Goal: Task Accomplishment & Management: Manage account settings

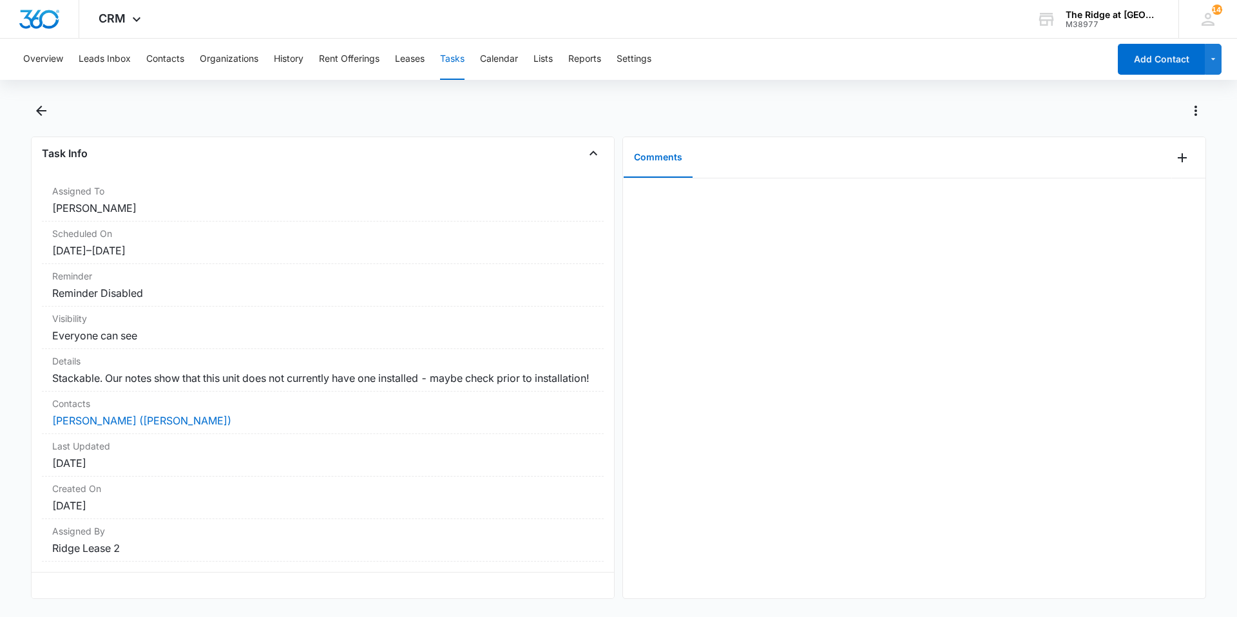
scroll to position [25, 0]
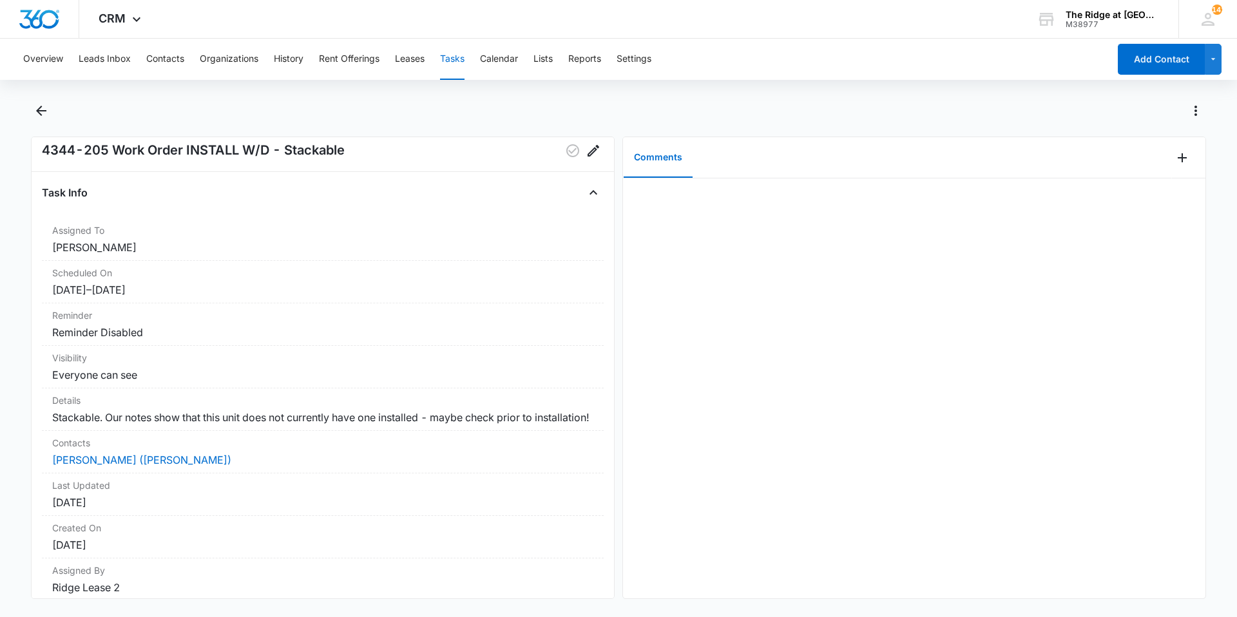
click at [47, 123] on div at bounding box center [618, 119] width 1175 height 36
click at [46, 117] on icon "Back" at bounding box center [41, 110] width 15 height 15
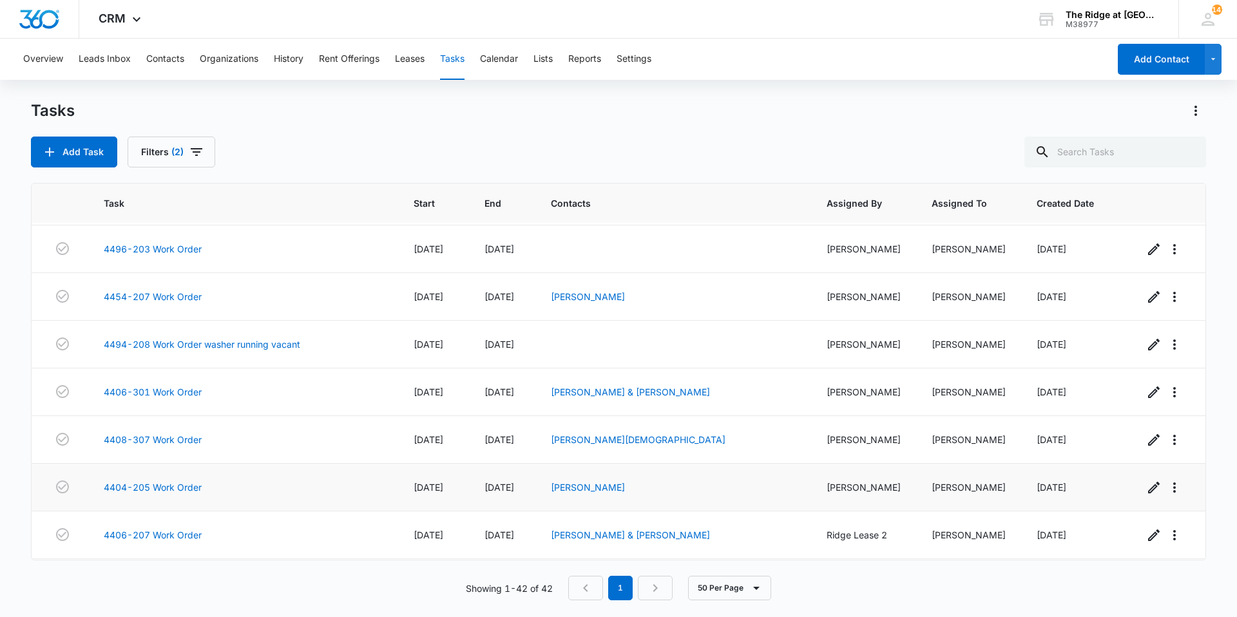
scroll to position [1537, 0]
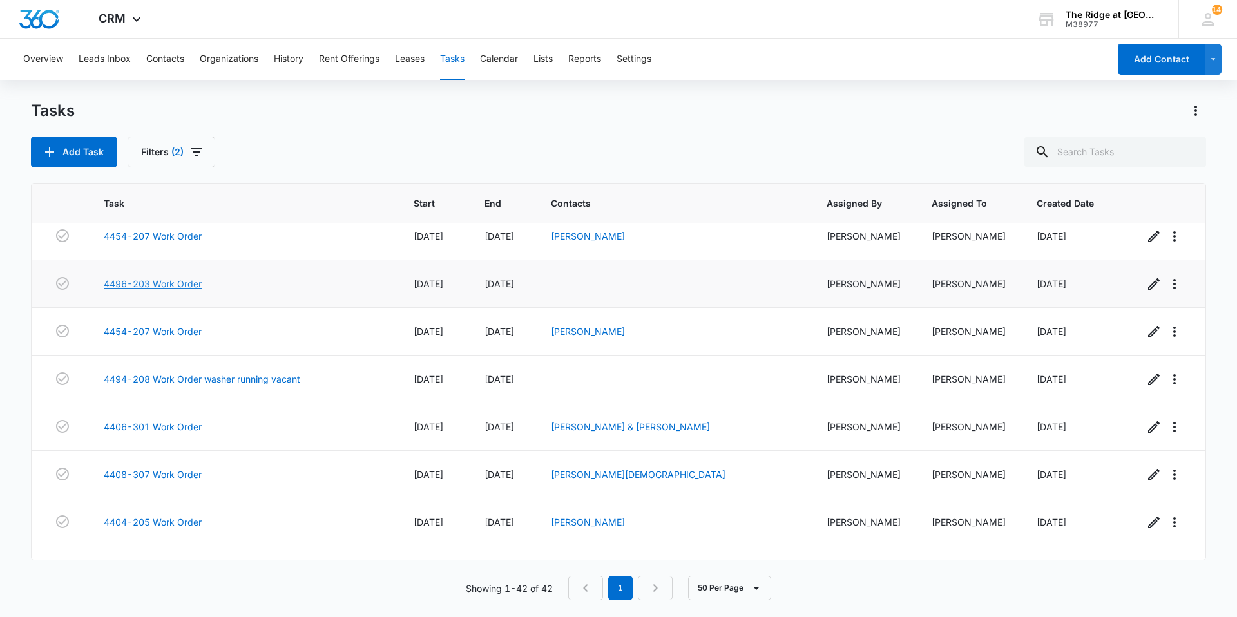
click at [146, 277] on link "4496-203 Work Order" at bounding box center [153, 284] width 98 height 14
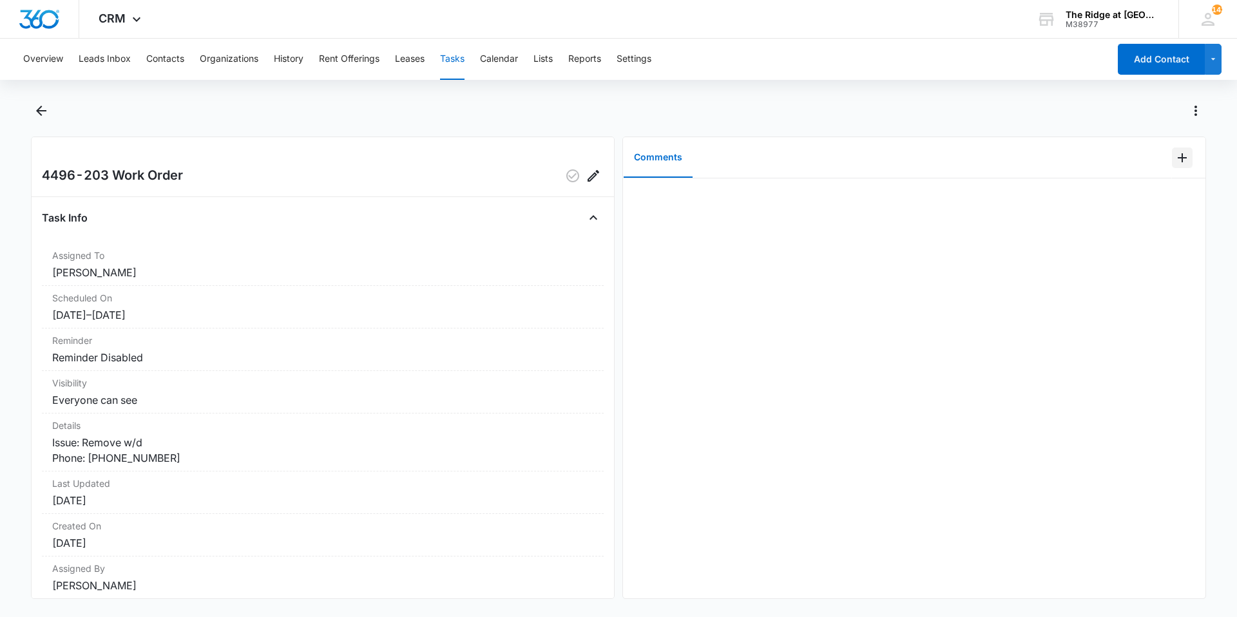
click at [1177, 160] on icon "Add Comment" at bounding box center [1182, 157] width 15 height 15
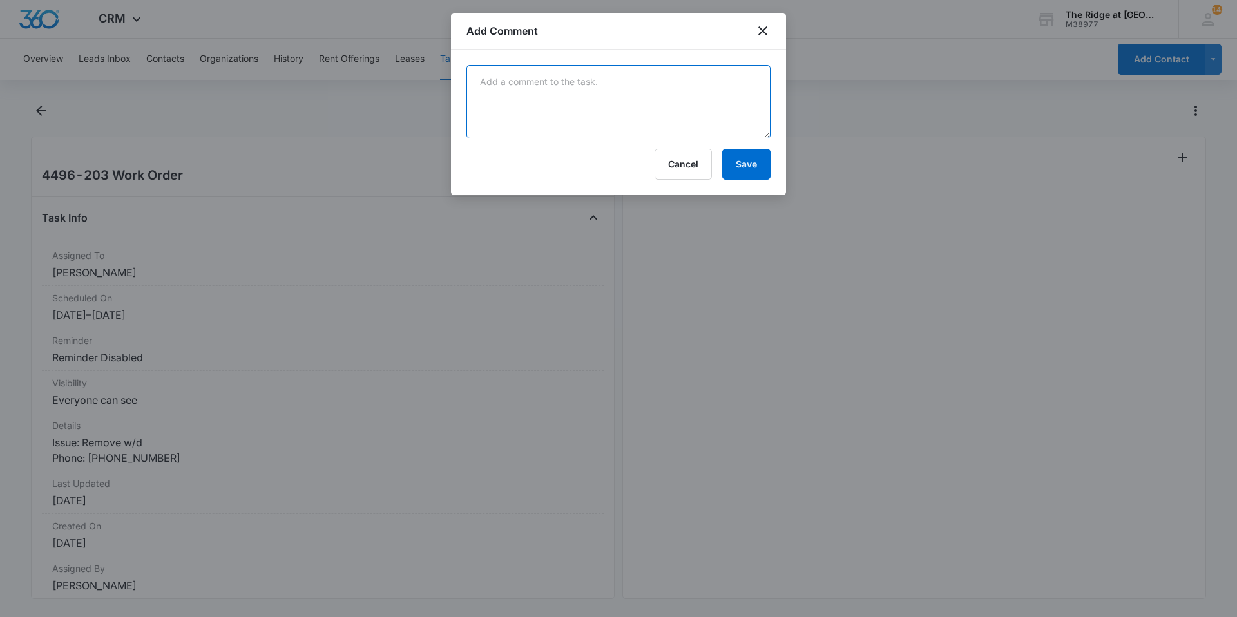
click at [738, 126] on textarea at bounding box center [619, 101] width 304 height 73
type textarea "tenant states they want the w/d in the unit"
click at [746, 160] on button "Save" at bounding box center [746, 164] width 48 height 31
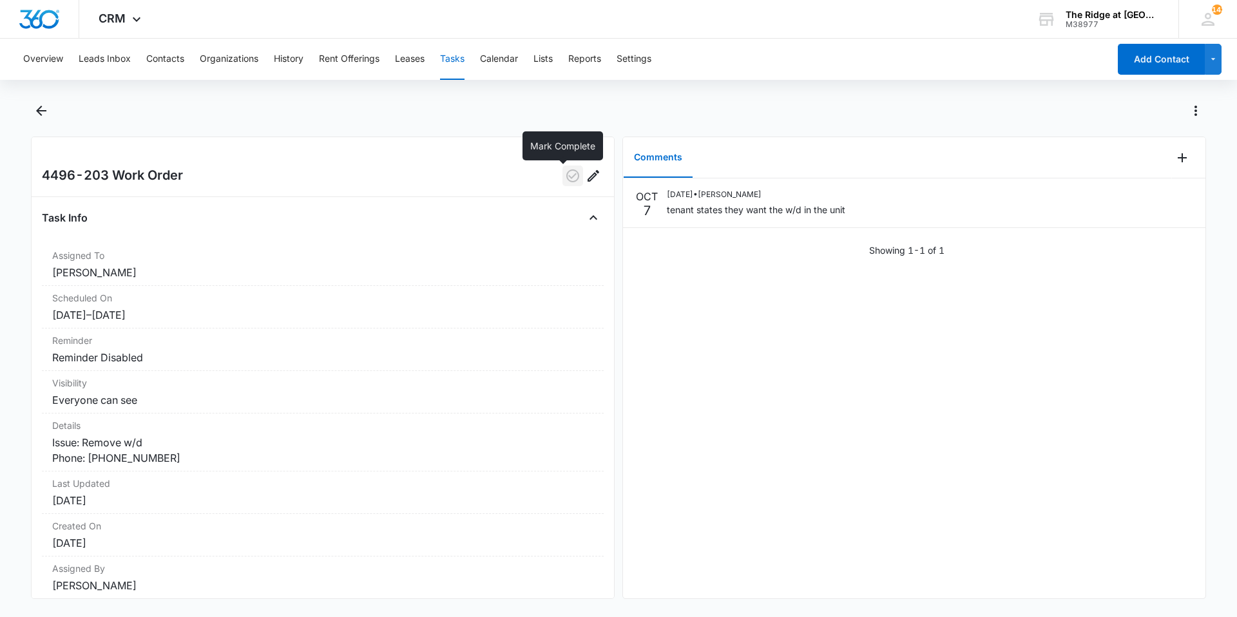
click at [566, 182] on icon "button" at bounding box center [572, 175] width 13 height 13
click at [50, 105] on button "Back" at bounding box center [41, 111] width 20 height 21
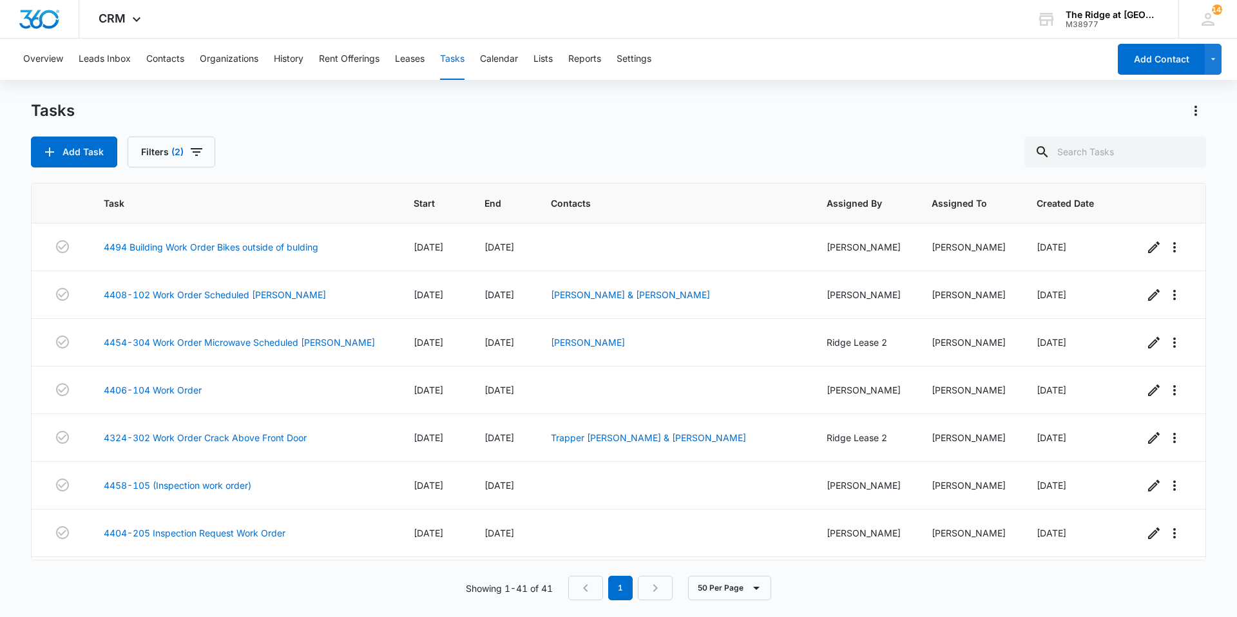
click at [223, 106] on div "Tasks" at bounding box center [618, 111] width 1175 height 21
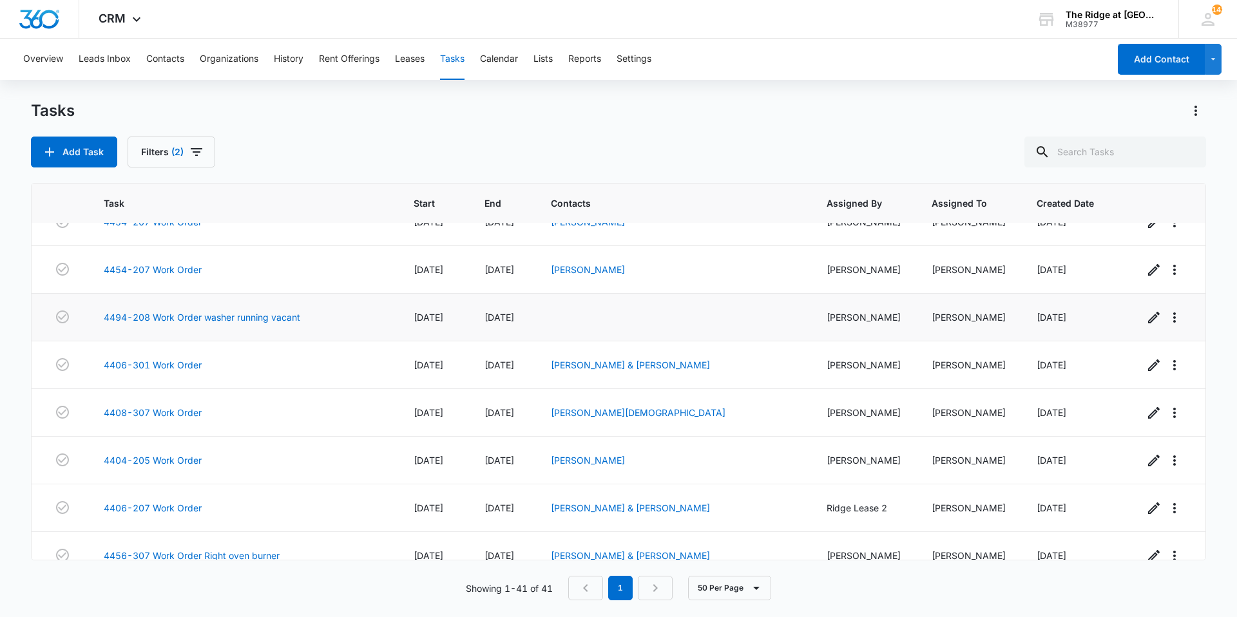
scroll to position [1618, 0]
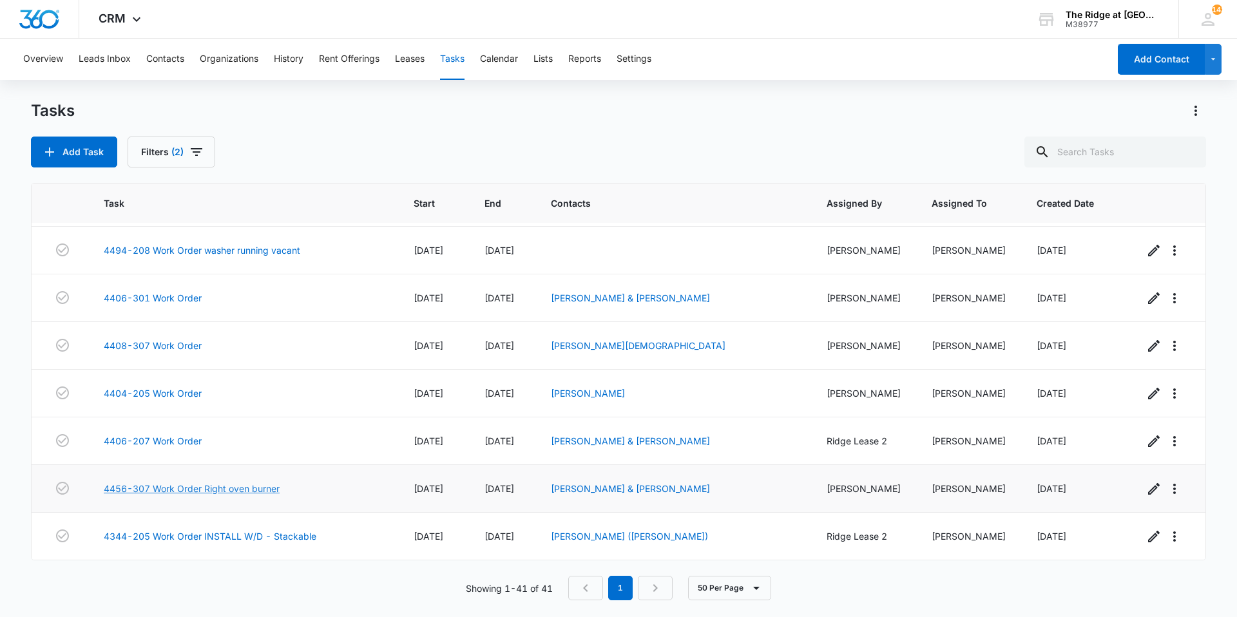
click at [255, 488] on link "4456-307 Work Order Right oven burner" at bounding box center [192, 489] width 176 height 14
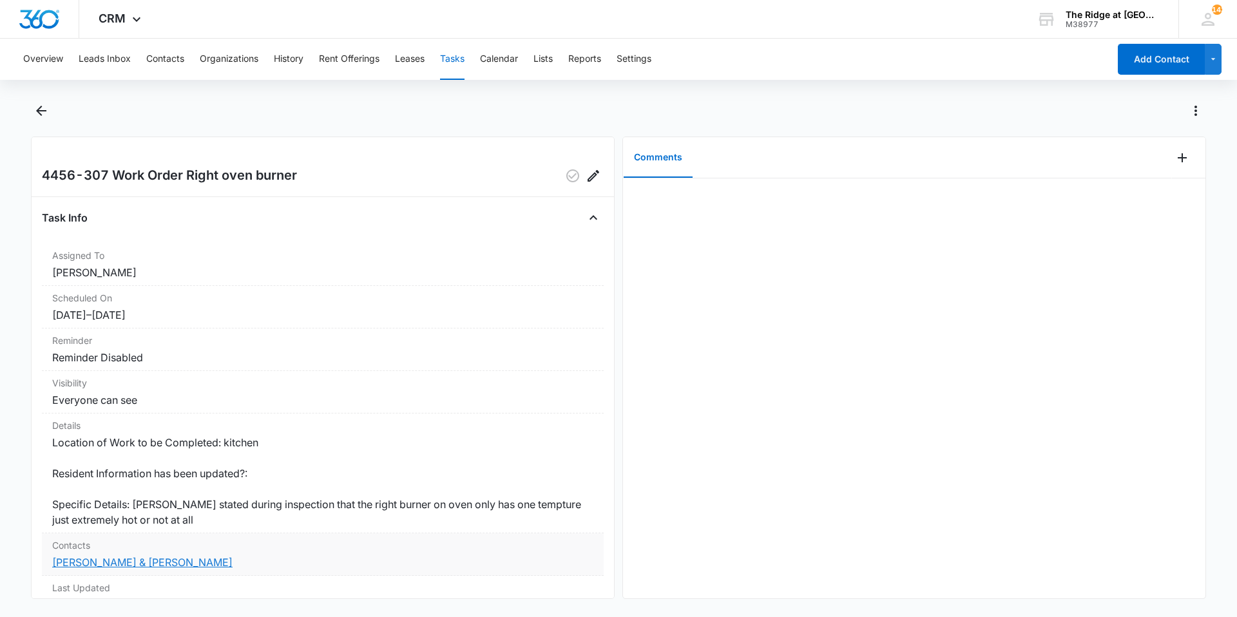
click at [165, 563] on link "[PERSON_NAME] & [PERSON_NAME]" at bounding box center [142, 562] width 180 height 13
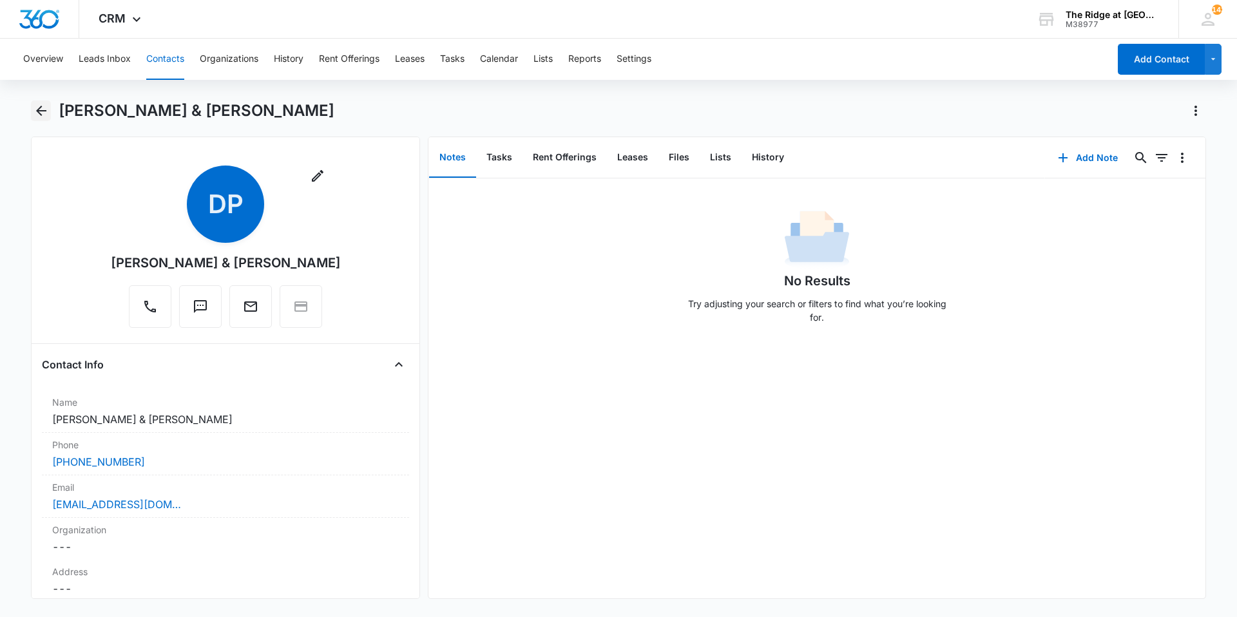
click at [44, 113] on button "Back" at bounding box center [41, 111] width 20 height 21
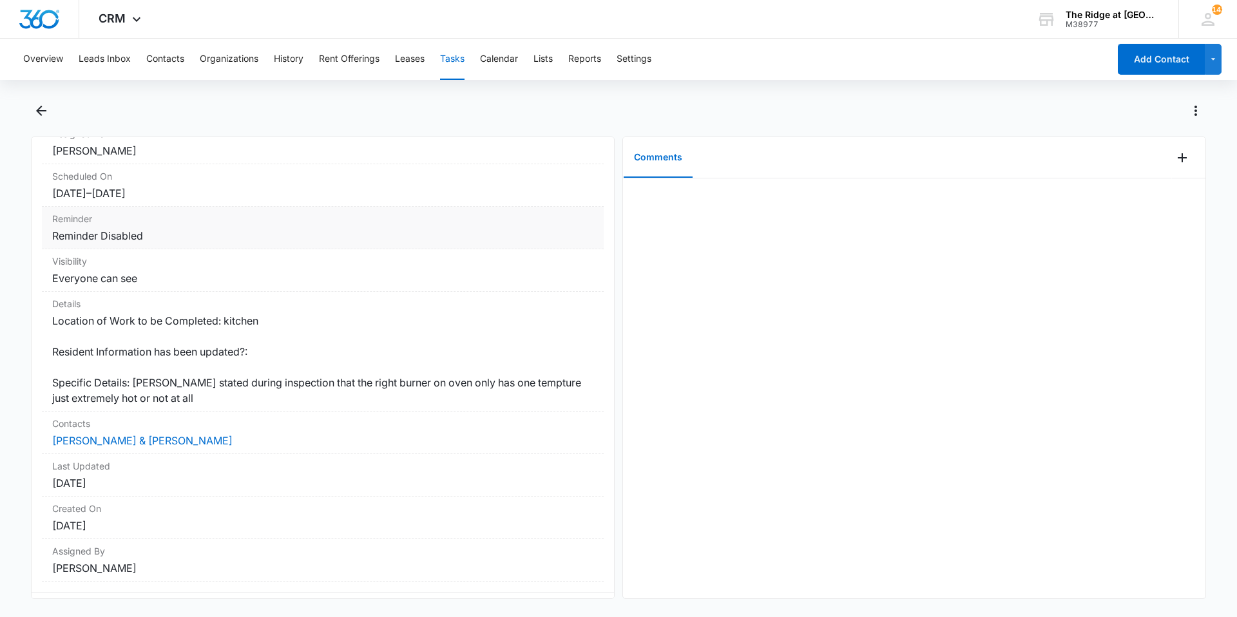
scroll to position [151, 0]
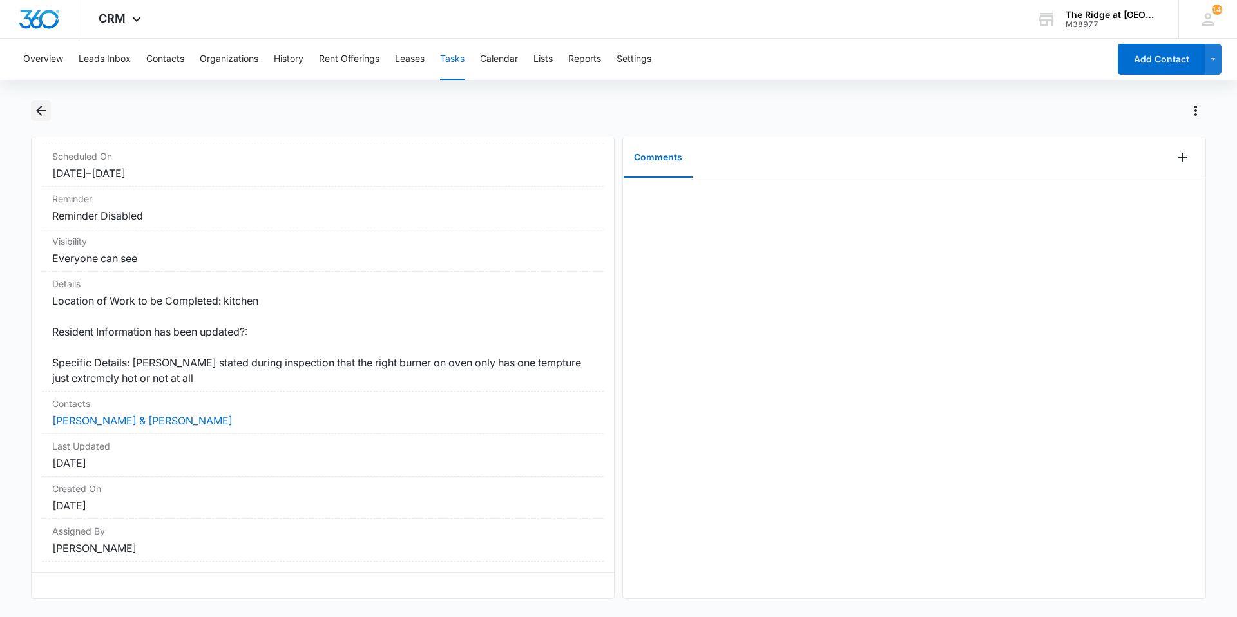
click at [35, 108] on icon "Back" at bounding box center [41, 110] width 15 height 15
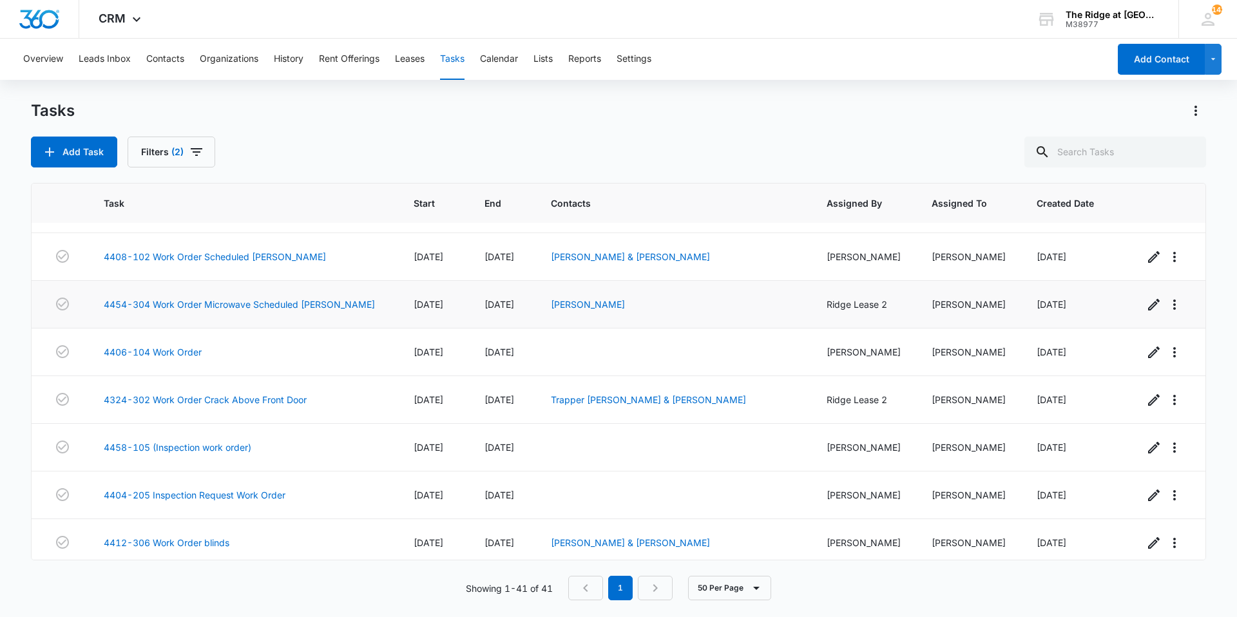
scroll to position [322, 0]
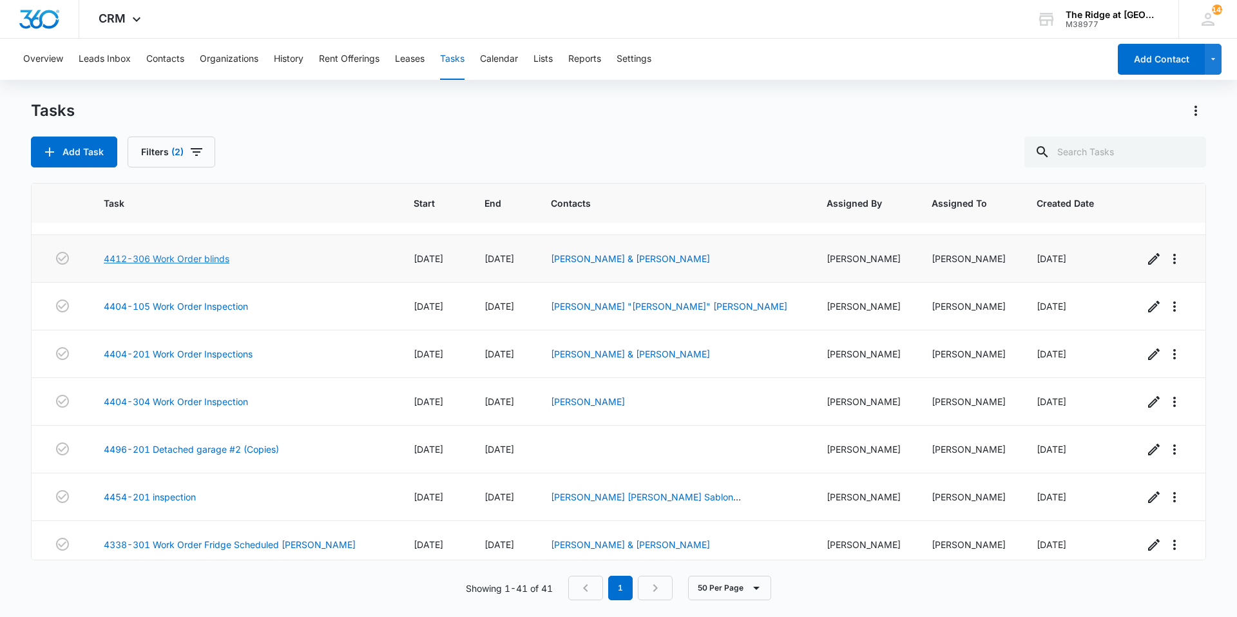
click at [177, 264] on link "4412-306 Work Order blinds" at bounding box center [167, 259] width 126 height 14
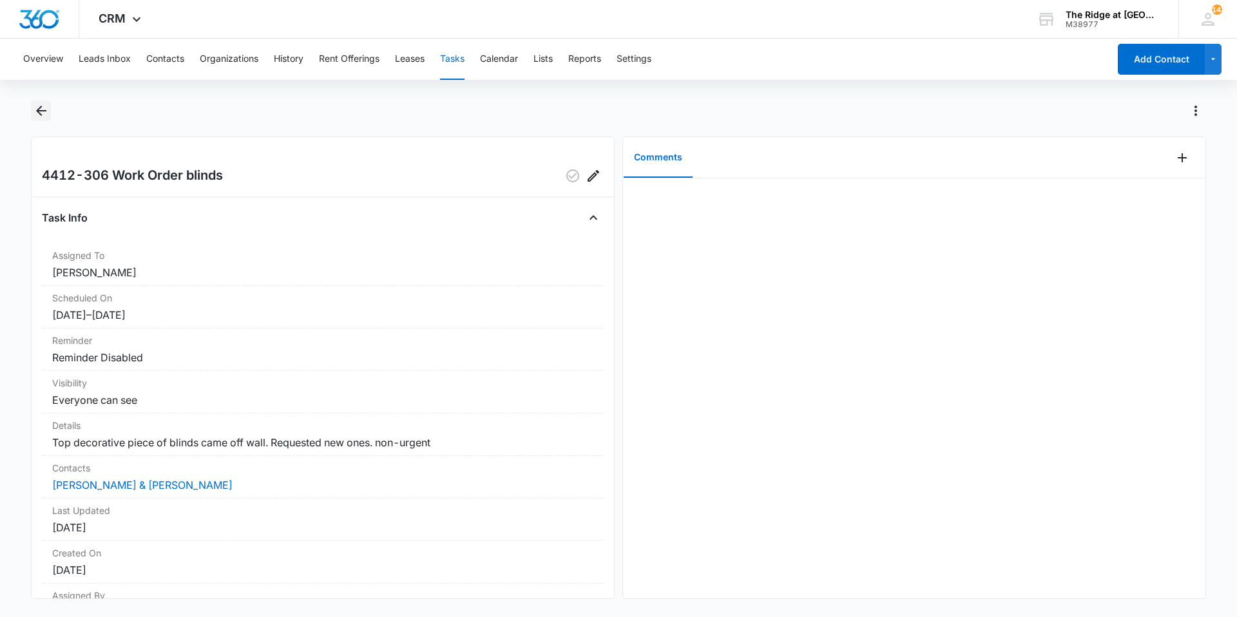
click at [39, 119] on button "Back" at bounding box center [41, 111] width 20 height 21
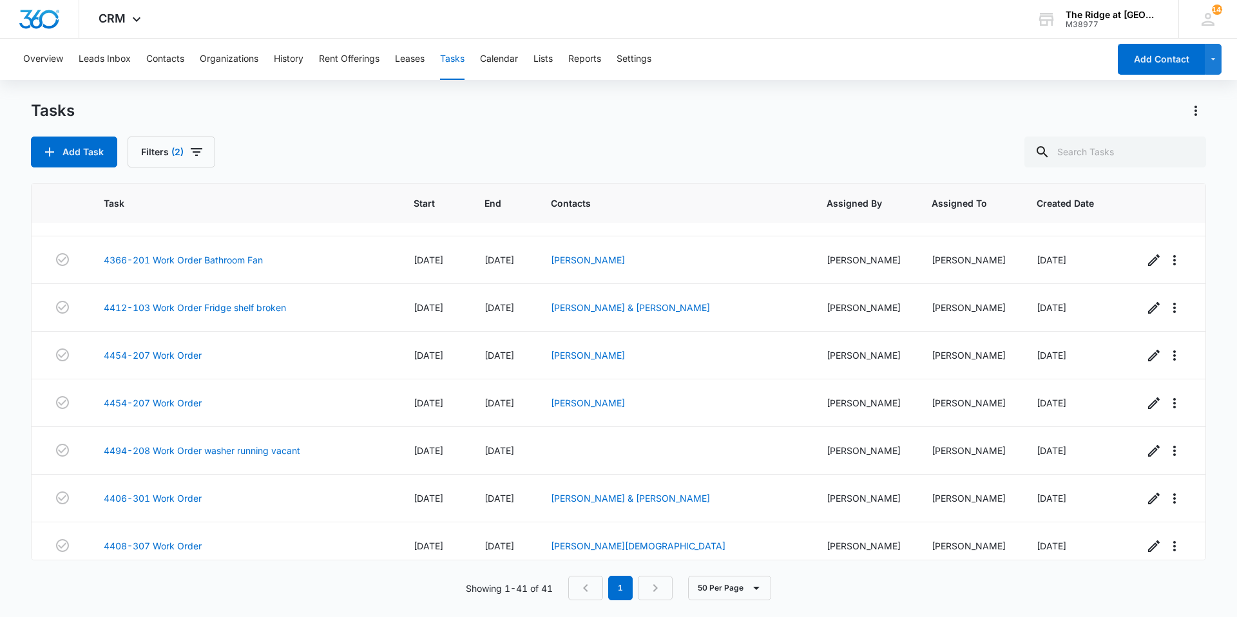
scroll to position [1618, 0]
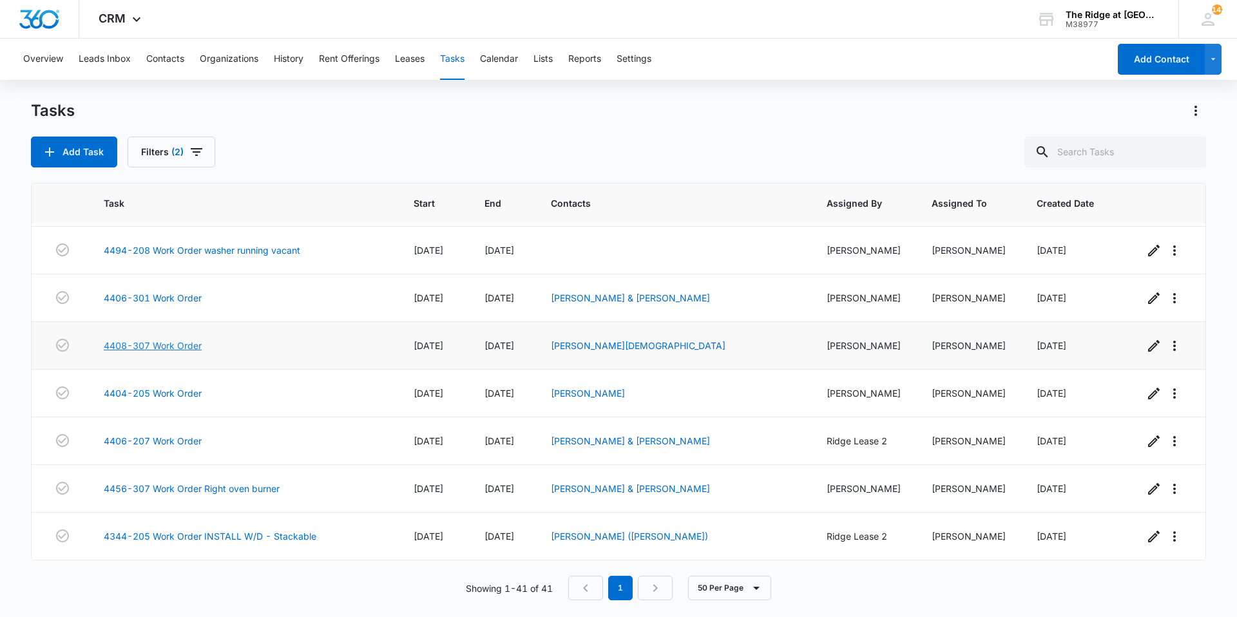
click at [142, 351] on link "4408-307 Work Order" at bounding box center [153, 346] width 98 height 14
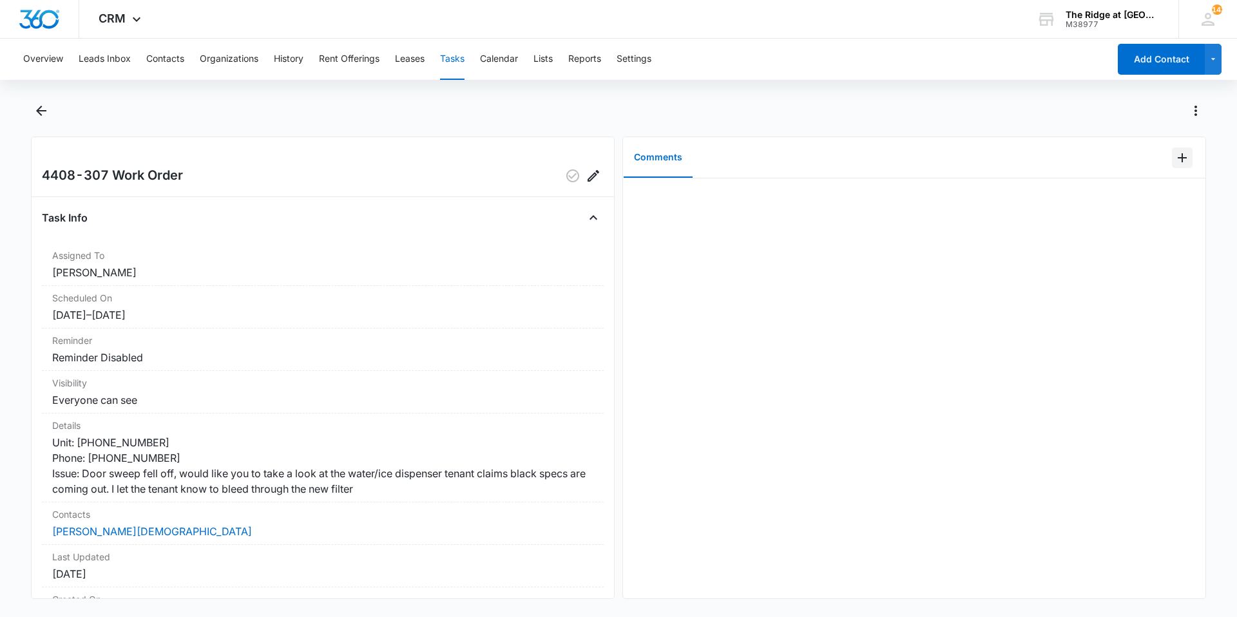
click at [1175, 159] on icon "Add Comment" at bounding box center [1182, 157] width 15 height 15
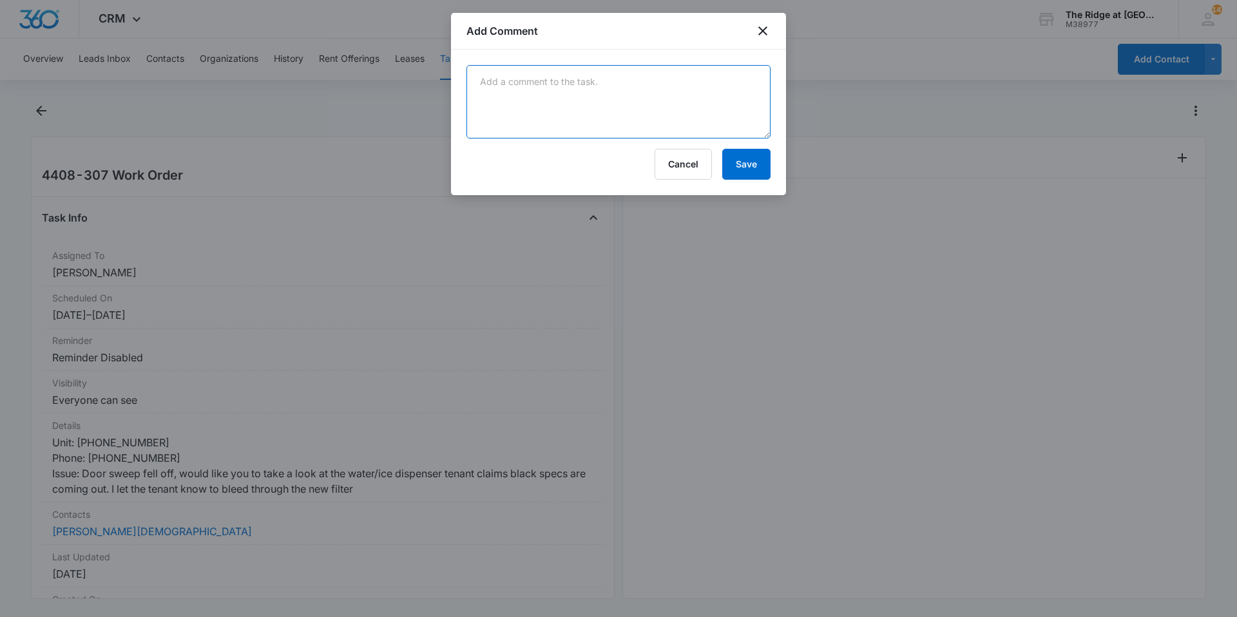
click at [746, 113] on textarea at bounding box center [619, 101] width 304 height 73
click at [709, 93] on textarea "re" at bounding box center [619, 101] width 304 height 73
type textarea "replaced door sweep"
click at [766, 160] on button "Save" at bounding box center [746, 164] width 48 height 31
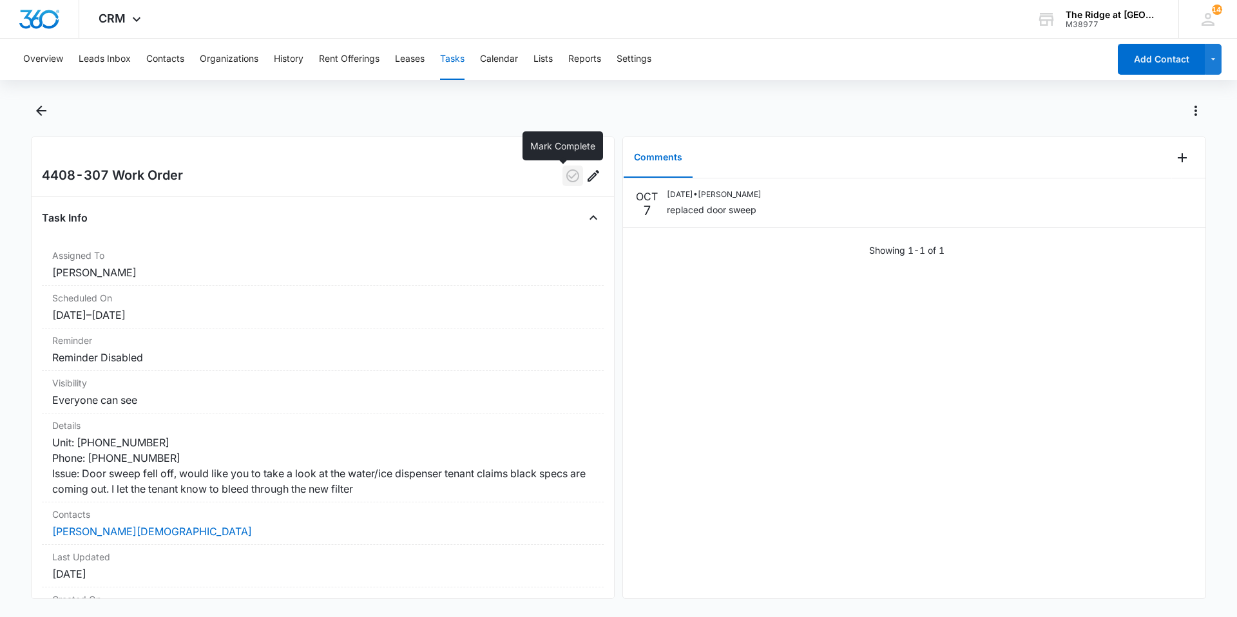
click at [568, 174] on icon "button" at bounding box center [572, 175] width 13 height 13
click at [32, 100] on div "Overview Leads Inbox Contacts Organizations History Rent Offerings Leases Tasks…" at bounding box center [618, 327] width 1237 height 576
click at [44, 113] on icon "Back" at bounding box center [41, 110] width 15 height 15
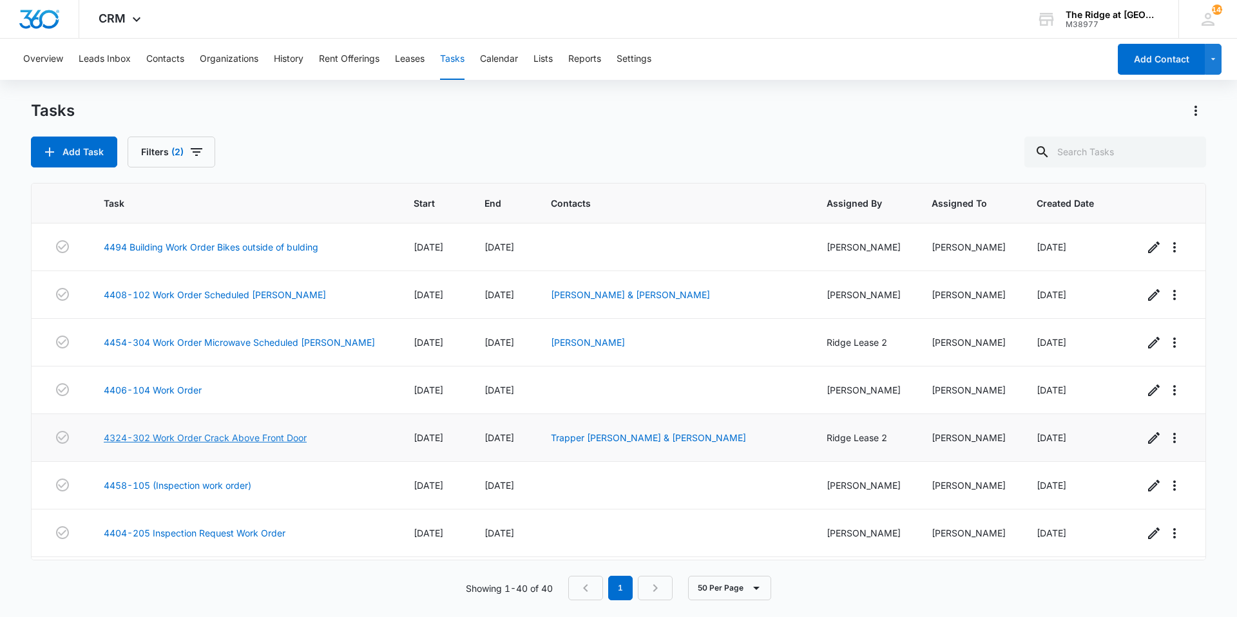
click at [180, 439] on link "4324-302 Work Order Crack Above Front Door" at bounding box center [205, 438] width 203 height 14
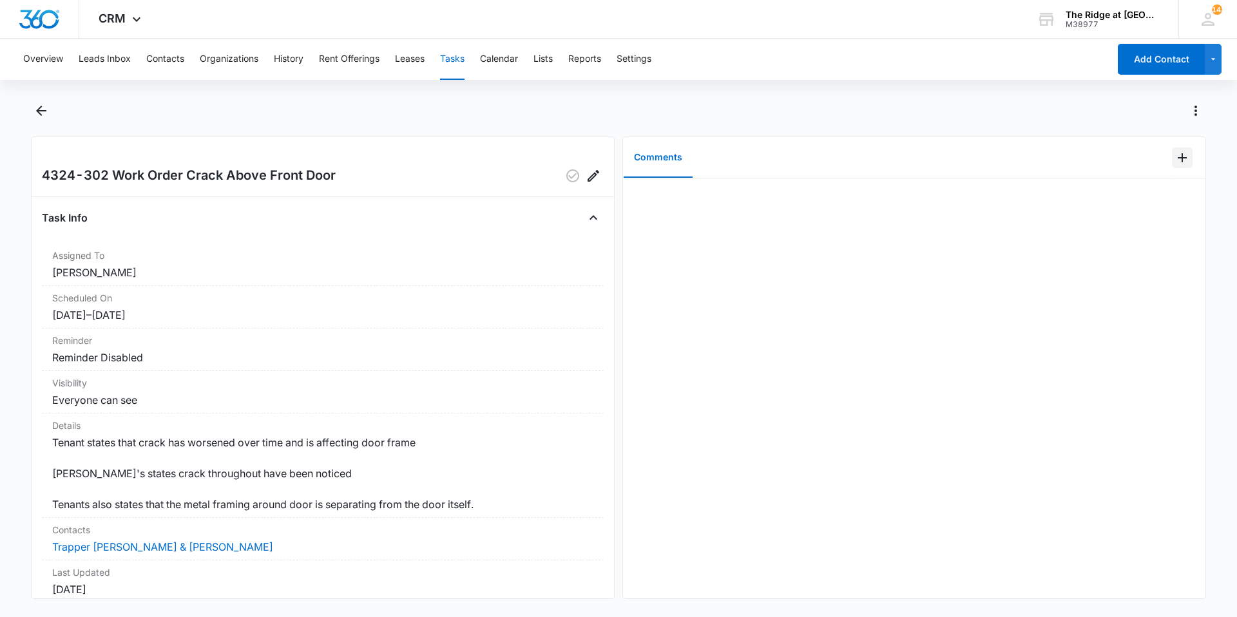
click at [1178, 157] on icon "Add Comment" at bounding box center [1182, 157] width 9 height 9
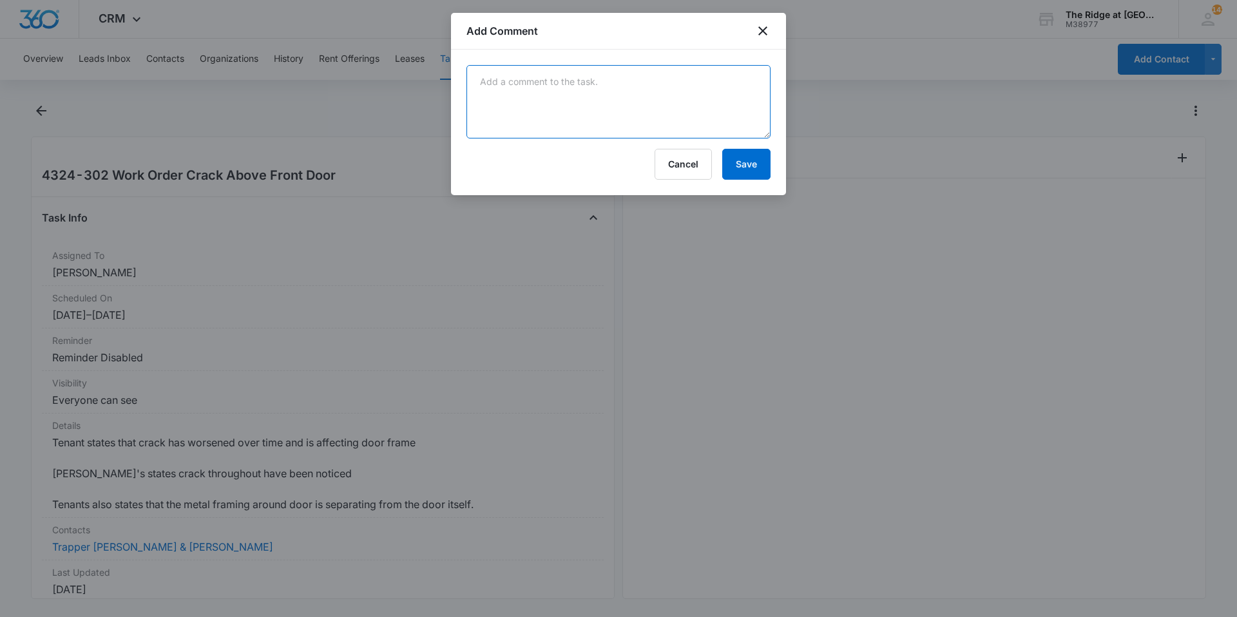
click at [708, 117] on textarea at bounding box center [619, 101] width 304 height 73
type textarea "cracks are cosmetic from settling, adjusted door as much as possible so it can …"
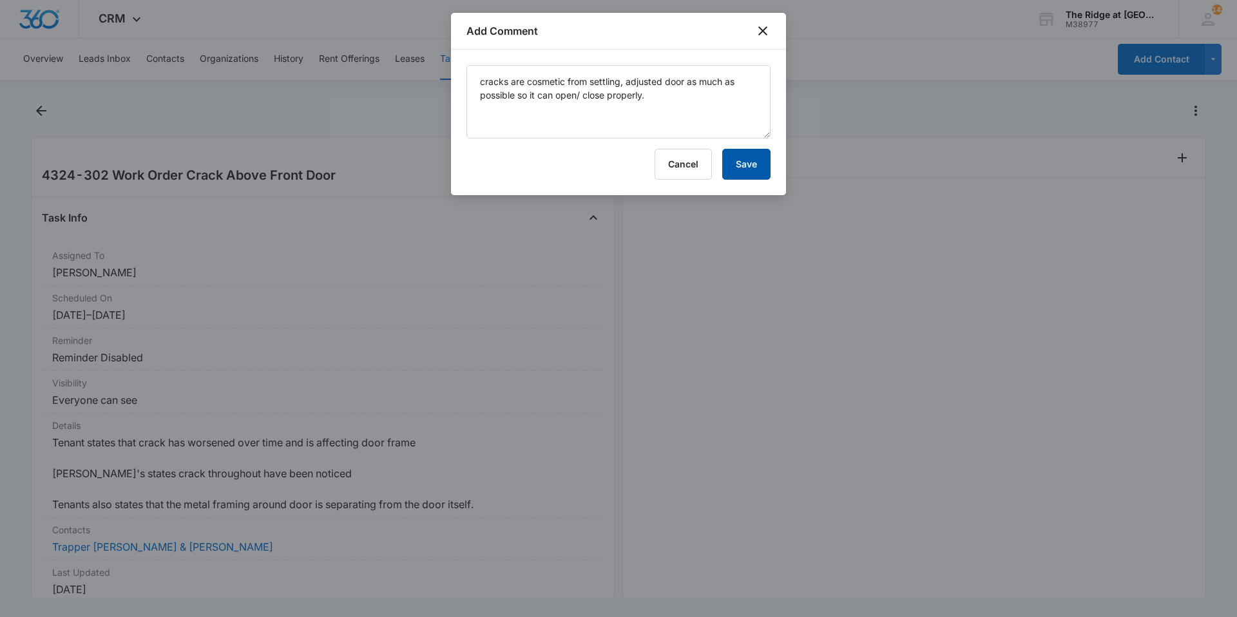
click at [738, 152] on button "Save" at bounding box center [746, 164] width 48 height 31
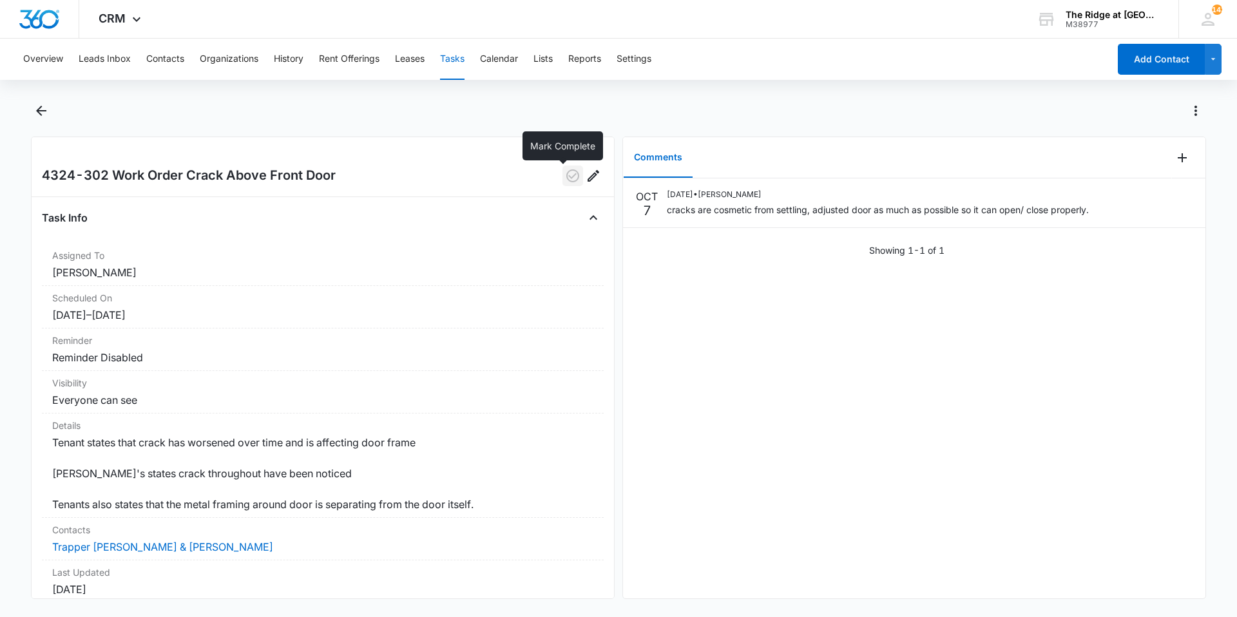
click at [566, 177] on icon "button" at bounding box center [572, 175] width 13 height 13
click at [52, 107] on div at bounding box center [618, 119] width 1175 height 36
click at [46, 109] on icon "Back" at bounding box center [41, 110] width 15 height 15
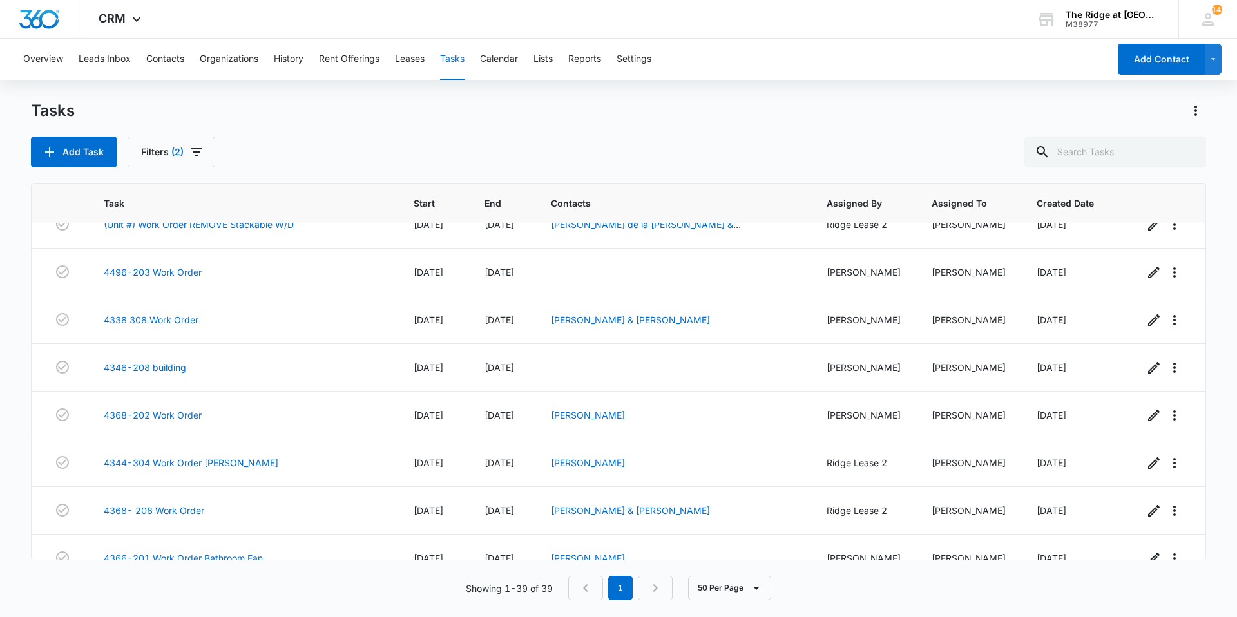
scroll to position [1136, 0]
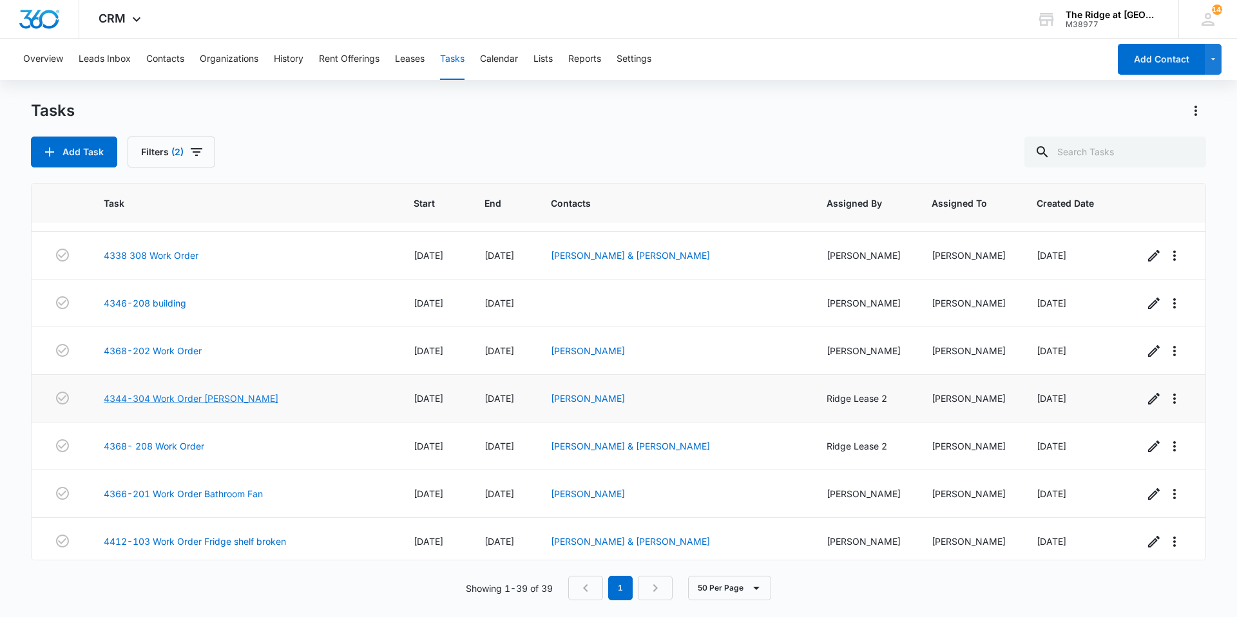
click at [174, 403] on link "4344-304 Work Order Raise Chandelier" at bounding box center [191, 399] width 175 height 14
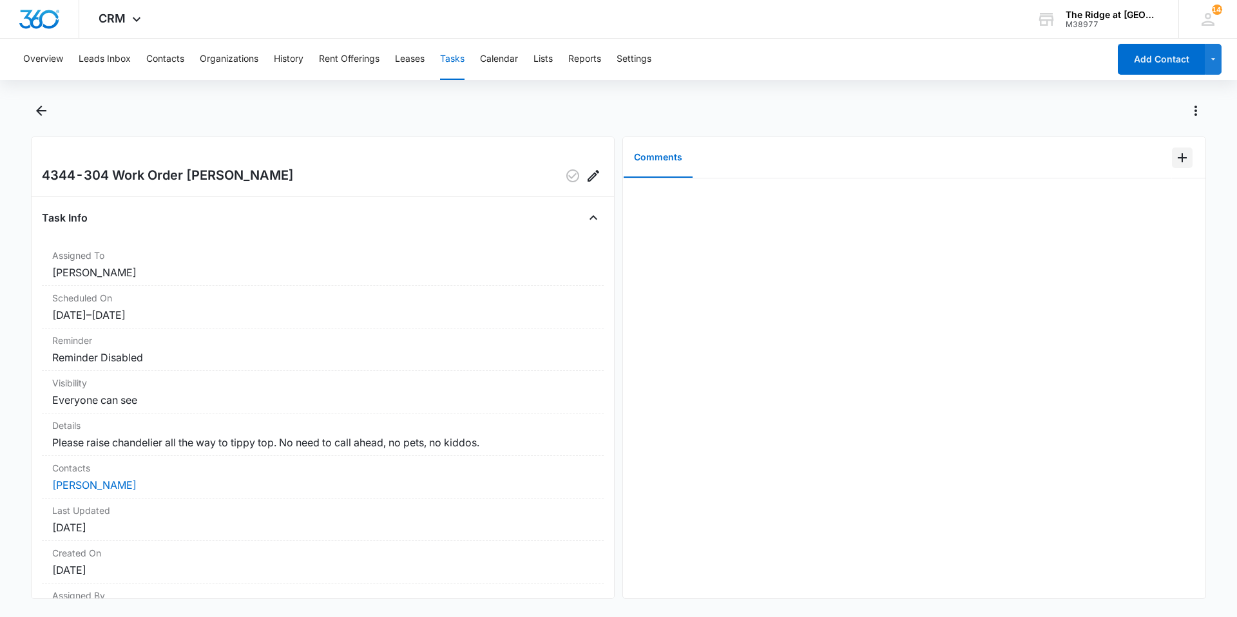
click at [1175, 155] on icon "Add Comment" at bounding box center [1182, 157] width 15 height 15
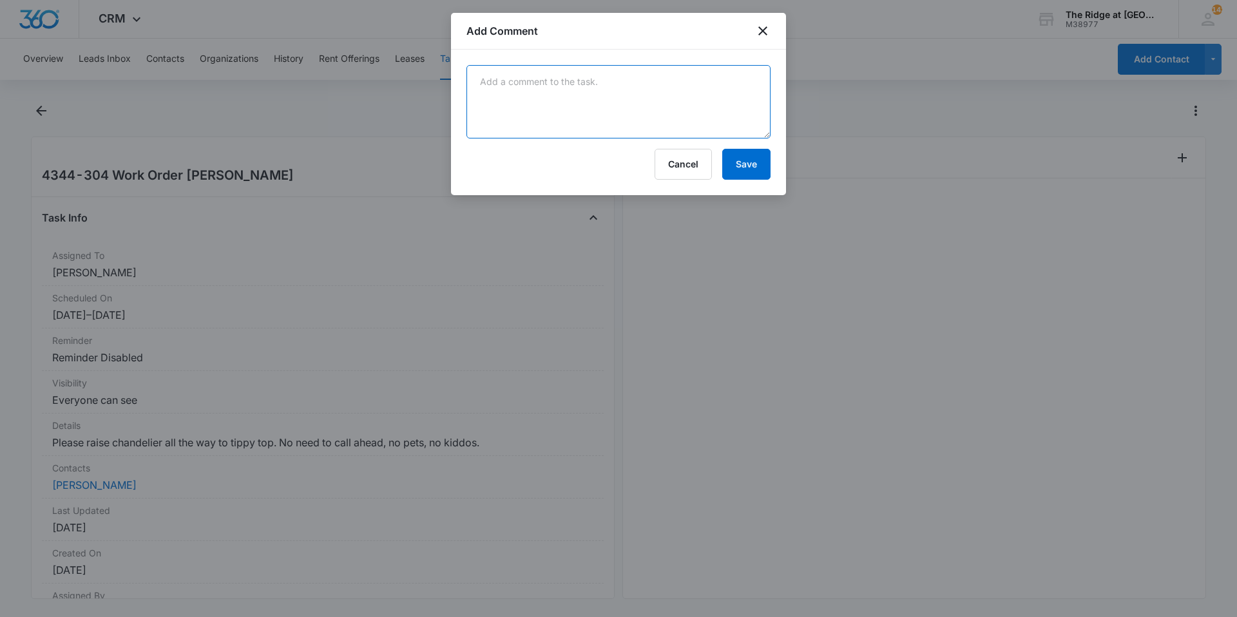
click at [663, 121] on textarea at bounding box center [619, 101] width 304 height 73
type textarea "raised chandelier"
click at [748, 170] on button "Save" at bounding box center [746, 164] width 48 height 31
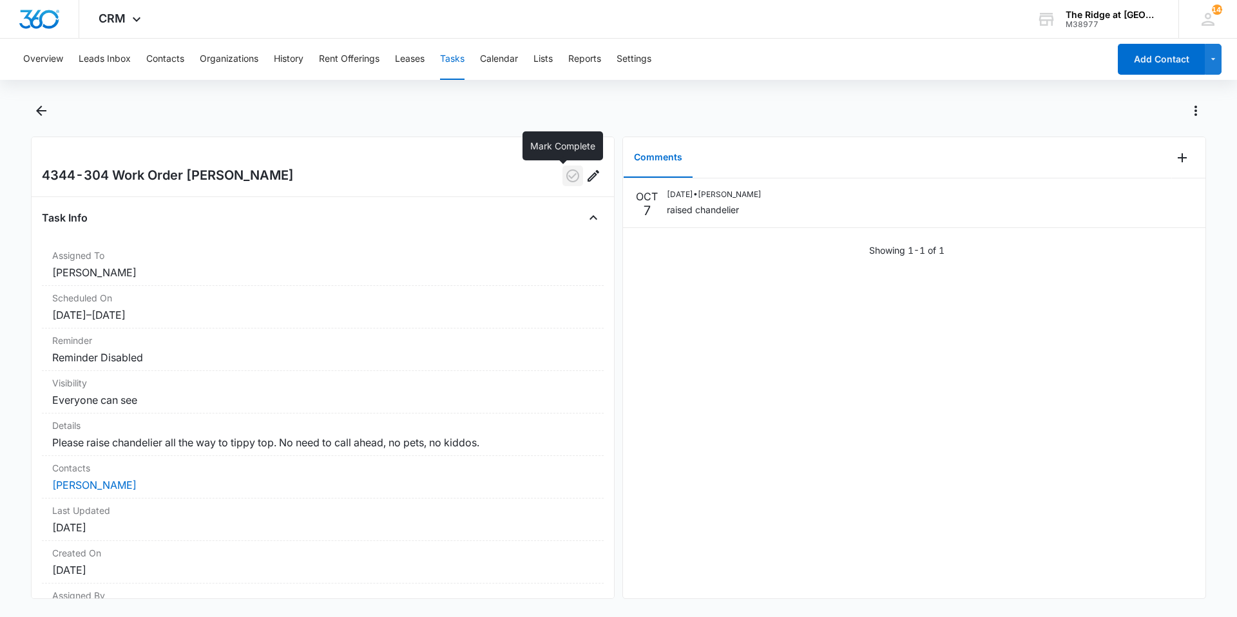
click at [563, 184] on button "button" at bounding box center [573, 176] width 21 height 21
click at [37, 107] on icon "Back" at bounding box center [41, 110] width 15 height 15
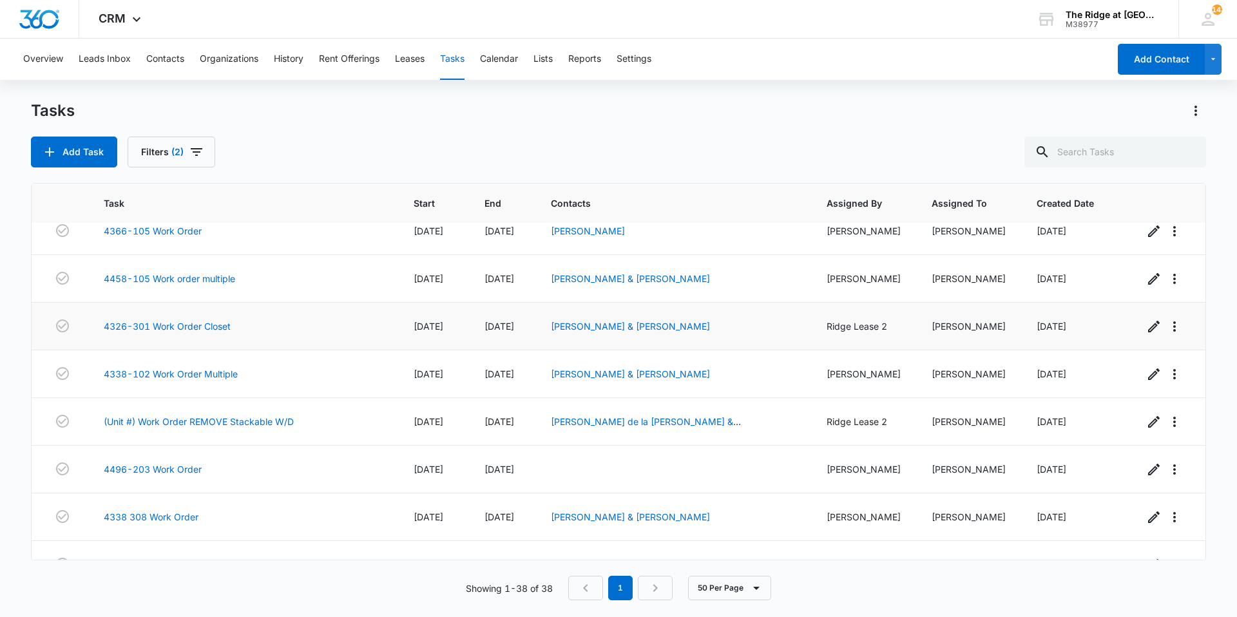
scroll to position [895, 0]
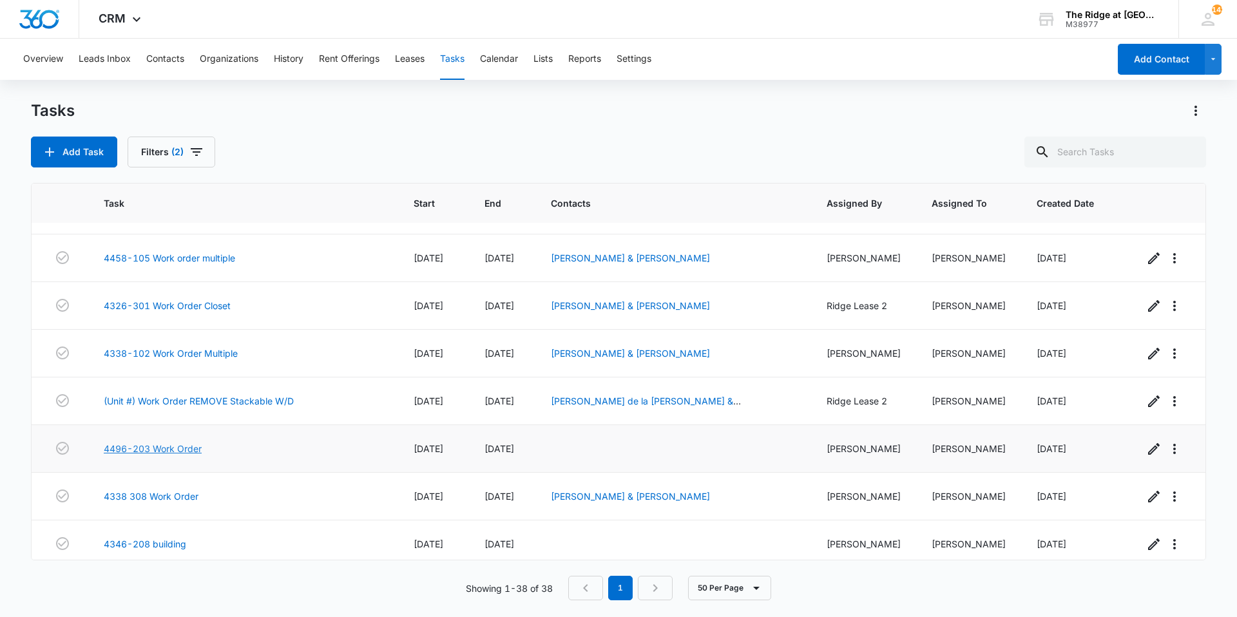
click at [177, 449] on link "4496-203 Work Order" at bounding box center [153, 449] width 98 height 14
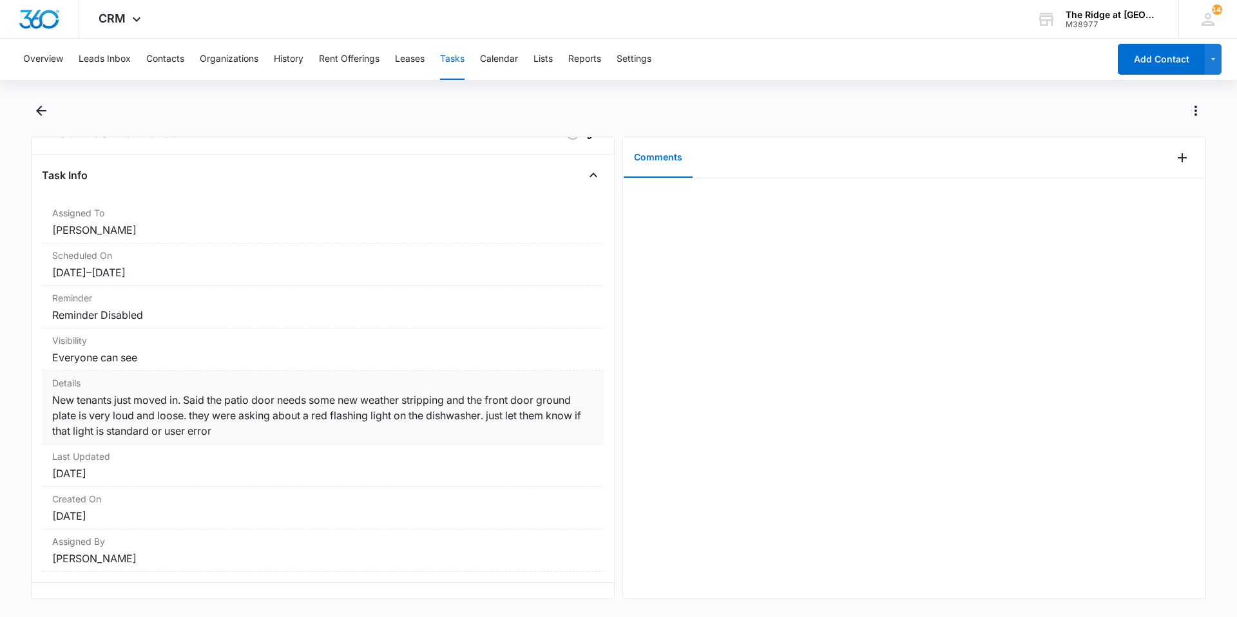
scroll to position [63, 0]
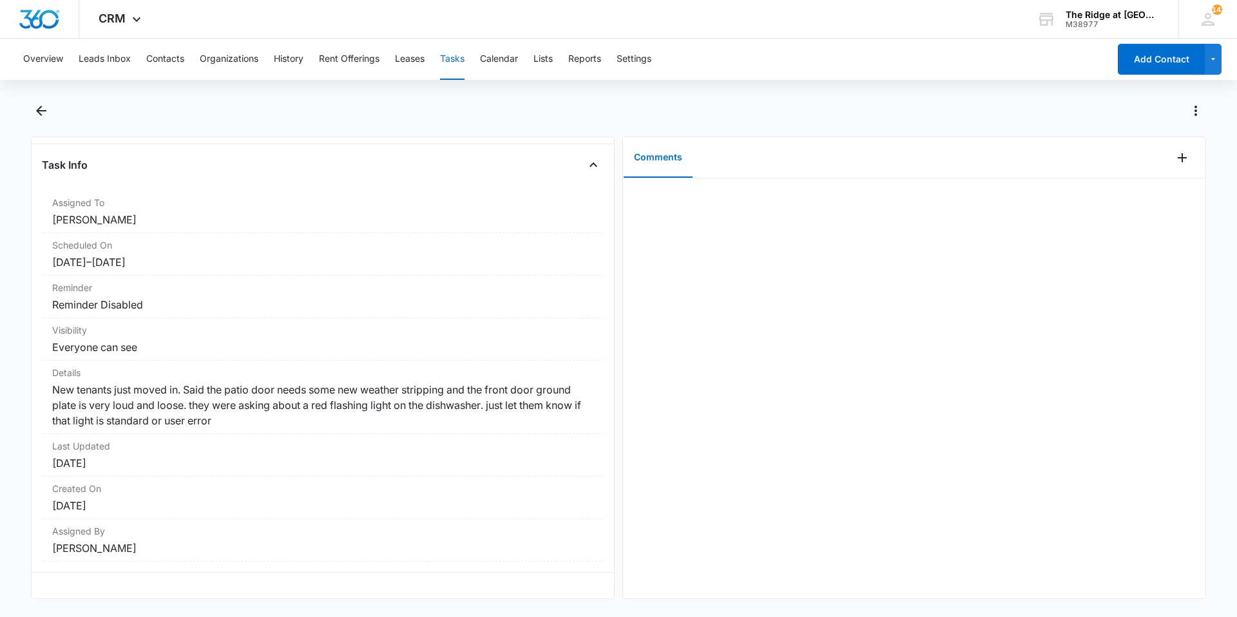
click at [30, 95] on div "Overview Leads Inbox Contacts Organizations History Rent Offerings Leases Tasks…" at bounding box center [618, 327] width 1237 height 576
click at [34, 106] on icon "Back" at bounding box center [41, 110] width 15 height 15
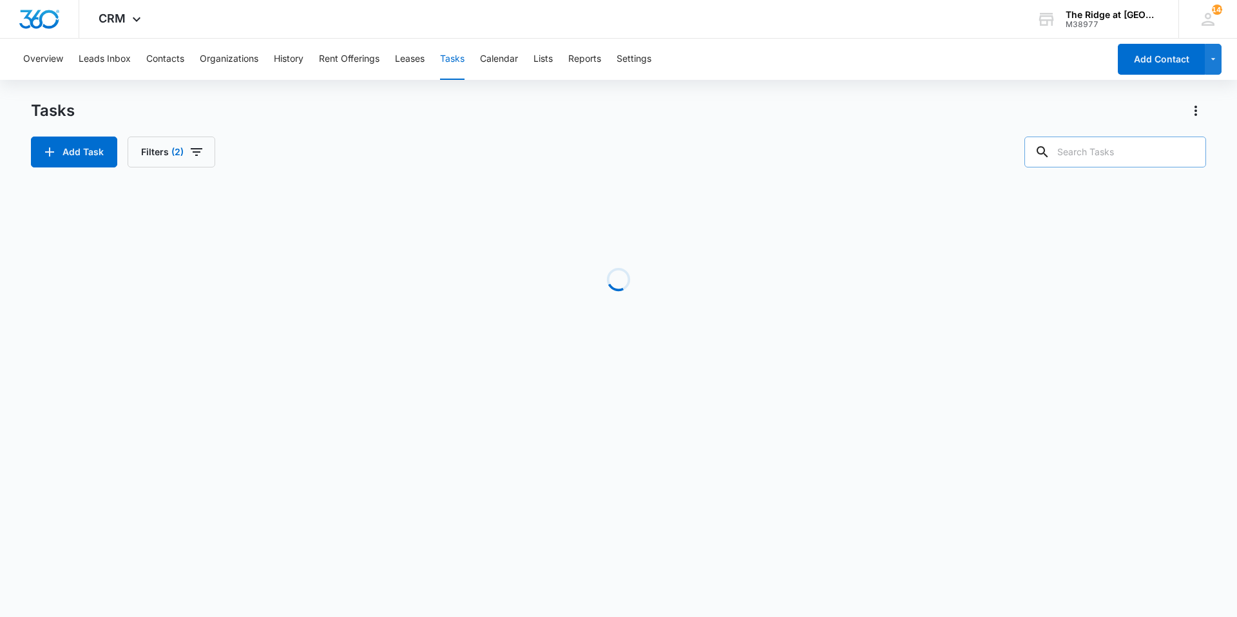
click at [1161, 147] on input "text" at bounding box center [1116, 152] width 182 height 31
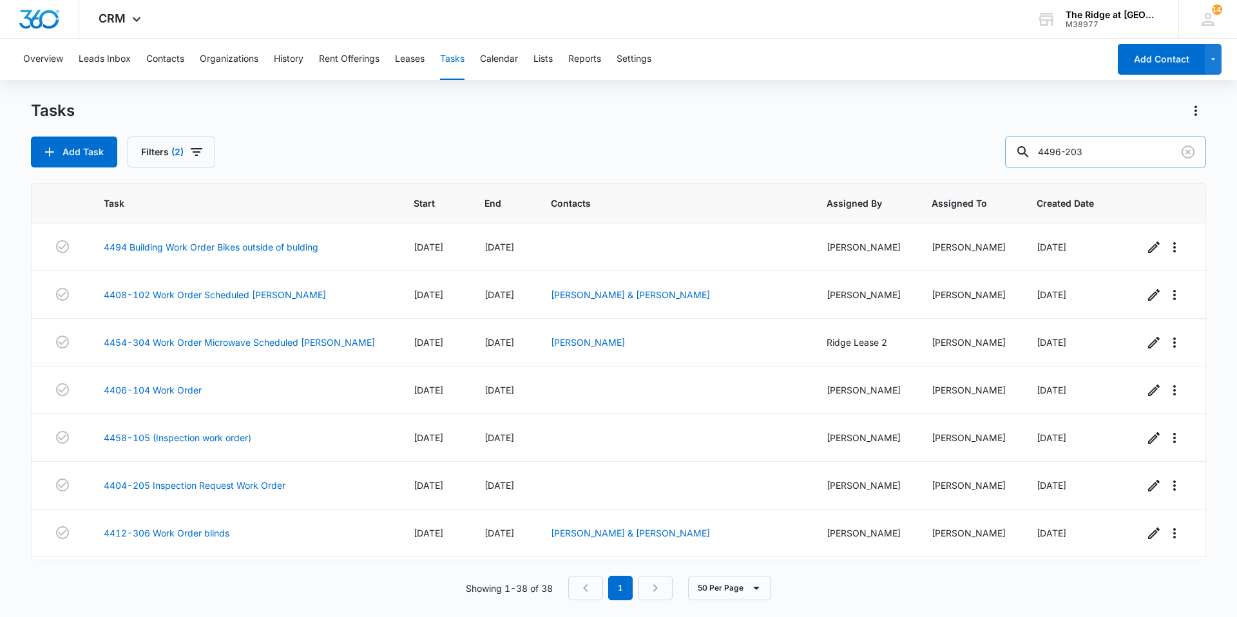
type input "4496-203"
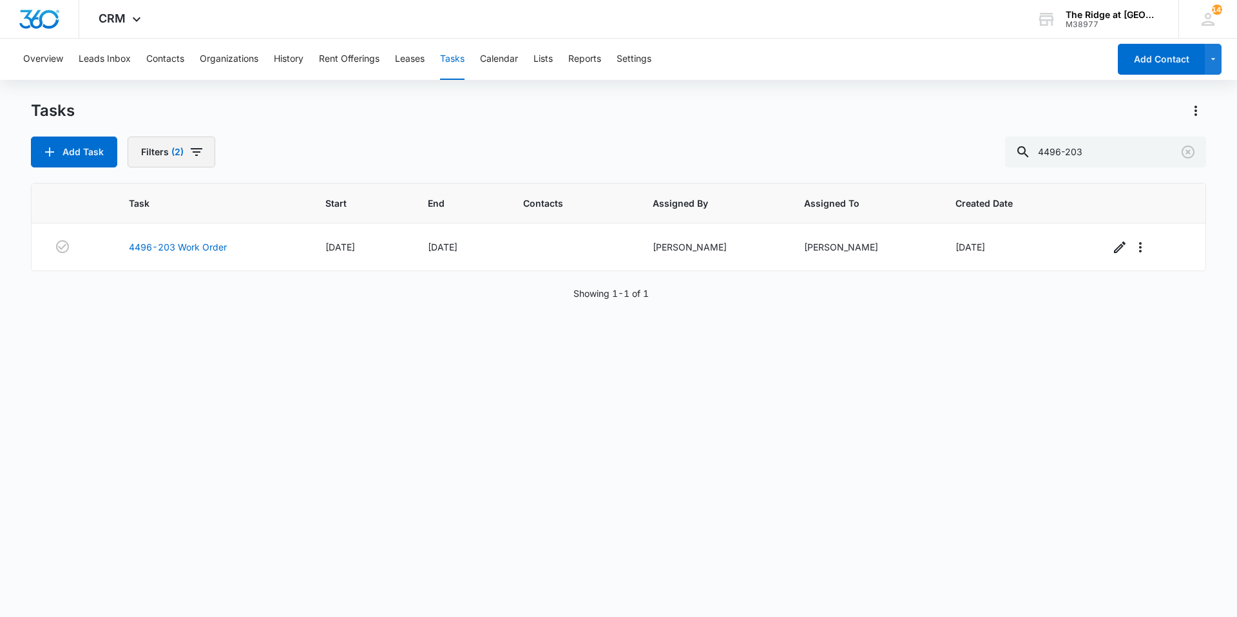
click at [166, 165] on button "Filters (2)" at bounding box center [172, 152] width 88 height 31
click at [165, 307] on label "Complete" at bounding box center [217, 307] width 148 height 14
click at [144, 307] on input "Complete" at bounding box center [143, 306] width 1 height 1
radio input "false"
radio input "true"
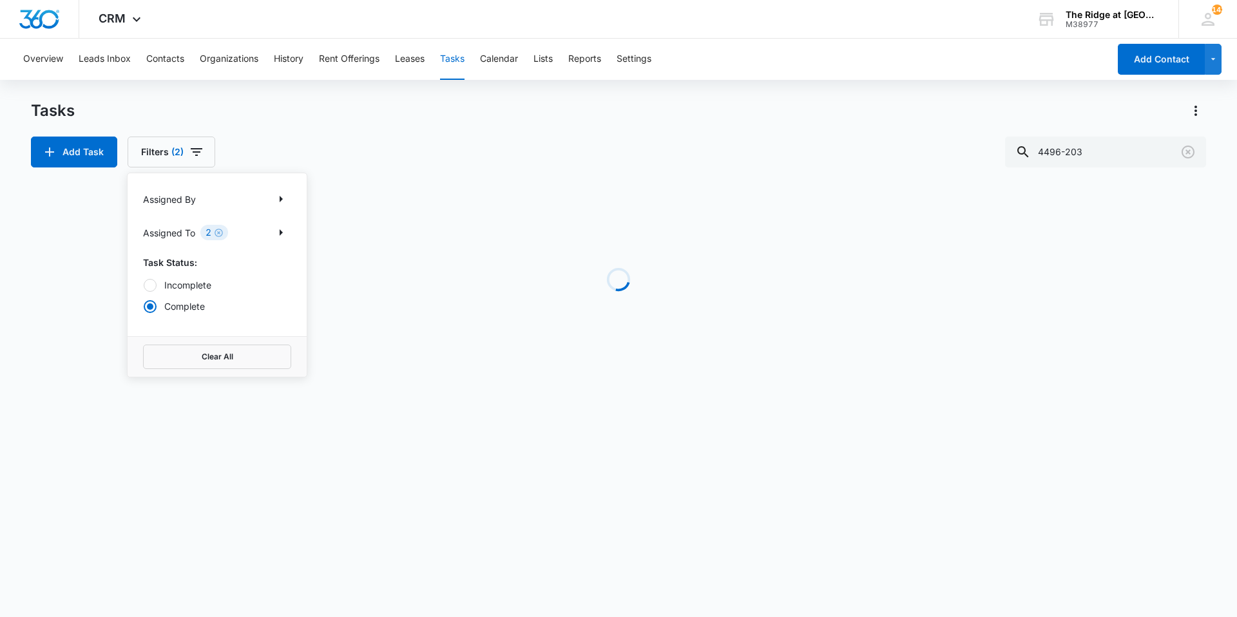
click at [246, 144] on div "Add Task Filters (2) Assigned By Assigned To 2 Task Status: Incomplete Complete…" at bounding box center [618, 152] width 1175 height 31
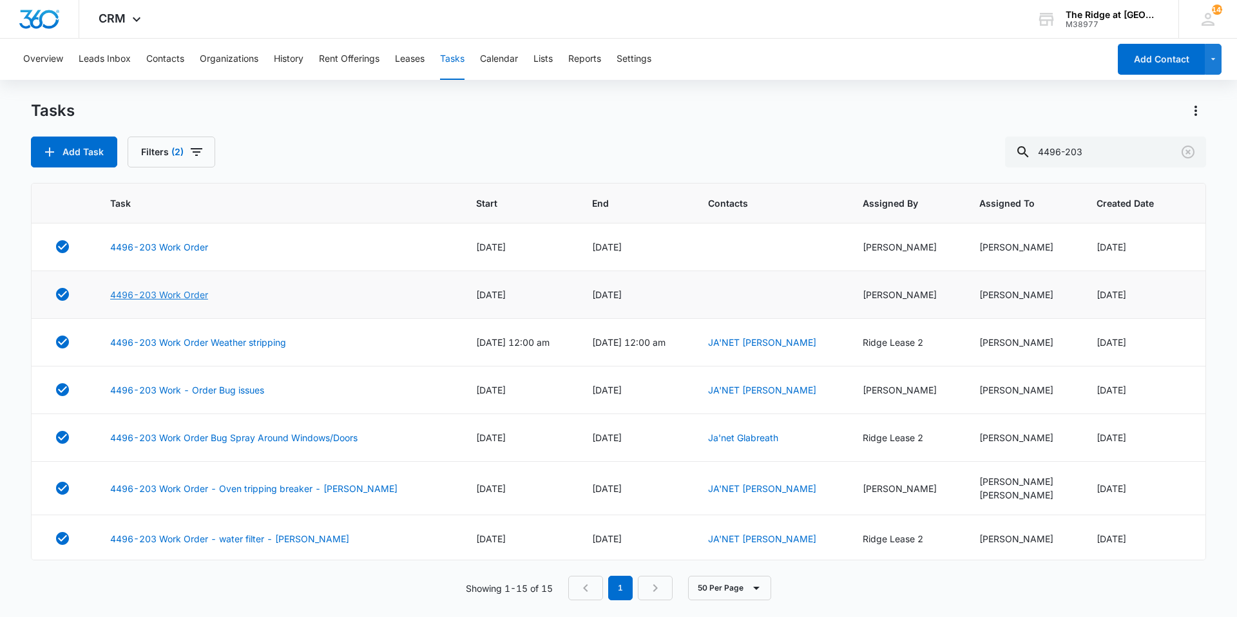
click at [186, 293] on link "4496-203 Work Order" at bounding box center [159, 295] width 98 height 14
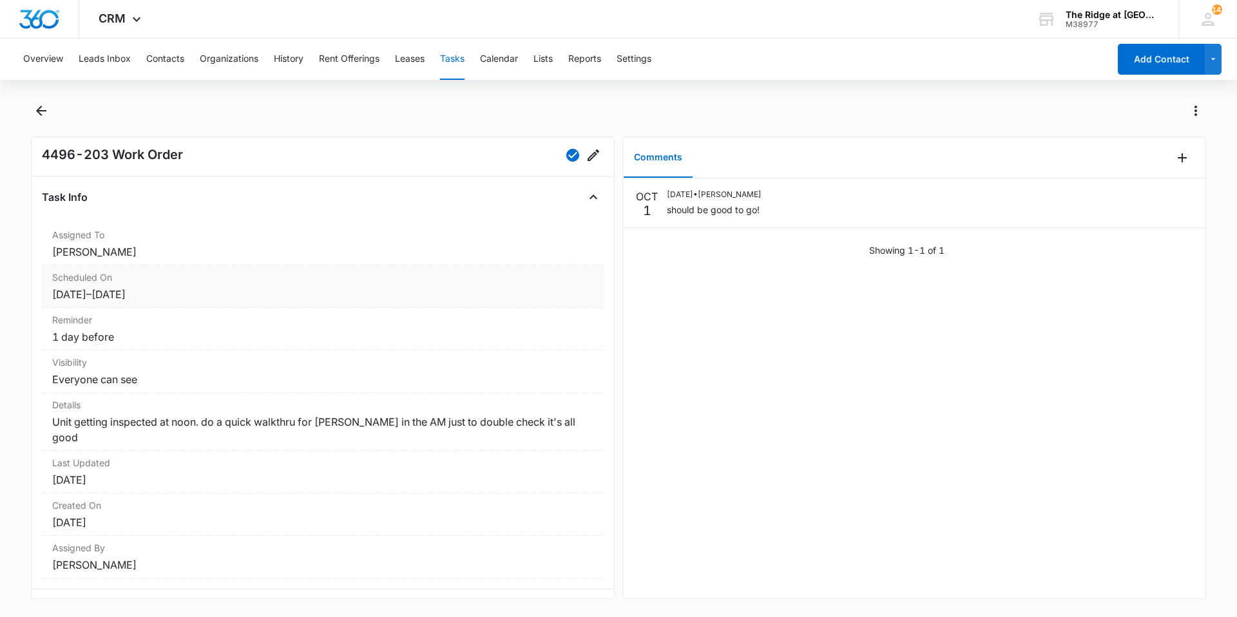
scroll to position [32, 0]
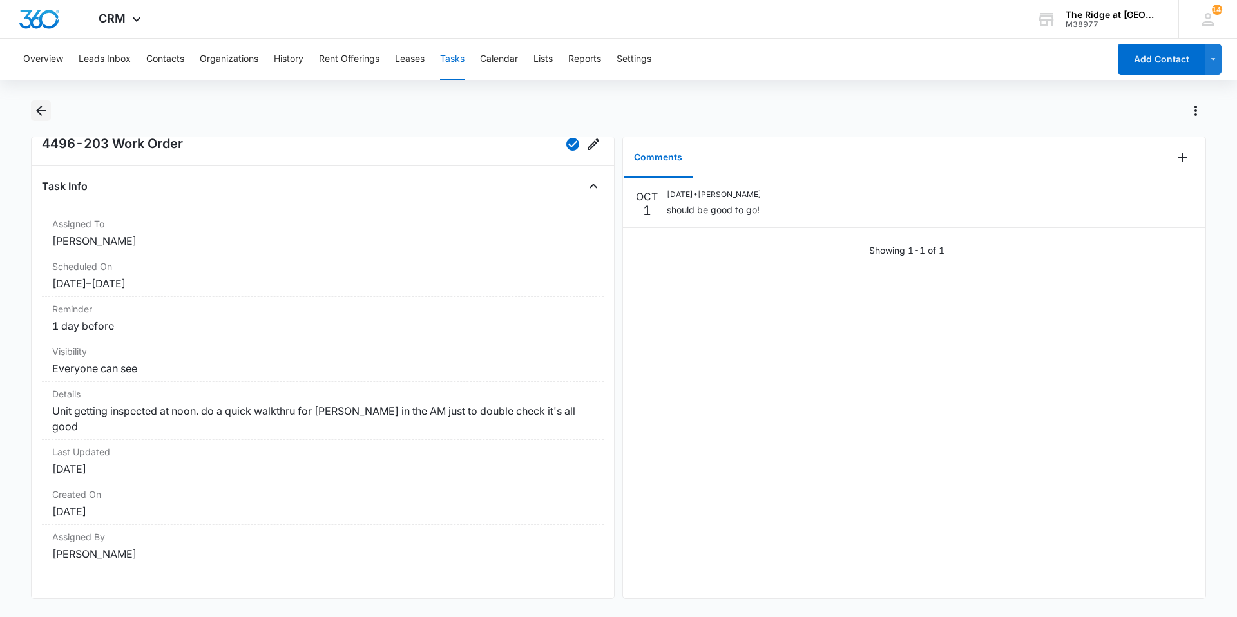
click at [36, 117] on icon "Back" at bounding box center [41, 110] width 15 height 15
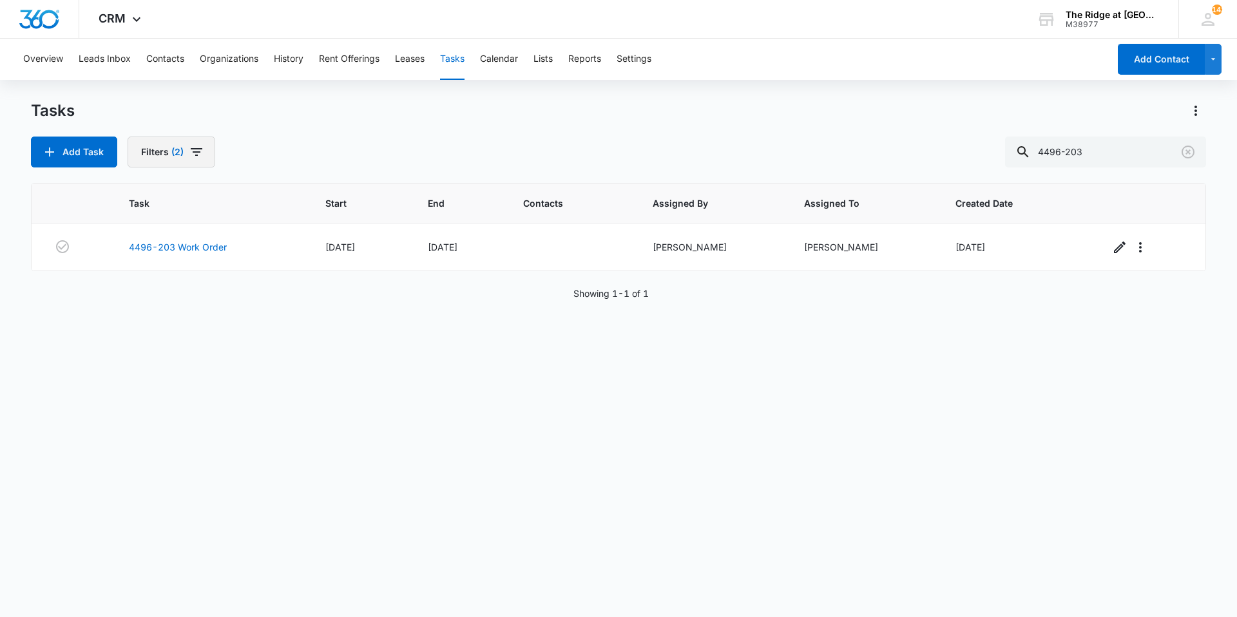
click at [202, 154] on icon "button" at bounding box center [196, 151] width 15 height 15
click at [172, 302] on label "Complete" at bounding box center [217, 307] width 148 height 14
click at [144, 306] on input "Complete" at bounding box center [143, 306] width 1 height 1
radio input "false"
radio input "true"
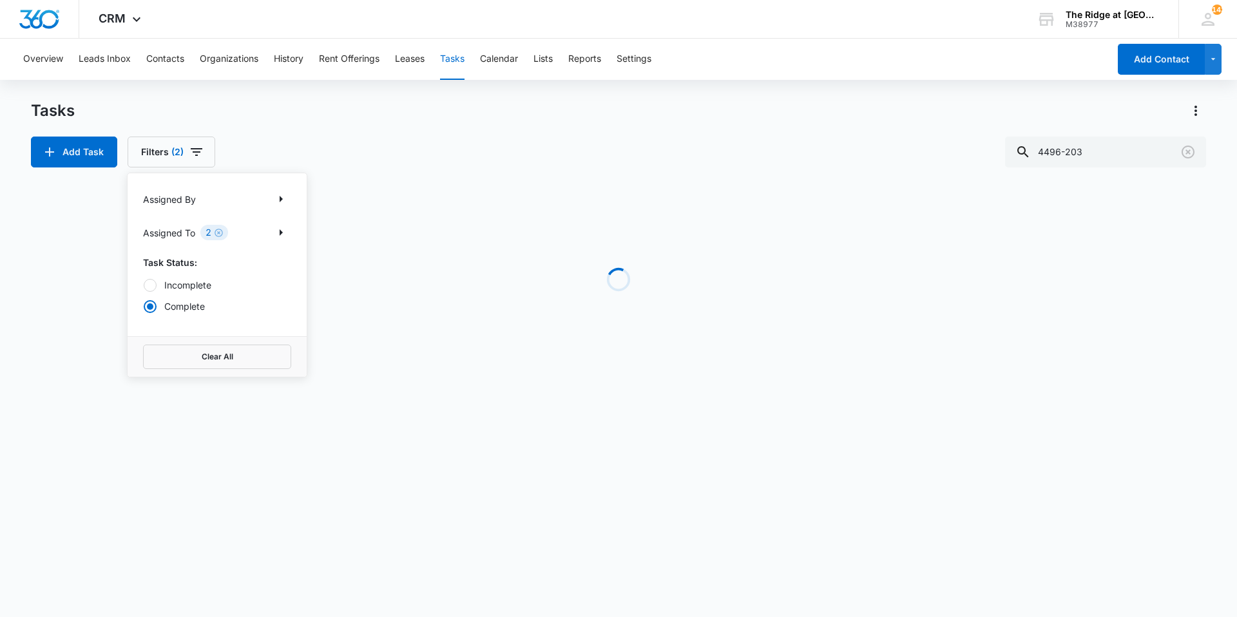
click at [171, 291] on label "Incomplete" at bounding box center [217, 285] width 148 height 14
click at [144, 285] on input "Incomplete" at bounding box center [143, 285] width 1 height 1
radio input "true"
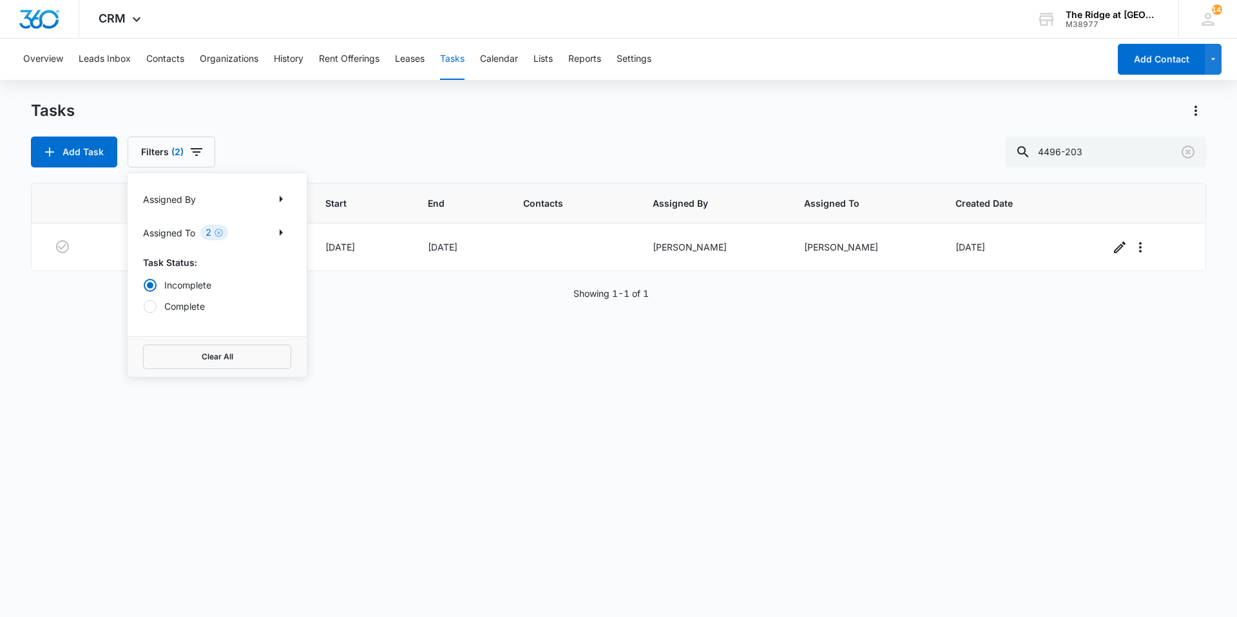
click at [296, 163] on div "Add Task Filters (2) Assigned By Assigned To 2 Task Status: Incomplete Complete…" at bounding box center [618, 152] width 1175 height 31
click at [207, 242] on link "4496-203 Work Order" at bounding box center [178, 247] width 98 height 14
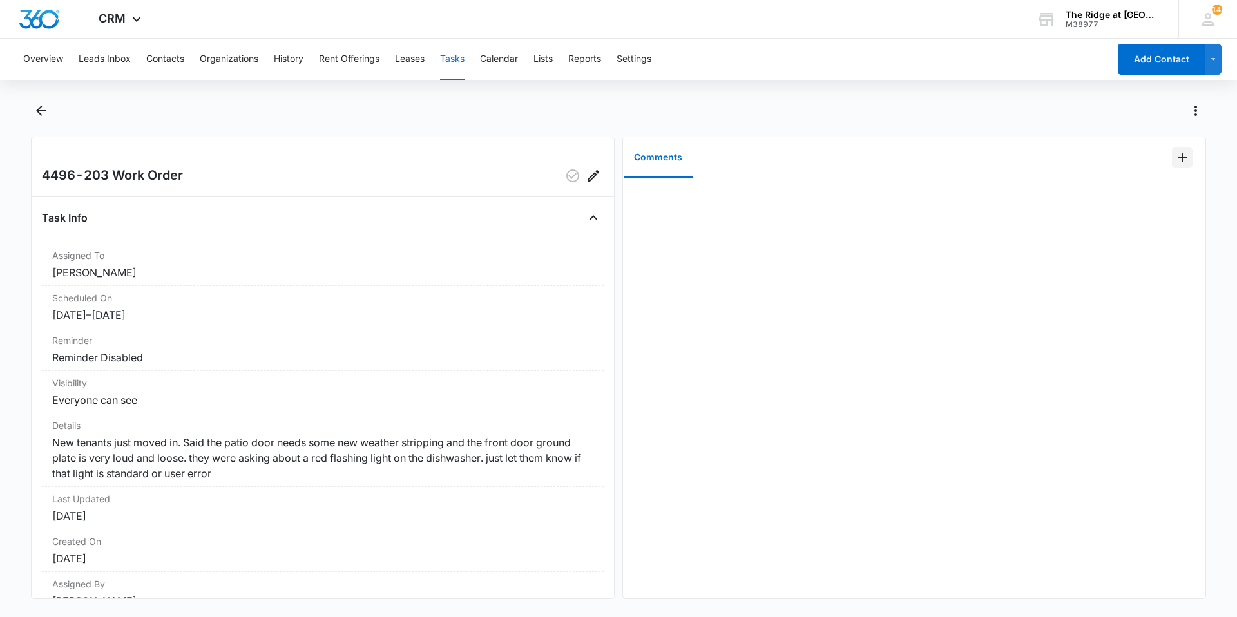
click at [1175, 163] on icon "Add Comment" at bounding box center [1182, 157] width 15 height 15
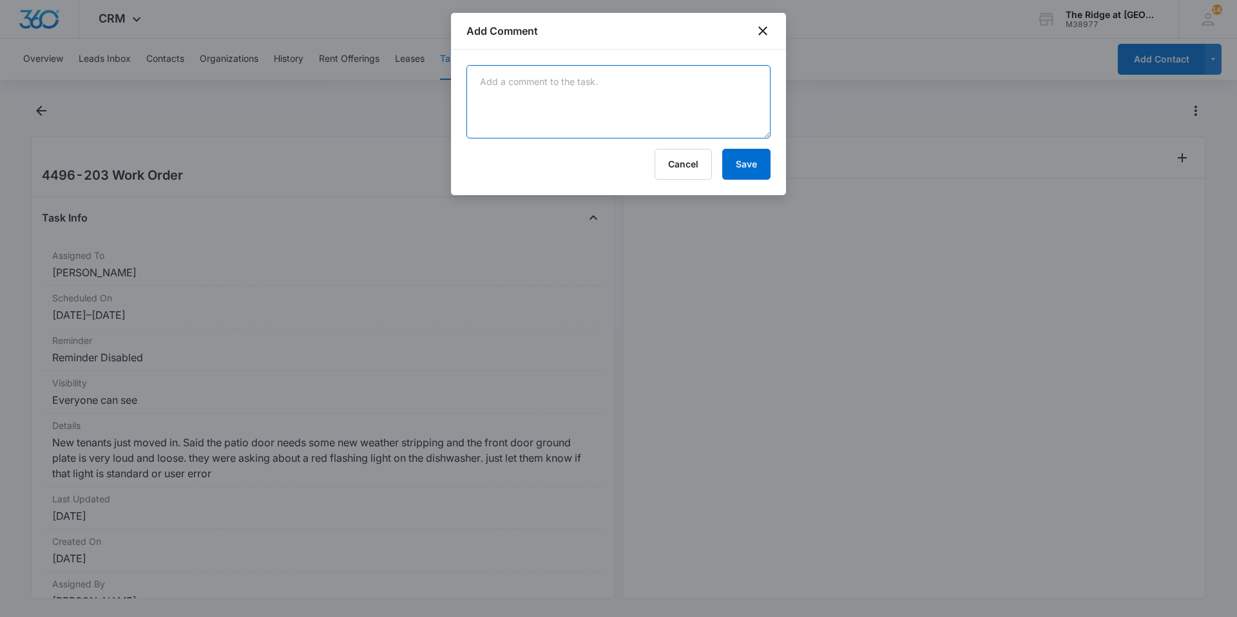
click at [753, 125] on textarea at bounding box center [619, 101] width 304 height 73
type textarea "spoke to tenant no current issues to report."
click at [754, 153] on button "Save" at bounding box center [746, 164] width 48 height 31
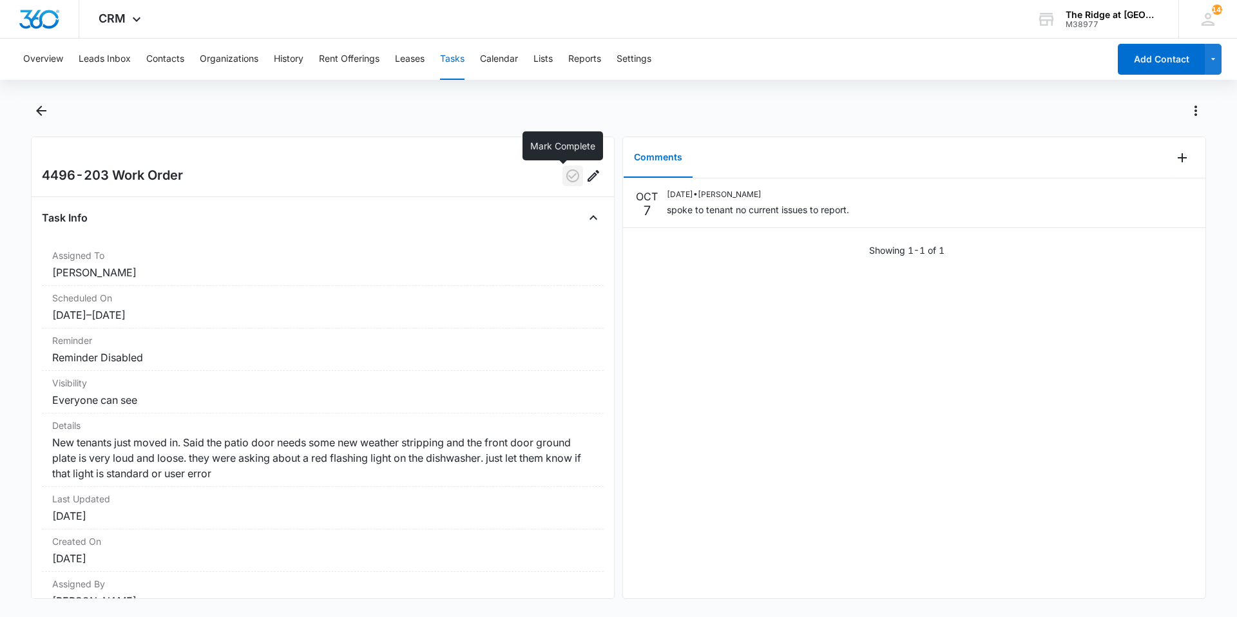
click at [565, 170] on icon "button" at bounding box center [572, 175] width 15 height 15
click at [44, 122] on div at bounding box center [618, 119] width 1175 height 36
click at [43, 119] on button "Back" at bounding box center [41, 111] width 20 height 21
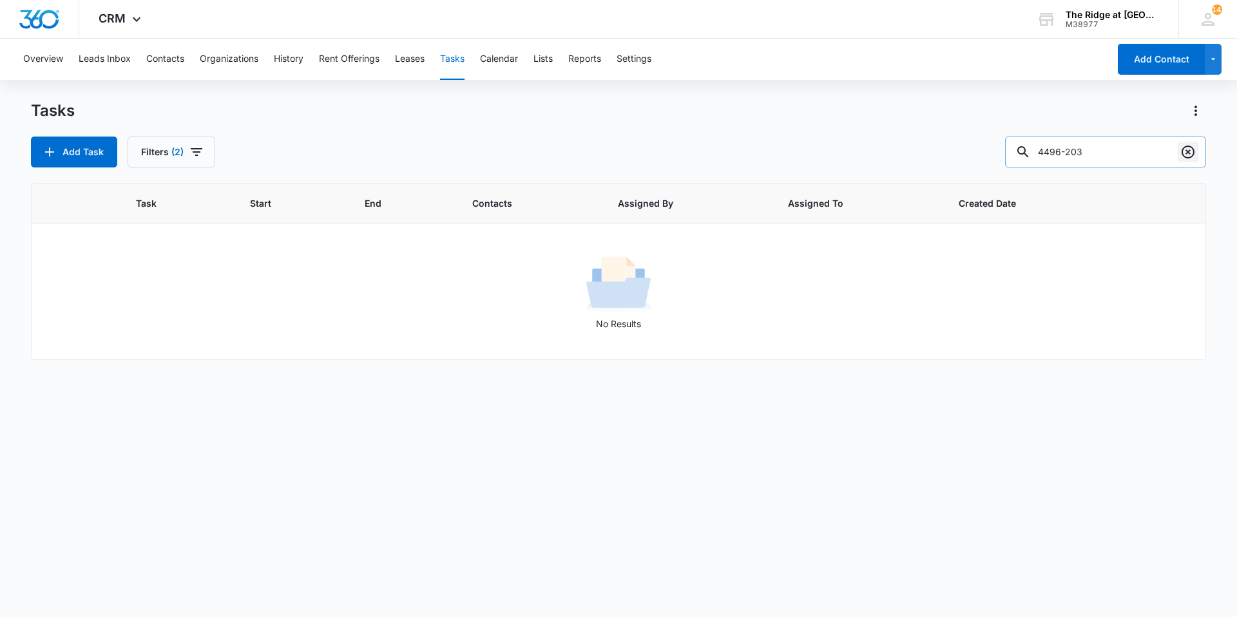
click at [1183, 152] on icon "Clear" at bounding box center [1188, 152] width 13 height 13
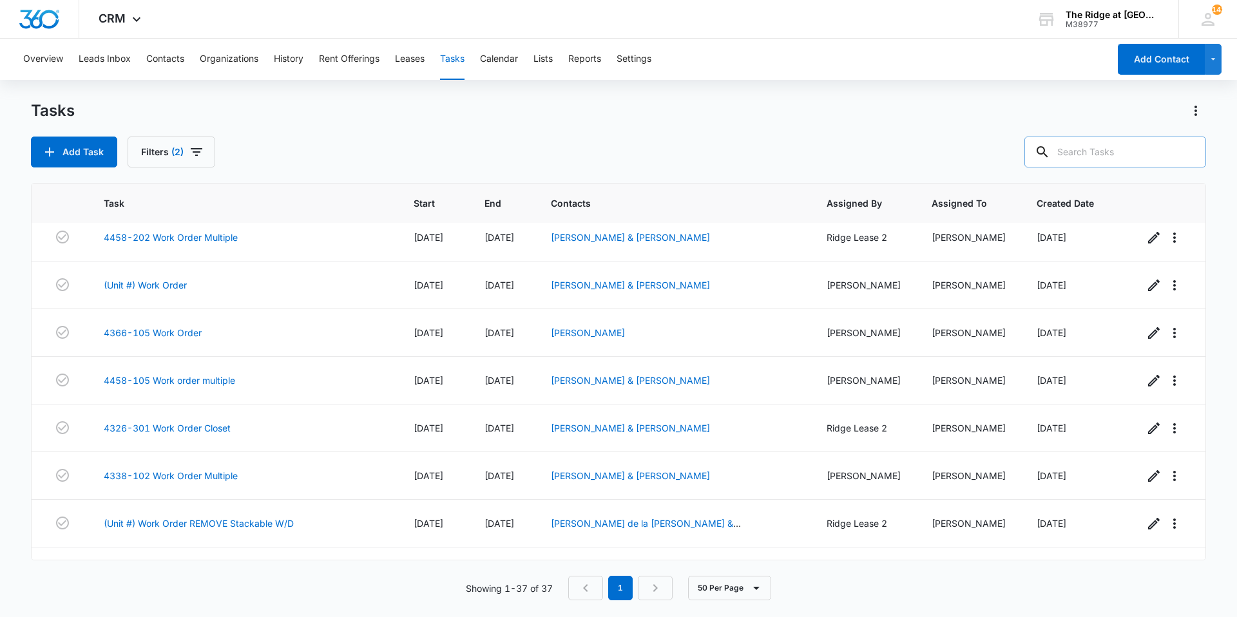
scroll to position [773, 0]
click at [205, 239] on link "4458-202 Work Order Multiple" at bounding box center [171, 237] width 134 height 14
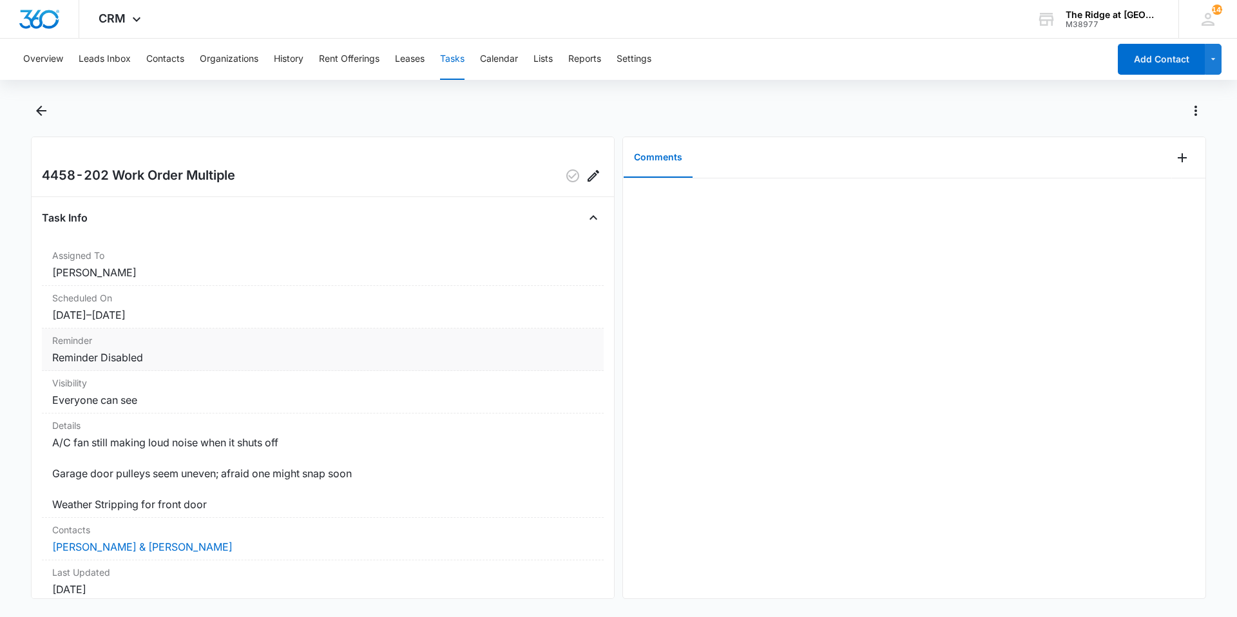
scroll to position [64, 0]
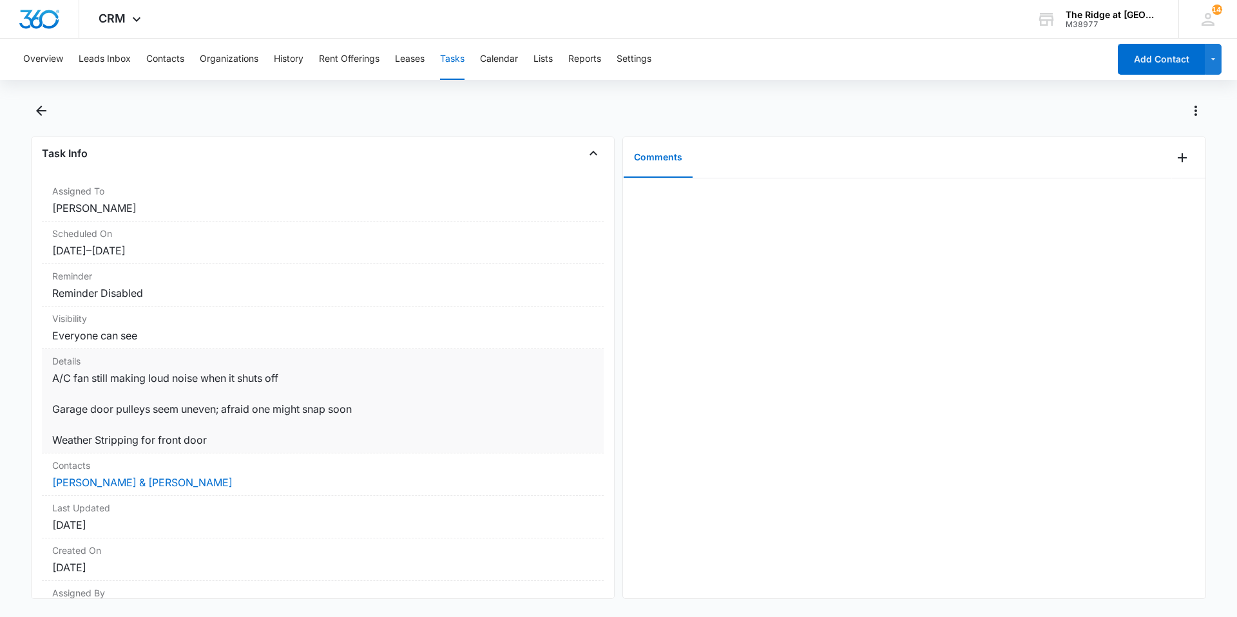
click at [69, 381] on dd "A/C fan still making loud noise when it shuts off Garage door pulleys seem unev…" at bounding box center [322, 409] width 541 height 77
click at [73, 381] on dd "A/C fan still making loud noise when it shuts off Garage door pulleys seem unev…" at bounding box center [322, 409] width 541 height 77
click at [97, 380] on dd "A/C fan still making loud noise when it shuts off Garage door pulleys seem unev…" at bounding box center [322, 409] width 541 height 77
drag, startPoint x: 90, startPoint y: 381, endPoint x: 206, endPoint y: 381, distance: 115.3
click at [206, 381] on dd "A/C fan still making loud noise when it shuts off Garage door pulleys seem unev…" at bounding box center [322, 409] width 541 height 77
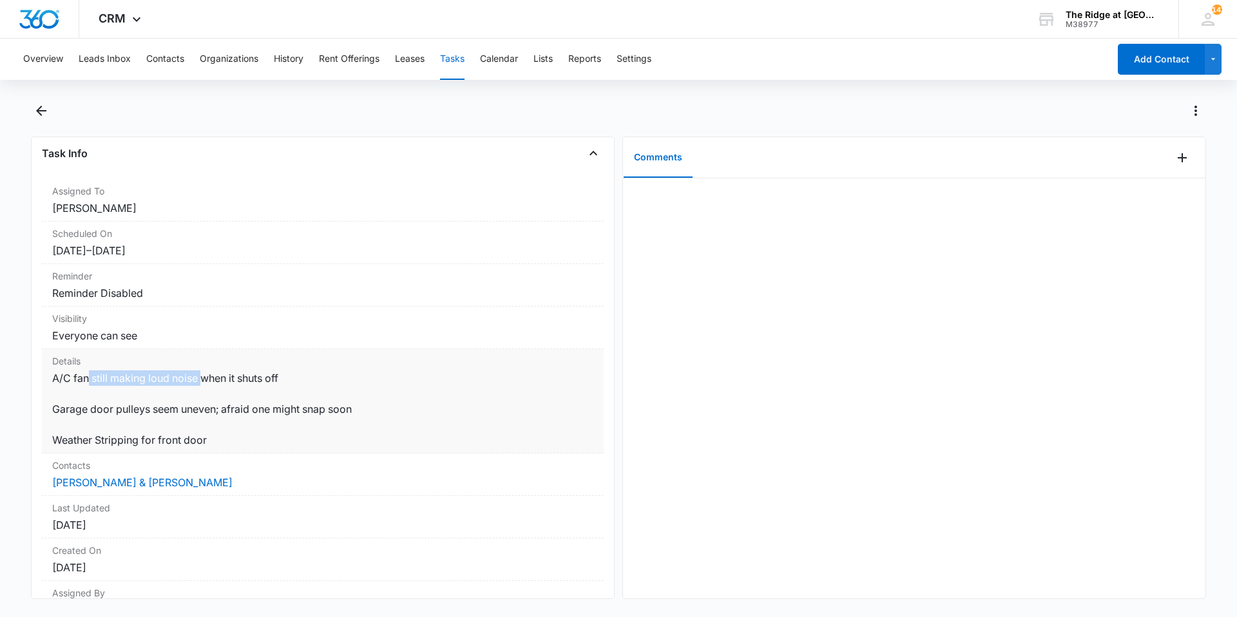
click at [206, 381] on dd "A/C fan still making loud noise when it shuts off Garage door pulleys seem unev…" at bounding box center [322, 409] width 541 height 77
click at [28, 103] on main "4458-202 Work Order Multiple Task Info Assigned To Ricardo Marin Scheduled On 1…" at bounding box center [618, 358] width 1237 height 514
click at [36, 105] on icon "Back" at bounding box center [41, 110] width 15 height 15
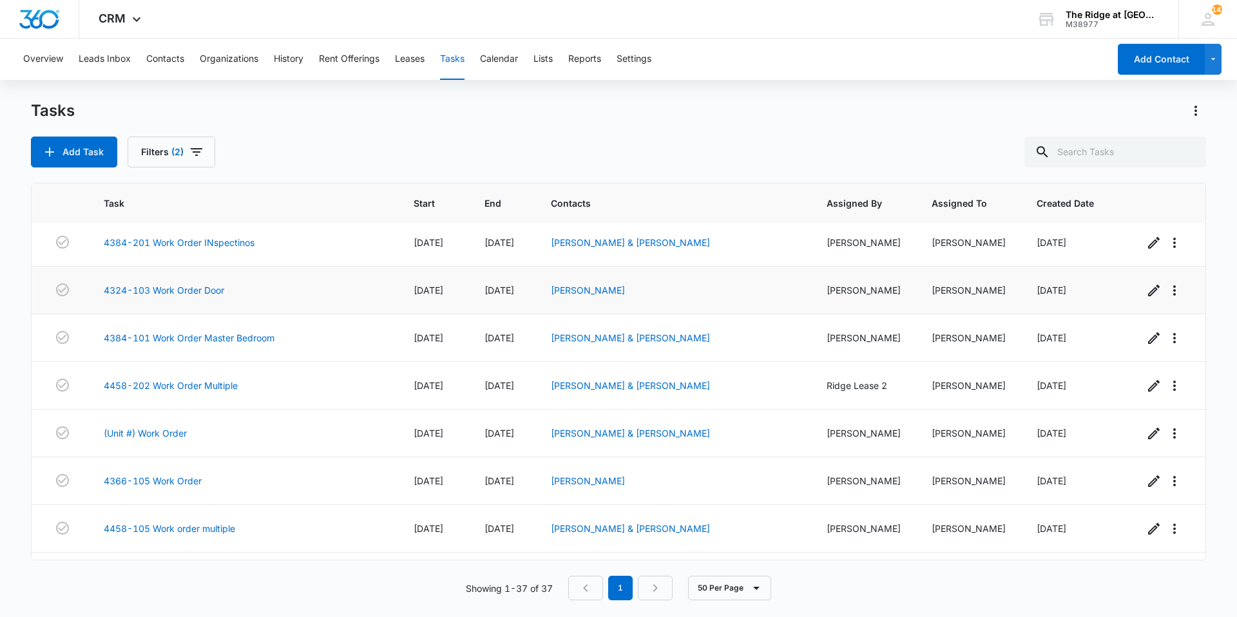
scroll to position [644, 0]
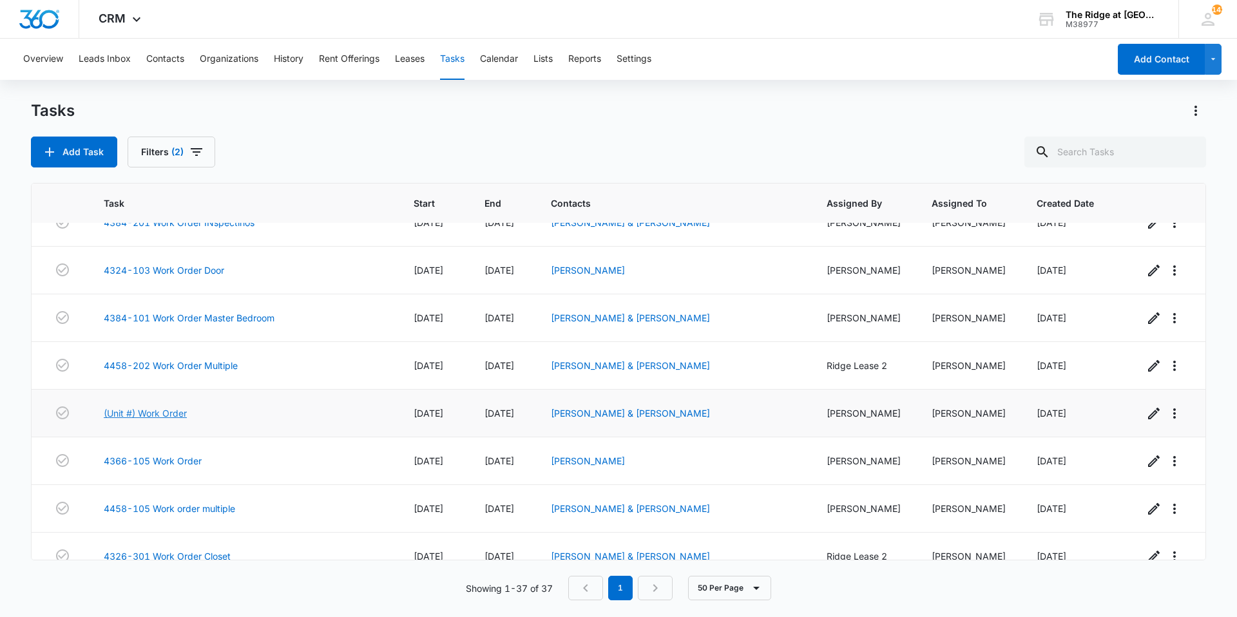
click at [140, 408] on link "(Unit #) Work Order" at bounding box center [145, 414] width 83 height 14
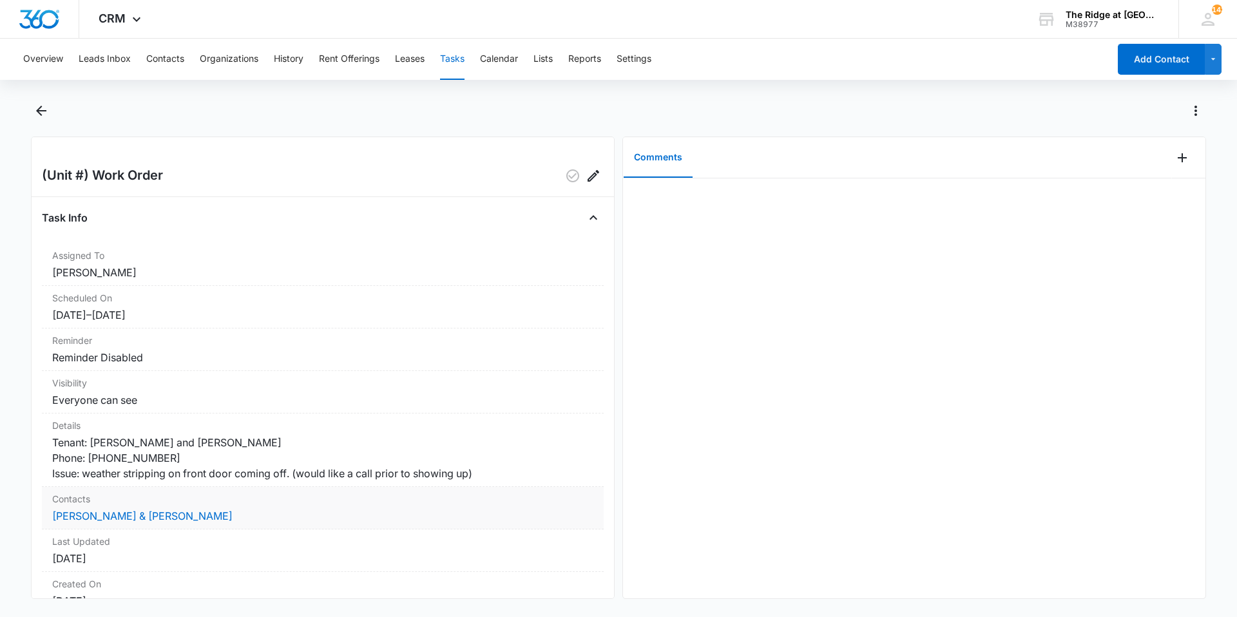
click at [65, 523] on dd "[PERSON_NAME] & [PERSON_NAME]" at bounding box center [322, 515] width 541 height 15
click at [63, 513] on link "[PERSON_NAME] & [PERSON_NAME]" at bounding box center [142, 516] width 180 height 13
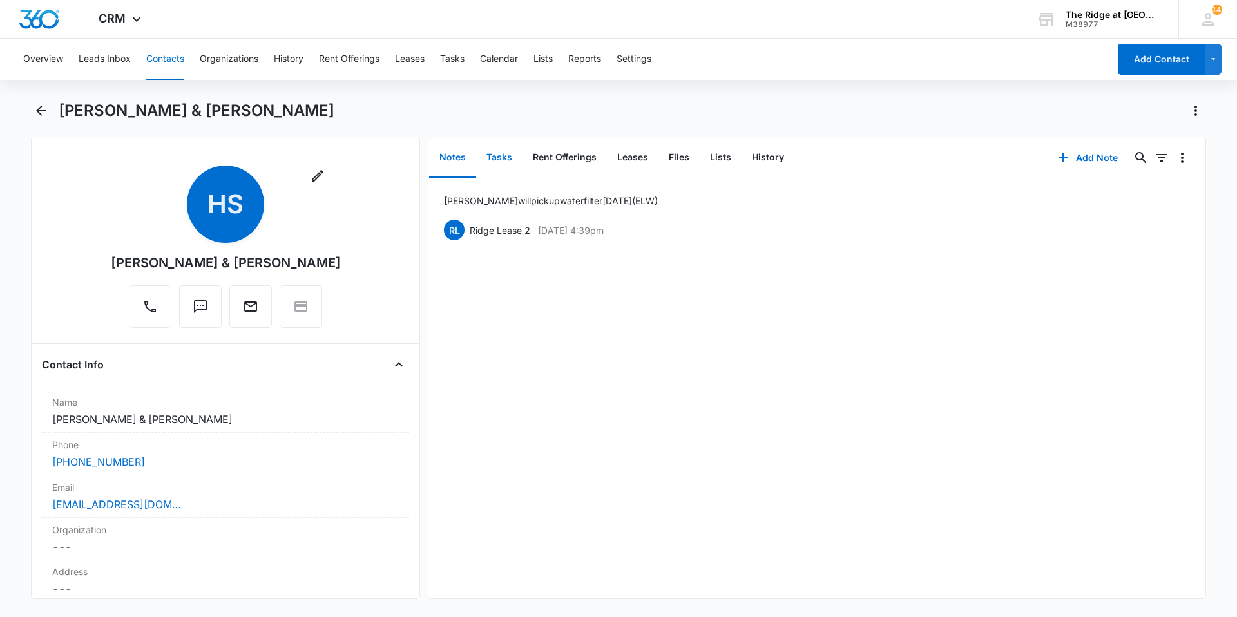
click at [492, 155] on button "Tasks" at bounding box center [499, 158] width 46 height 40
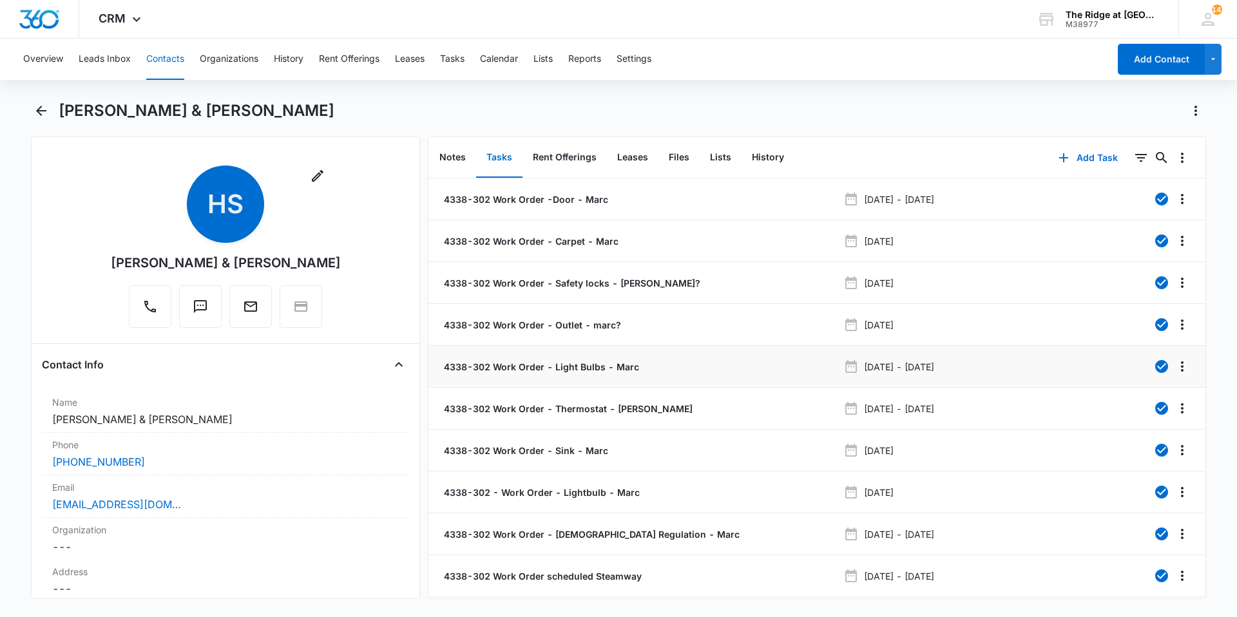
scroll to position [48, 0]
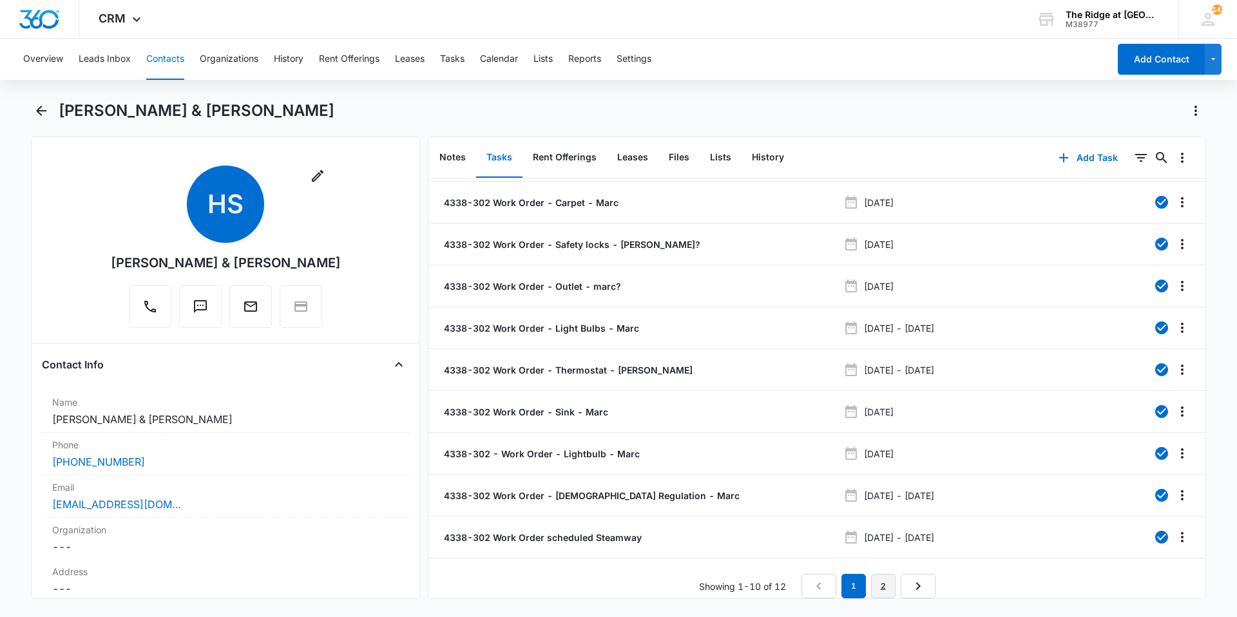
click at [871, 578] on link "2" at bounding box center [883, 586] width 24 height 24
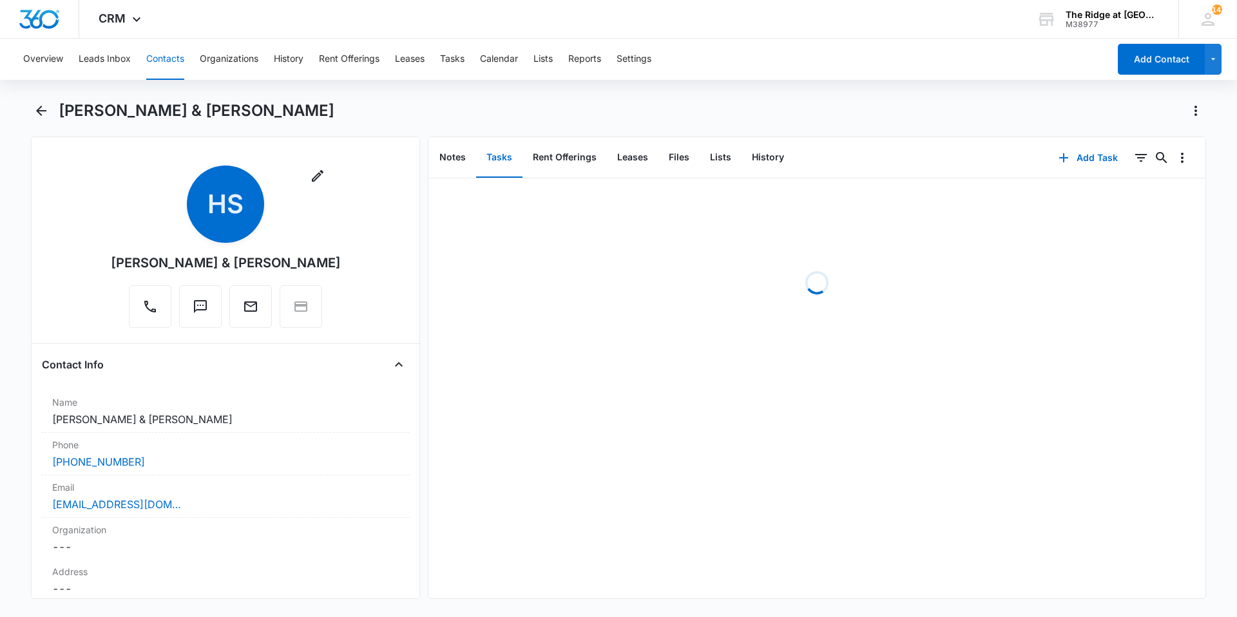
scroll to position [0, 0]
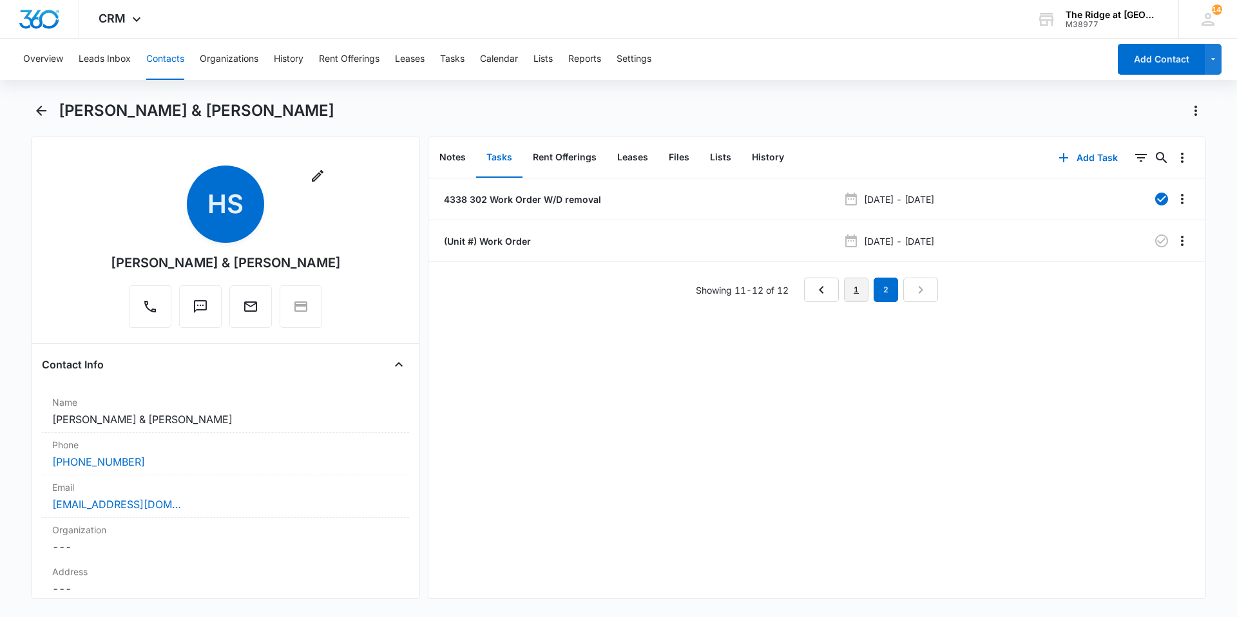
click at [863, 295] on link "1" at bounding box center [856, 290] width 24 height 24
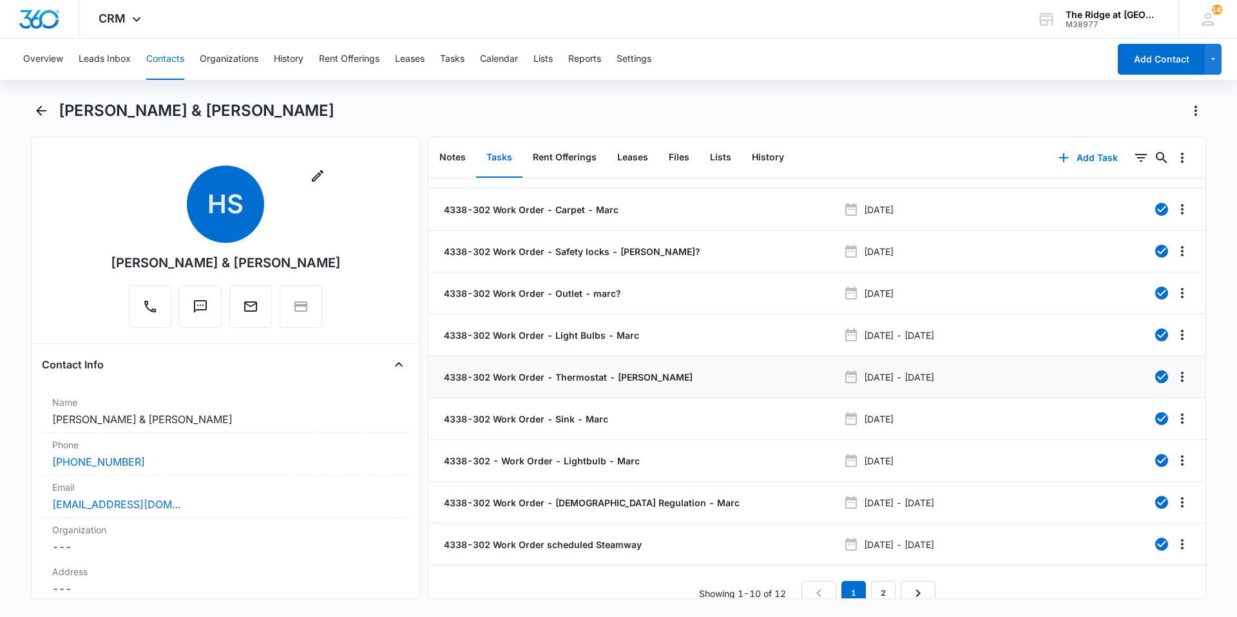
scroll to position [48, 0]
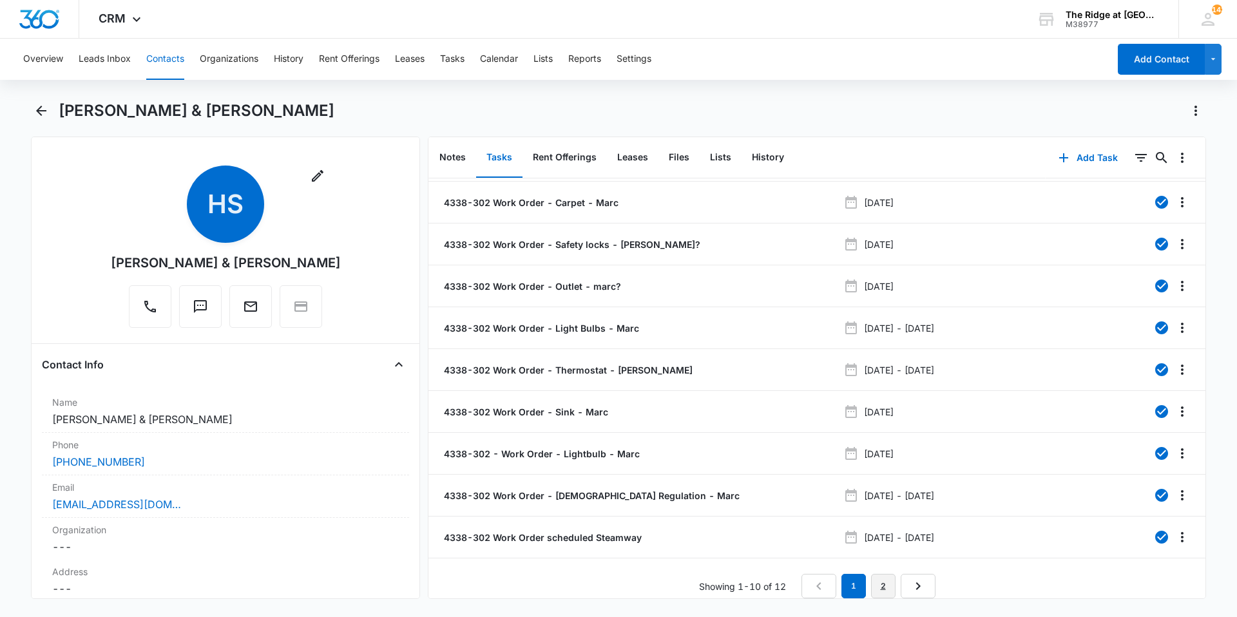
click at [880, 586] on link "2" at bounding box center [883, 586] width 24 height 24
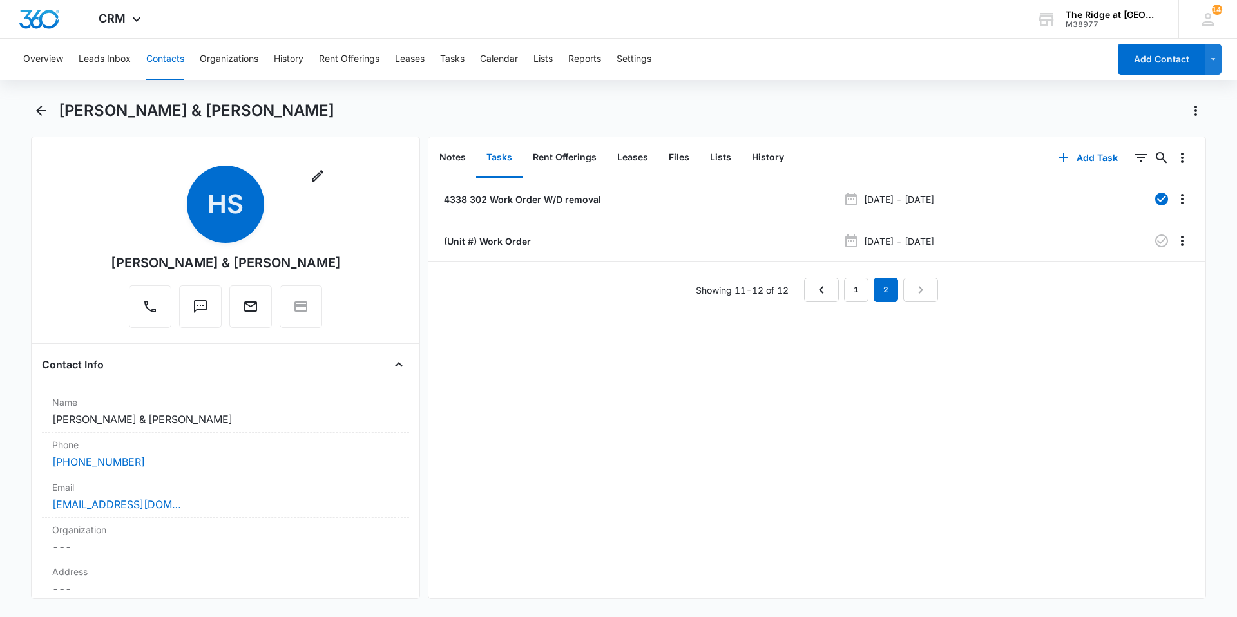
scroll to position [0, 0]
click at [845, 295] on link "1" at bounding box center [856, 290] width 24 height 24
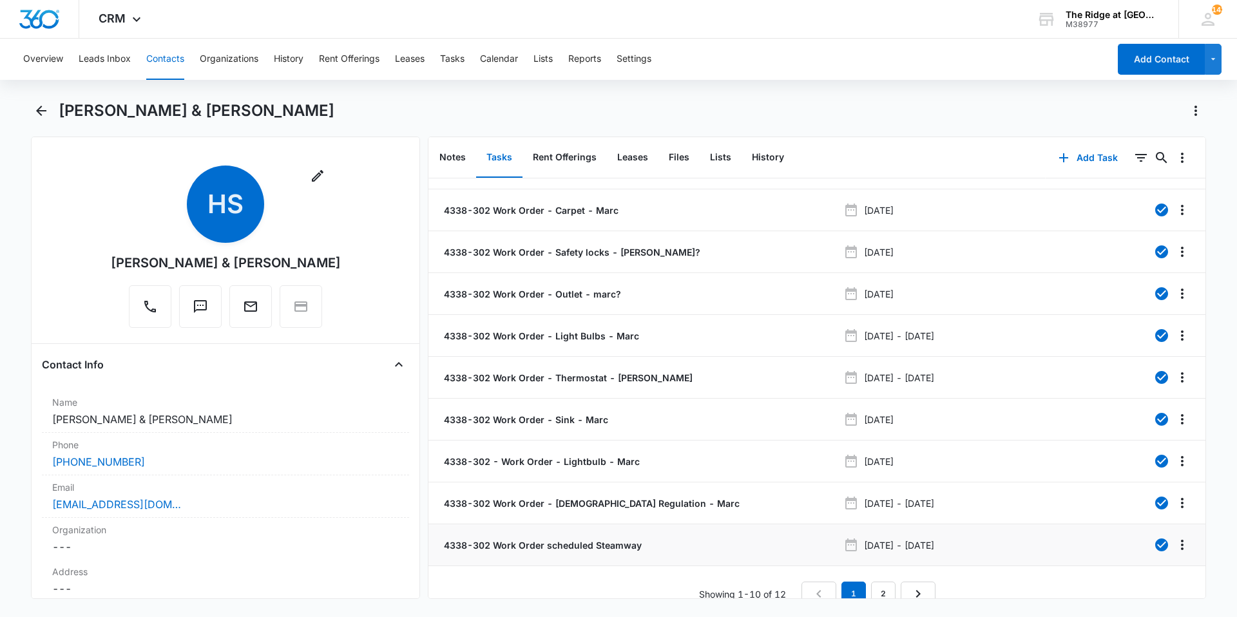
scroll to position [48, 0]
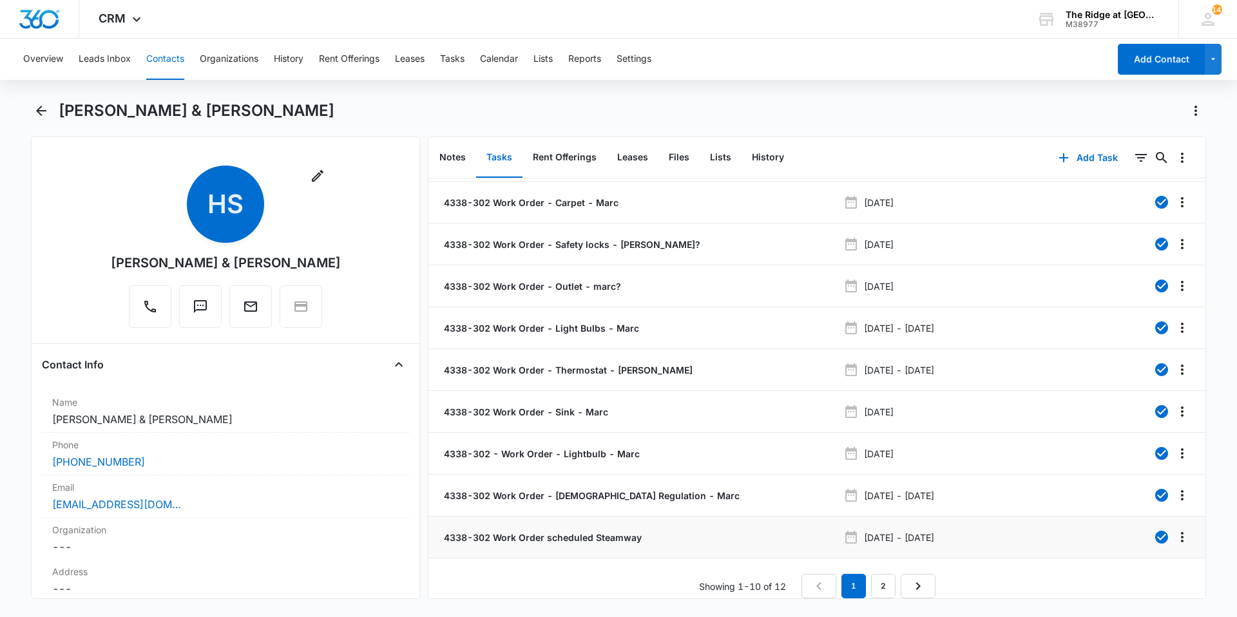
click at [599, 531] on p "4338-302 Work Order scheduled Steamway" at bounding box center [541, 538] width 200 height 14
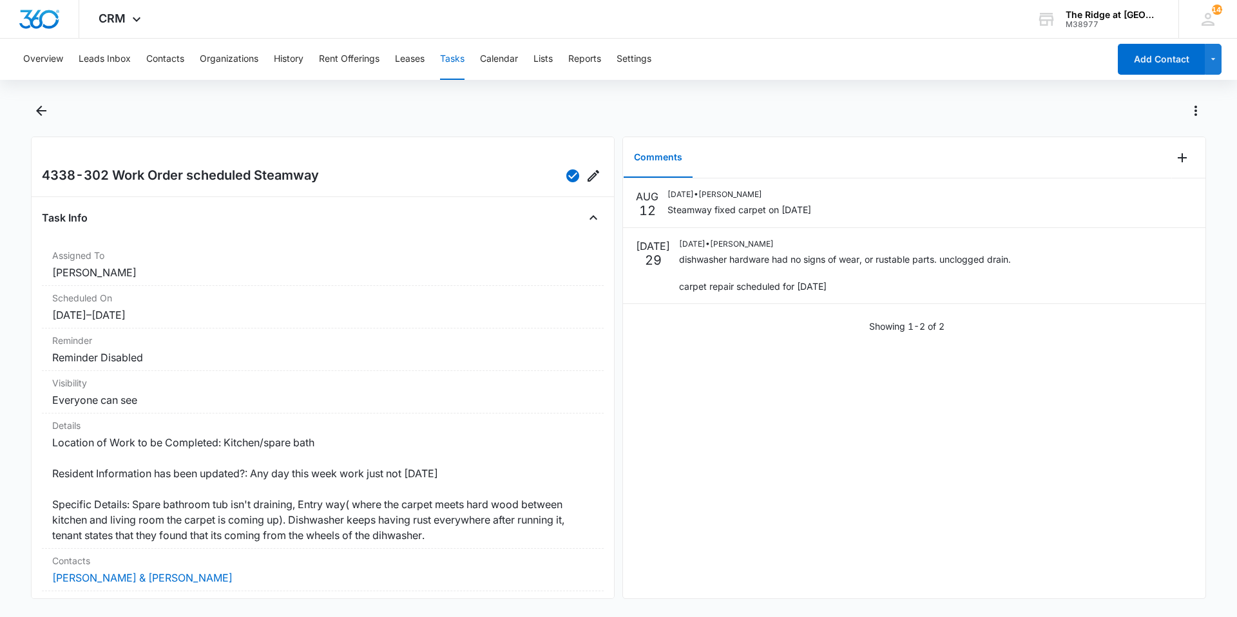
click at [740, 396] on div "AUG 12 08/12/2025 • Ricardo Marin Steamway fixed carpet on 8/1/25 JUL 29 07/29/…" at bounding box center [914, 388] width 583 height 420
click at [34, 111] on icon "Back" at bounding box center [41, 110] width 15 height 15
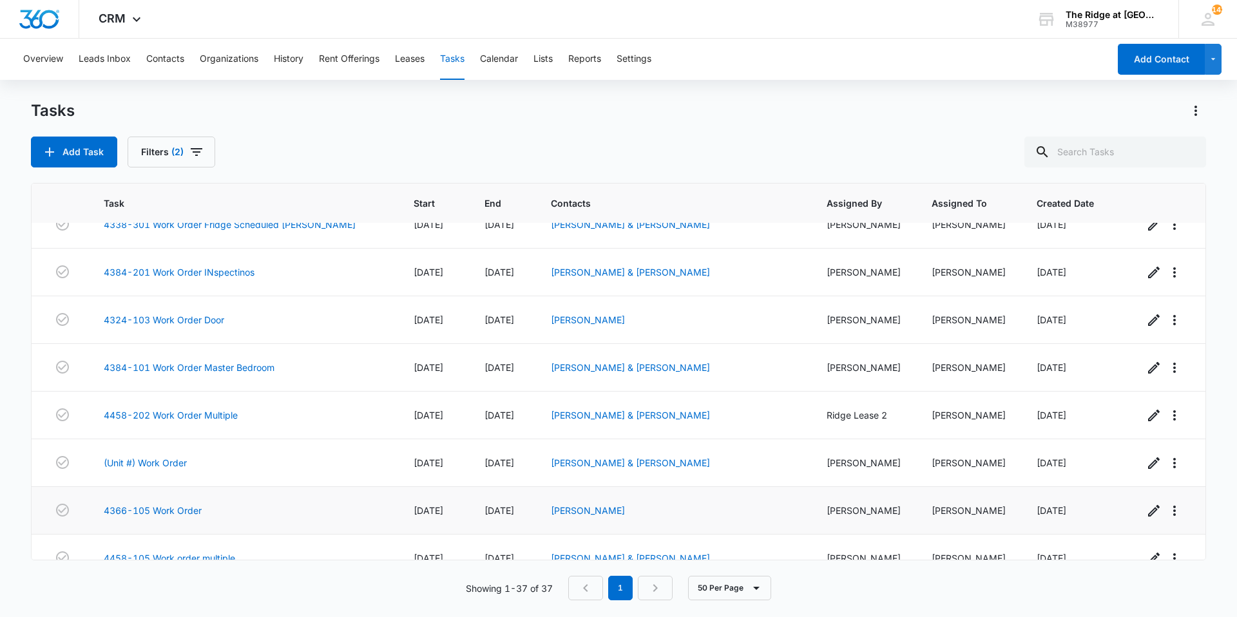
scroll to position [590, 0]
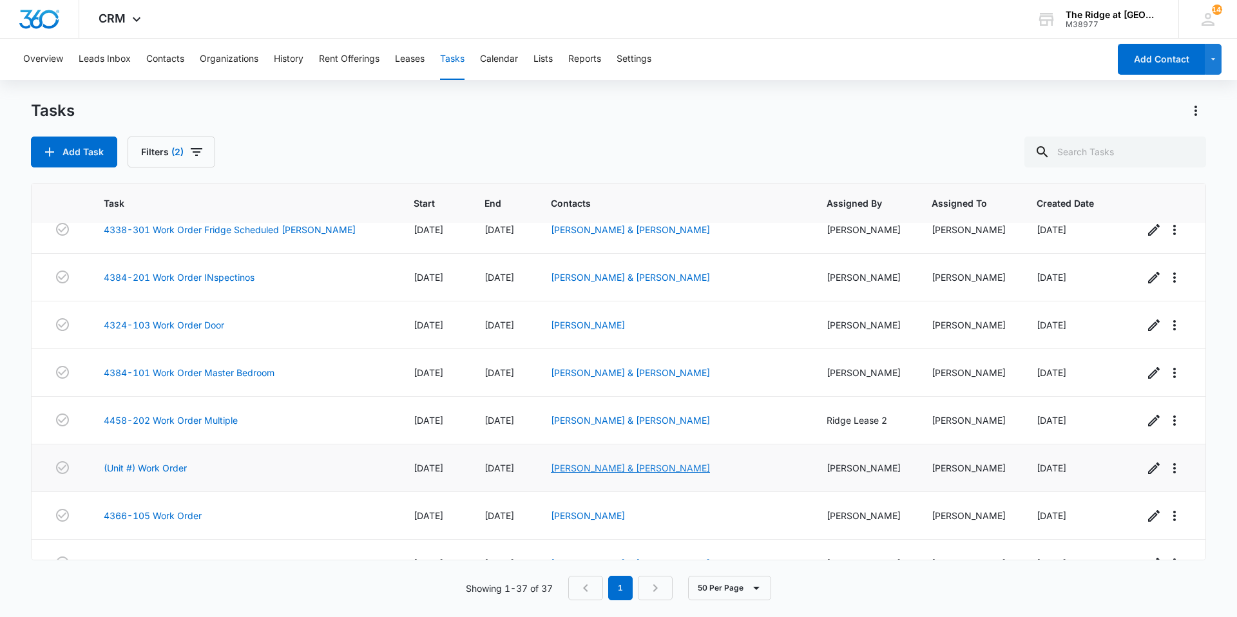
click at [554, 466] on link "[PERSON_NAME] & [PERSON_NAME]" at bounding box center [630, 468] width 159 height 11
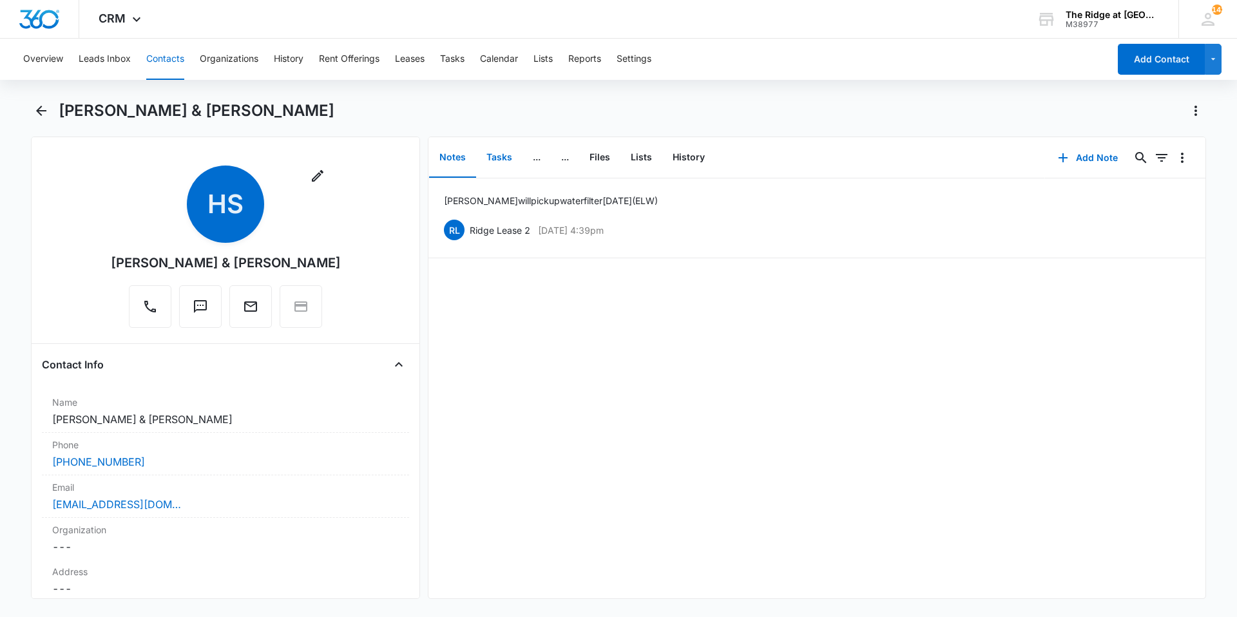
click at [499, 161] on button "Tasks" at bounding box center [499, 158] width 46 height 40
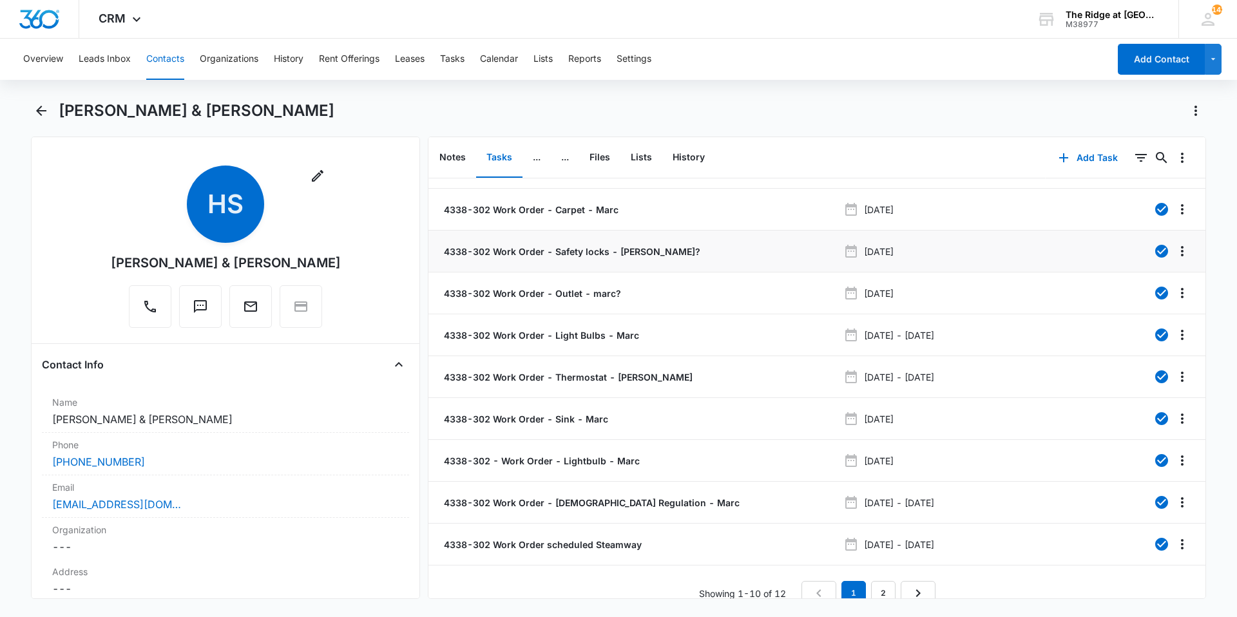
scroll to position [48, 0]
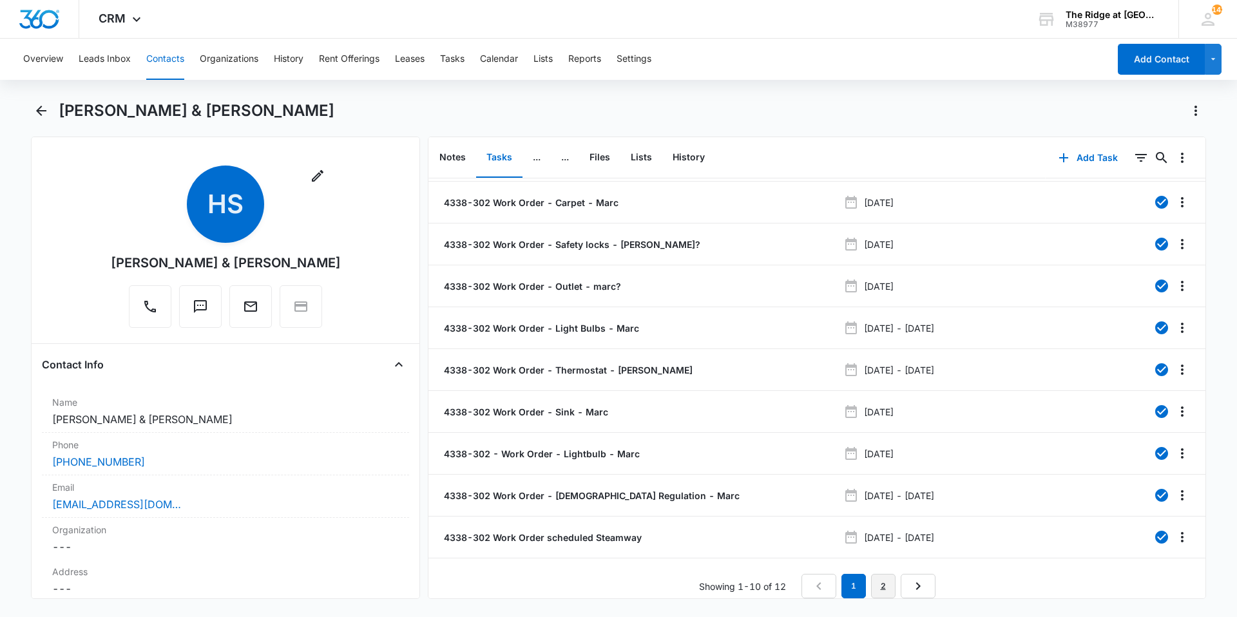
click at [871, 574] on link "2" at bounding box center [883, 586] width 24 height 24
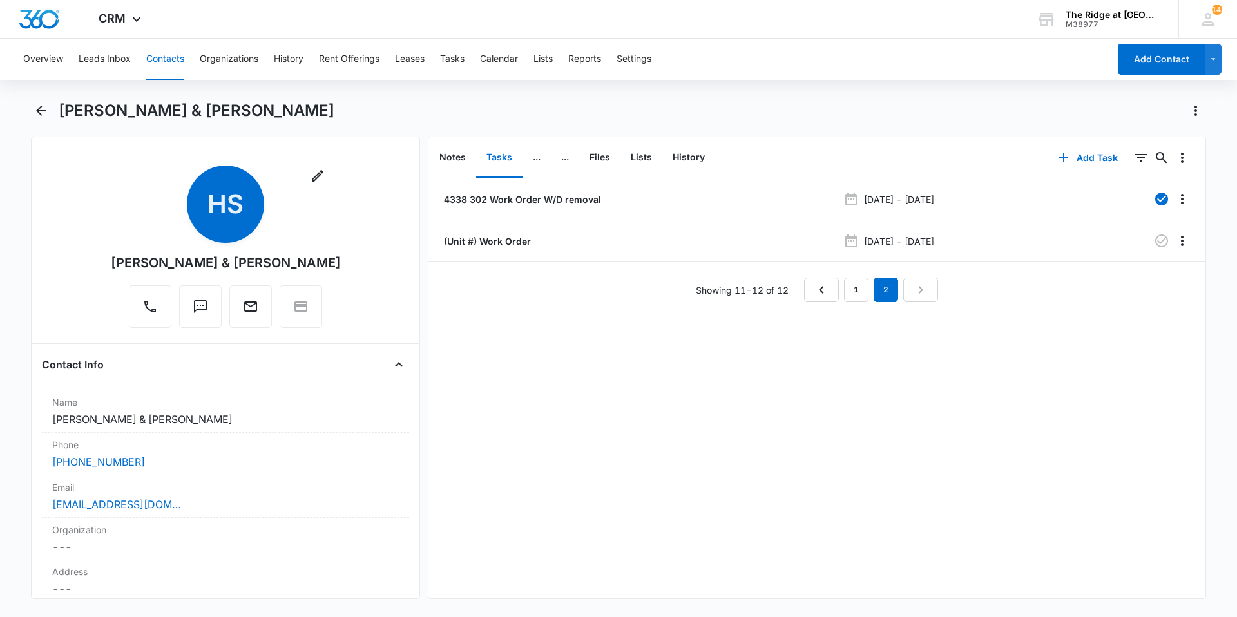
scroll to position [0, 0]
click at [845, 289] on link "1" at bounding box center [856, 290] width 24 height 24
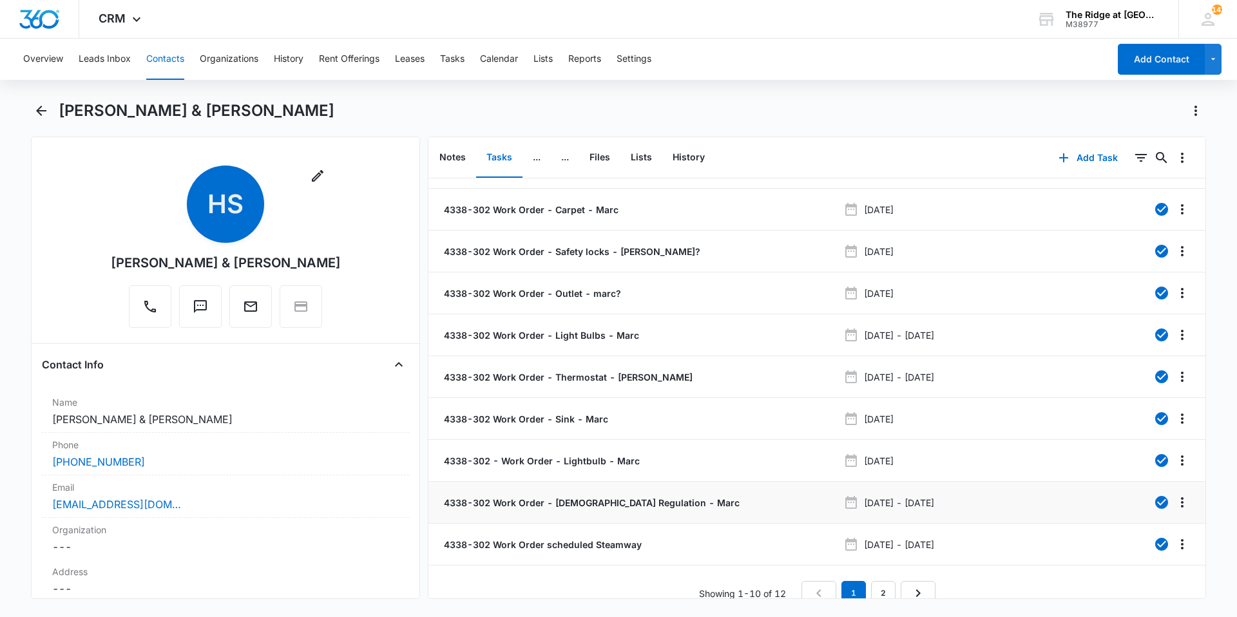
scroll to position [48, 0]
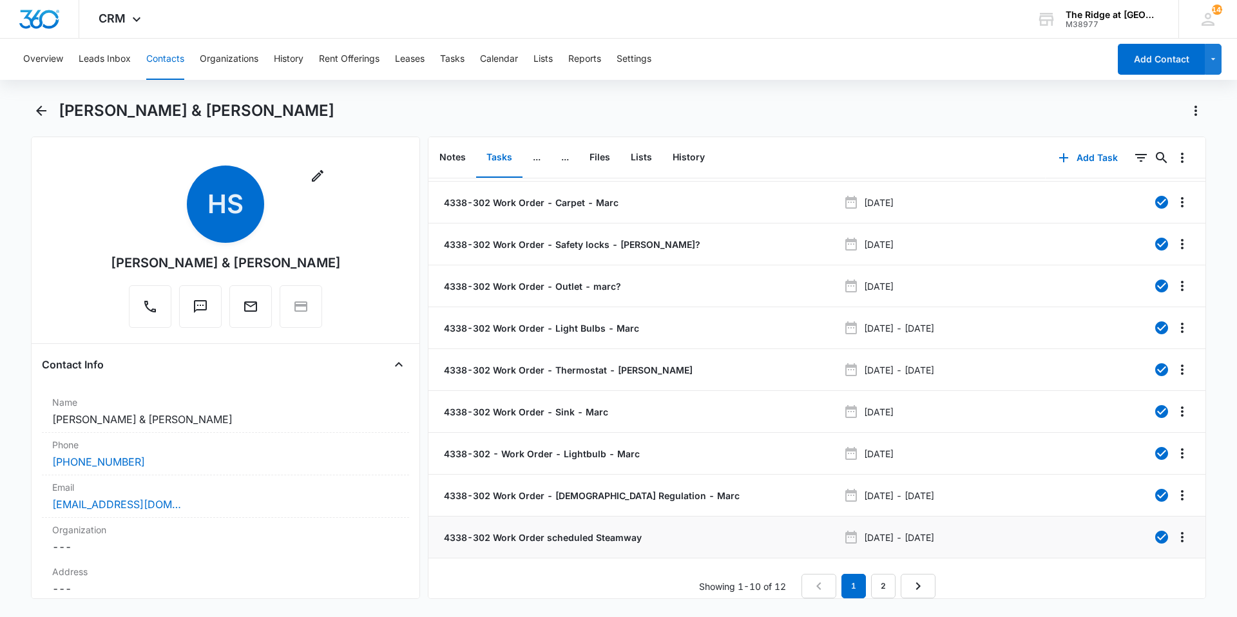
click at [610, 531] on p "4338-302 Work Order scheduled Steamway" at bounding box center [541, 538] width 200 height 14
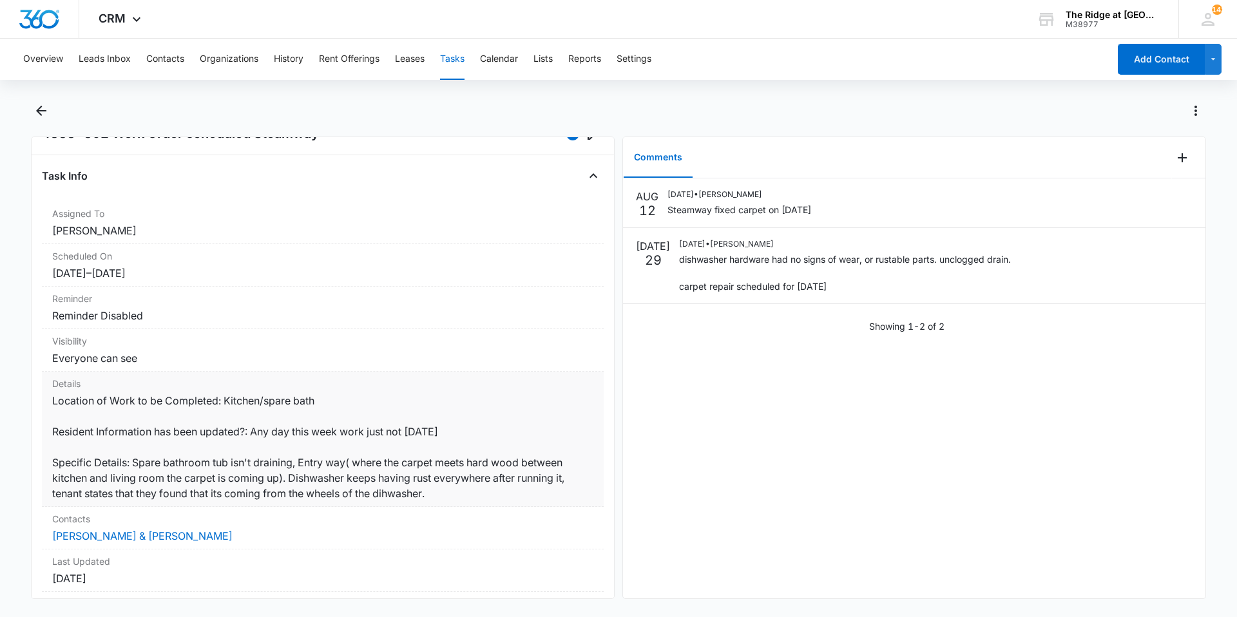
scroll to position [64, 0]
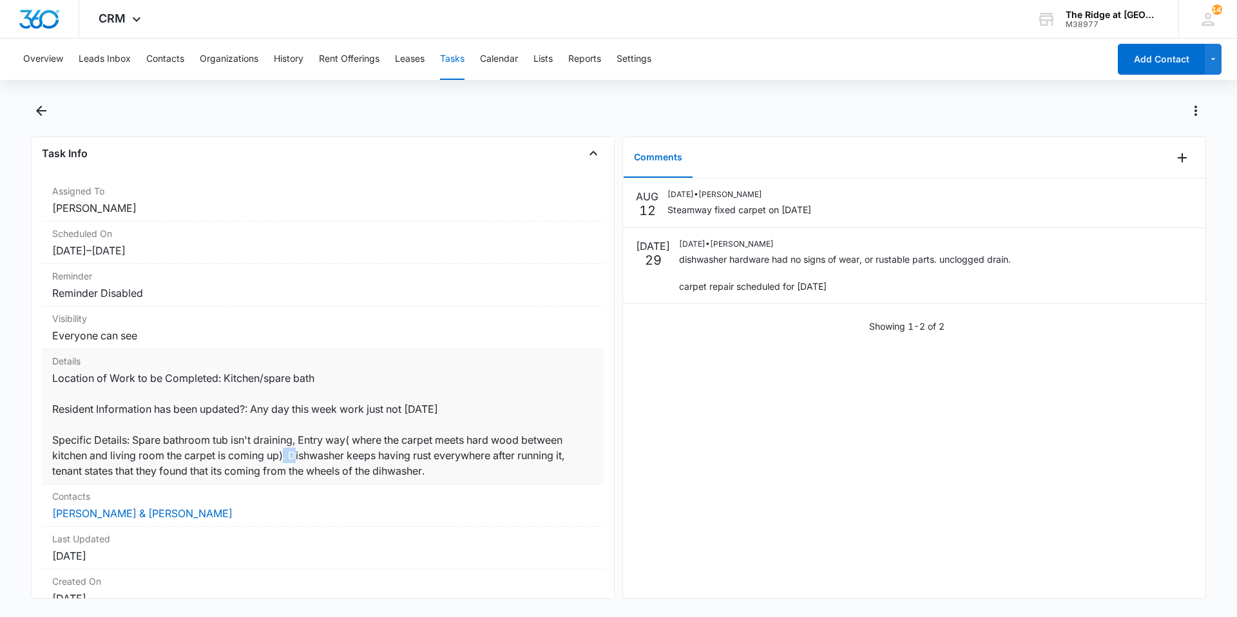
drag, startPoint x: 289, startPoint y: 460, endPoint x: 273, endPoint y: 459, distance: 15.5
click at [273, 459] on dd "Location of Work to be Completed: Kitchen/spare bath Resident Information has b…" at bounding box center [322, 425] width 541 height 108
click at [275, 459] on dd "Location of Work to be Completed: Kitchen/spare bath Resident Information has b…" at bounding box center [322, 425] width 541 height 108
click at [294, 458] on dd "Location of Work to be Completed: Kitchen/spare bath Resident Information has b…" at bounding box center [322, 425] width 541 height 108
click at [30, 111] on main "4338-302 Work Order scheduled Steamway Task Info Assigned To Ricardo Marin Sche…" at bounding box center [618, 358] width 1237 height 514
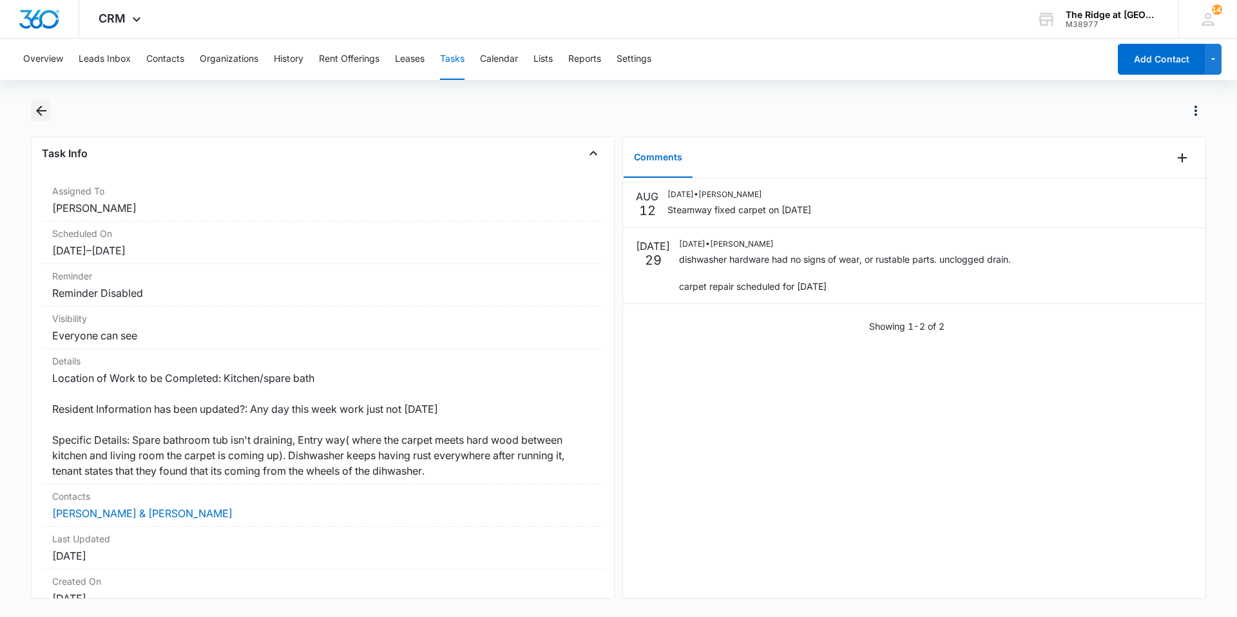
click at [45, 106] on icon "Back" at bounding box center [41, 110] width 15 height 15
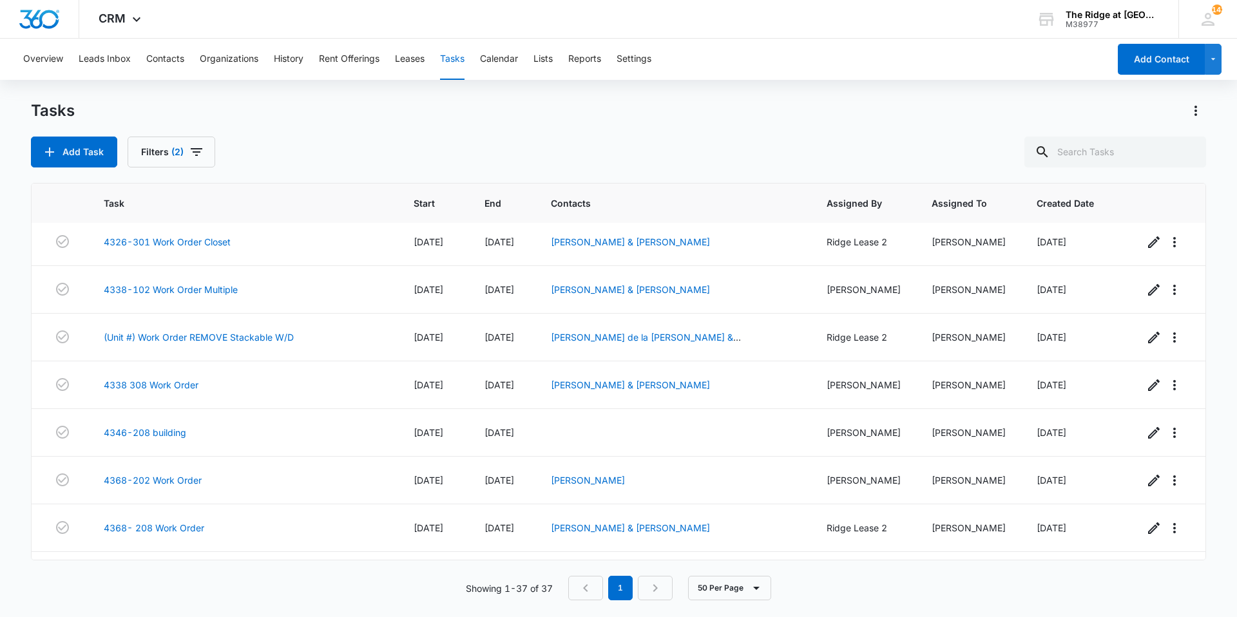
scroll to position [912, 0]
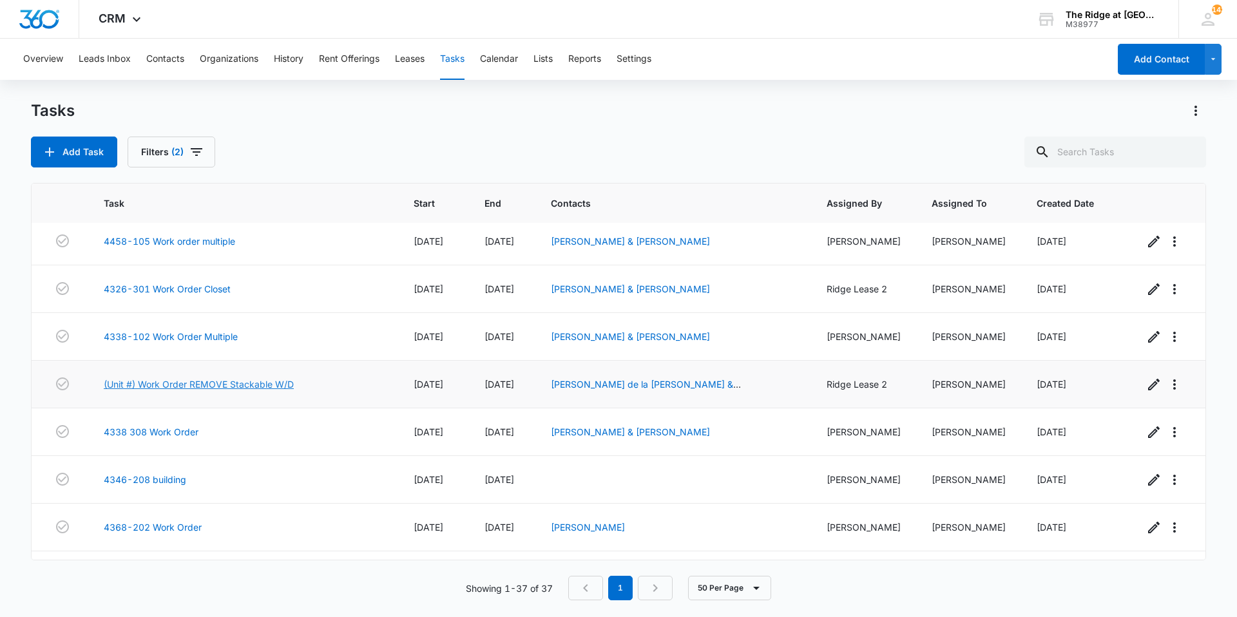
click at [277, 385] on link "(Unit #) Work Order REMOVE Stackable W/D" at bounding box center [199, 385] width 190 height 14
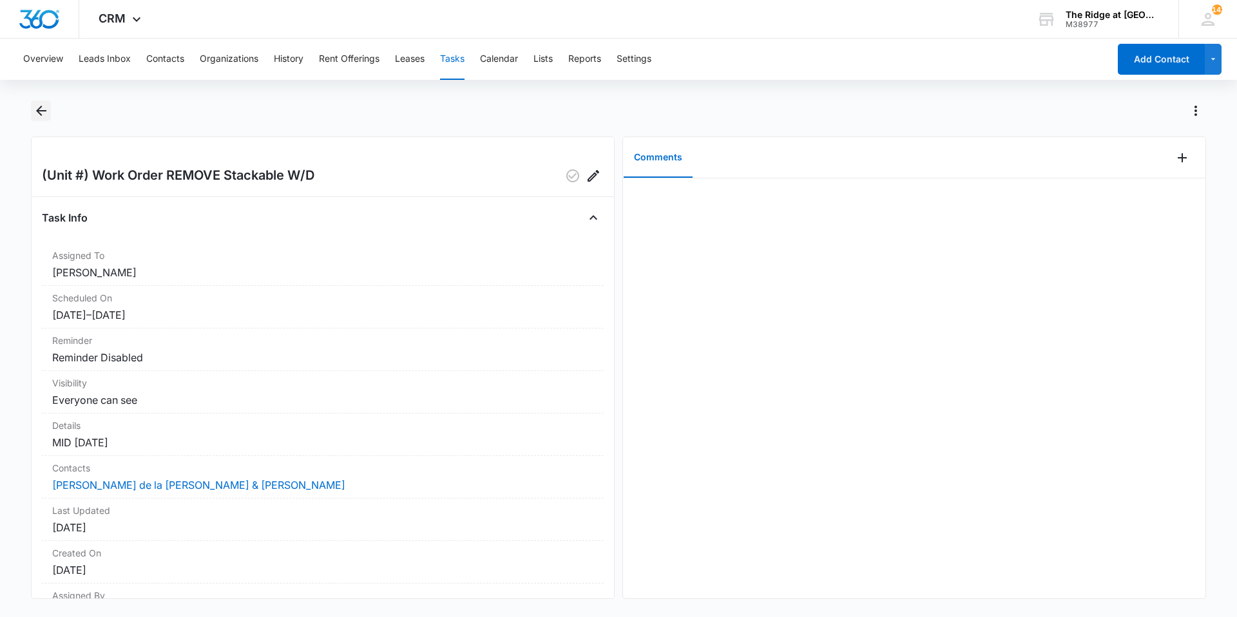
click at [40, 119] on button "Back" at bounding box center [41, 111] width 20 height 21
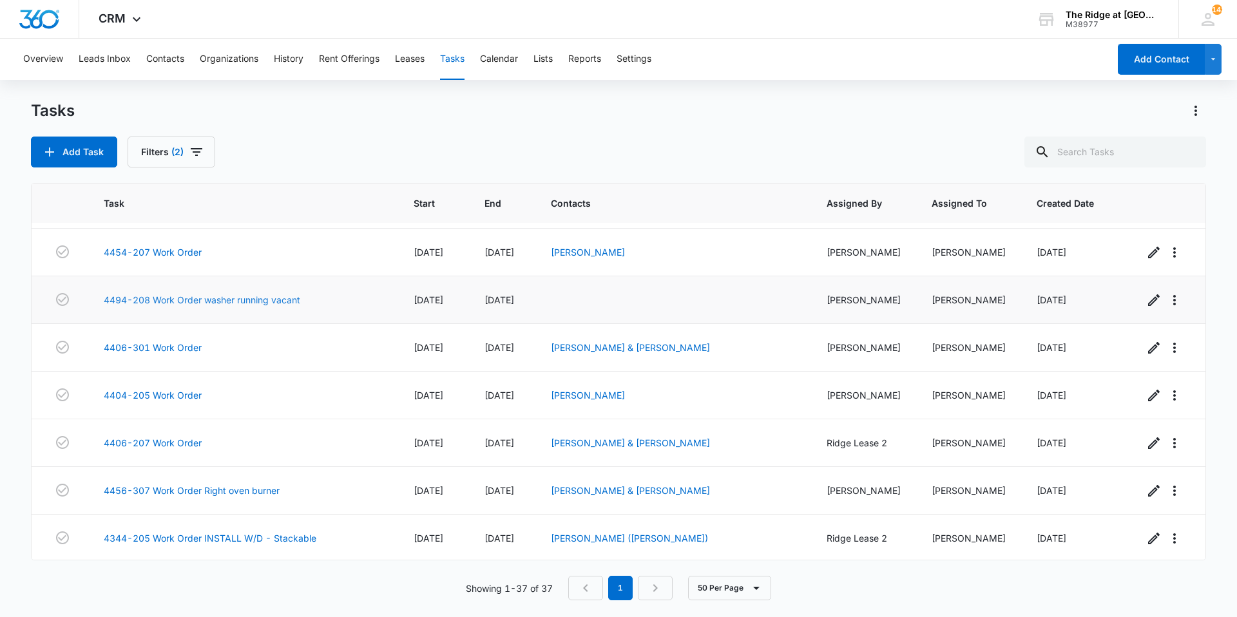
scroll to position [1427, 0]
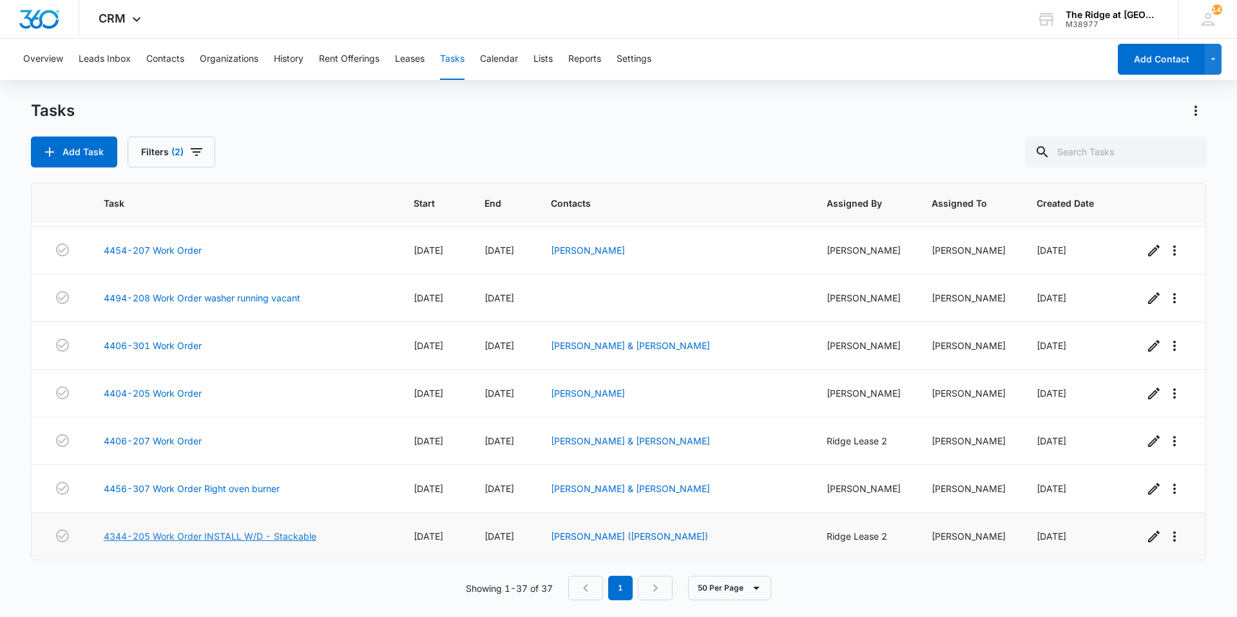
click at [260, 540] on link "4344-205 Work Order INSTALL W/D - Stackable" at bounding box center [210, 537] width 213 height 14
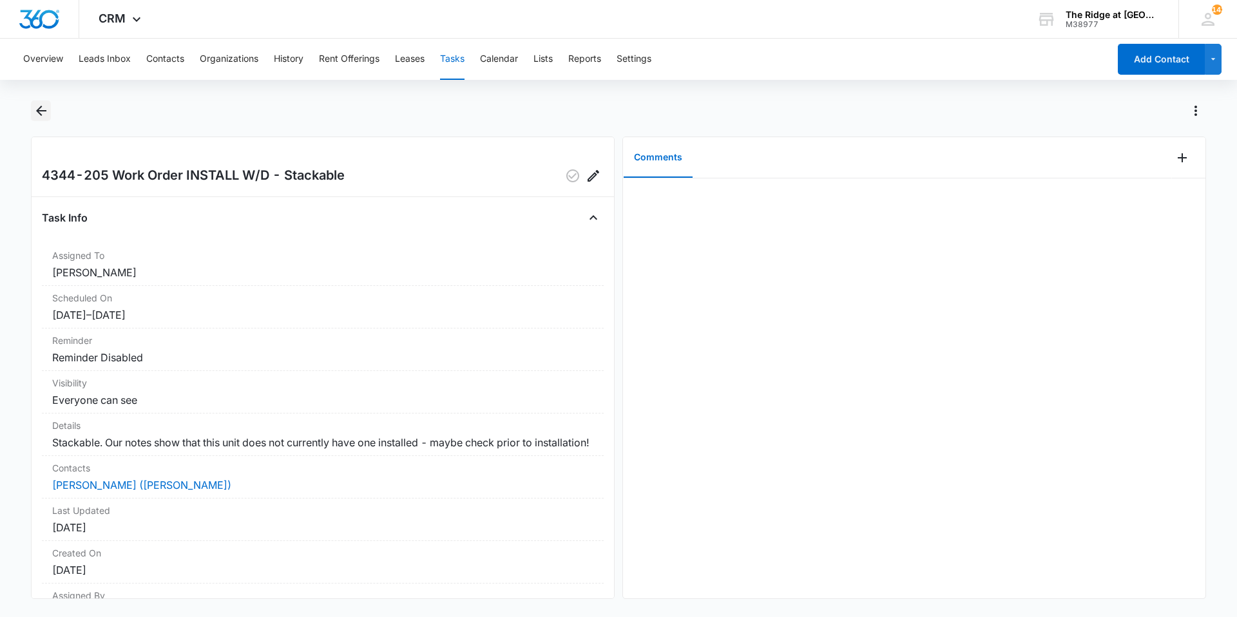
click at [41, 114] on icon "Back" at bounding box center [41, 110] width 15 height 15
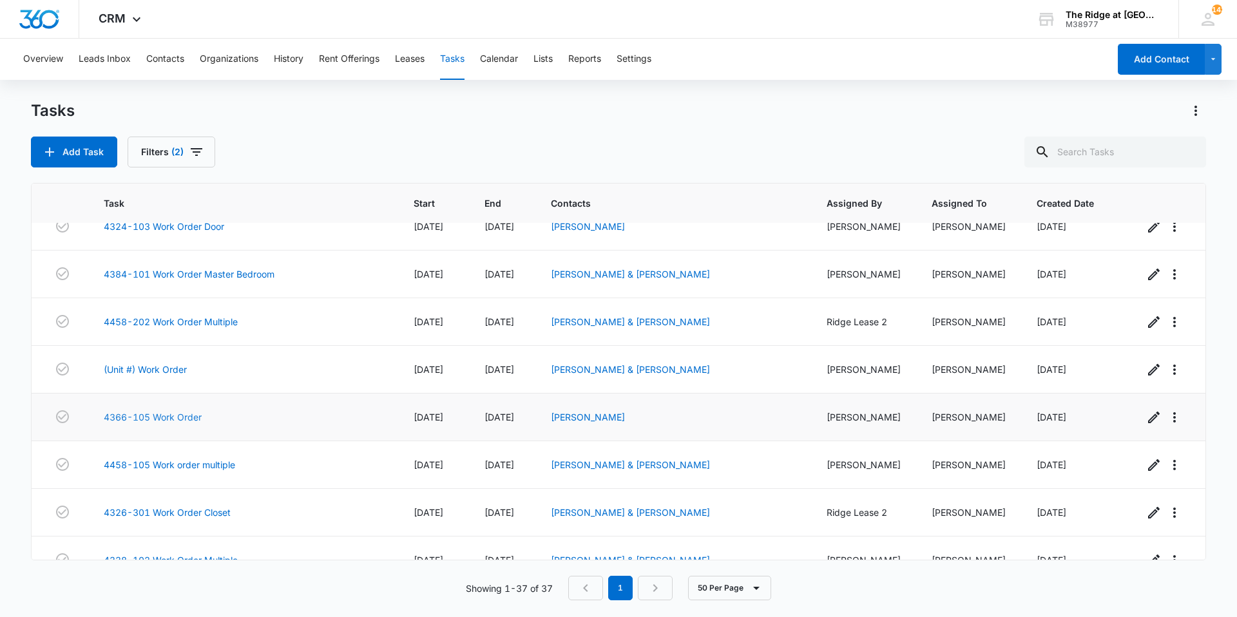
scroll to position [709, 0]
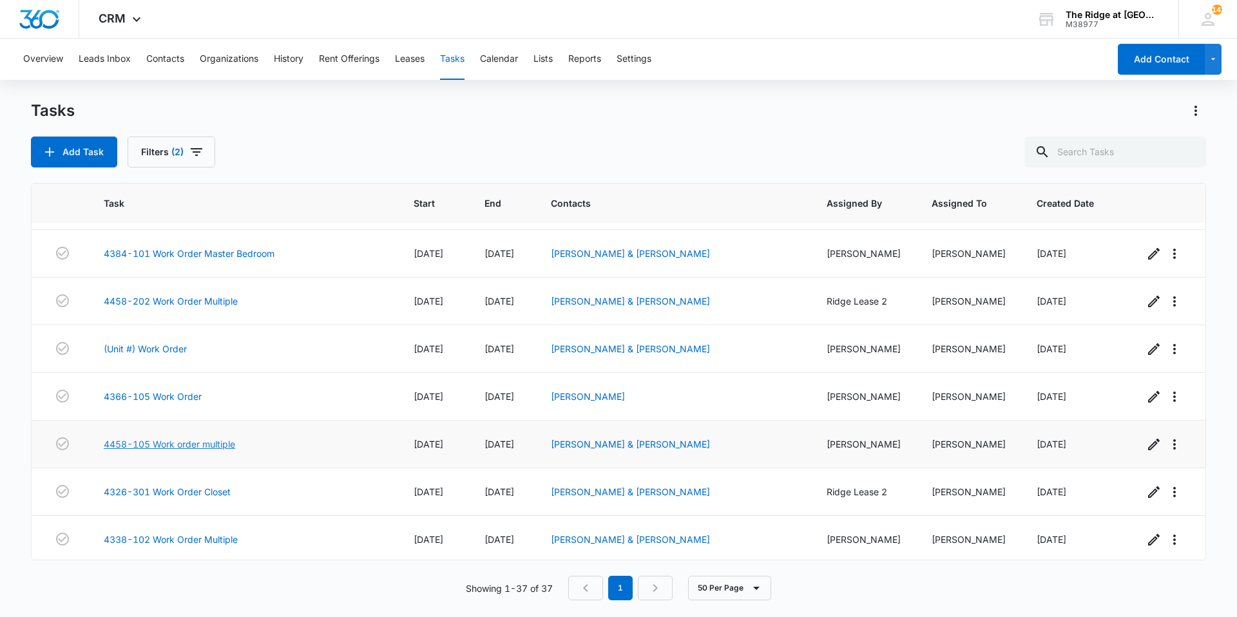
drag, startPoint x: 186, startPoint y: 444, endPoint x: 144, endPoint y: 445, distance: 41.9
click at [144, 445] on link "4458-105 Work order multiple" at bounding box center [169, 445] width 131 height 14
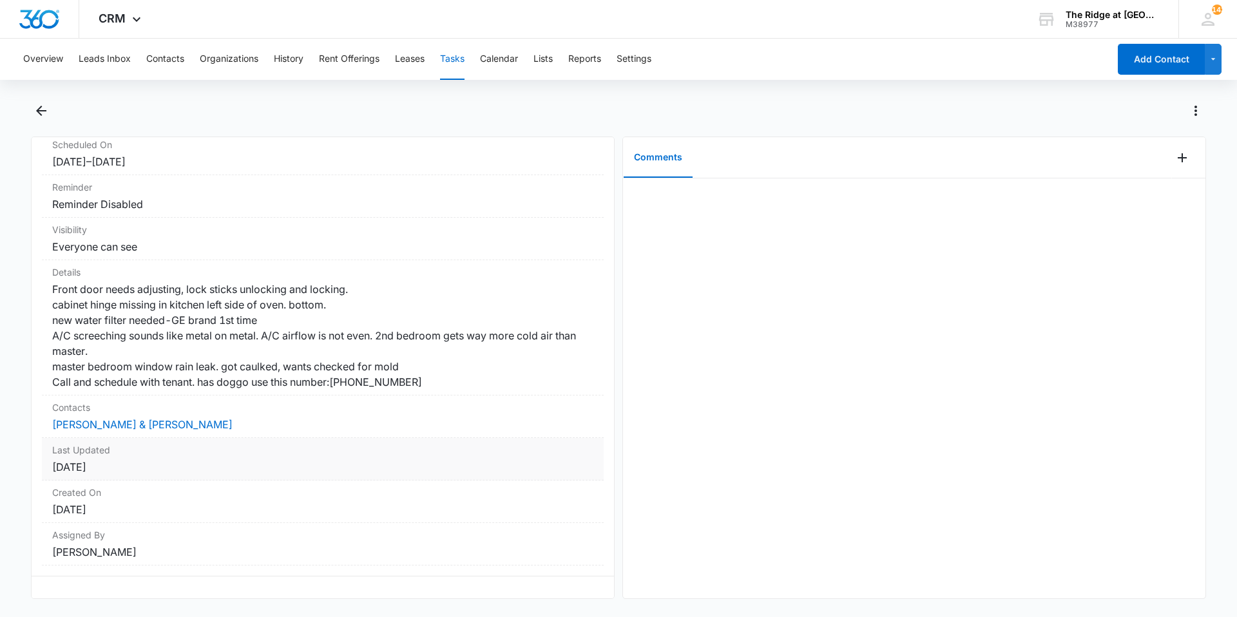
scroll to position [167, 0]
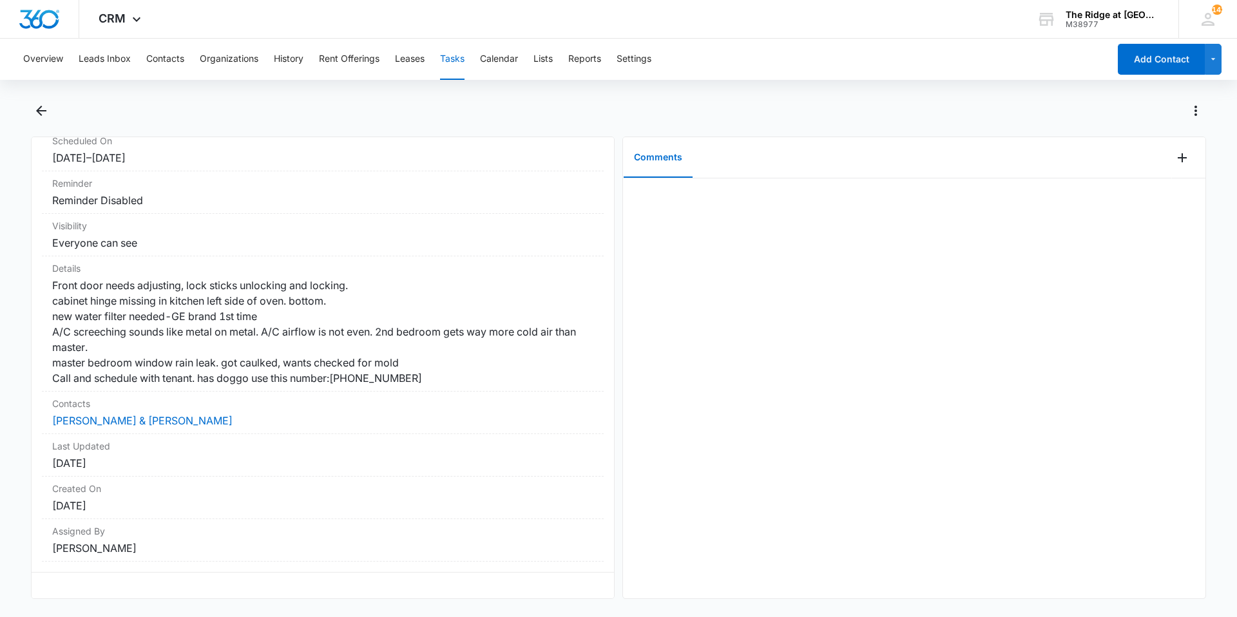
click at [52, 115] on div at bounding box center [618, 119] width 1175 height 36
click at [47, 115] on icon "Back" at bounding box center [41, 110] width 15 height 15
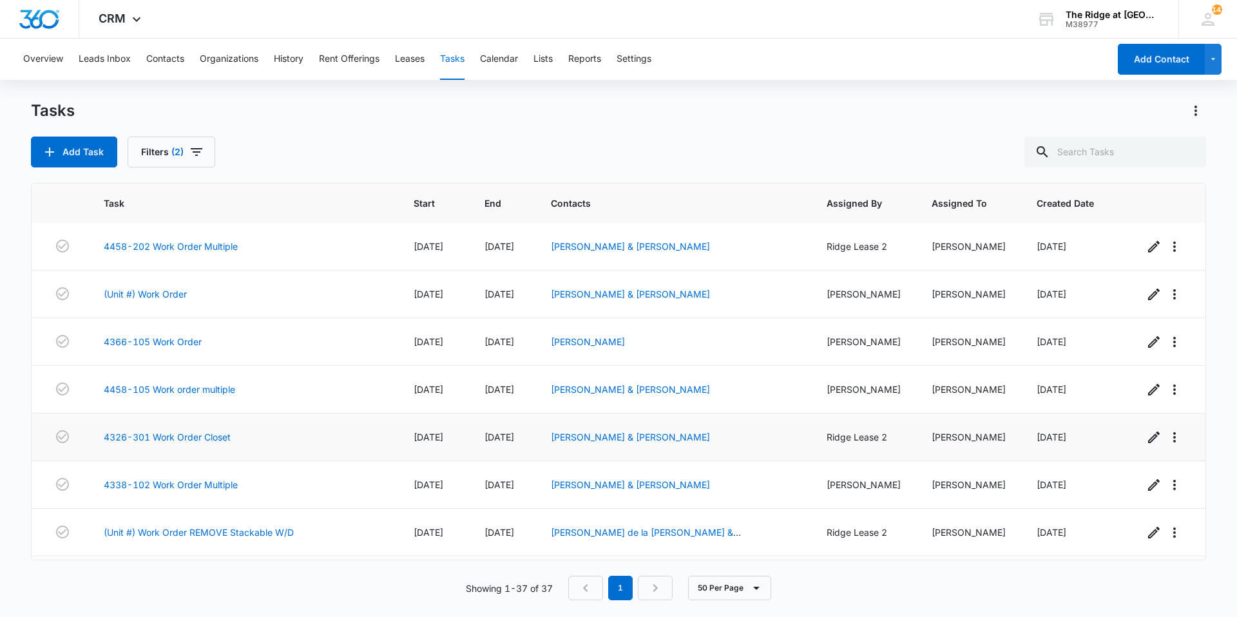
scroll to position [773, 0]
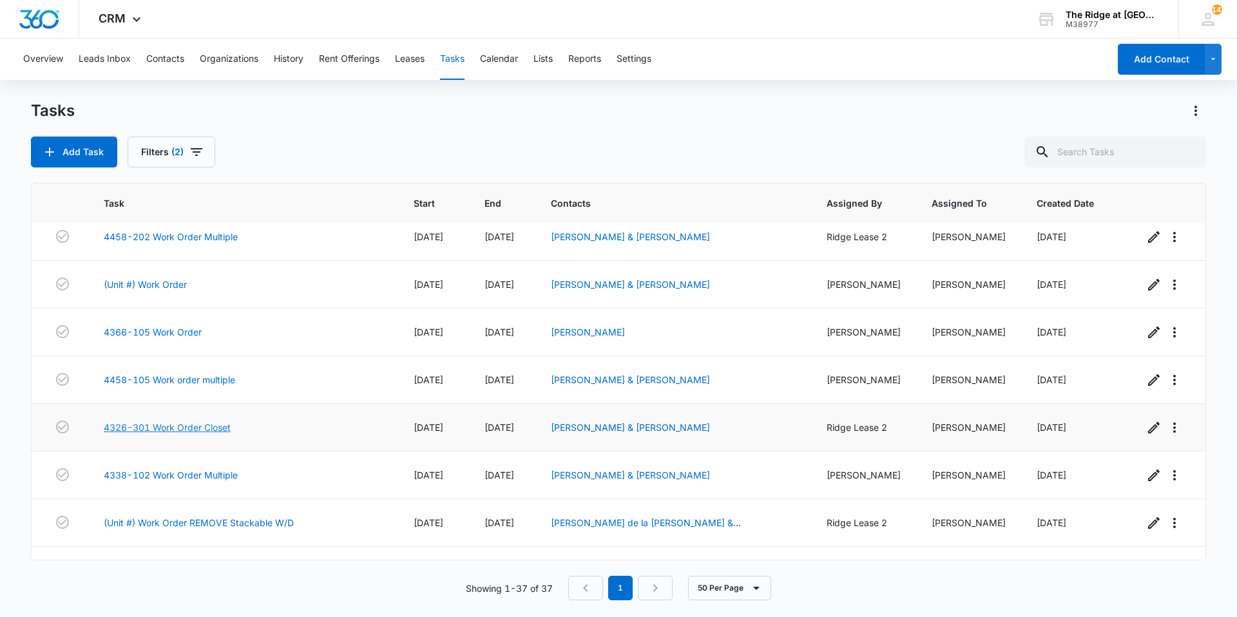
click at [183, 428] on link "4326-301 Work Order Closet" at bounding box center [167, 428] width 127 height 14
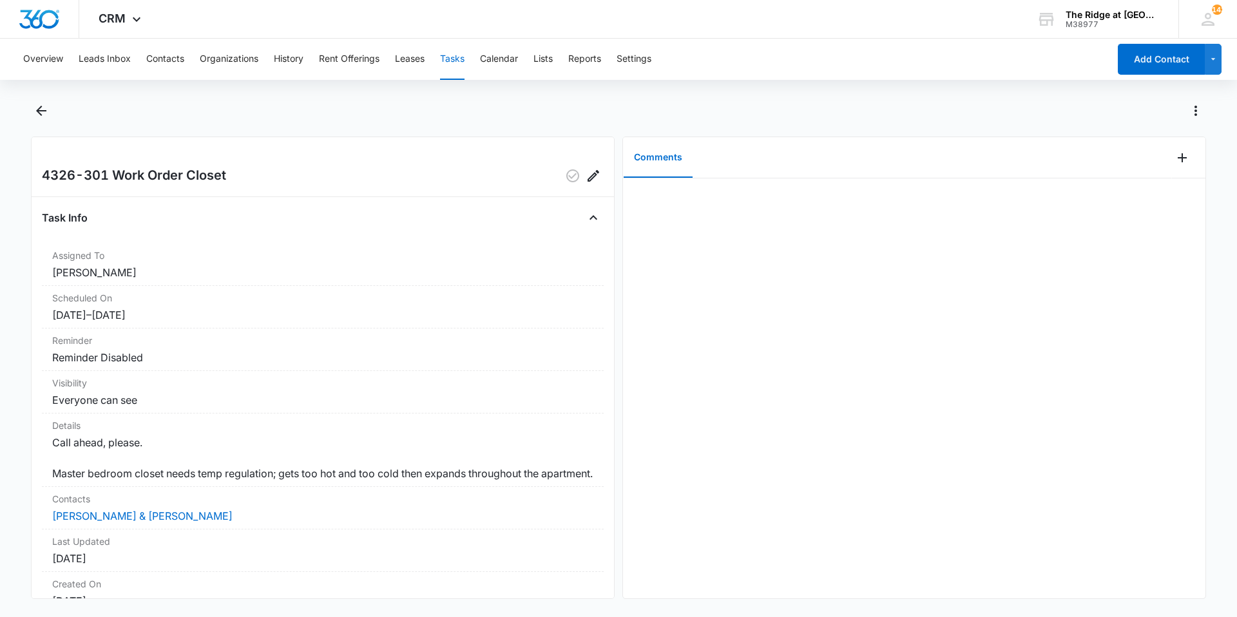
click at [148, 614] on div "4326-301 Work Order Closet Task Info Assigned To [PERSON_NAME] Scheduled On [DA…" at bounding box center [618, 358] width 1175 height 514
click at [150, 613] on div "4326-301 Work Order Closet Task Info Assigned To [PERSON_NAME] Scheduled On [DA…" at bounding box center [618, 358] width 1175 height 514
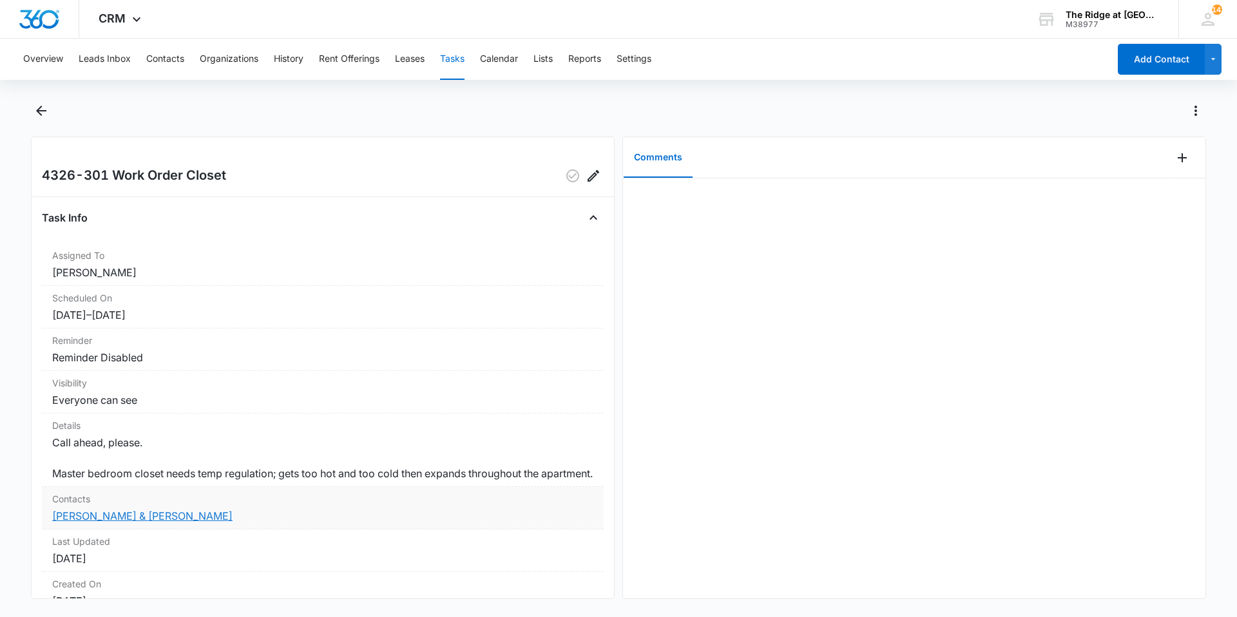
click at [122, 523] on link "[PERSON_NAME] & [PERSON_NAME]" at bounding box center [142, 516] width 180 height 13
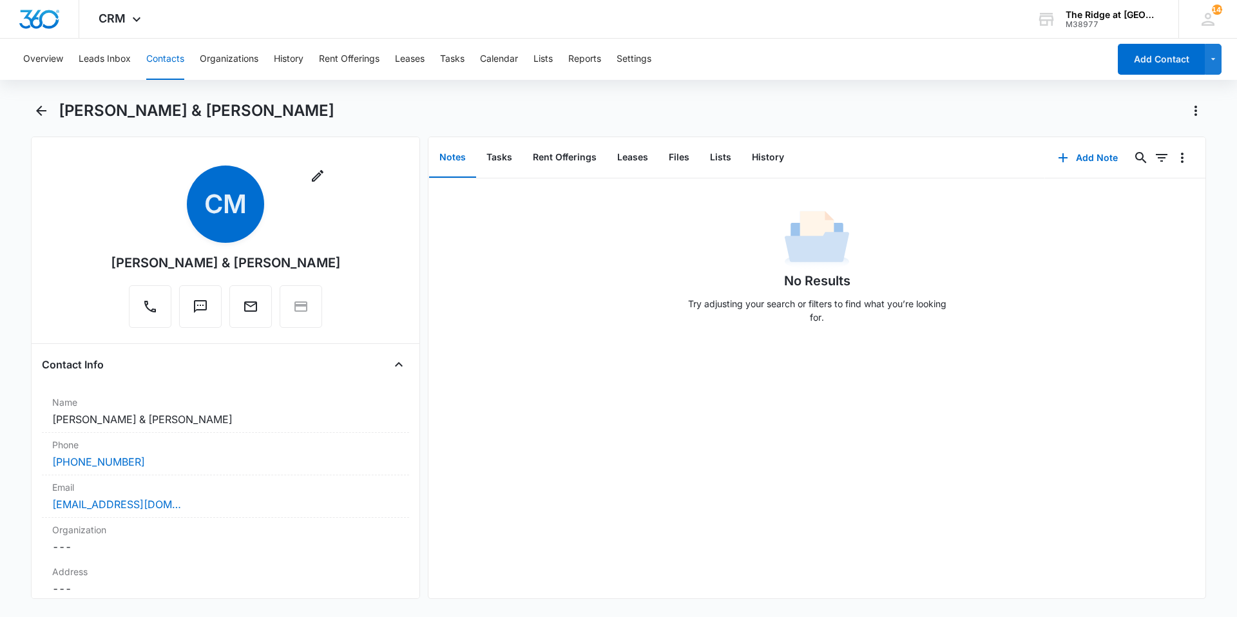
click at [50, 122] on div "[PERSON_NAME] & [PERSON_NAME]" at bounding box center [618, 119] width 1175 height 36
click at [40, 112] on icon "Back" at bounding box center [41, 110] width 15 height 15
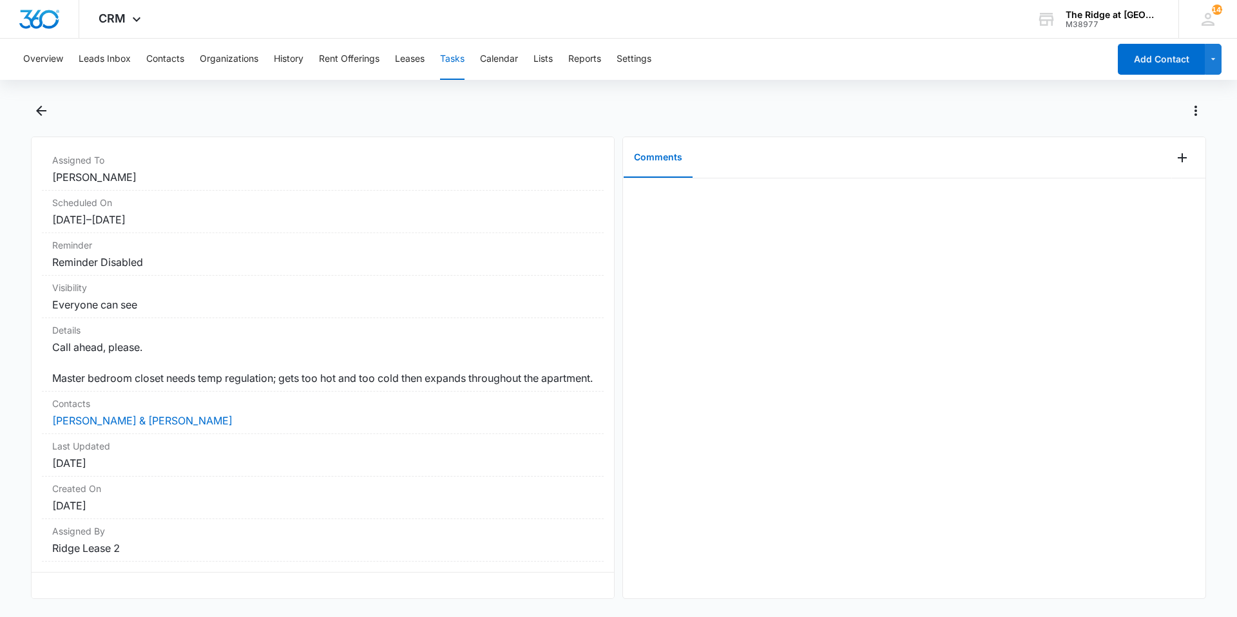
scroll to position [120, 0]
click at [42, 115] on icon "Back" at bounding box center [41, 110] width 15 height 15
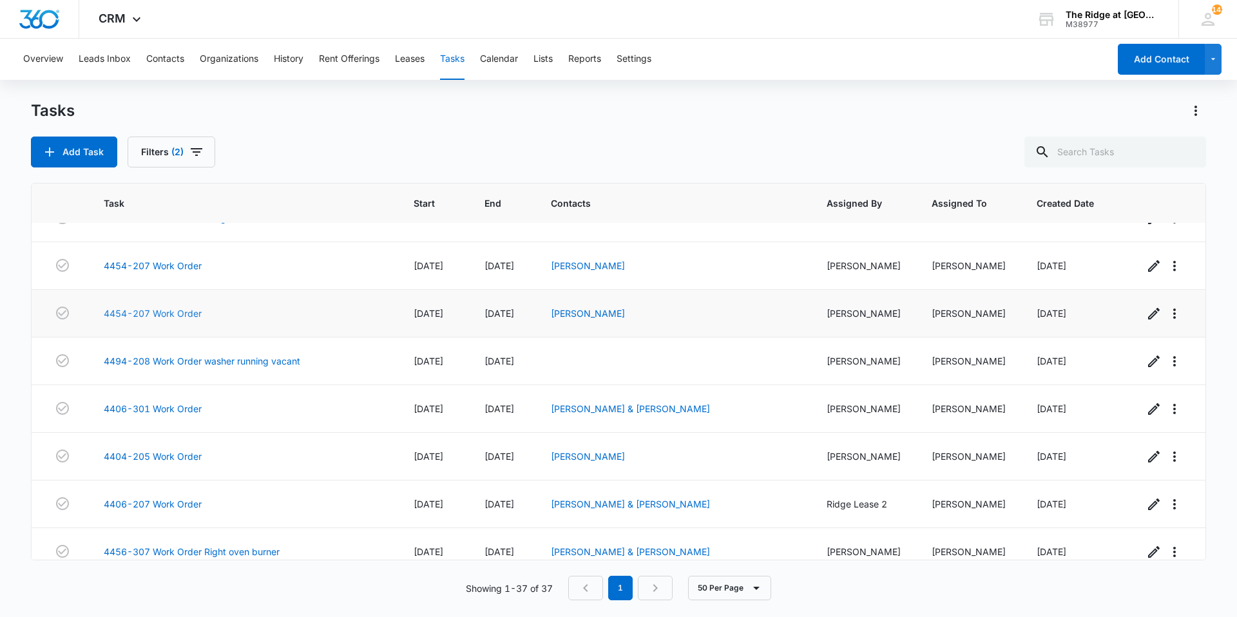
scroll to position [1427, 0]
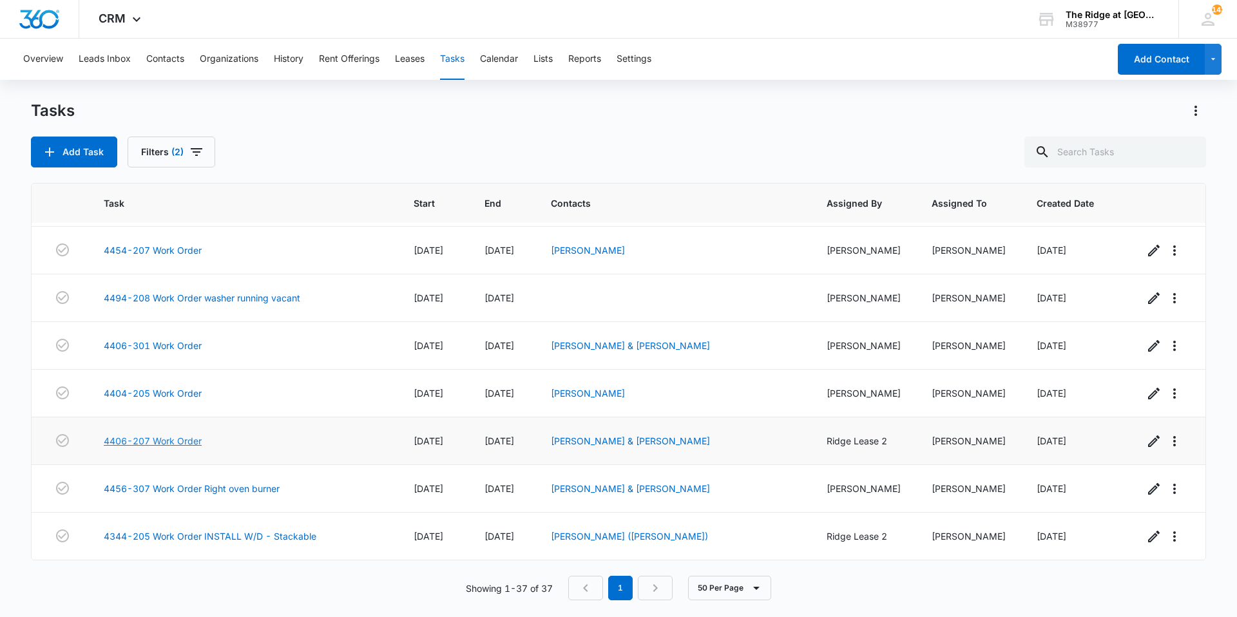
click at [173, 443] on link "4406-207 Work Order" at bounding box center [153, 441] width 98 height 14
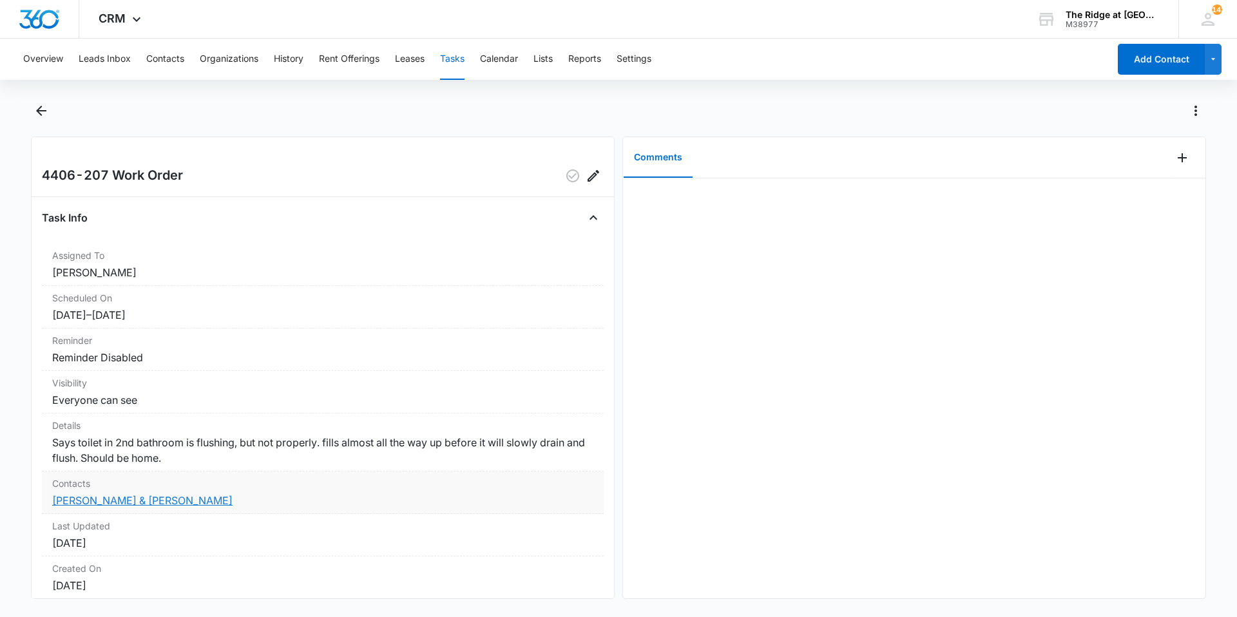
click at [138, 495] on link "[PERSON_NAME] & [PERSON_NAME]" at bounding box center [142, 500] width 180 height 13
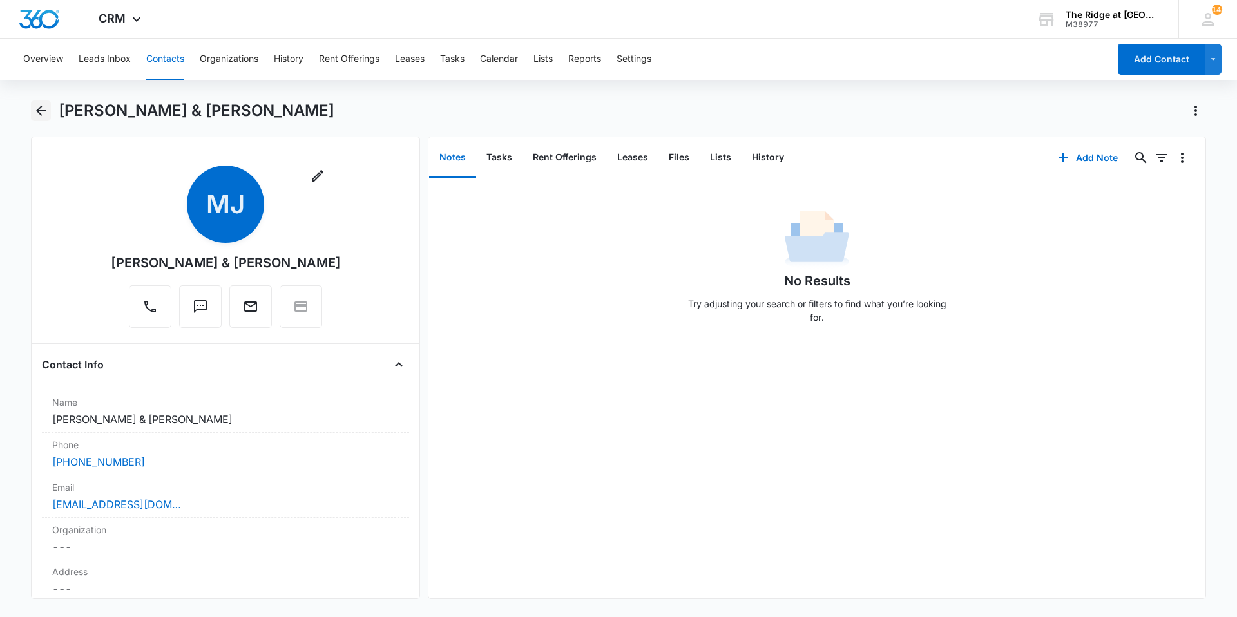
click at [39, 116] on icon "Back" at bounding box center [41, 110] width 15 height 15
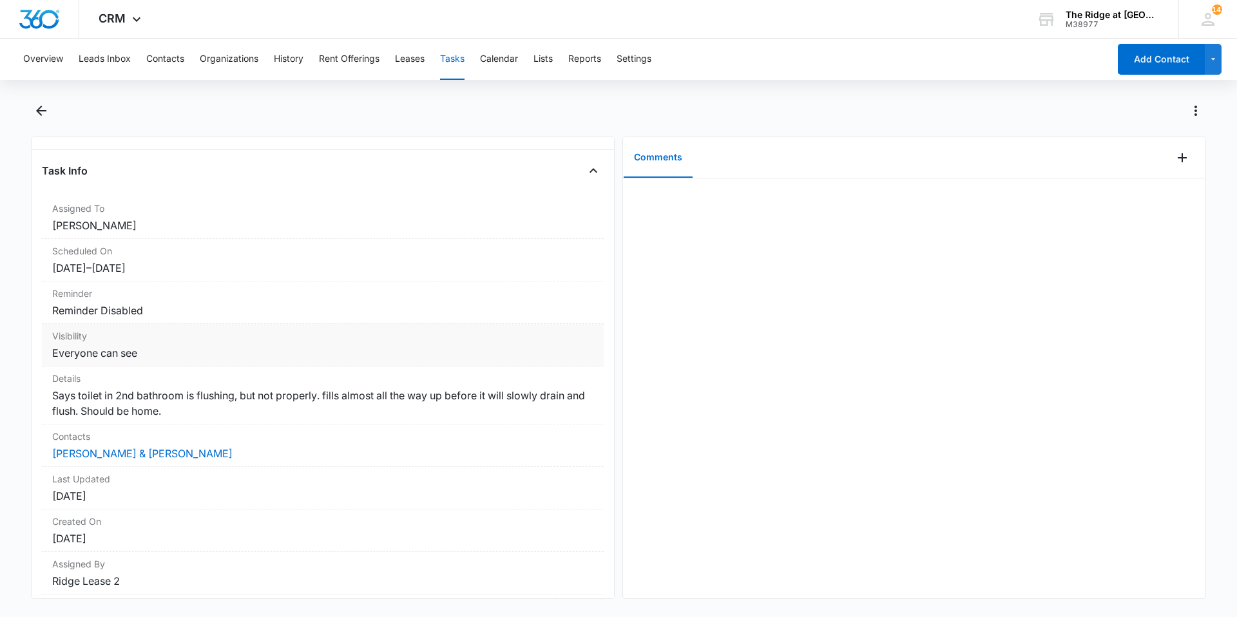
scroll to position [90, 0]
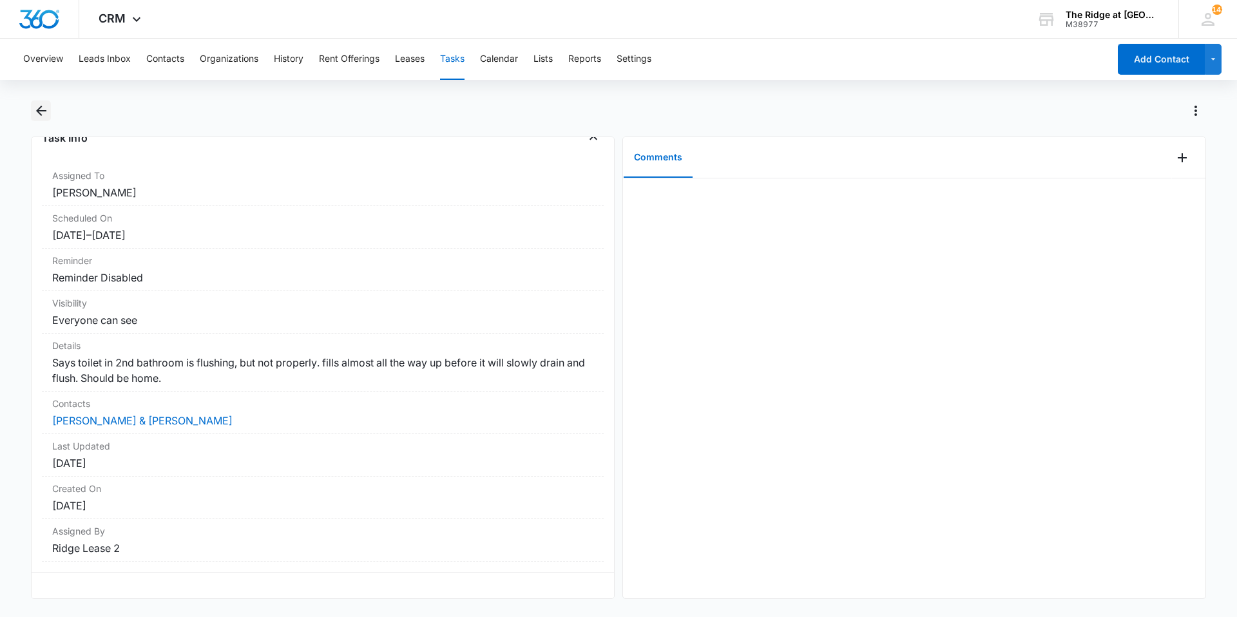
click at [37, 117] on icon "Back" at bounding box center [41, 110] width 15 height 15
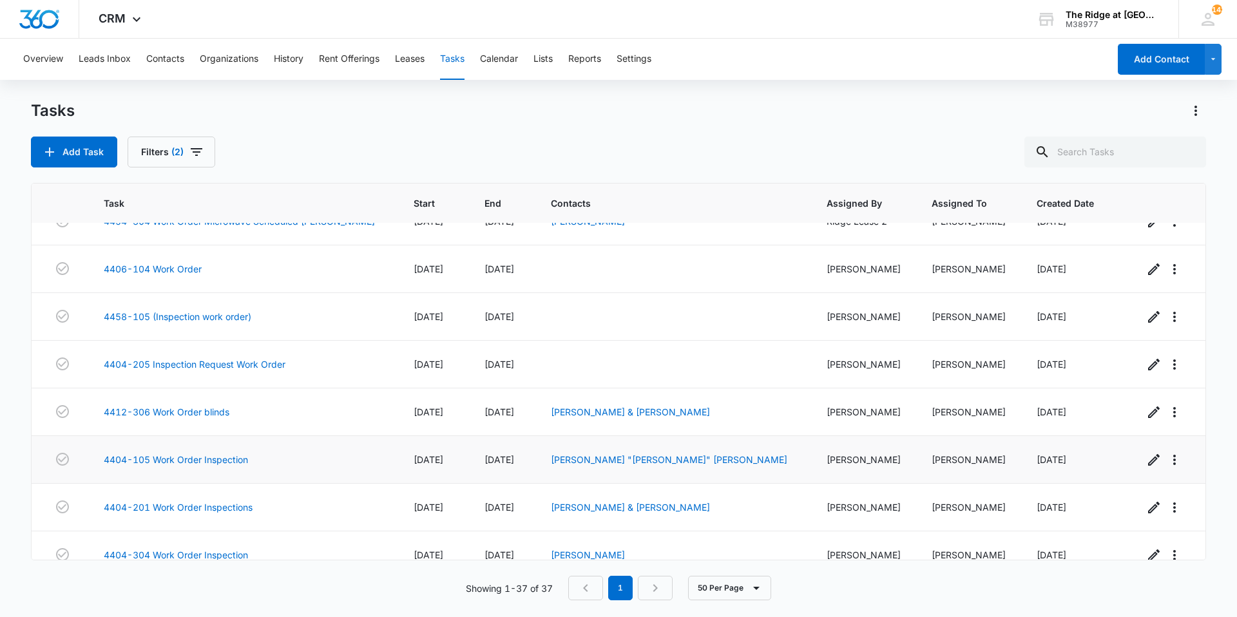
scroll to position [129, 0]
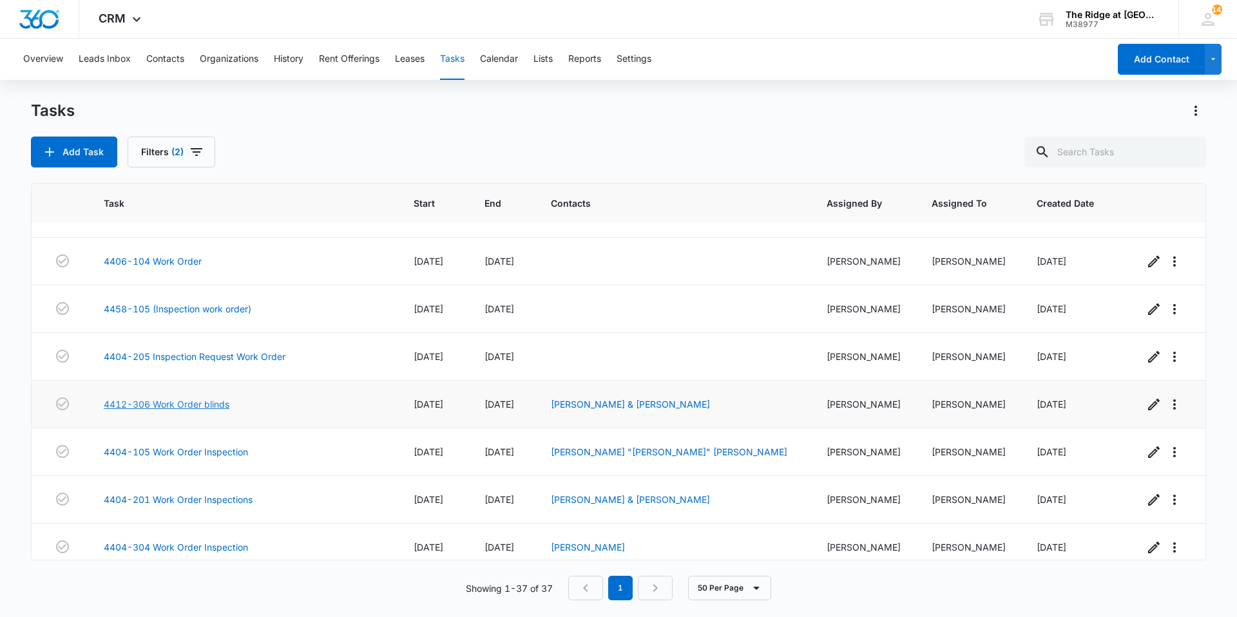
click at [130, 407] on link "4412-306 Work Order blinds" at bounding box center [167, 405] width 126 height 14
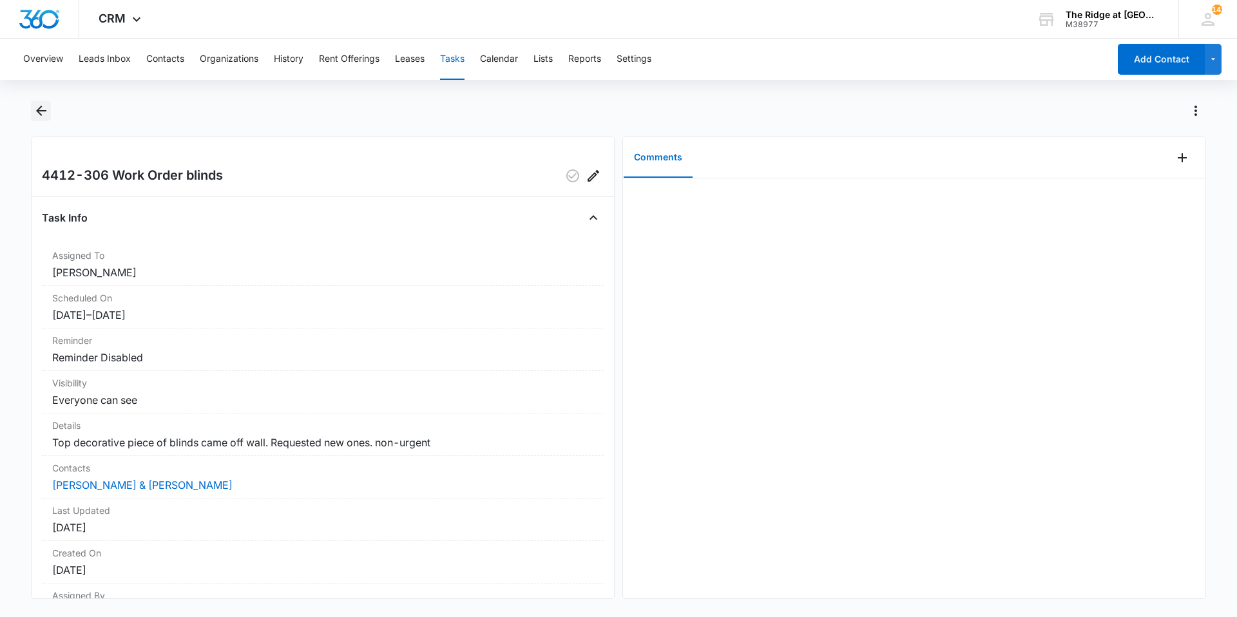
click at [40, 104] on icon "Back" at bounding box center [41, 110] width 15 height 15
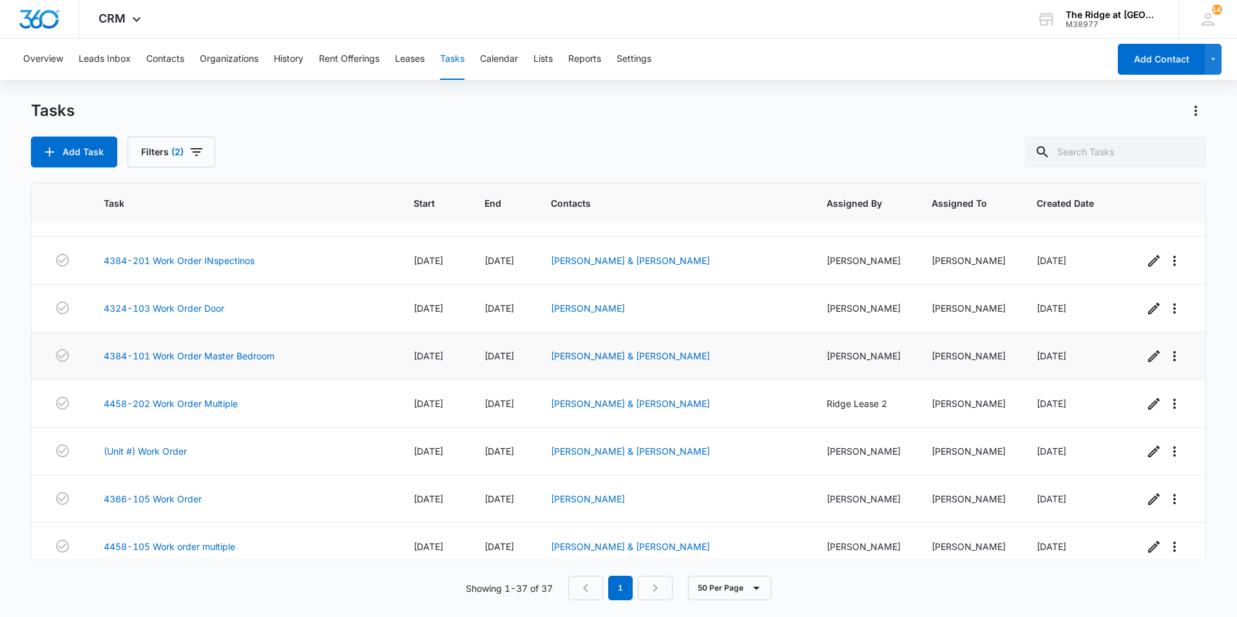
scroll to position [671, 0]
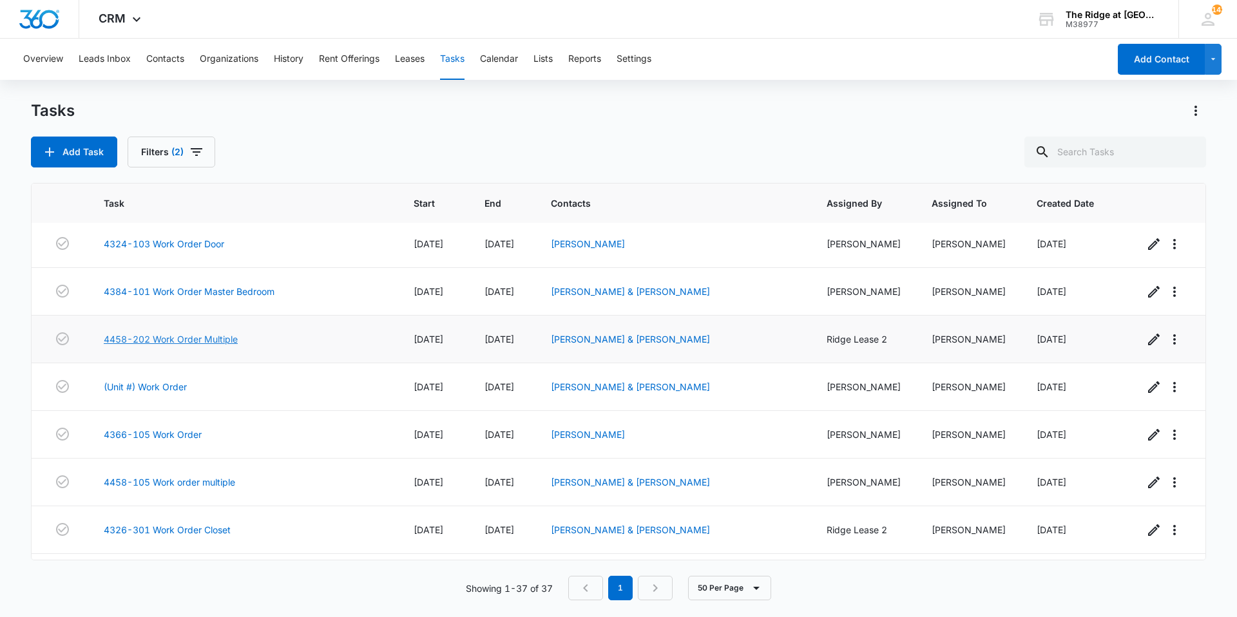
click at [206, 336] on link "4458-202 Work Order Multiple" at bounding box center [171, 339] width 134 height 14
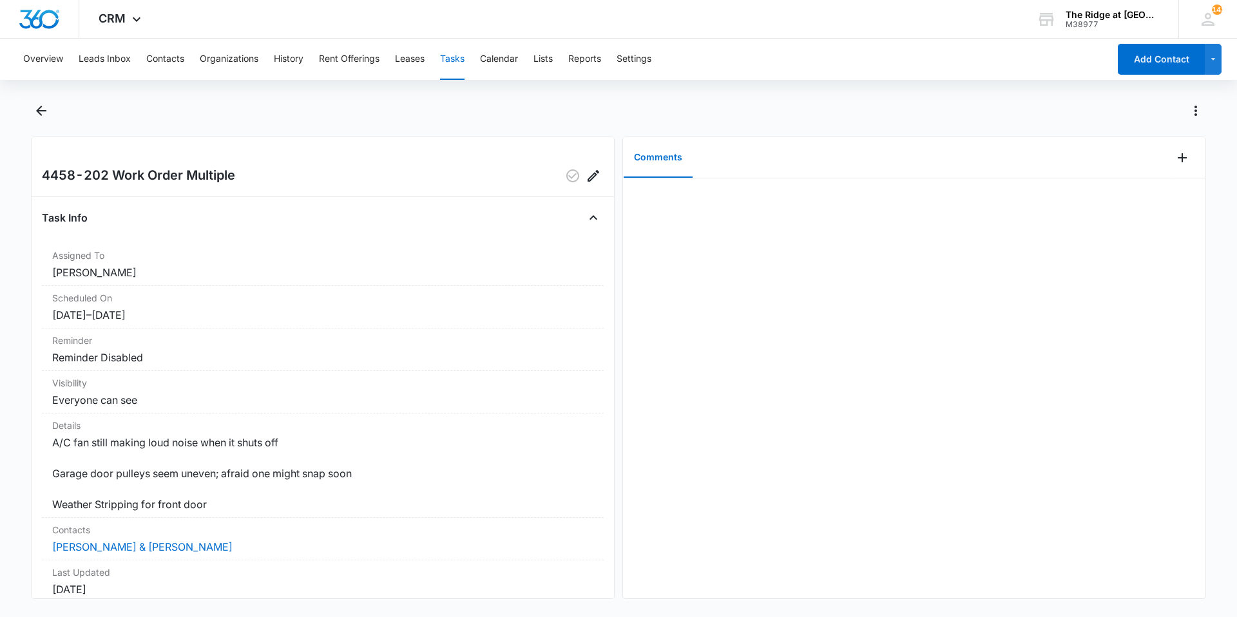
scroll to position [64, 0]
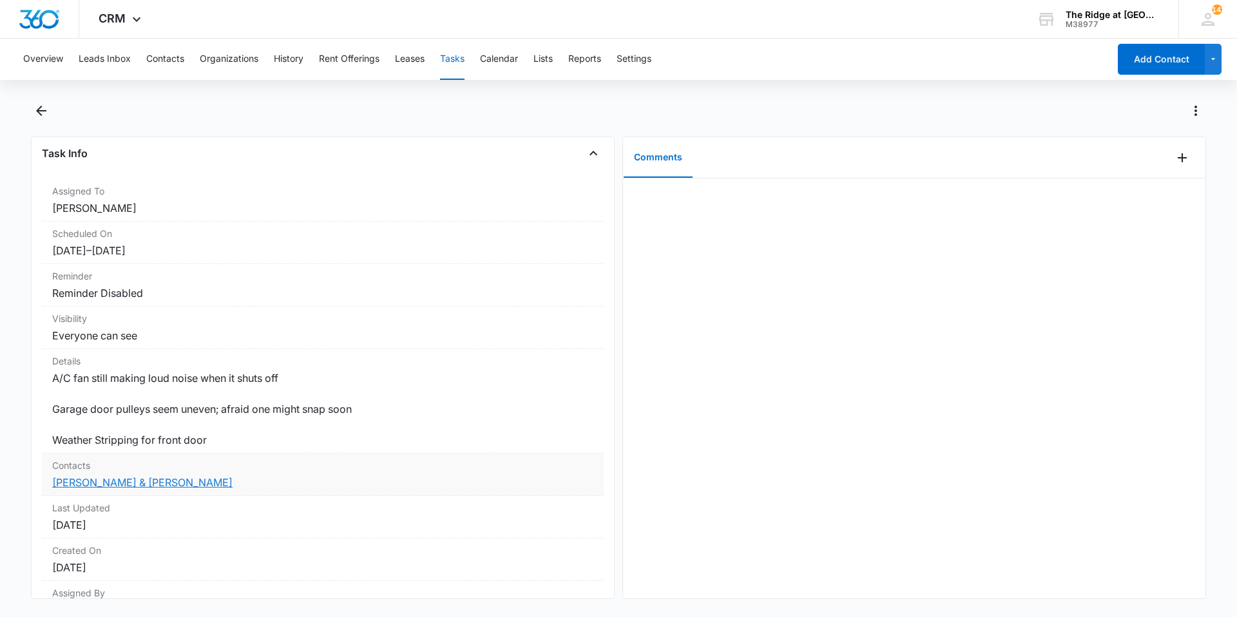
click at [118, 487] on link "[PERSON_NAME] & [PERSON_NAME]" at bounding box center [142, 482] width 180 height 13
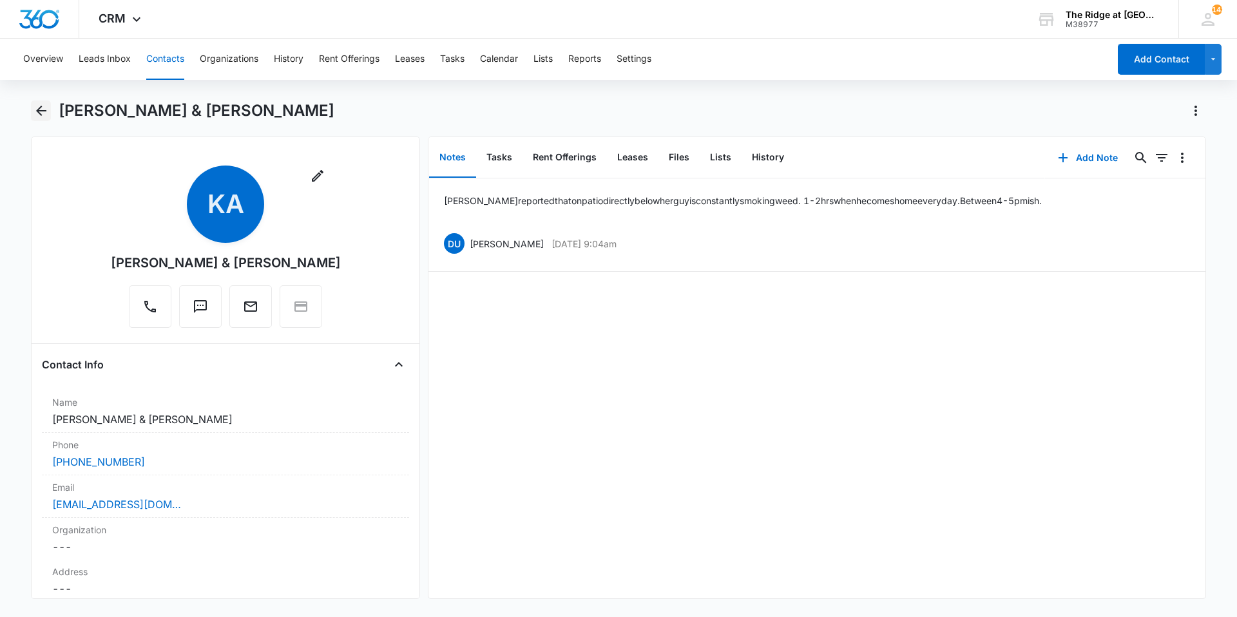
click at [33, 110] on button "Back" at bounding box center [41, 111] width 20 height 21
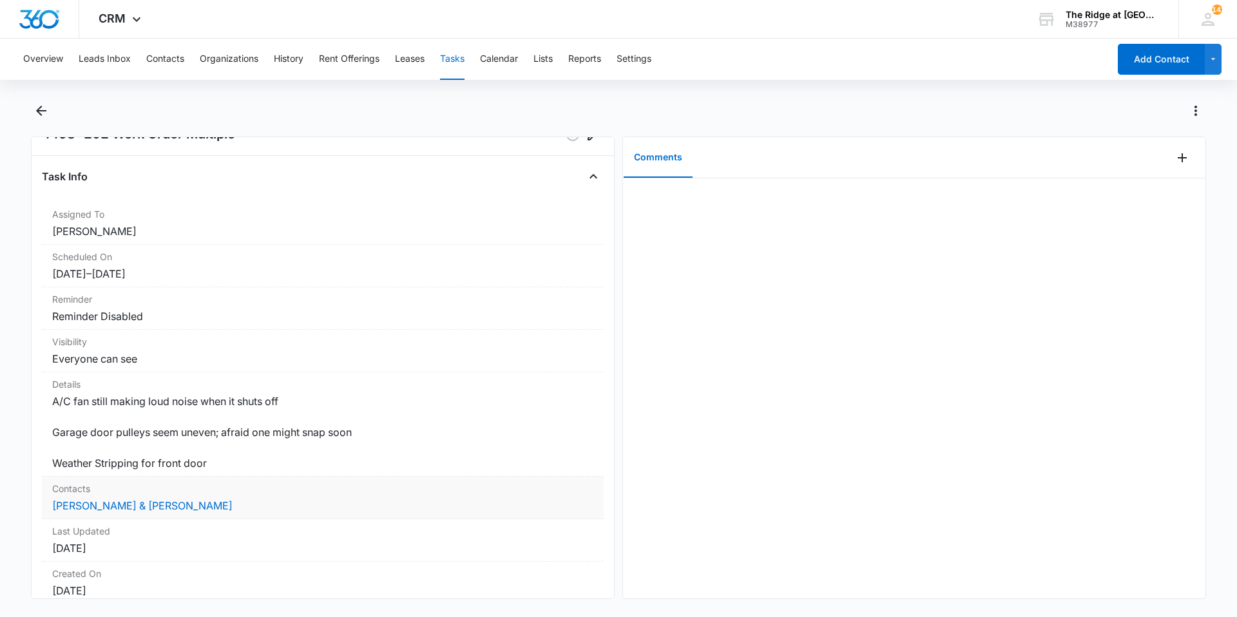
scroll to position [64, 0]
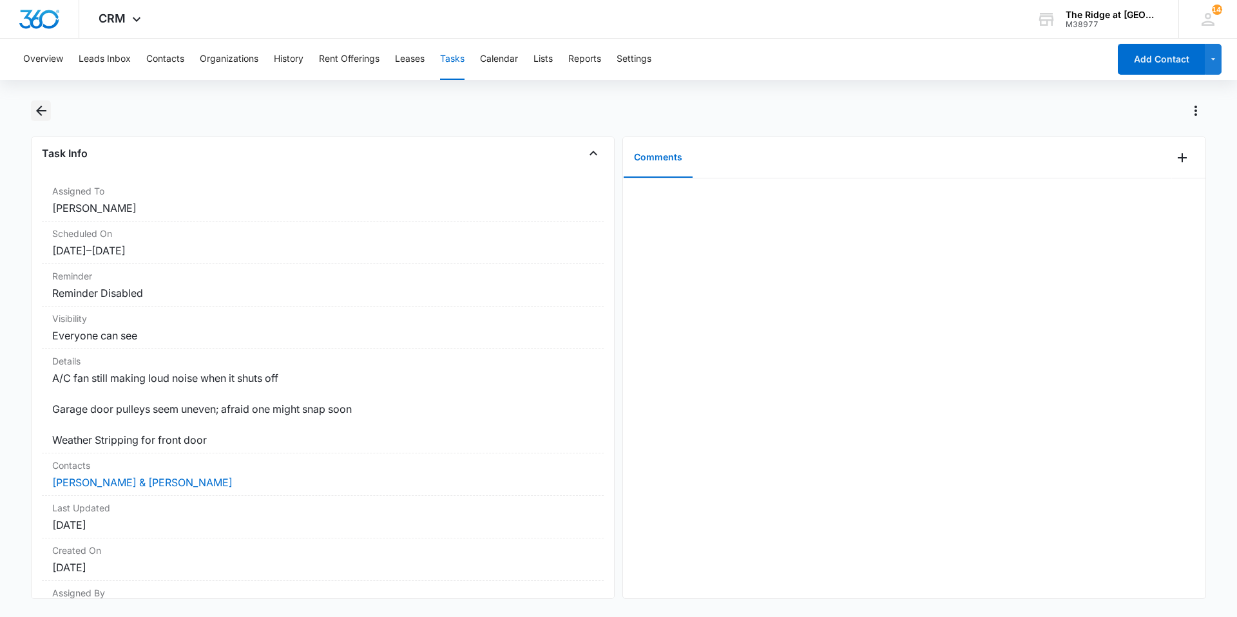
click at [35, 113] on icon "Back" at bounding box center [41, 110] width 15 height 15
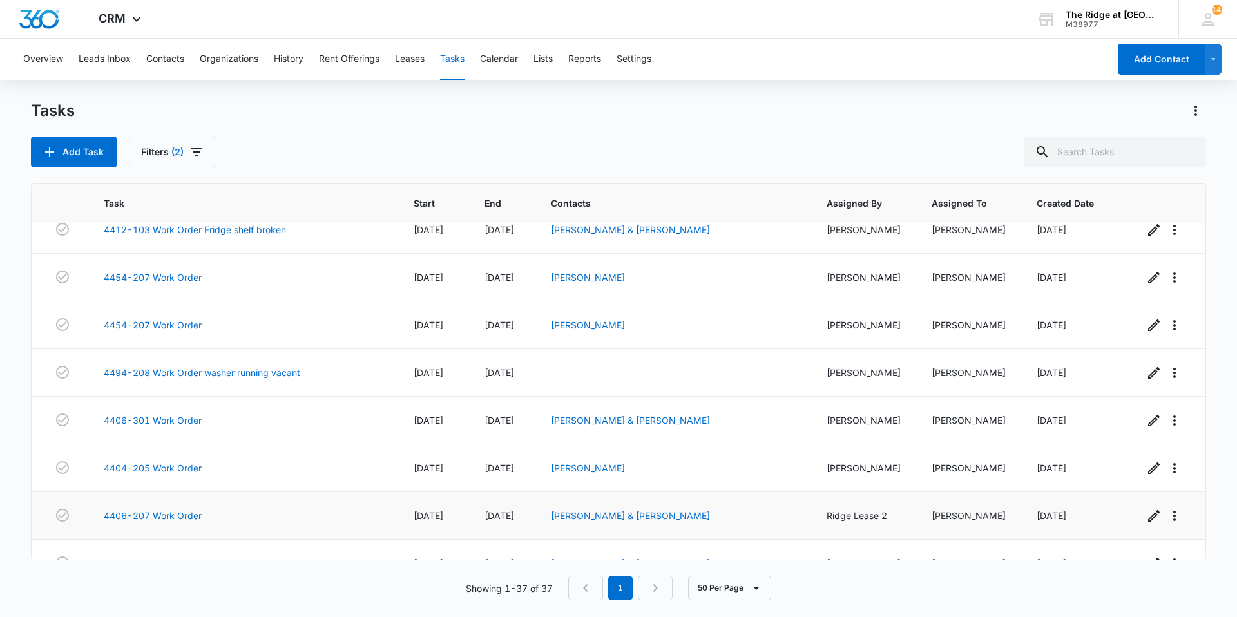
scroll to position [1427, 0]
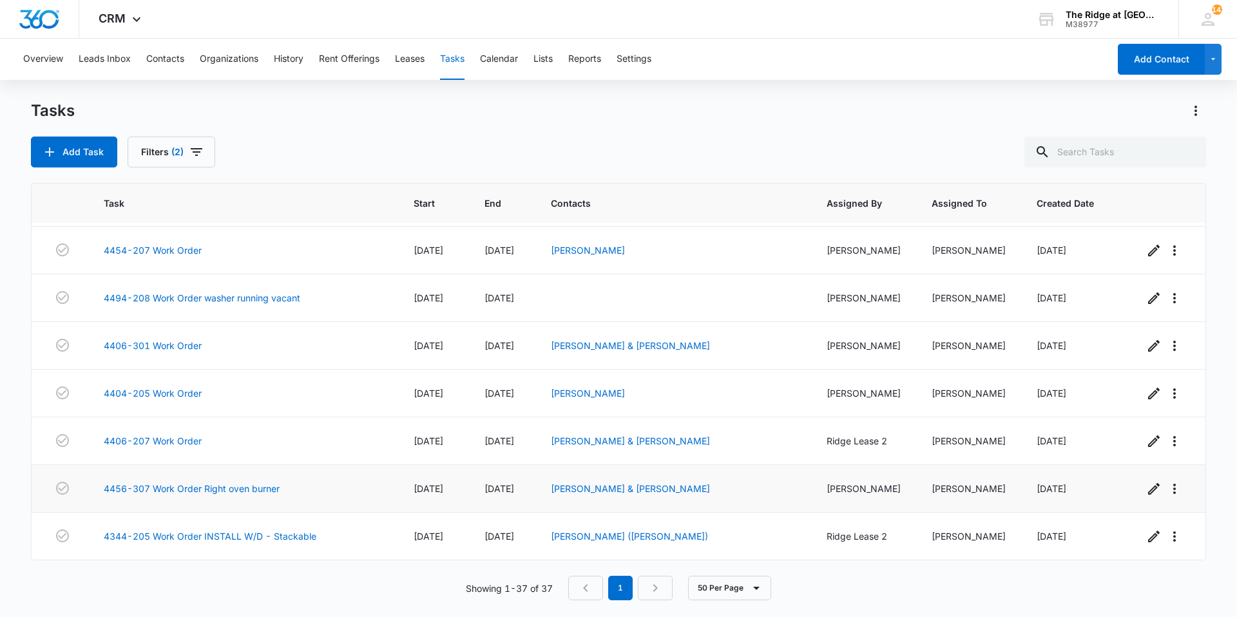
click at [414, 492] on span "[DATE]" at bounding box center [429, 488] width 30 height 11
drag, startPoint x: 396, startPoint y: 492, endPoint x: 403, endPoint y: 491, distance: 7.8
click at [414, 491] on span "[DATE]" at bounding box center [429, 488] width 30 height 11
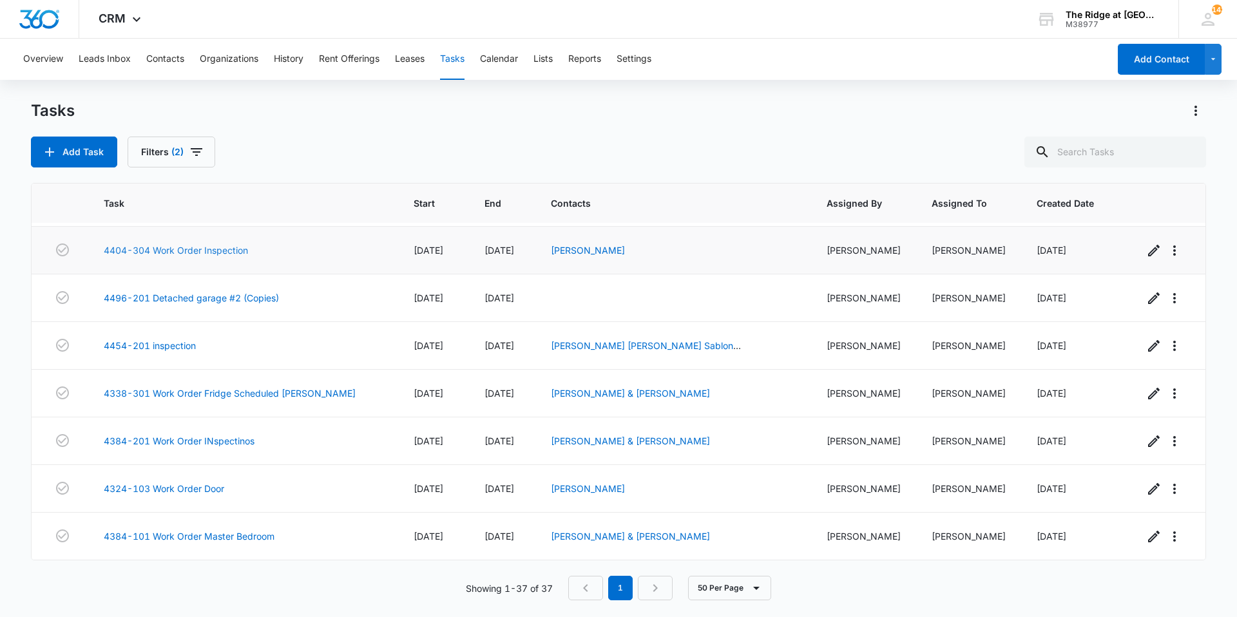
scroll to position [451, 0]
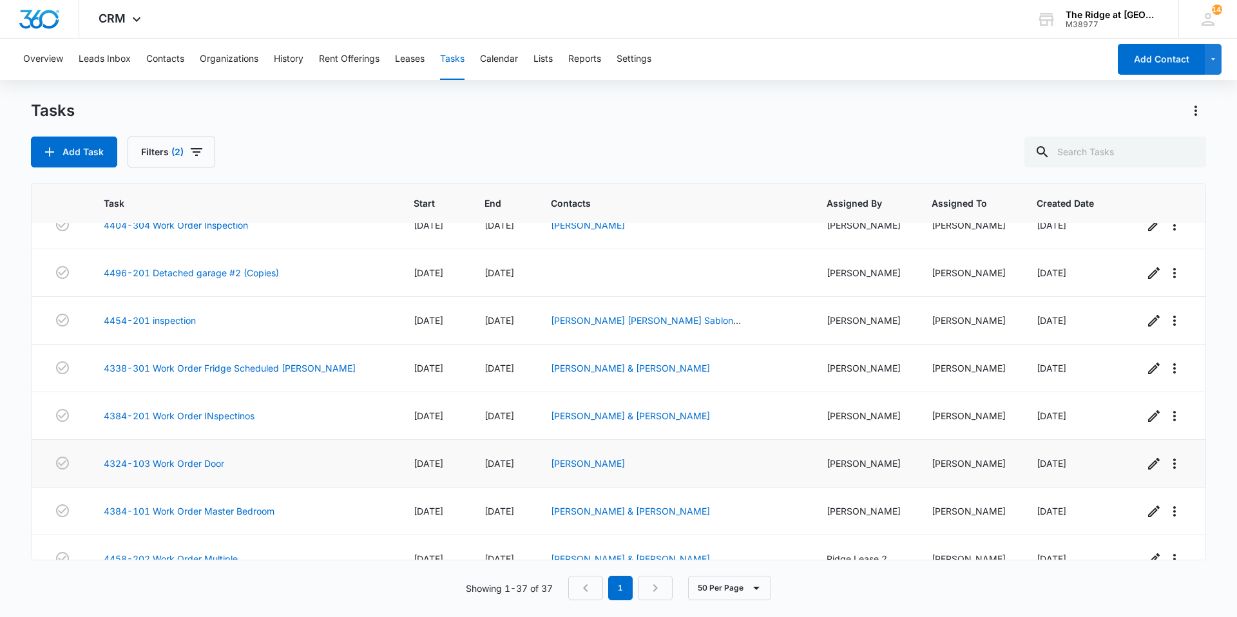
click at [255, 459] on div "4324-103 Work Order Door" at bounding box center [243, 464] width 279 height 14
click at [268, 459] on div "4324-103 Work Order Door" at bounding box center [243, 464] width 279 height 14
click at [761, 470] on div "[PERSON_NAME]" at bounding box center [673, 464] width 245 height 14
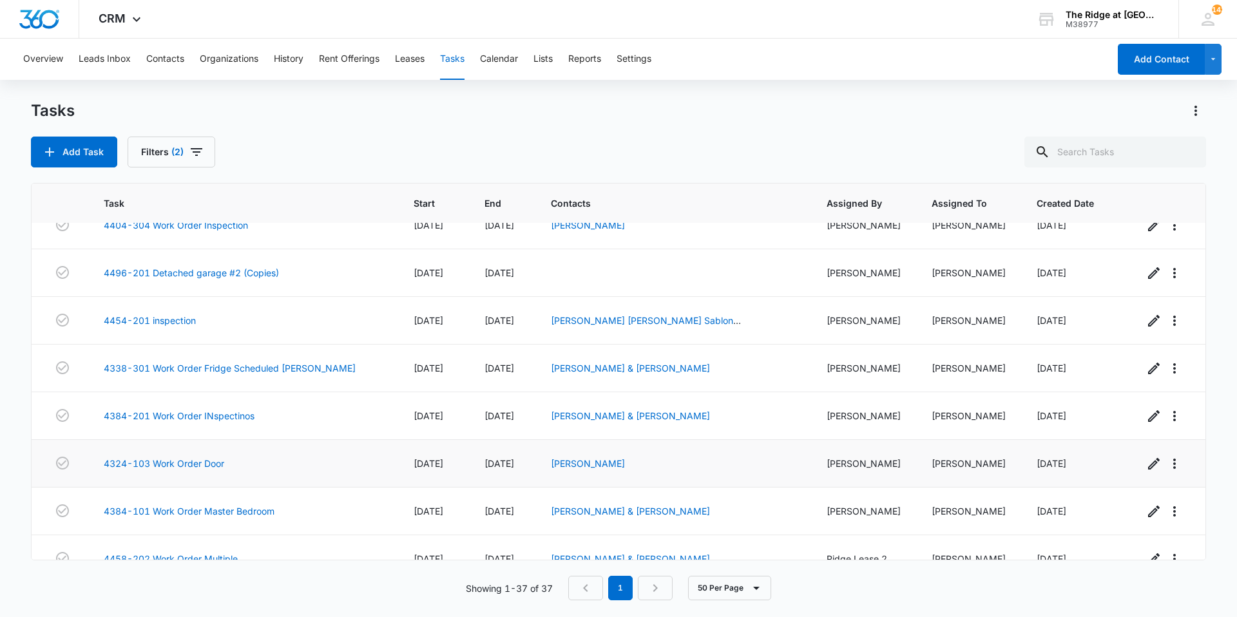
click at [760, 470] on div "[PERSON_NAME]" at bounding box center [673, 464] width 245 height 14
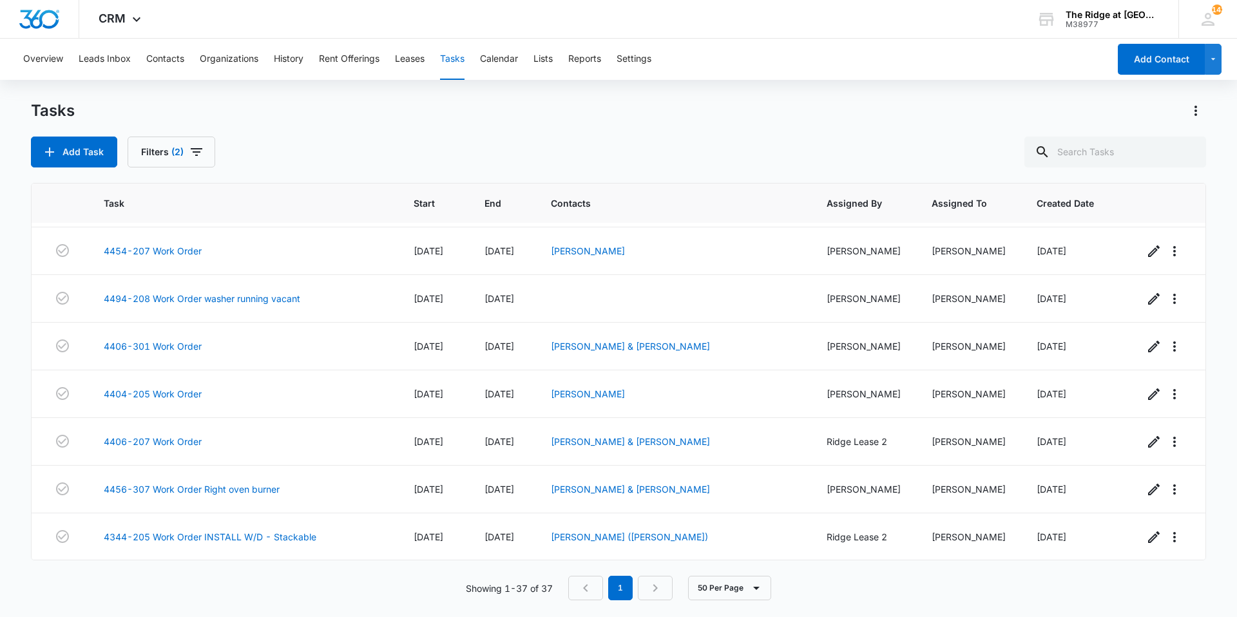
scroll to position [1427, 0]
click at [657, 586] on nav "1" at bounding box center [620, 588] width 104 height 24
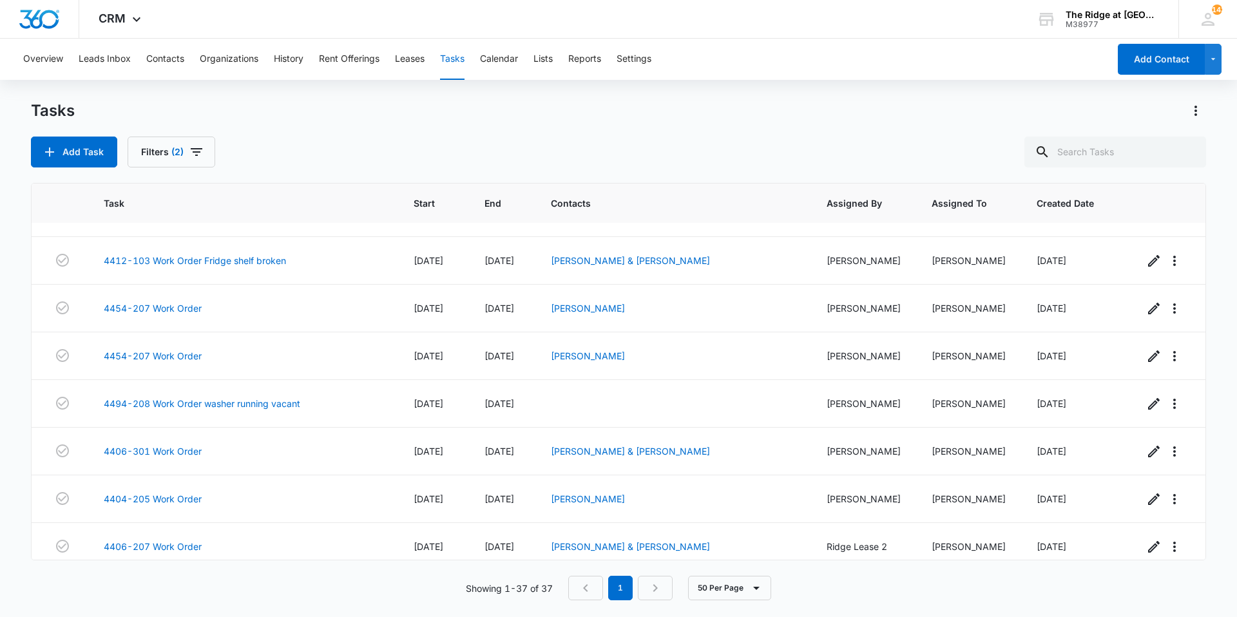
scroll to position [1298, 0]
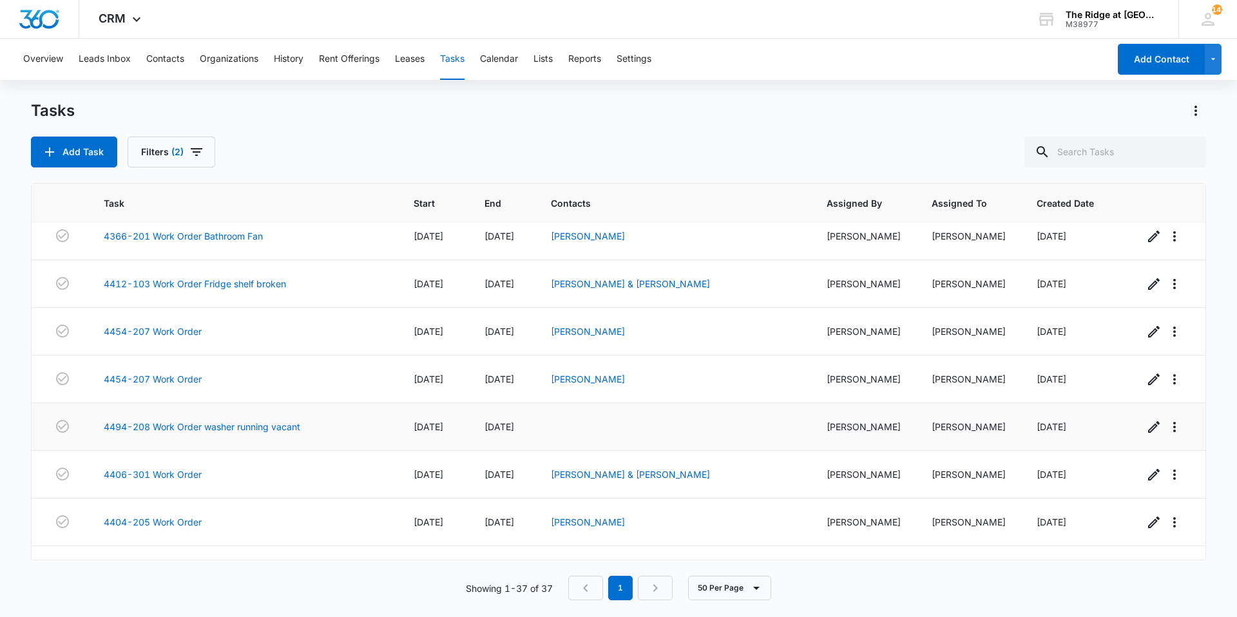
click at [334, 423] on div "4494-208 Work Order washer running vacant" at bounding box center [243, 427] width 279 height 14
click at [361, 431] on td "4494-208 Work Order washer running vacant" at bounding box center [243, 427] width 310 height 48
click at [345, 402] on td "4454-207 Work Order" at bounding box center [243, 380] width 310 height 48
click at [320, 347] on td "4454-207 Work Order" at bounding box center [243, 332] width 310 height 48
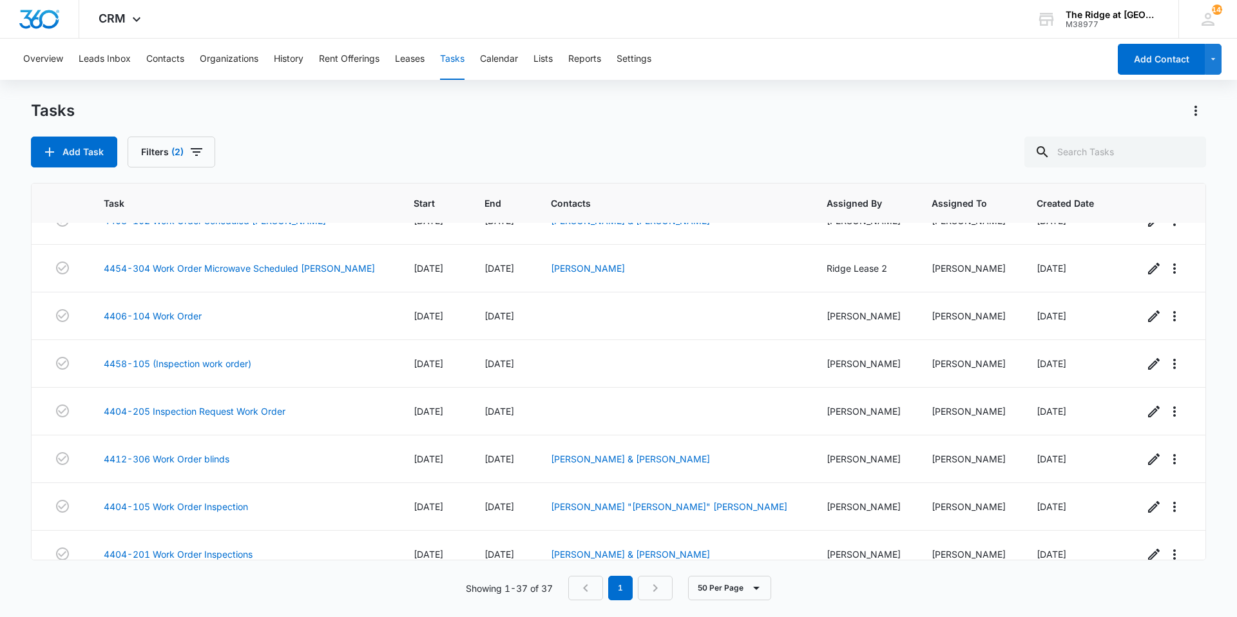
scroll to position [139, 0]
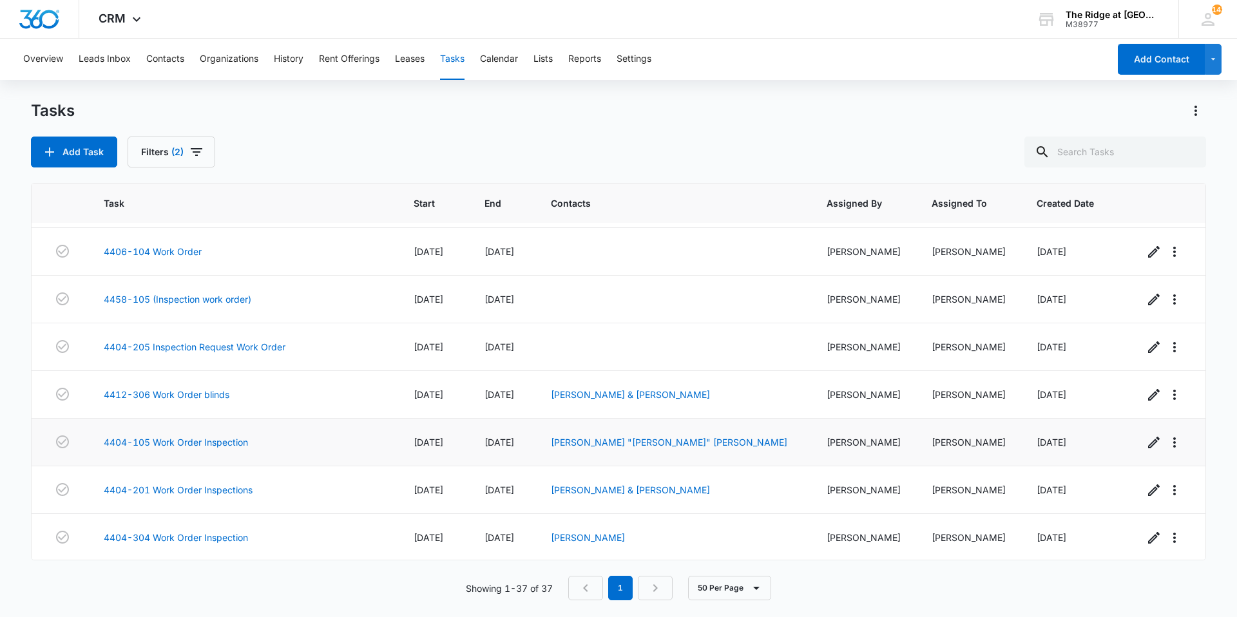
drag, startPoint x: 418, startPoint y: 452, endPoint x: 367, endPoint y: 446, distance: 50.7
click at [367, 446] on td "4404-105 Work Order Inspection" at bounding box center [243, 443] width 310 height 48
click at [1167, 447] on icon "button" at bounding box center [1174, 442] width 15 height 15
click at [1097, 423] on td "[DATE]" at bounding box center [1074, 443] width 107 height 48
click at [1146, 447] on icon "button" at bounding box center [1153, 442] width 15 height 15
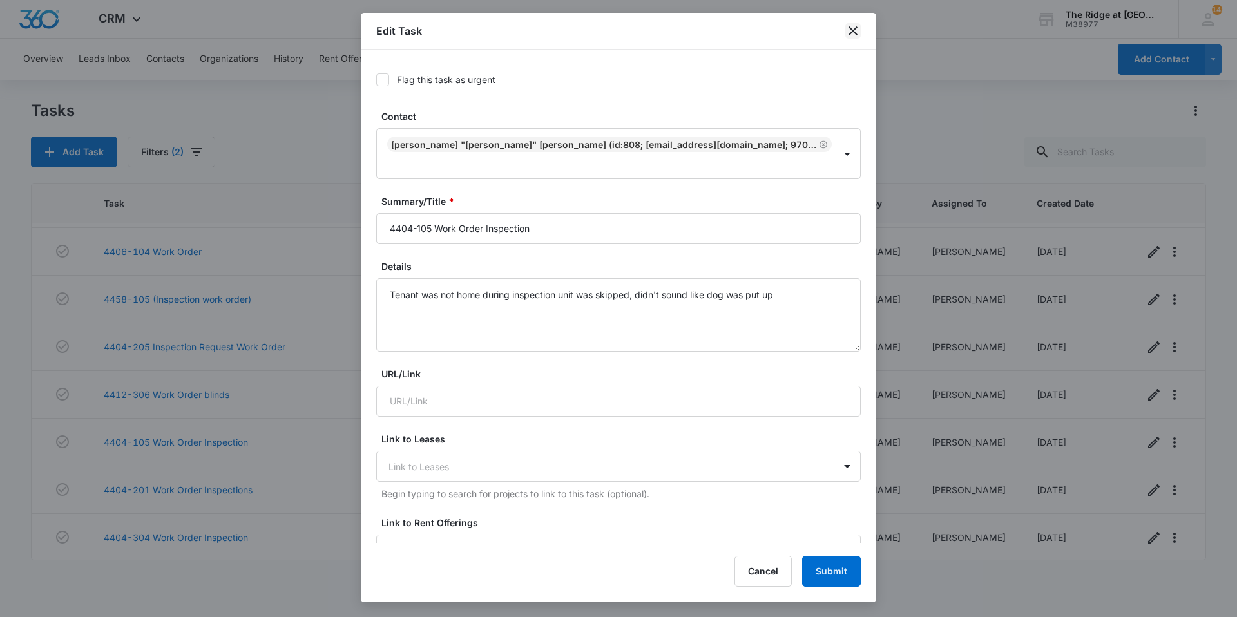
click at [855, 31] on icon "close" at bounding box center [852, 30] width 15 height 15
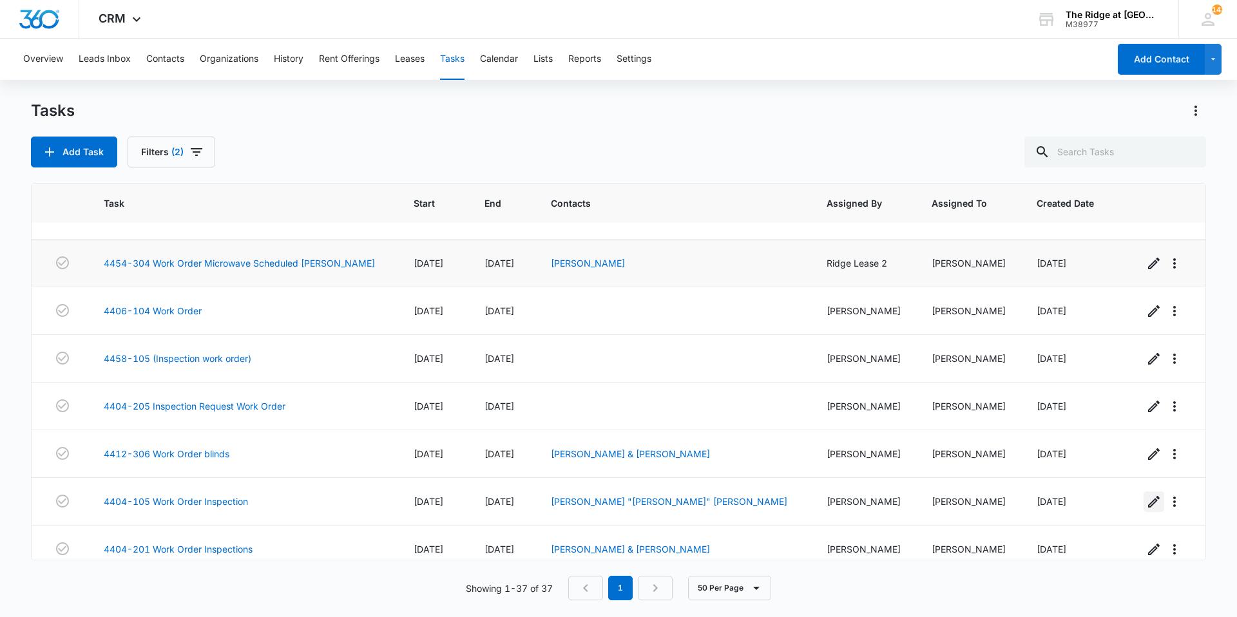
scroll to position [0, 0]
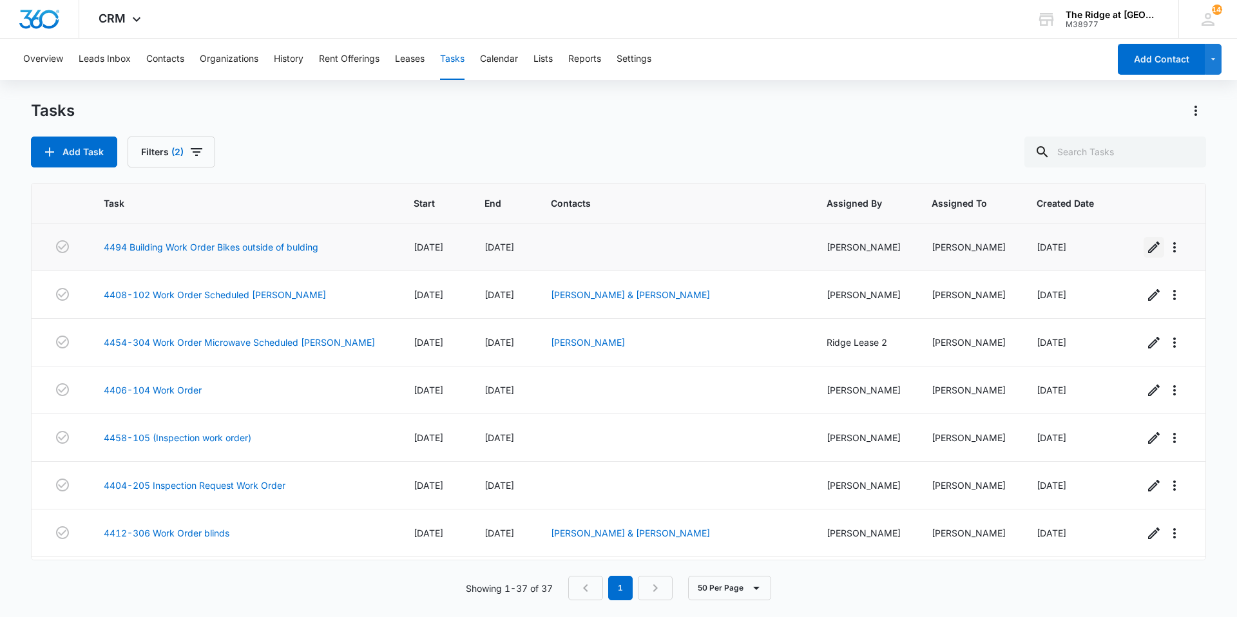
click at [1146, 249] on icon "button" at bounding box center [1153, 247] width 15 height 15
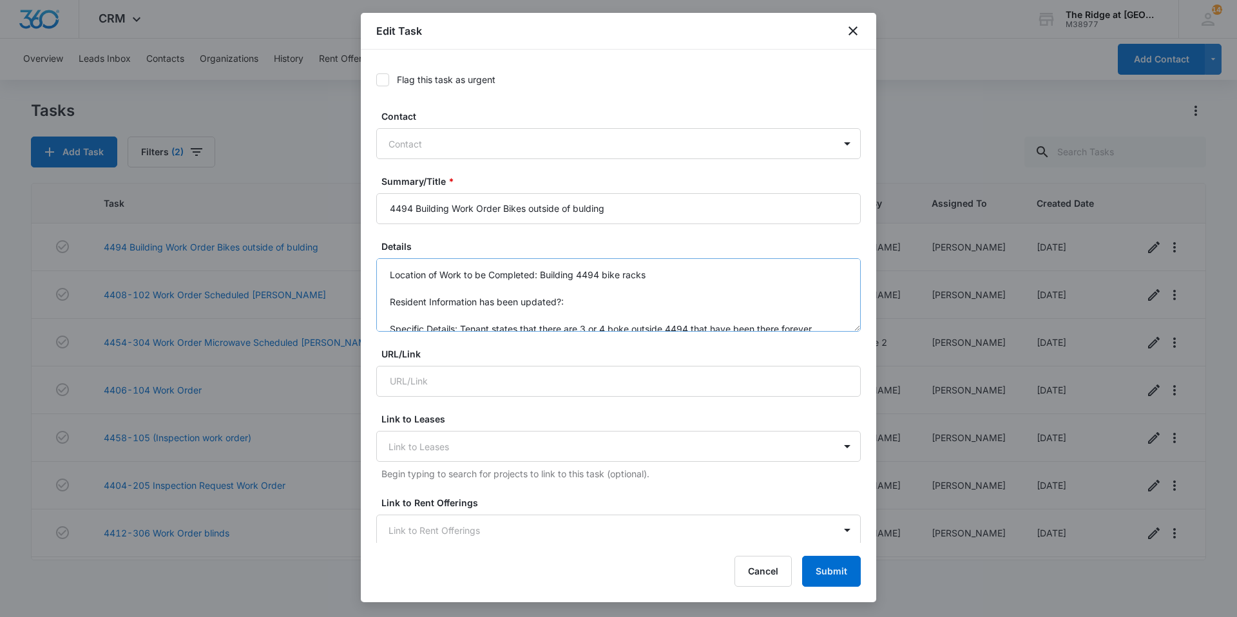
scroll to position [41, 0]
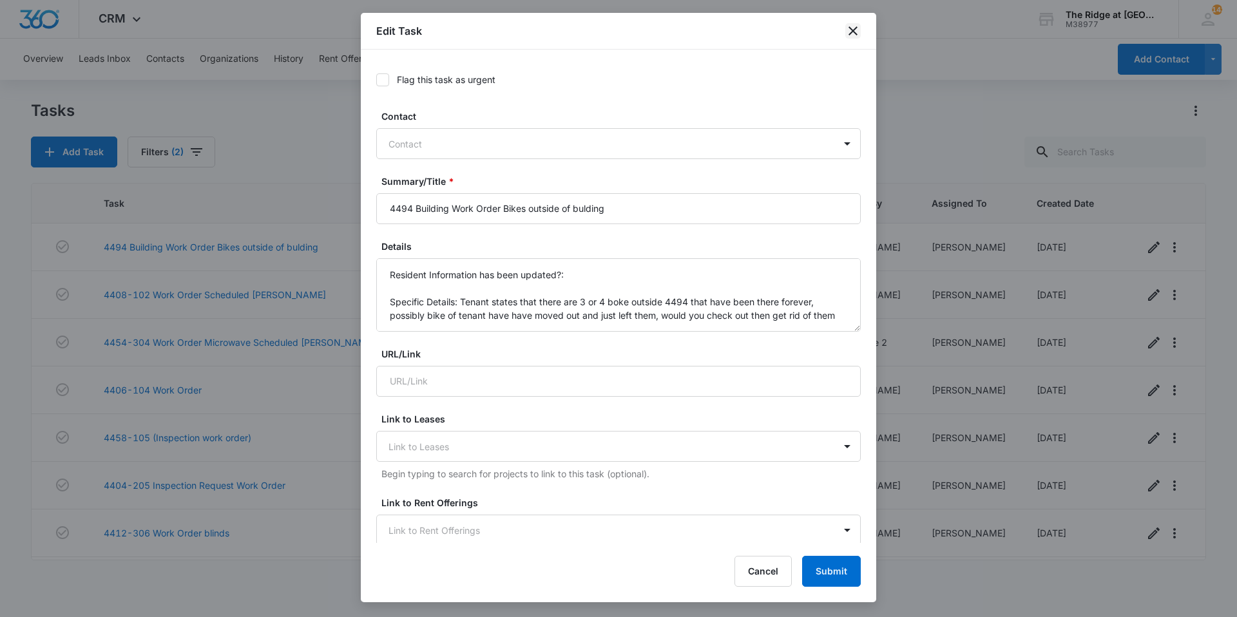
click at [855, 38] on icon "close" at bounding box center [852, 30] width 15 height 15
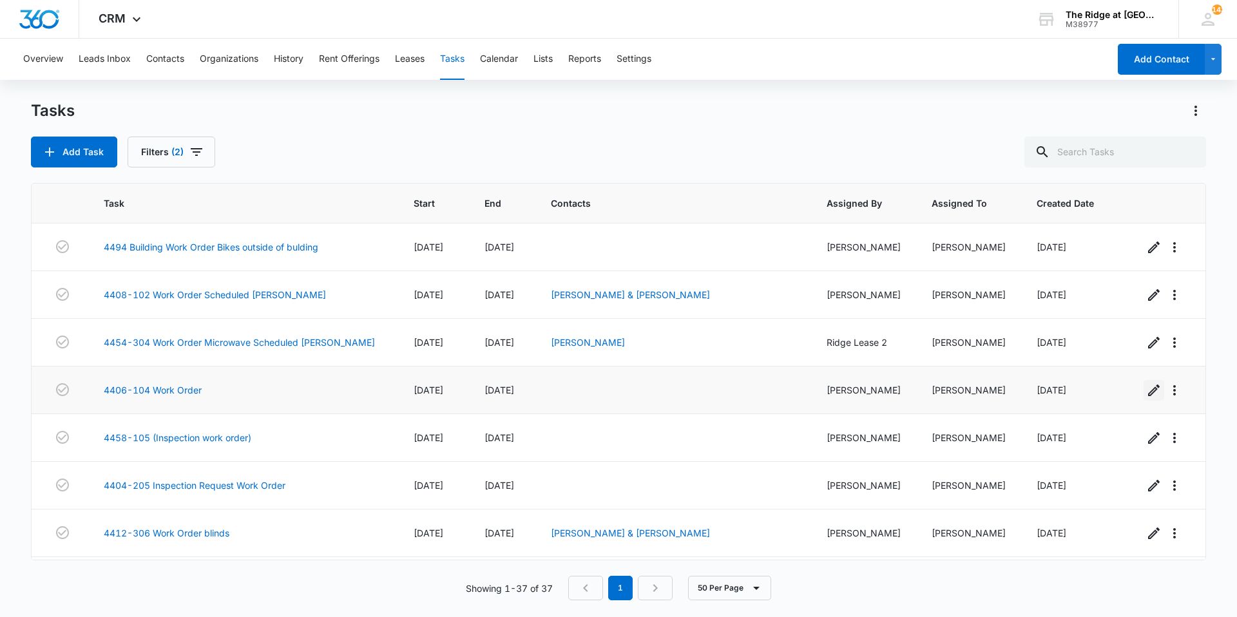
click at [1146, 392] on icon "button" at bounding box center [1153, 390] width 15 height 15
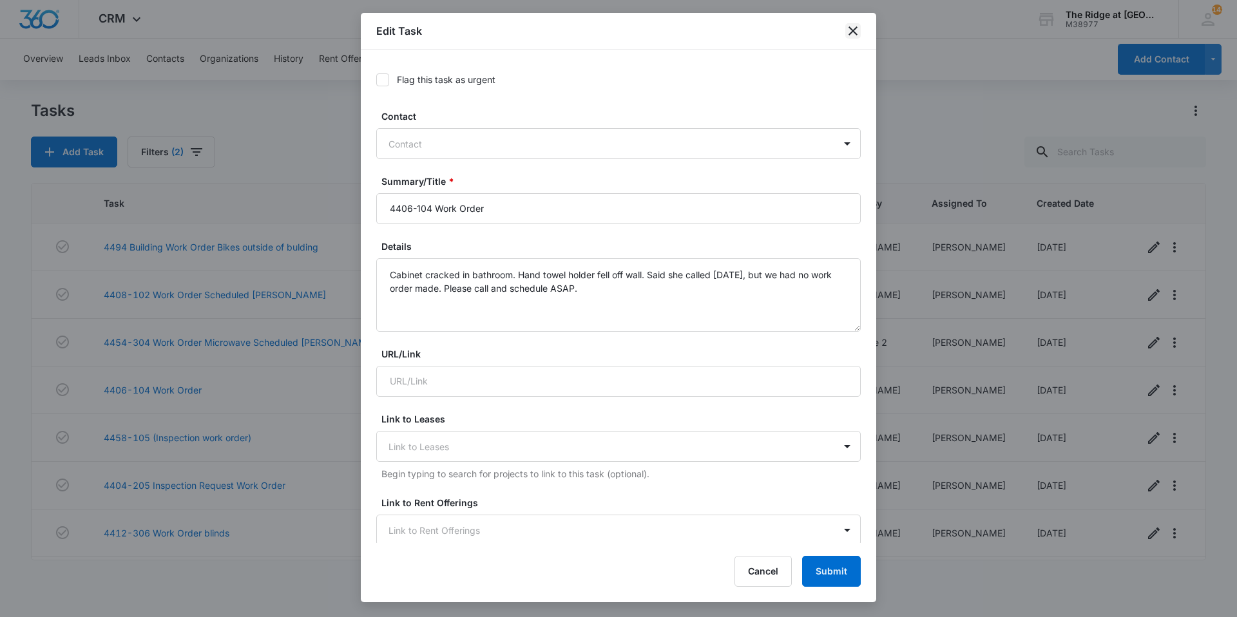
click at [849, 31] on icon "close" at bounding box center [852, 30] width 15 height 15
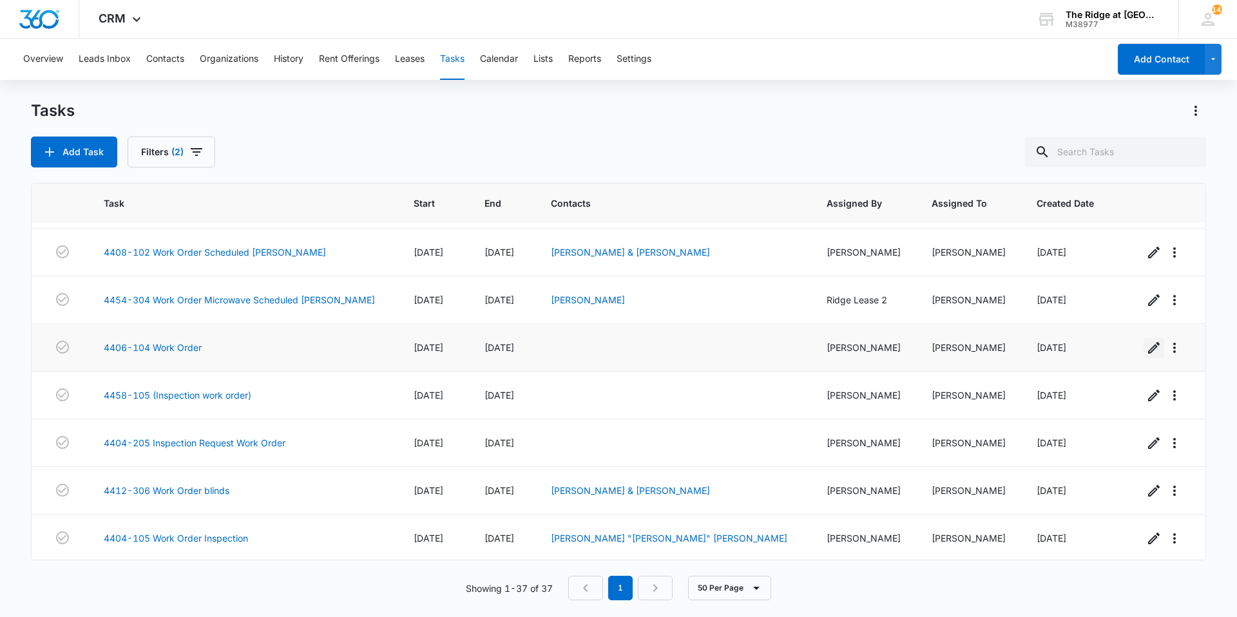
scroll to position [64, 0]
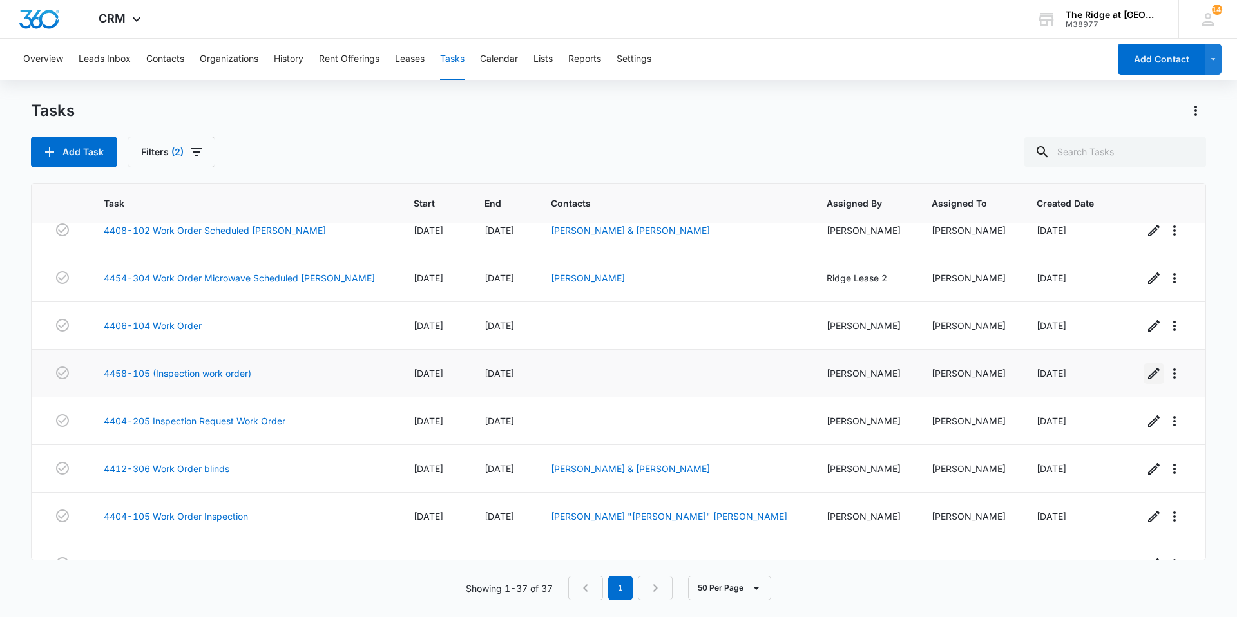
click at [1146, 377] on icon "button" at bounding box center [1153, 373] width 15 height 15
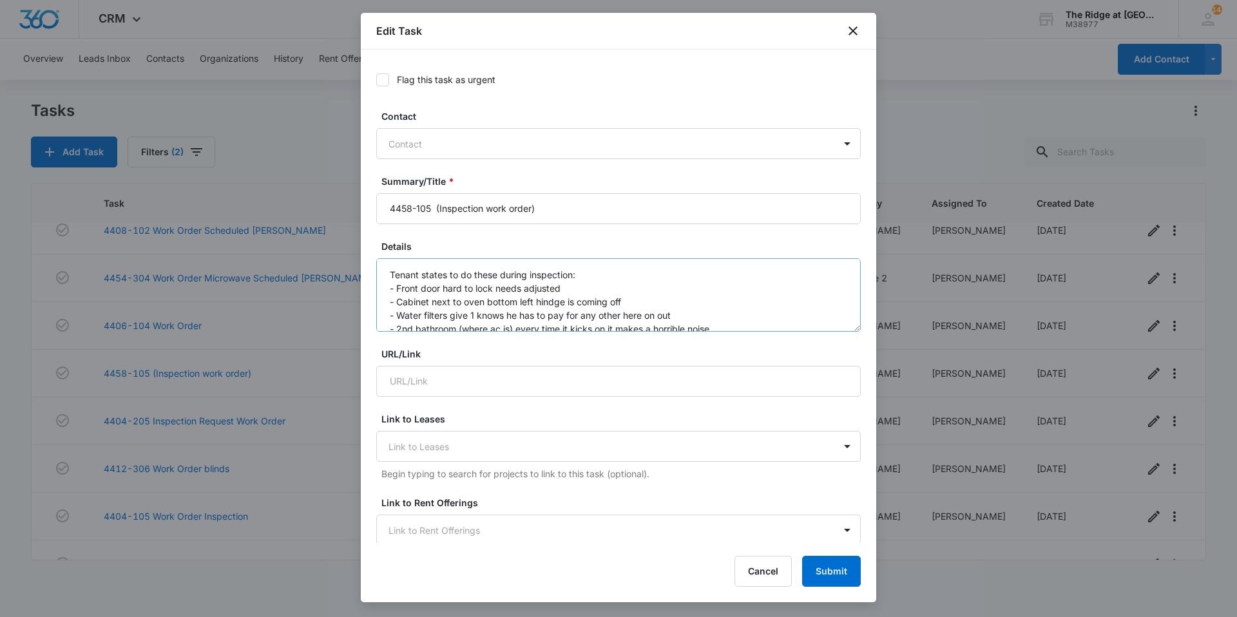
scroll to position [27, 0]
click at [852, 32] on icon "close" at bounding box center [853, 30] width 9 height 9
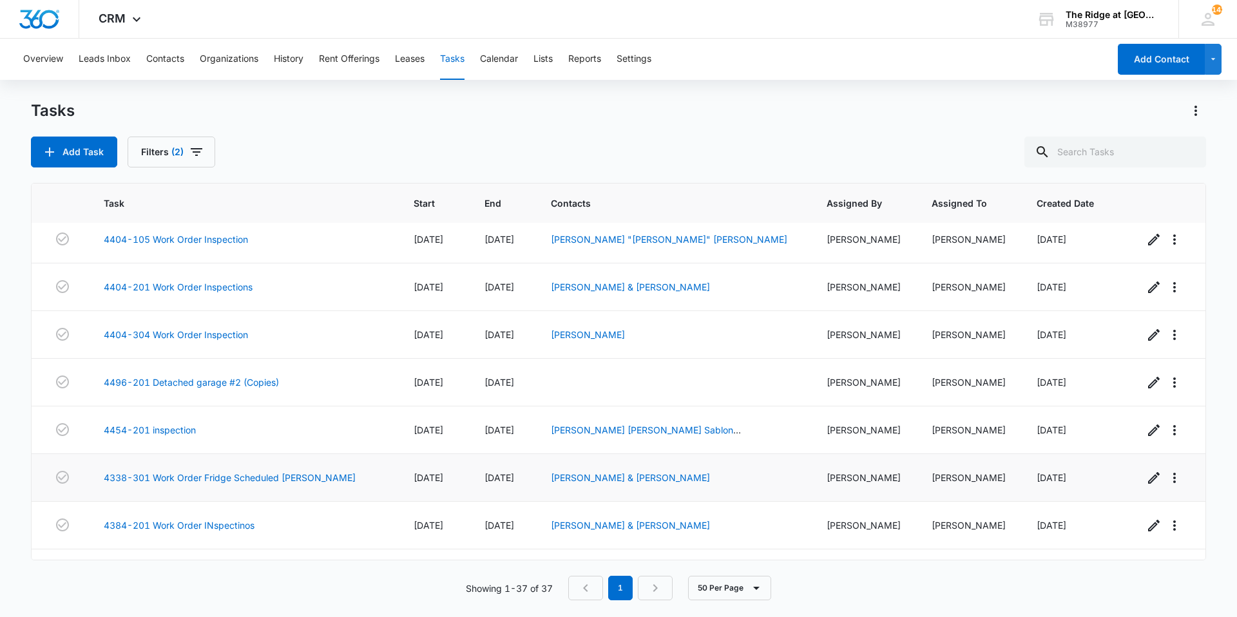
scroll to position [387, 0]
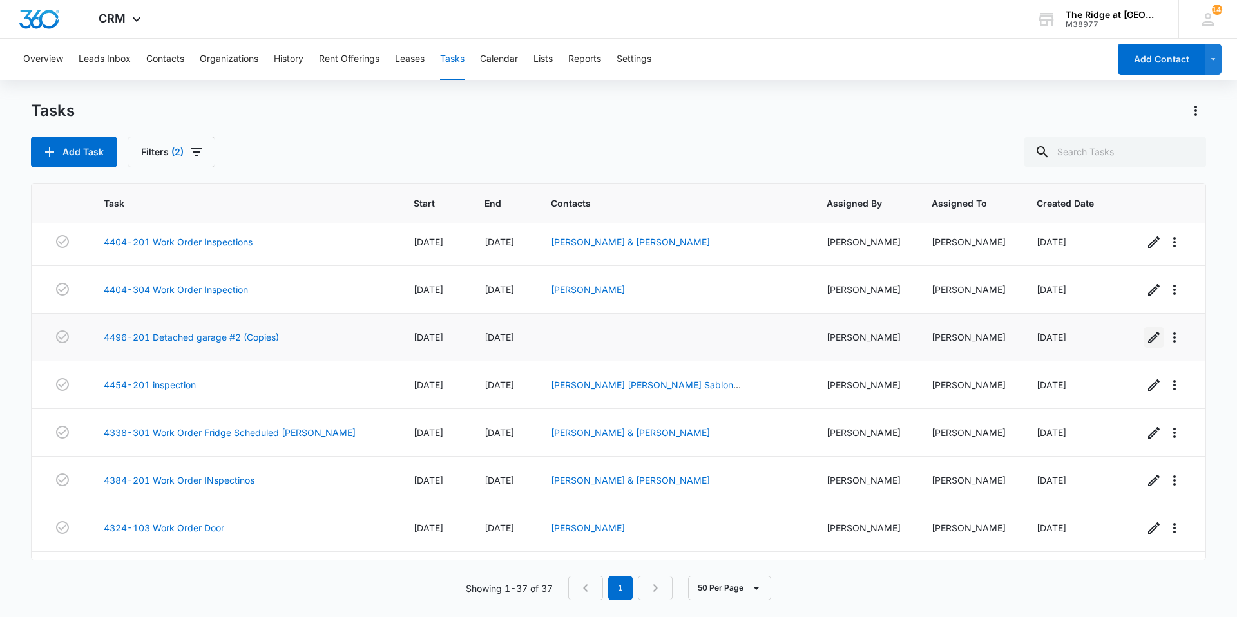
click at [1148, 342] on icon "button" at bounding box center [1154, 338] width 12 height 12
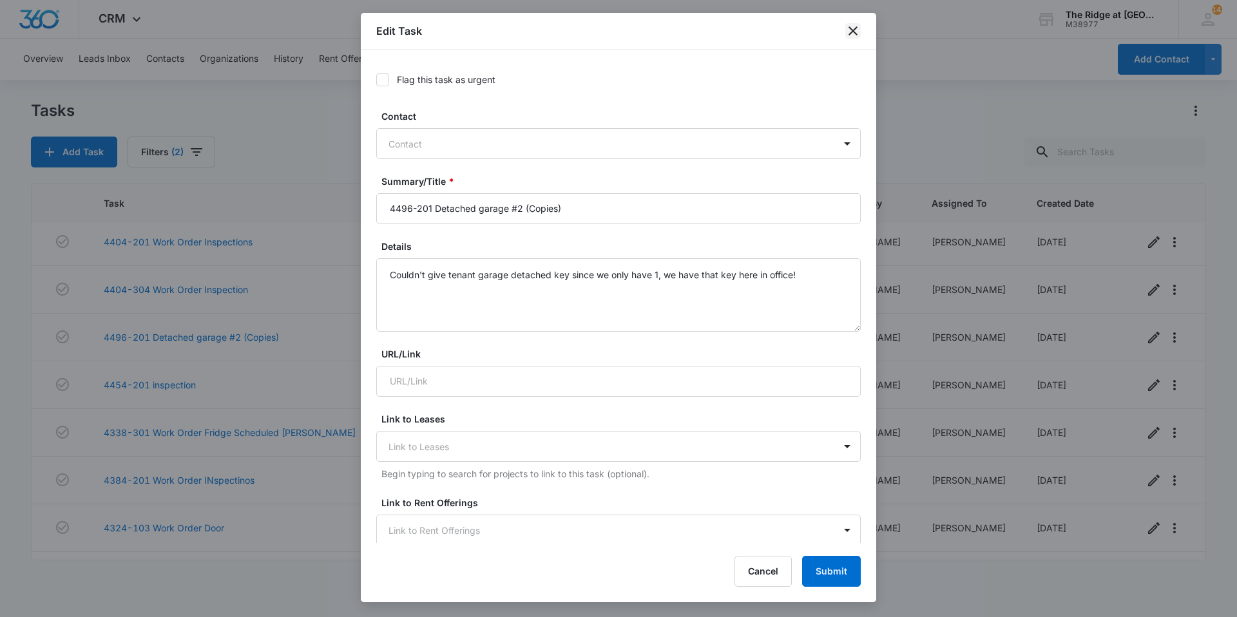
click at [856, 28] on icon "close" at bounding box center [853, 30] width 9 height 9
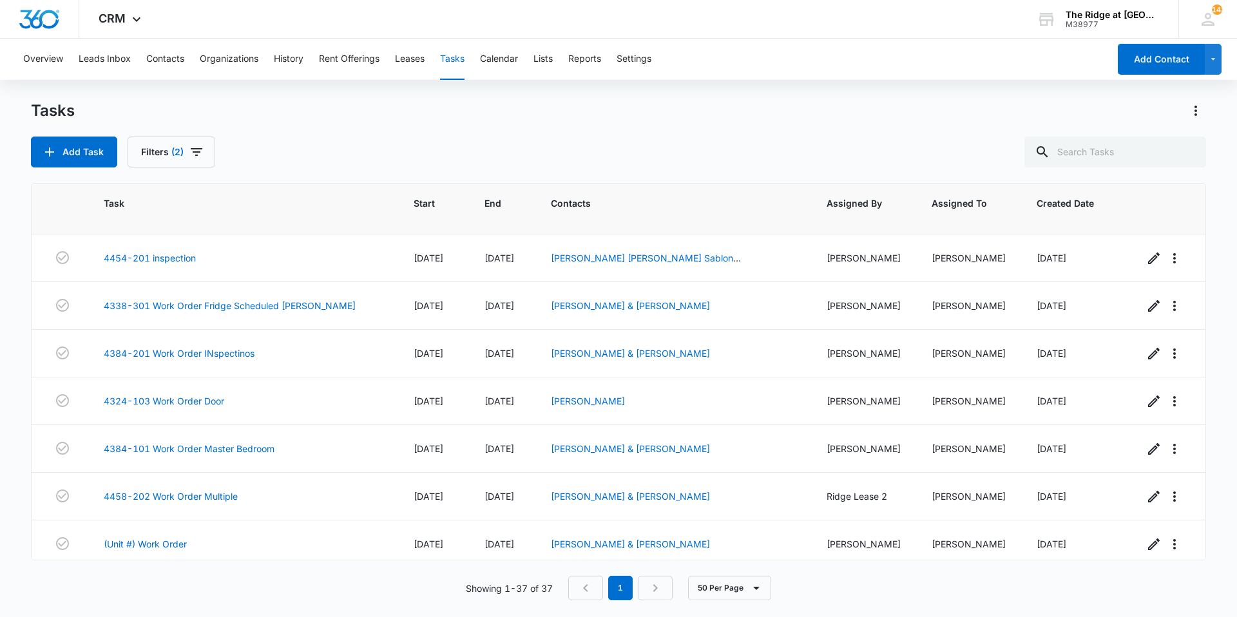
scroll to position [580, 0]
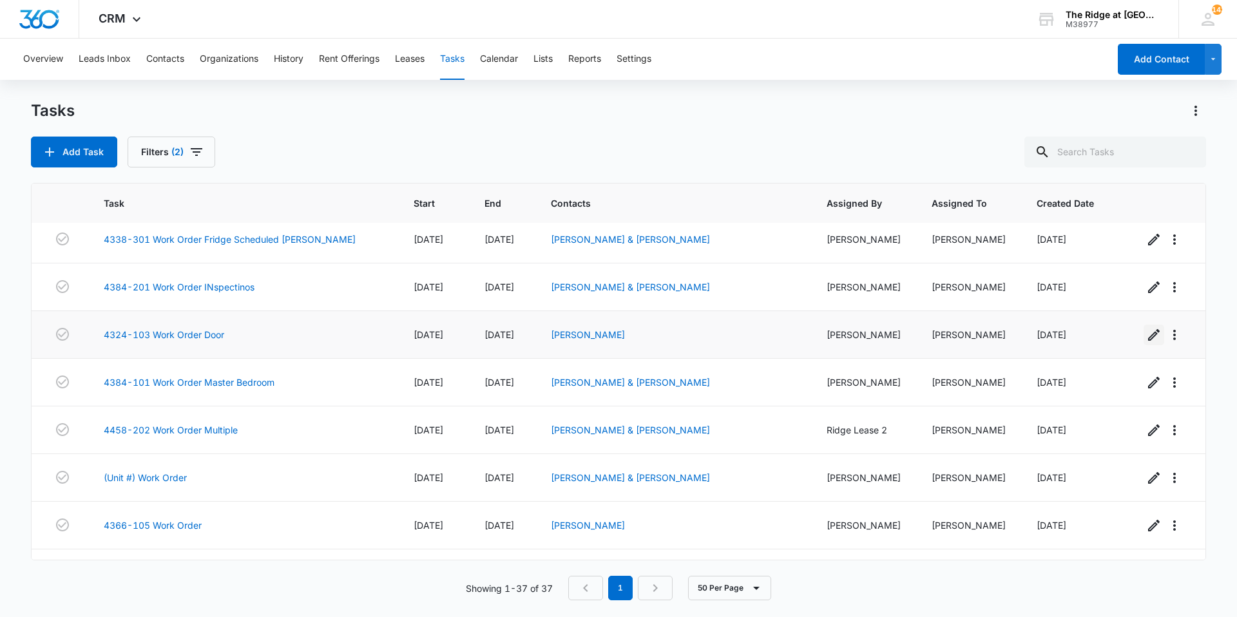
click at [1148, 334] on icon "button" at bounding box center [1154, 335] width 12 height 12
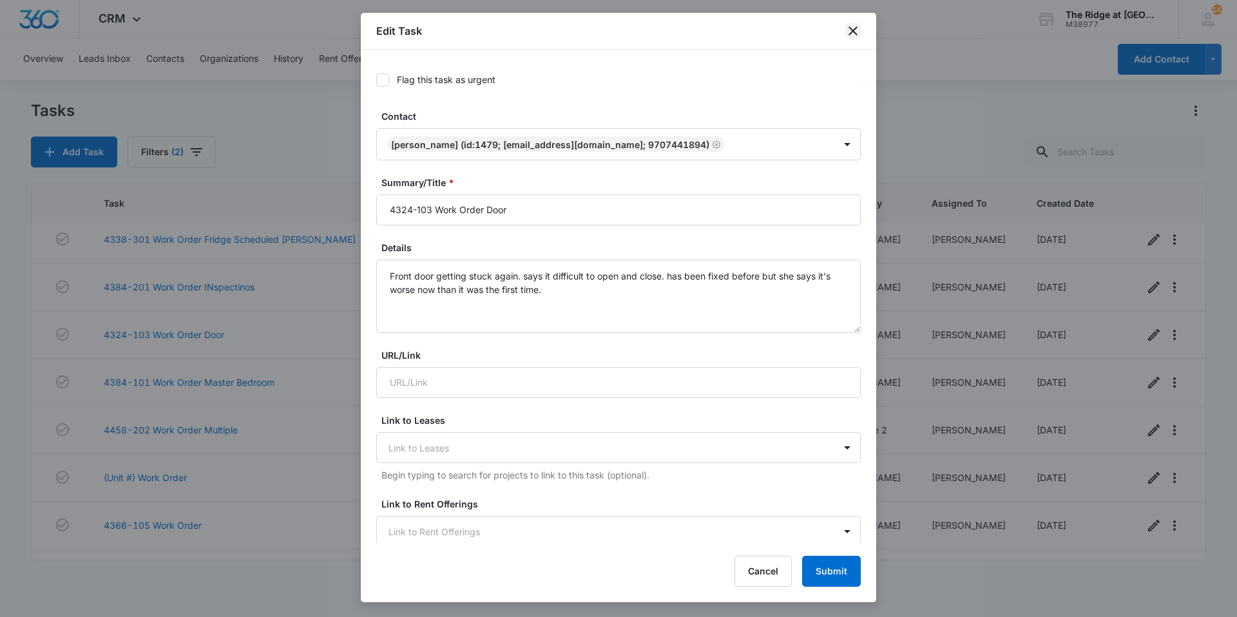
click at [852, 32] on icon "close" at bounding box center [853, 30] width 9 height 9
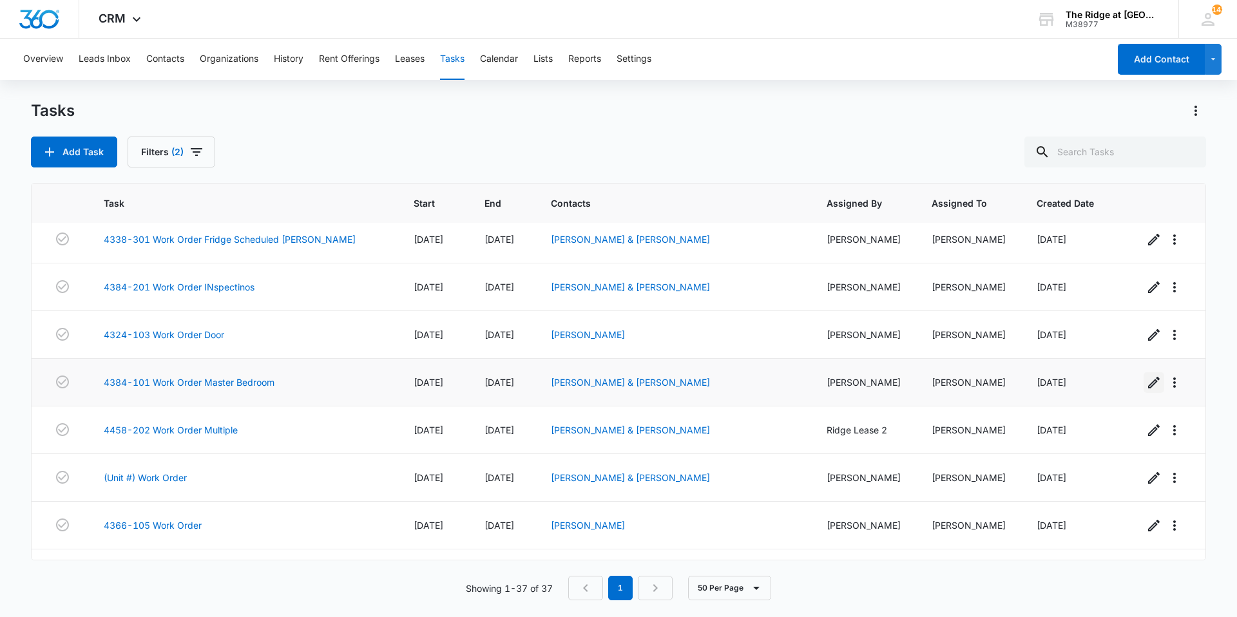
click at [1150, 384] on icon "button" at bounding box center [1153, 382] width 15 height 15
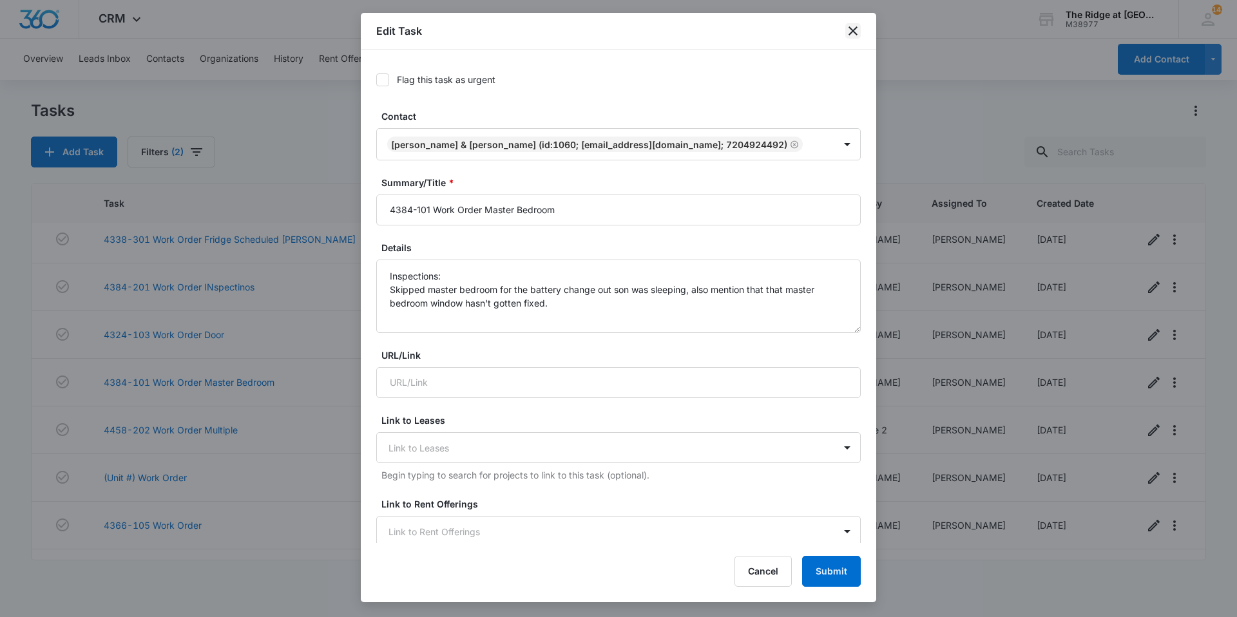
click at [856, 32] on icon "close" at bounding box center [852, 30] width 15 height 15
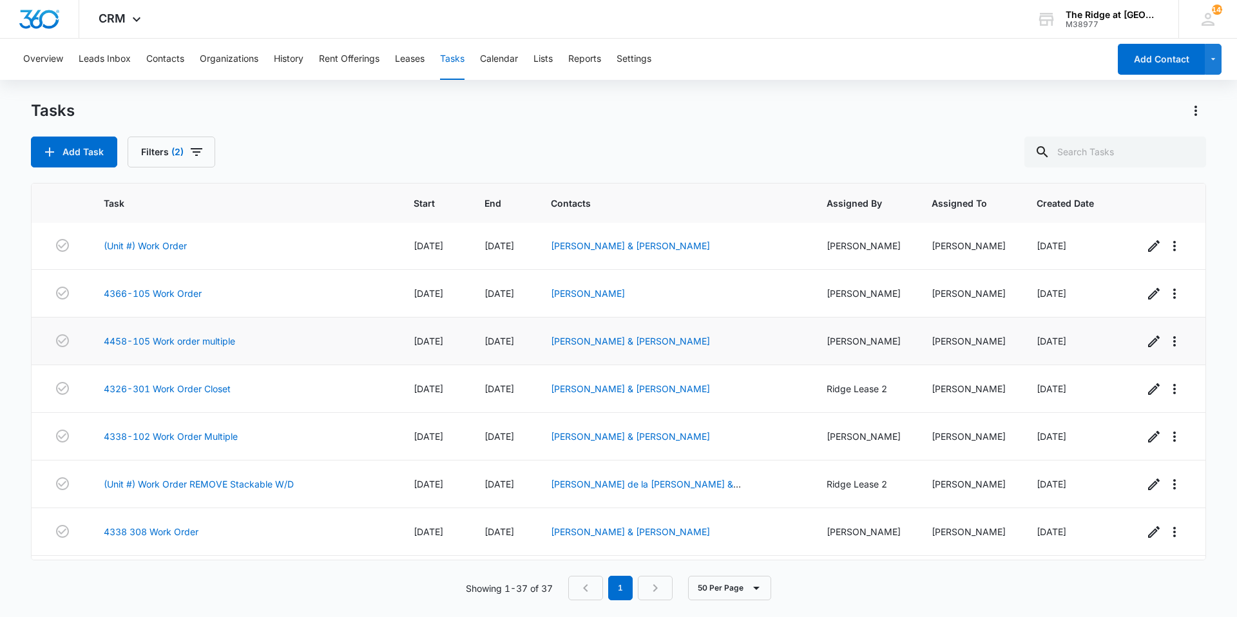
scroll to position [838, 0]
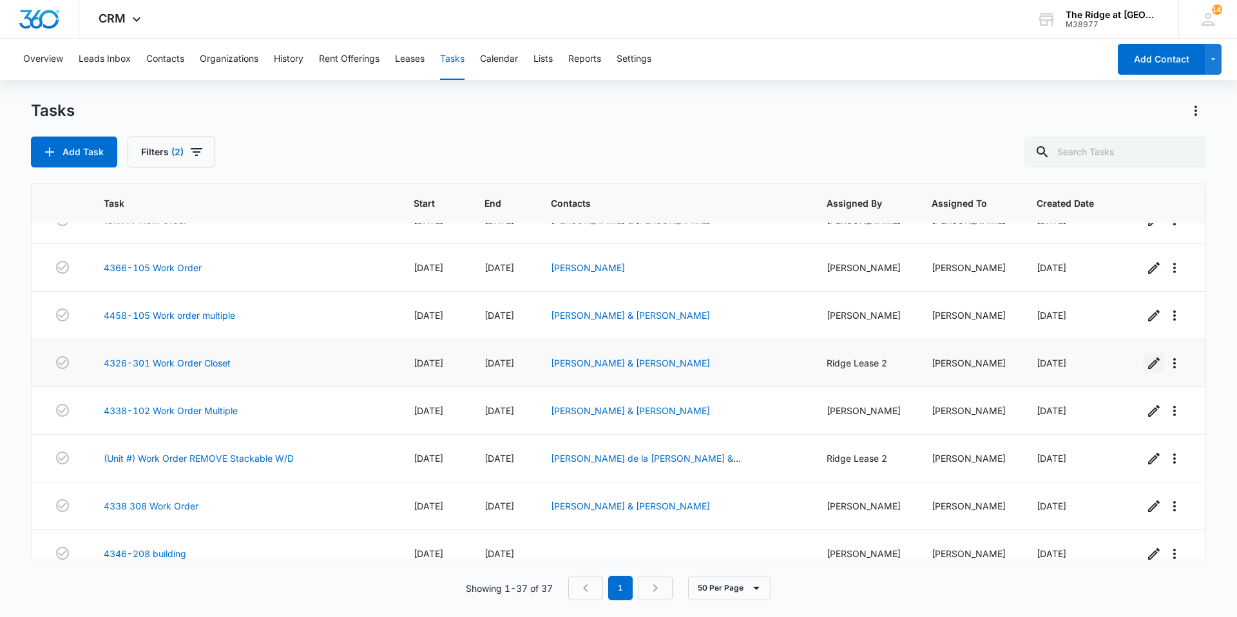
click at [1150, 366] on icon "button" at bounding box center [1153, 363] width 15 height 15
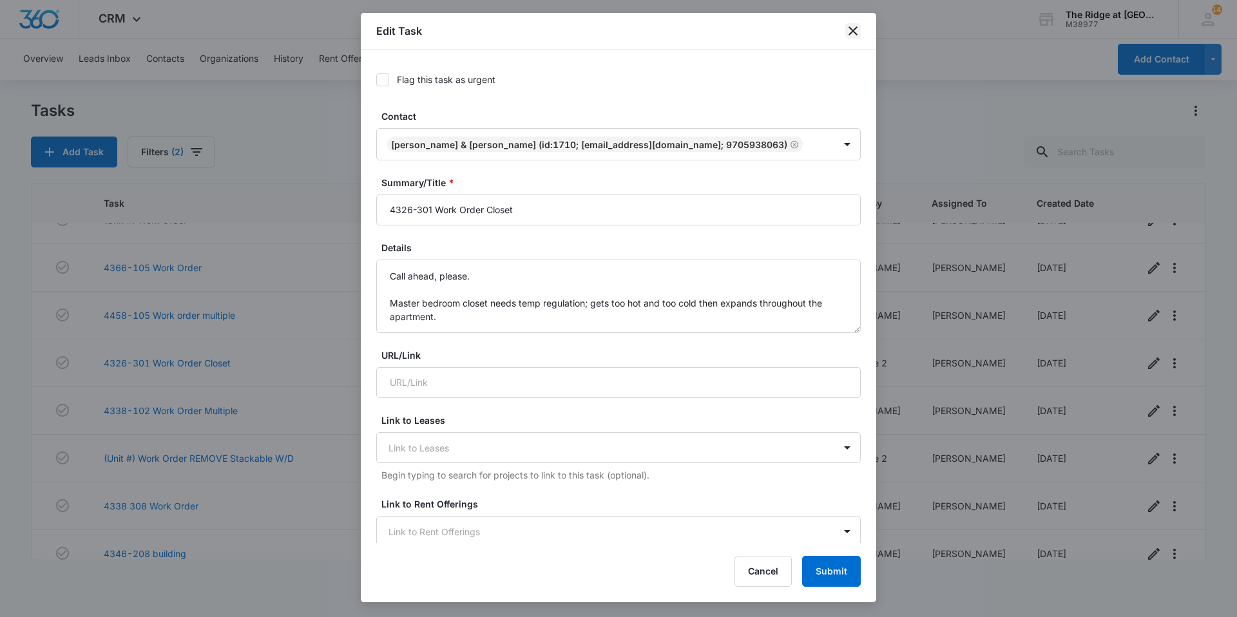
click at [855, 28] on icon "close" at bounding box center [853, 30] width 9 height 9
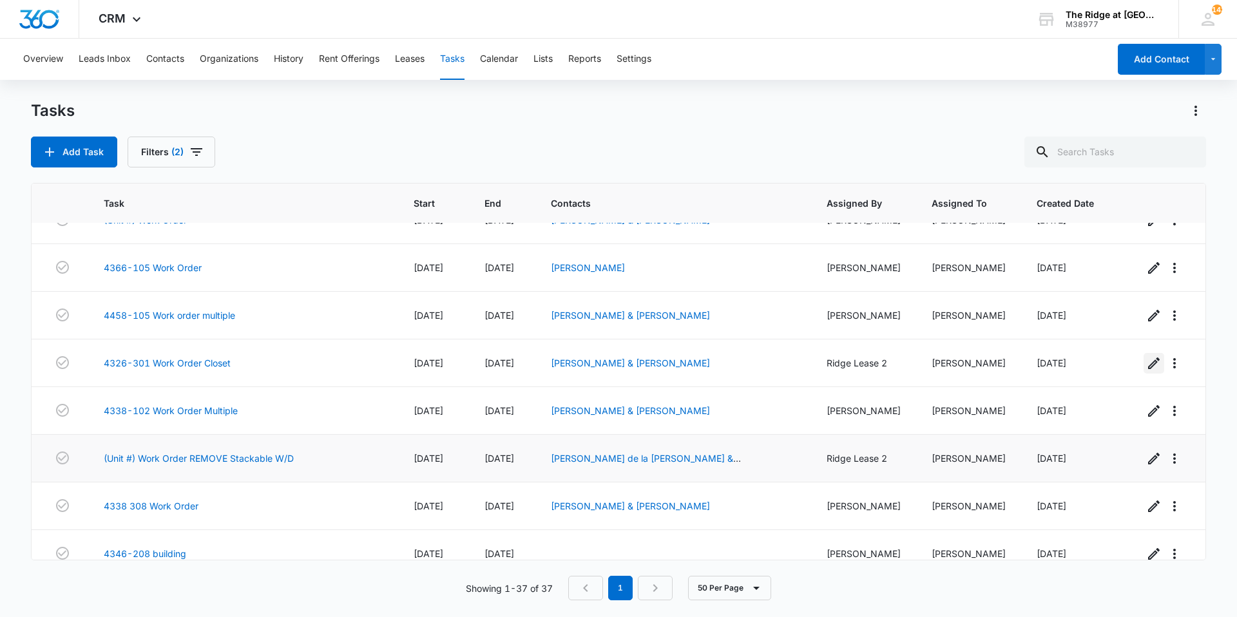
scroll to position [902, 0]
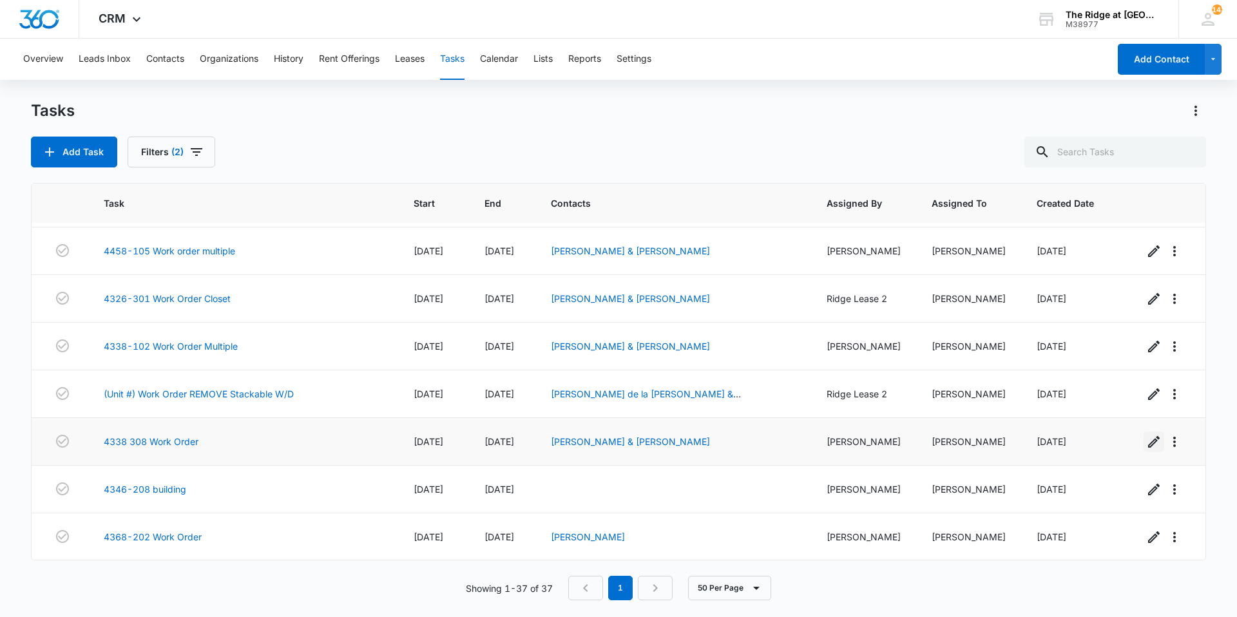
click at [1146, 443] on icon "button" at bounding box center [1153, 441] width 15 height 15
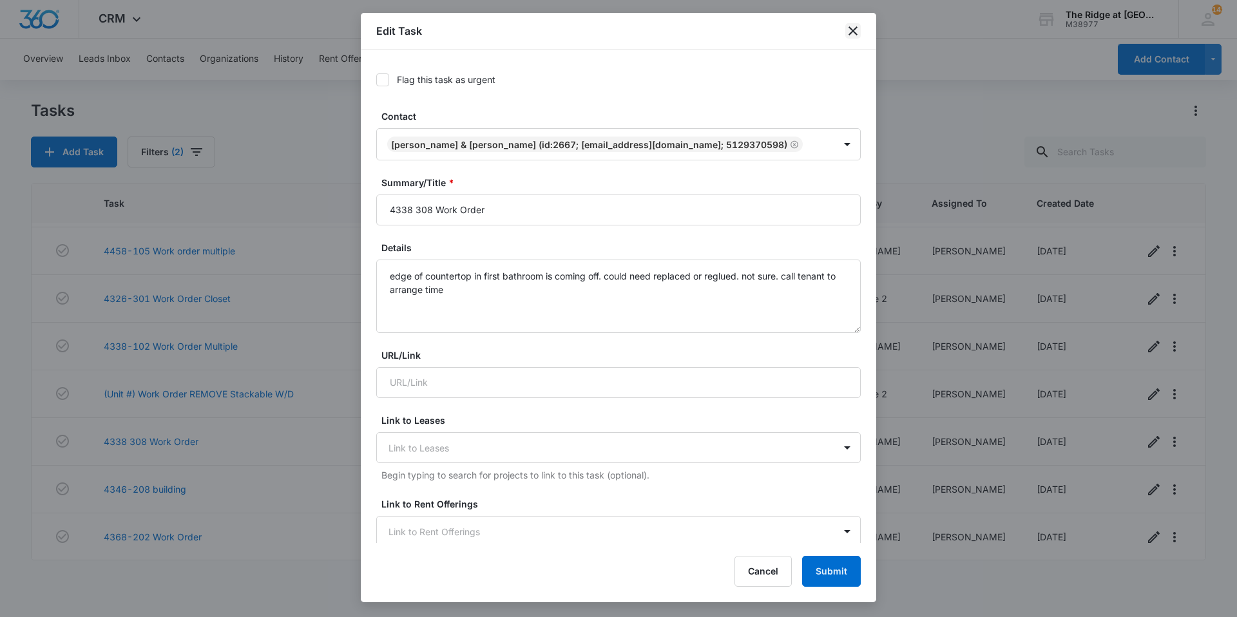
click at [847, 28] on icon "close" at bounding box center [852, 30] width 15 height 15
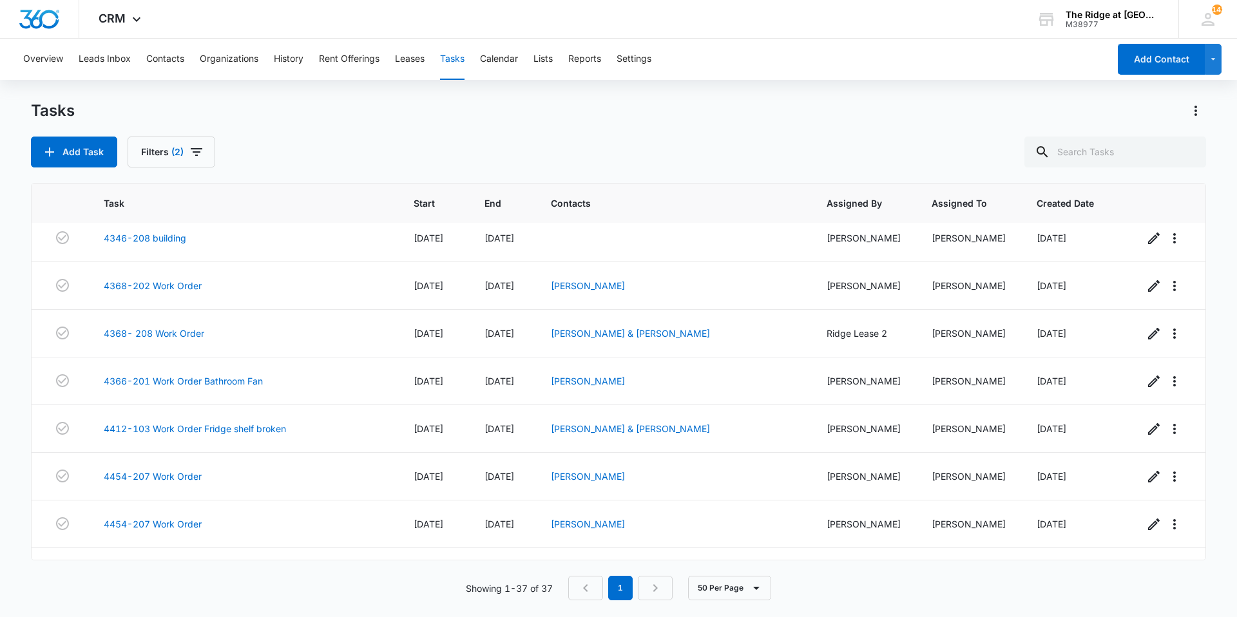
scroll to position [1160, 0]
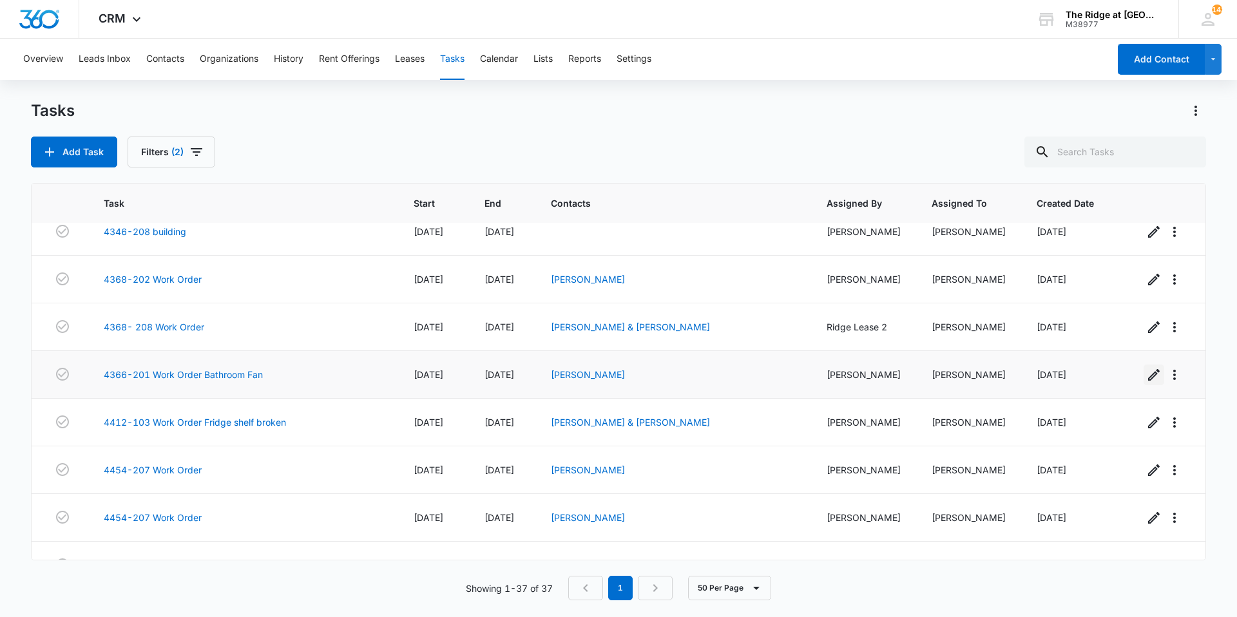
click at [1146, 376] on icon "button" at bounding box center [1153, 374] width 15 height 15
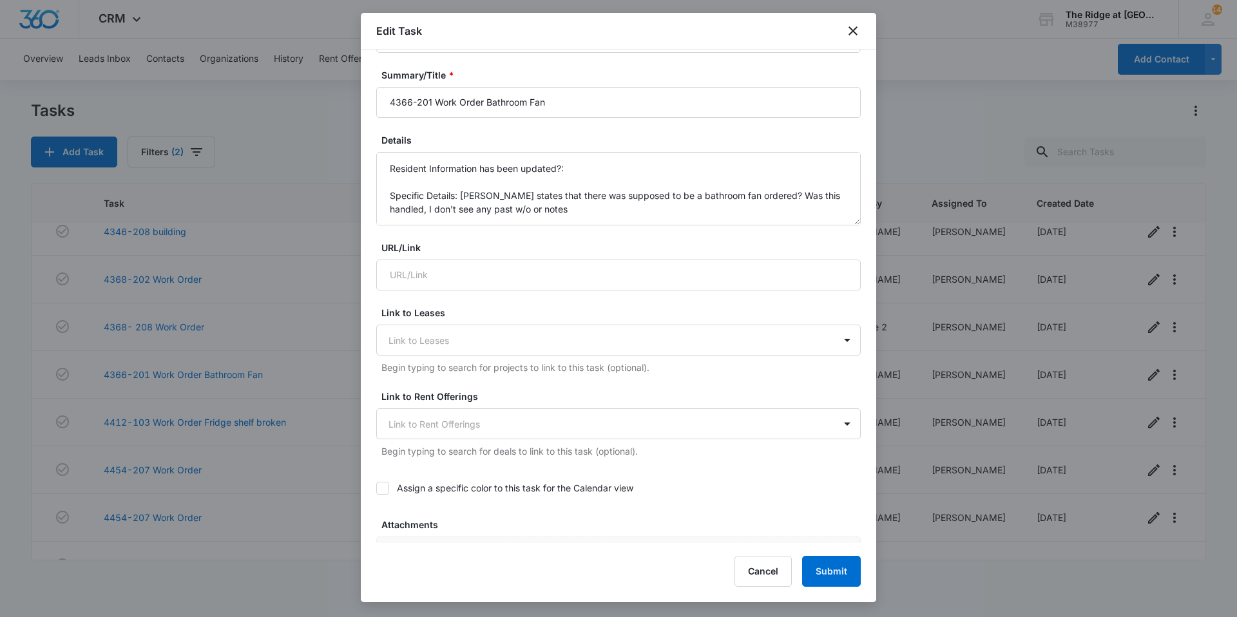
scroll to position [129, 0]
click at [847, 26] on icon "close" at bounding box center [852, 30] width 15 height 15
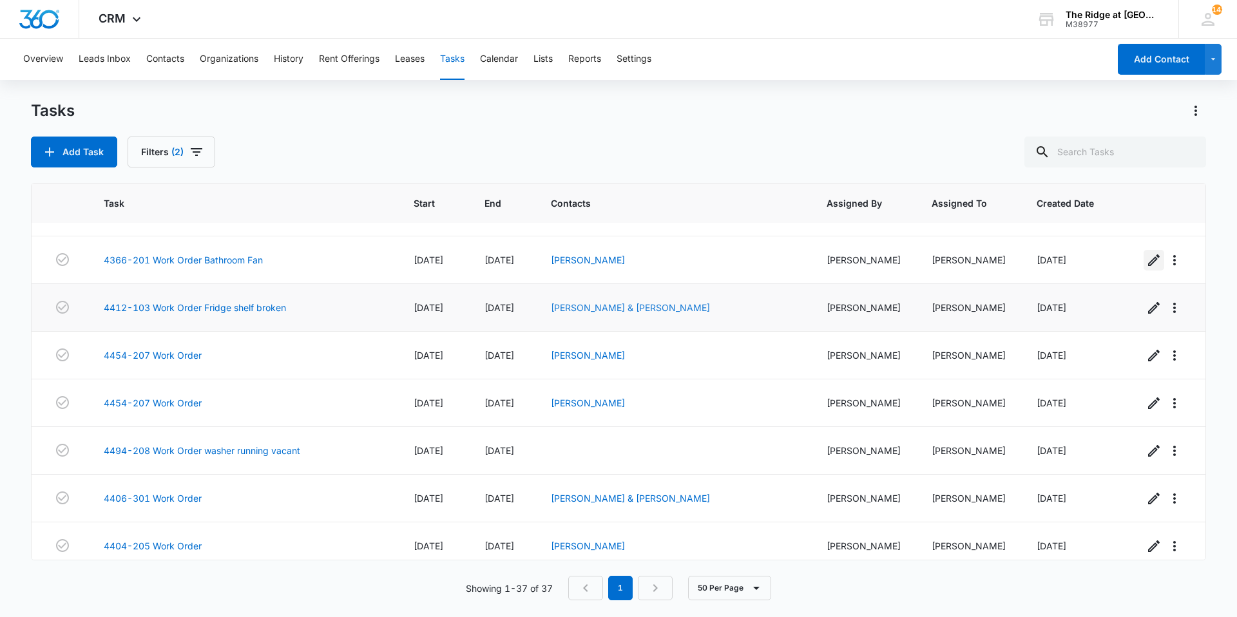
scroll to position [1289, 0]
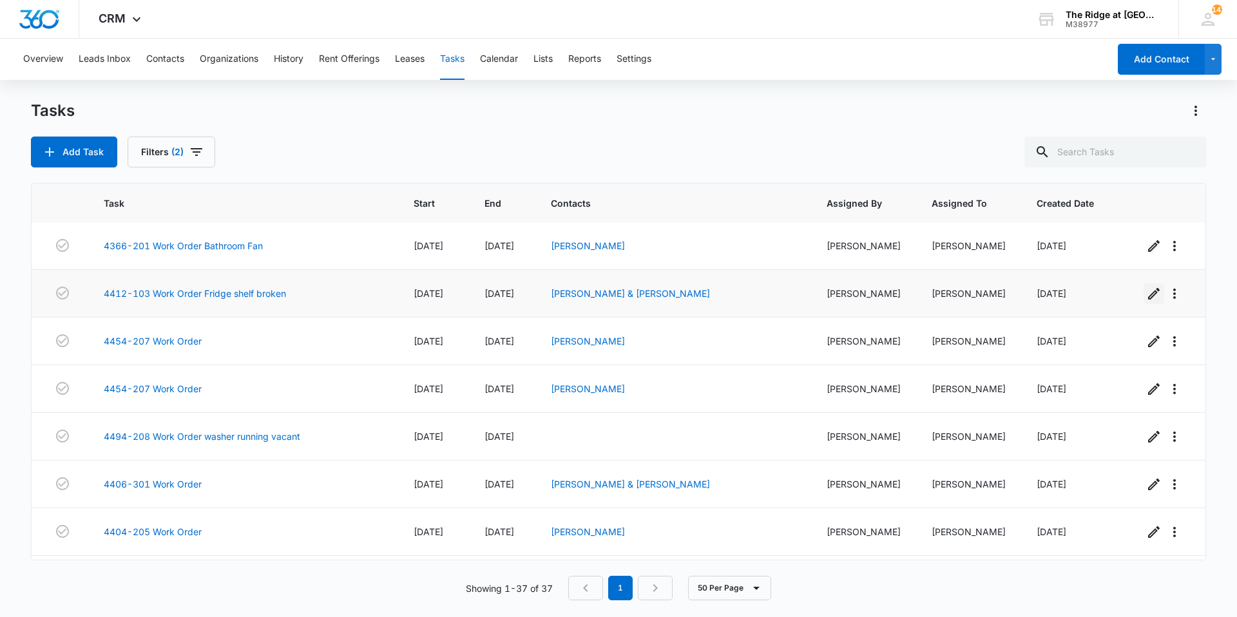
click at [1148, 294] on icon "button" at bounding box center [1154, 294] width 12 height 12
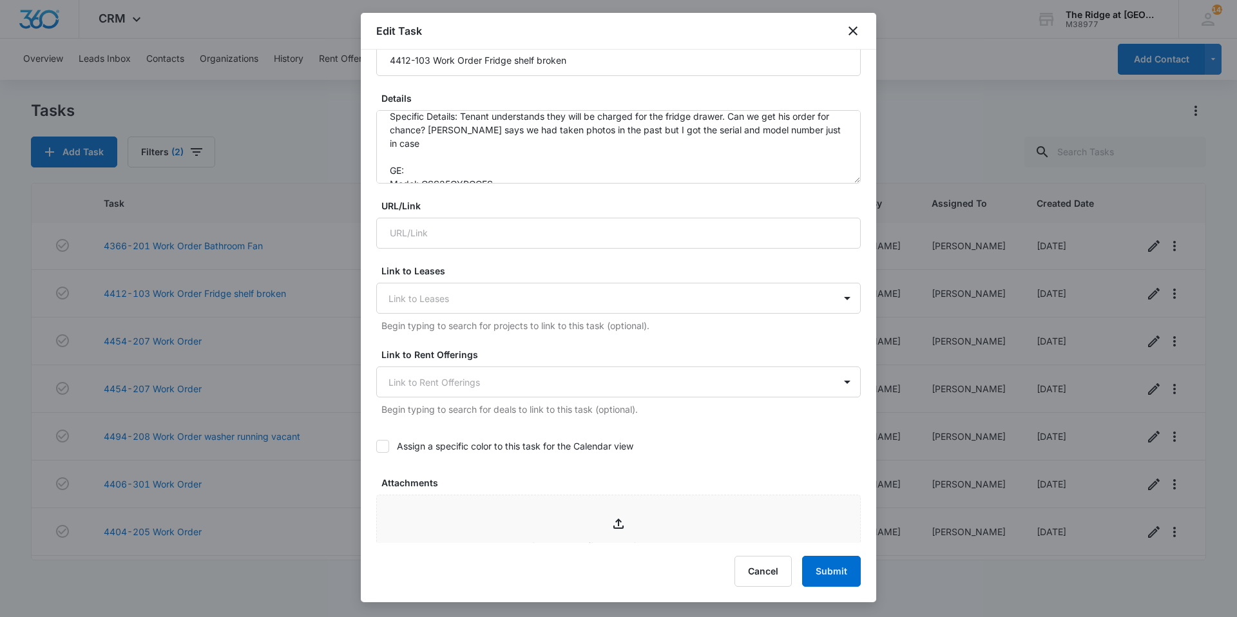
scroll to position [193, 0]
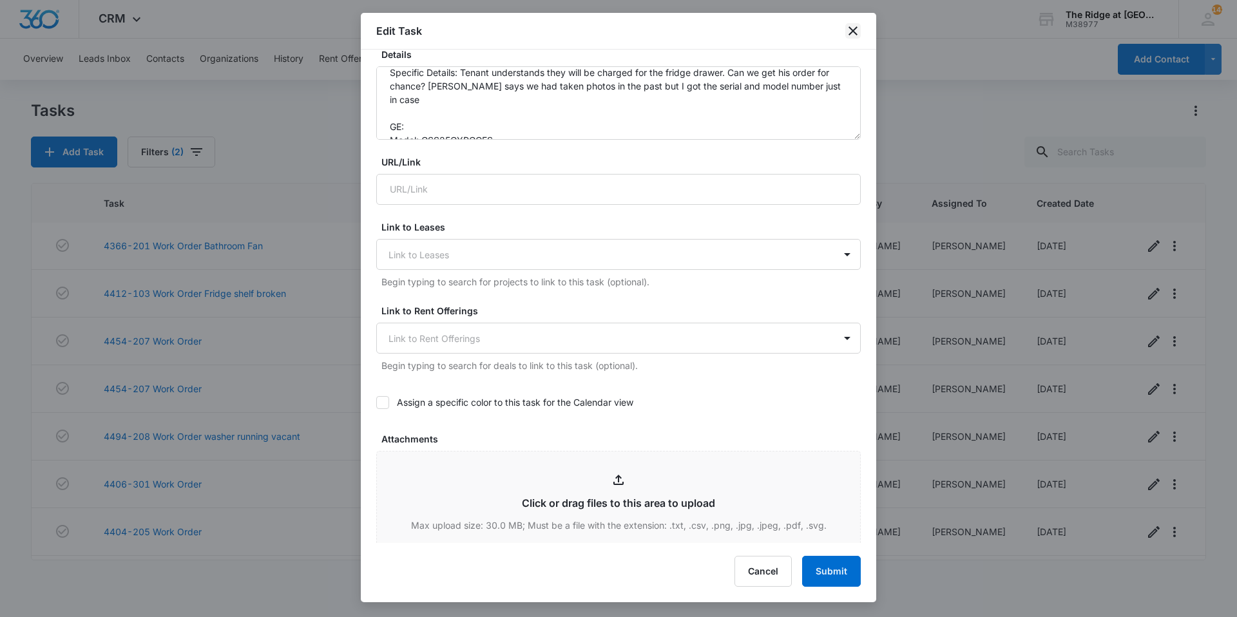
click at [850, 37] on icon "close" at bounding box center [852, 30] width 15 height 15
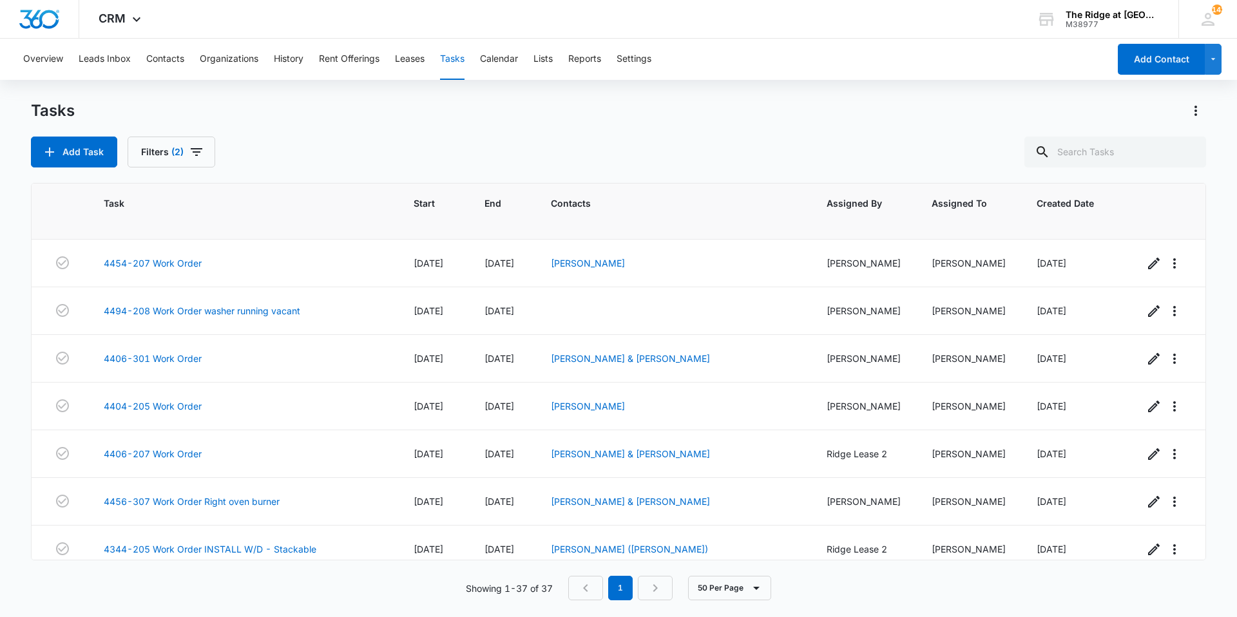
scroll to position [1427, 0]
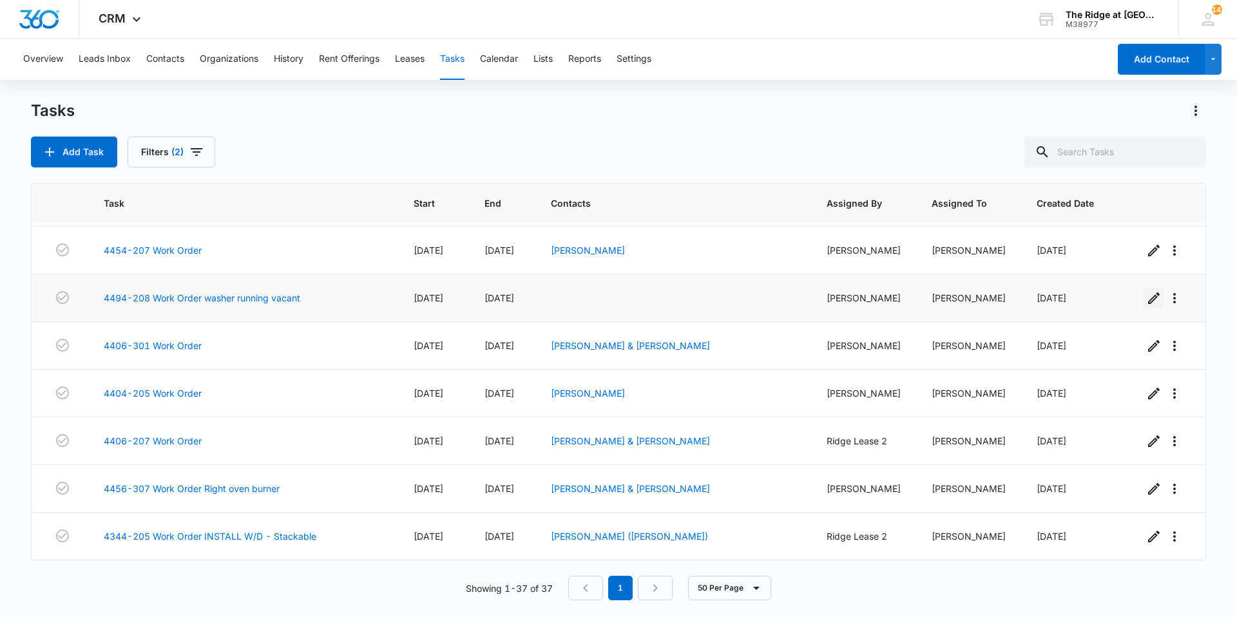
click at [1146, 305] on icon "button" at bounding box center [1153, 298] width 15 height 15
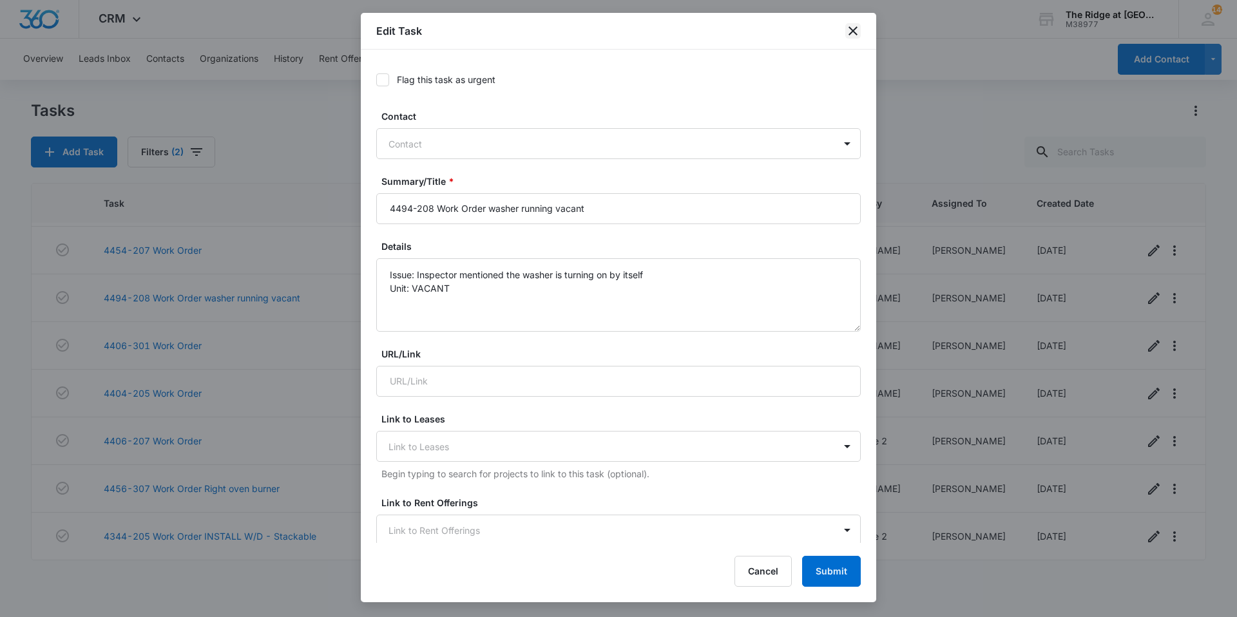
click at [854, 33] on icon "close" at bounding box center [852, 30] width 15 height 15
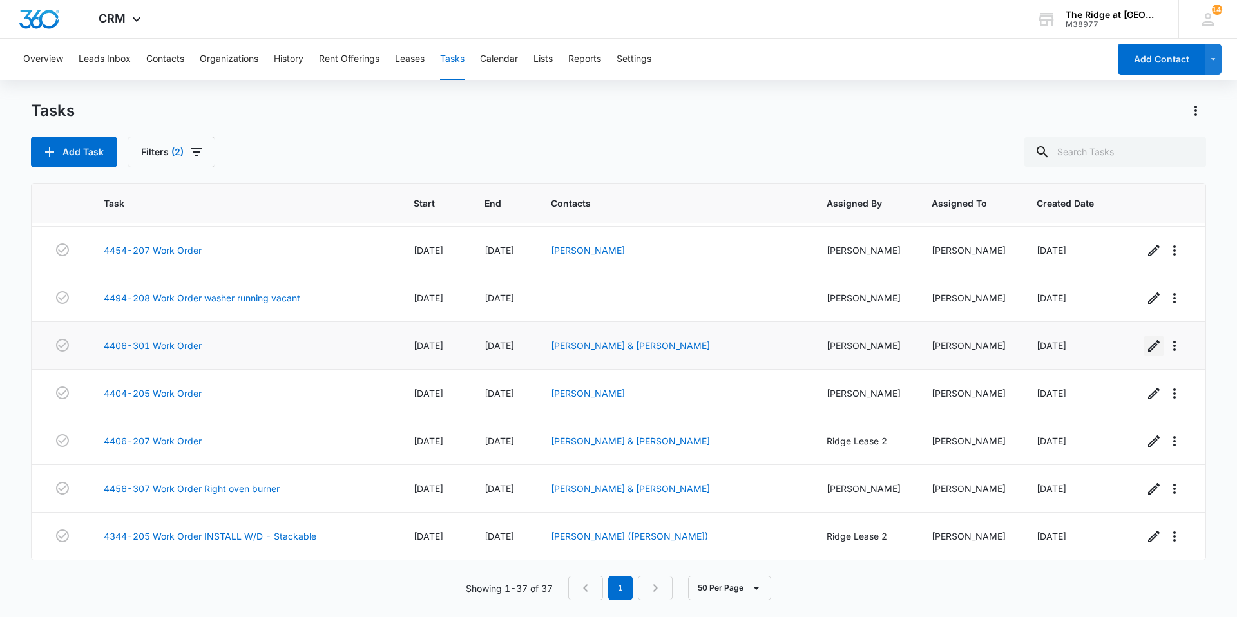
click at [1146, 347] on icon "button" at bounding box center [1153, 345] width 15 height 15
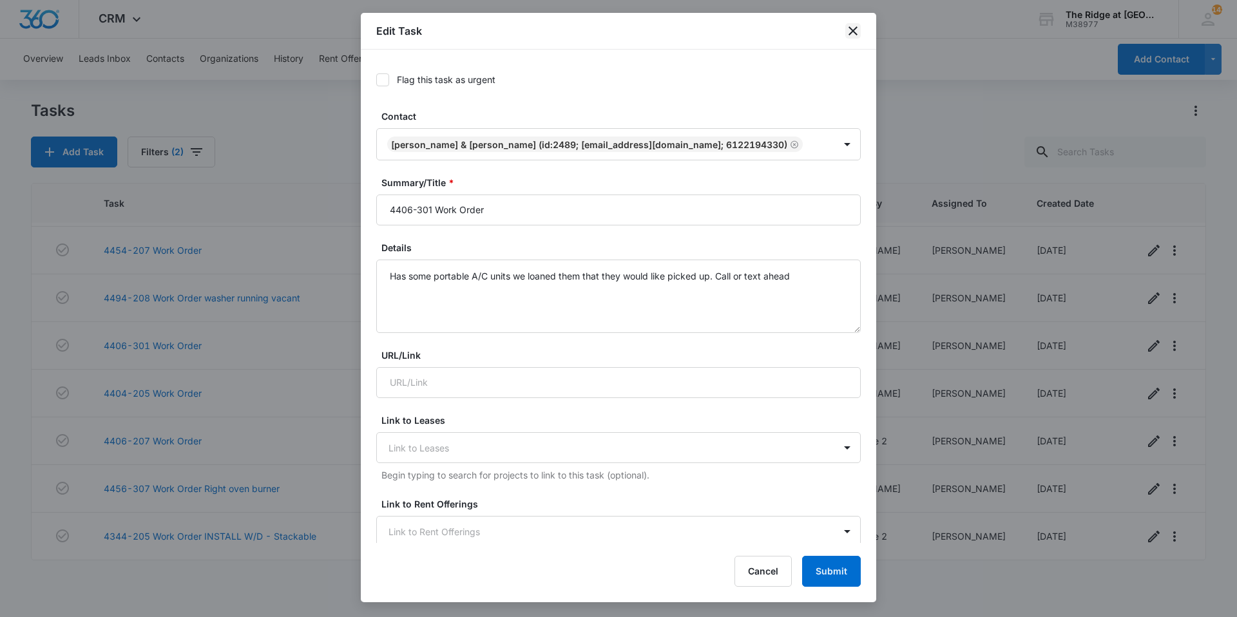
click at [856, 36] on icon "close" at bounding box center [852, 30] width 15 height 15
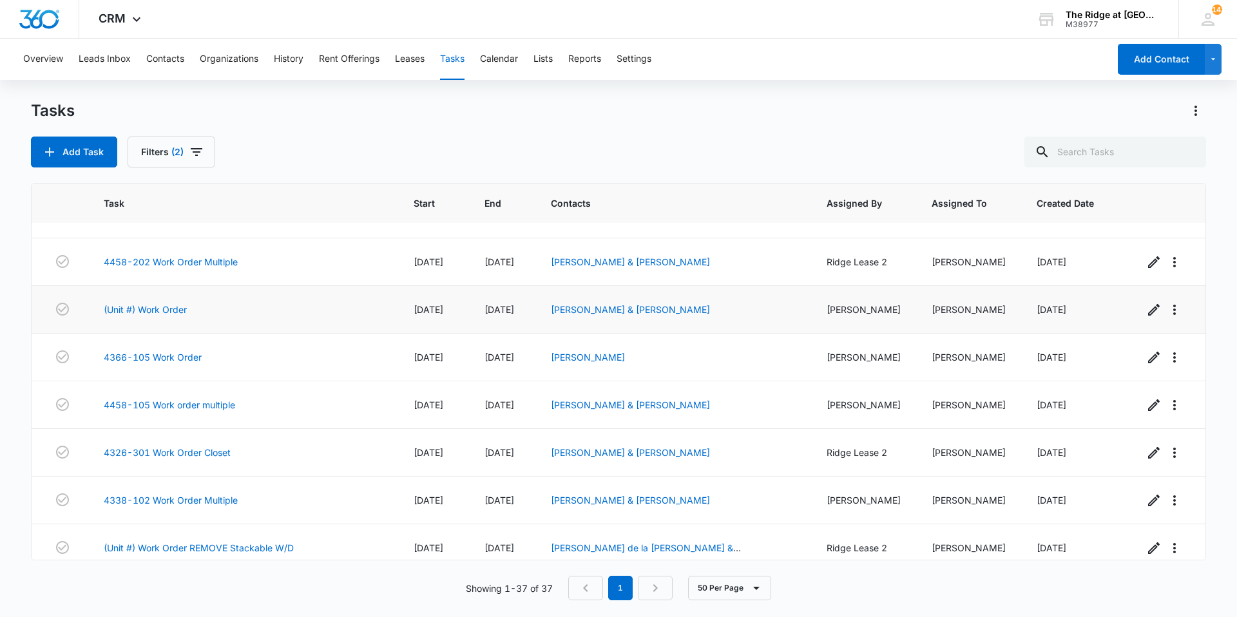
scroll to position [718, 0]
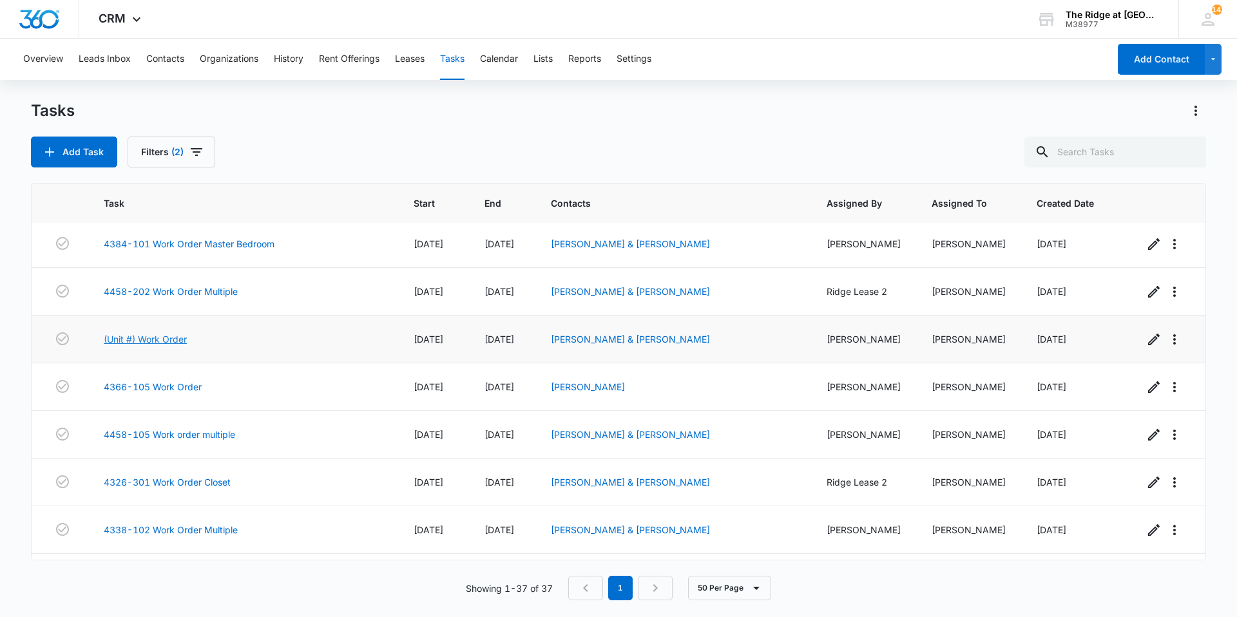
click at [164, 342] on link "(Unit #) Work Order" at bounding box center [145, 339] width 83 height 14
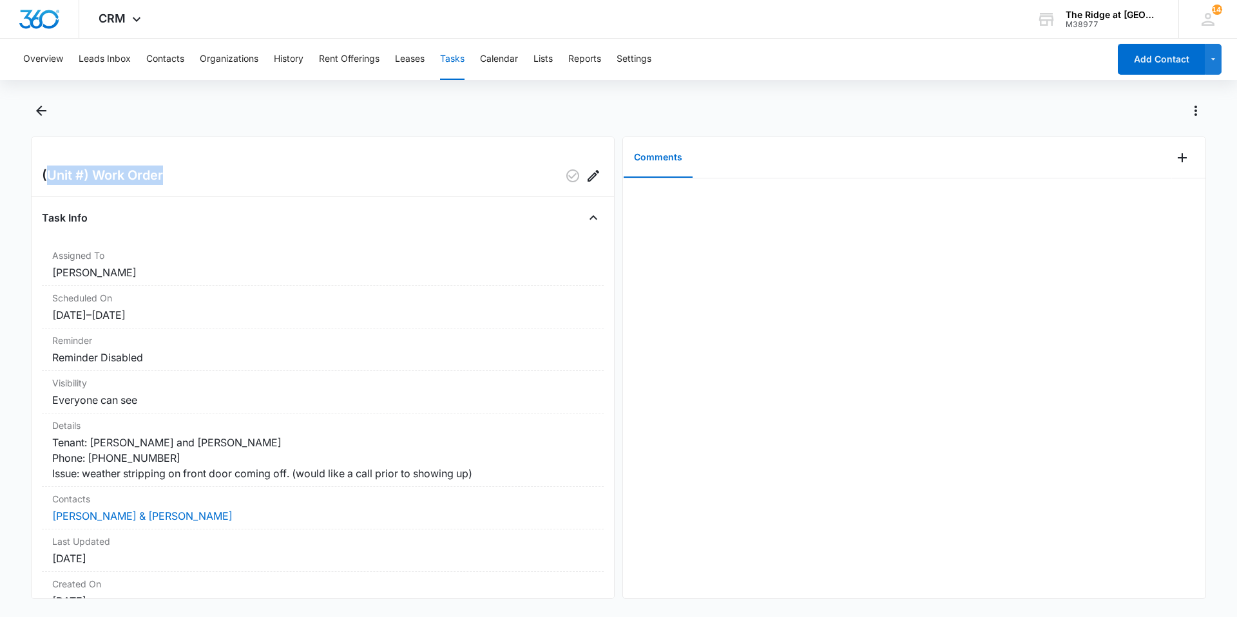
drag, startPoint x: 49, startPoint y: 173, endPoint x: 178, endPoint y: 172, distance: 128.9
click at [178, 172] on div "(Unit #) Work Order" at bounding box center [323, 176] width 562 height 21
drag, startPoint x: 43, startPoint y: 175, endPoint x: 166, endPoint y: 180, distance: 123.2
click at [166, 180] on div "(Unit #) Work Order" at bounding box center [323, 176] width 562 height 21
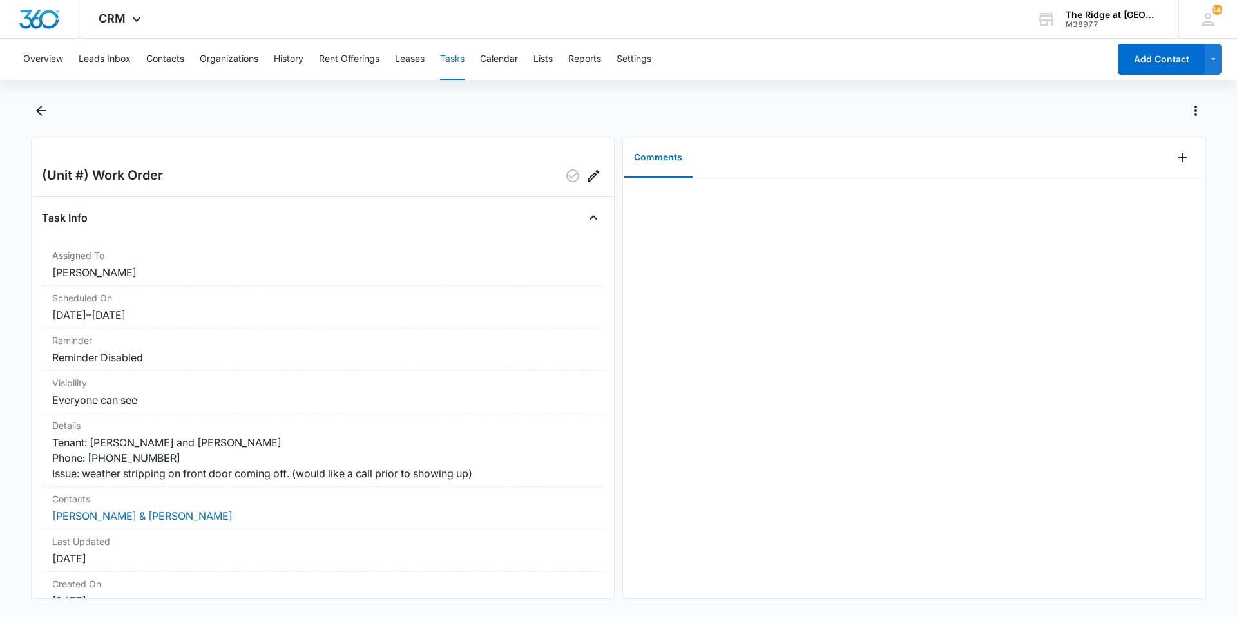
drag, startPoint x: 166, startPoint y: 180, endPoint x: 297, endPoint y: 217, distance: 135.9
click at [284, 196] on div "(Unit #) Work Order Task Info Assigned To [PERSON_NAME] Scheduled On [DATE] – […" at bounding box center [323, 368] width 584 height 463
click at [1177, 160] on icon "Add Comment" at bounding box center [1182, 157] width 15 height 15
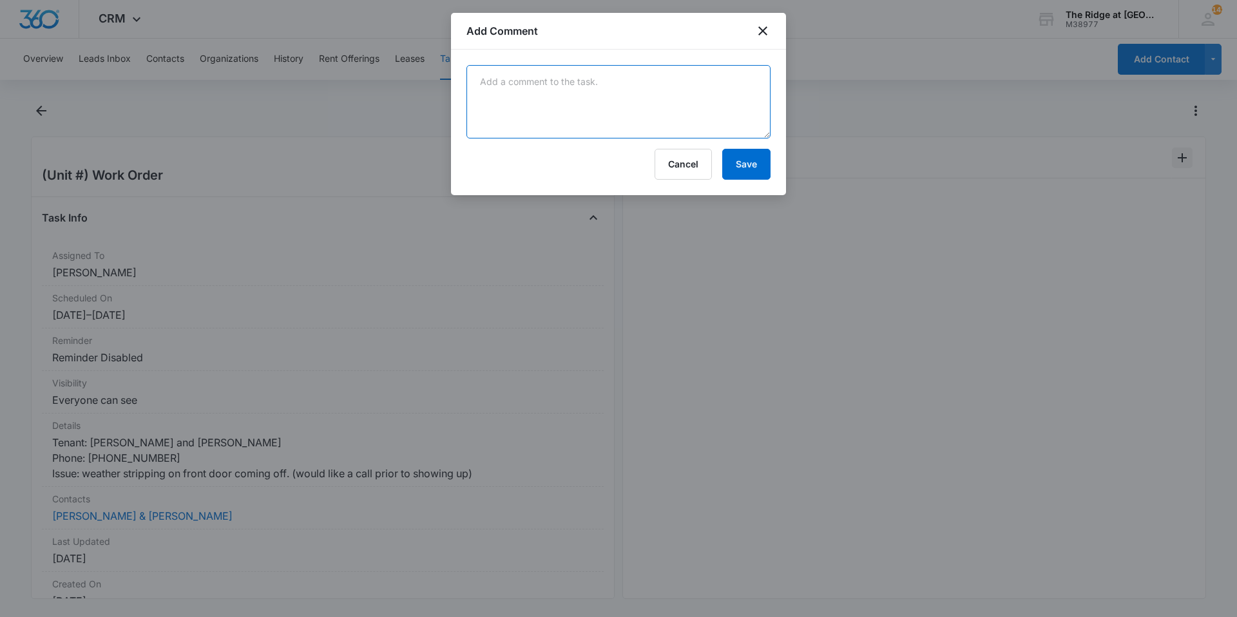
click at [600, 92] on textarea at bounding box center [619, 101] width 304 height 73
click at [601, 92] on textarea "r" at bounding box center [619, 101] width 304 height 73
type textarea "replaced door sweep"
click at [754, 170] on button "Save" at bounding box center [746, 164] width 48 height 31
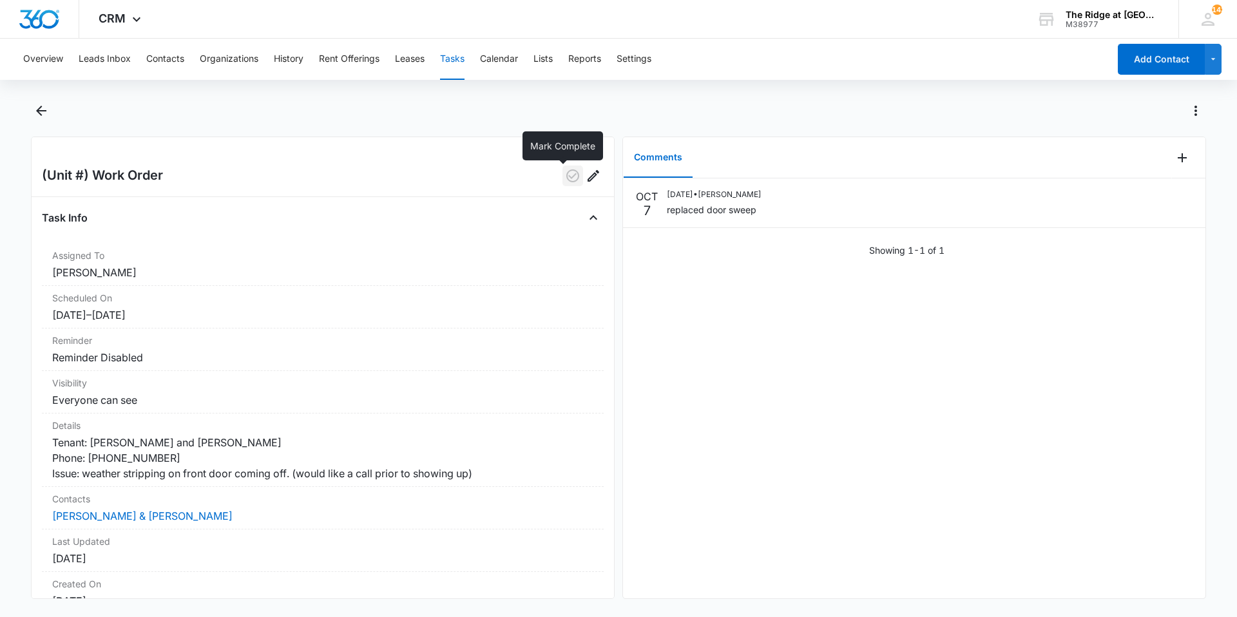
click at [566, 182] on icon "button" at bounding box center [572, 175] width 13 height 13
click at [34, 109] on icon "Back" at bounding box center [41, 110] width 15 height 15
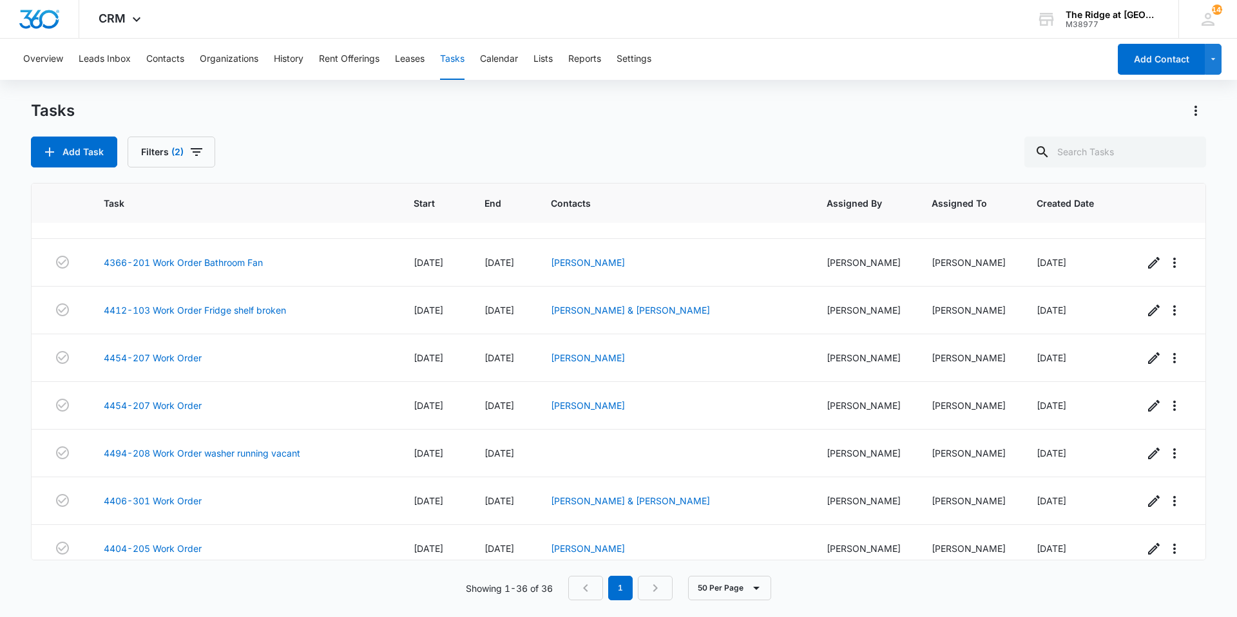
scroll to position [1380, 0]
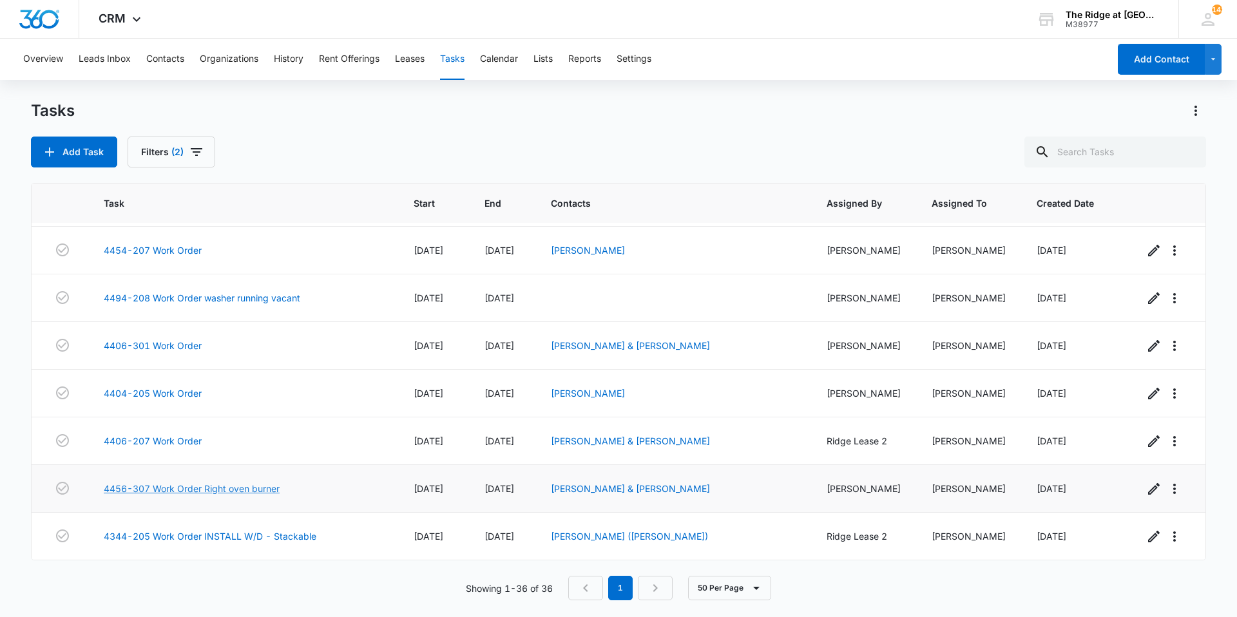
click at [267, 488] on link "4456-307 Work Order Right oven burner" at bounding box center [192, 489] width 176 height 14
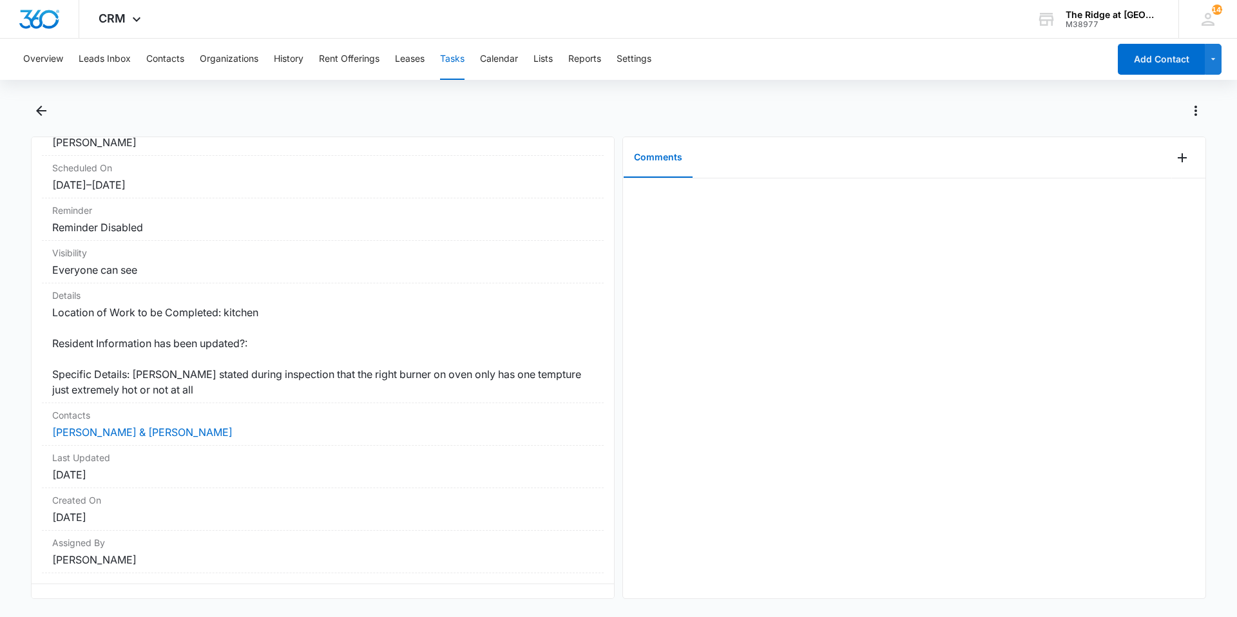
scroll to position [151, 0]
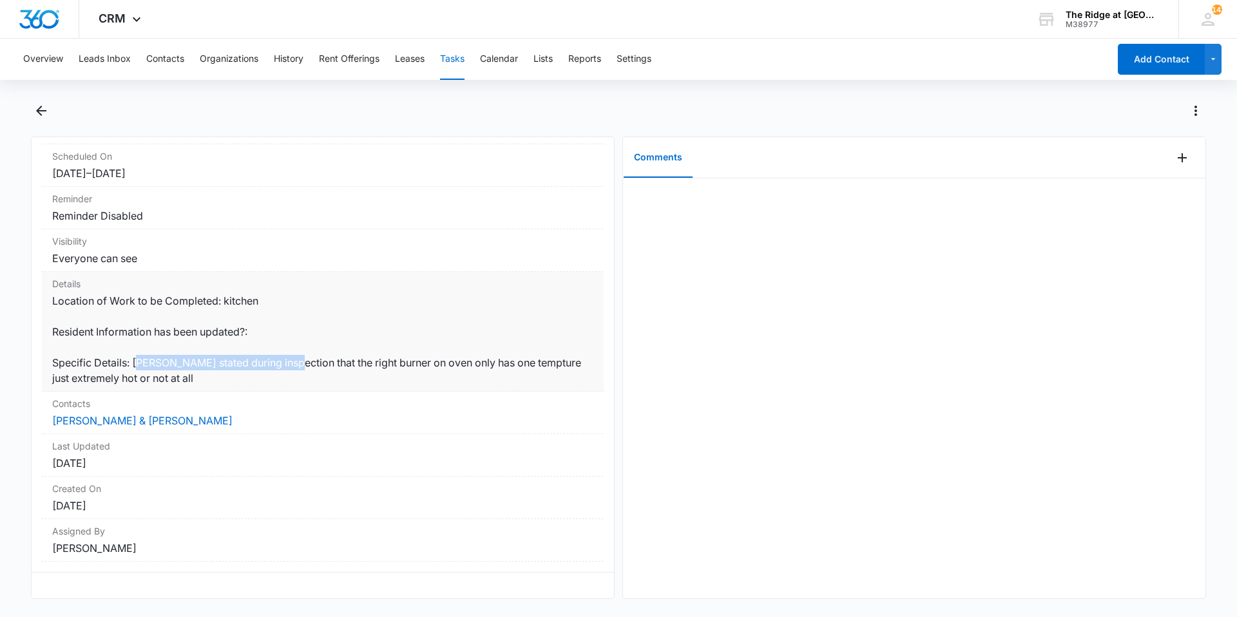
drag, startPoint x: 142, startPoint y: 358, endPoint x: 293, endPoint y: 351, distance: 151.0
click at [293, 351] on dd "Location of Work to be Completed: kitchen Resident Information has been updated…" at bounding box center [322, 339] width 541 height 93
drag, startPoint x: 293, startPoint y: 351, endPoint x: 274, endPoint y: 368, distance: 25.5
click at [274, 368] on dd "Location of Work to be Completed: kitchen Resident Information has been updated…" at bounding box center [322, 339] width 541 height 93
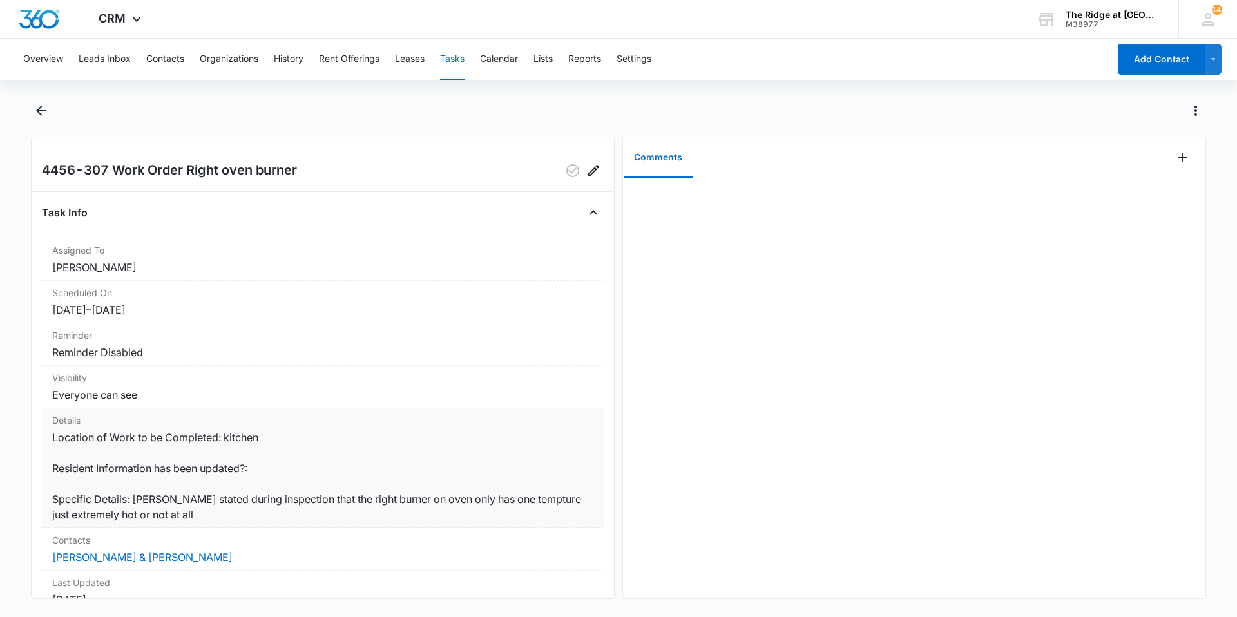
scroll to position [0, 0]
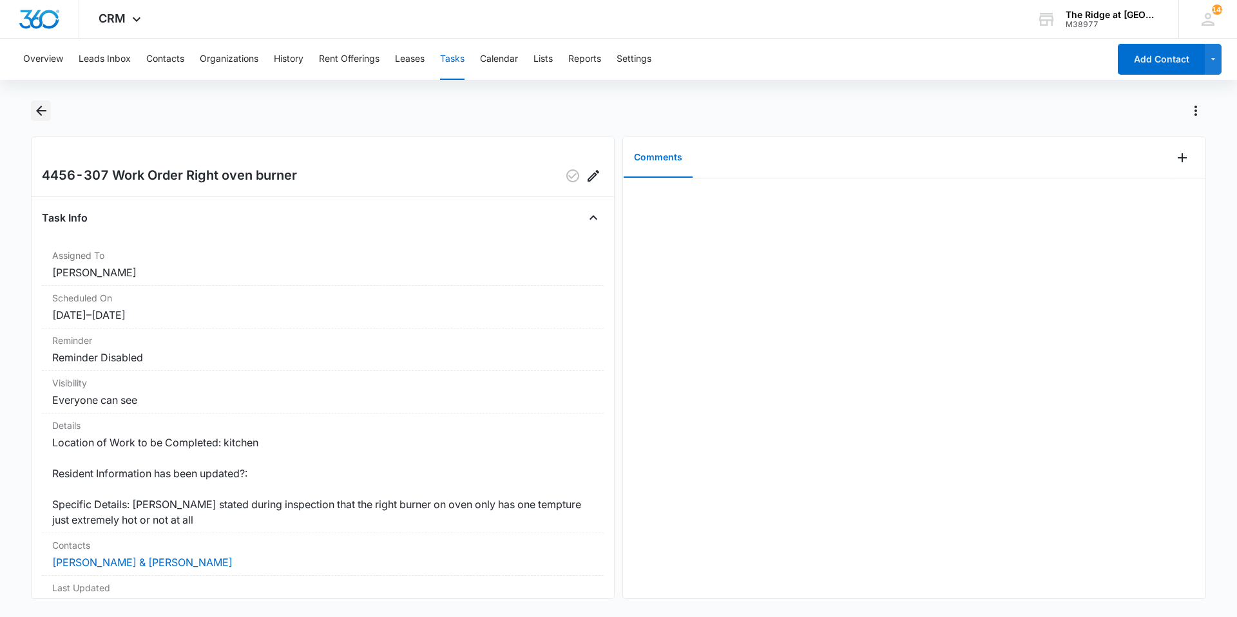
click at [35, 114] on icon "Back" at bounding box center [41, 110] width 15 height 15
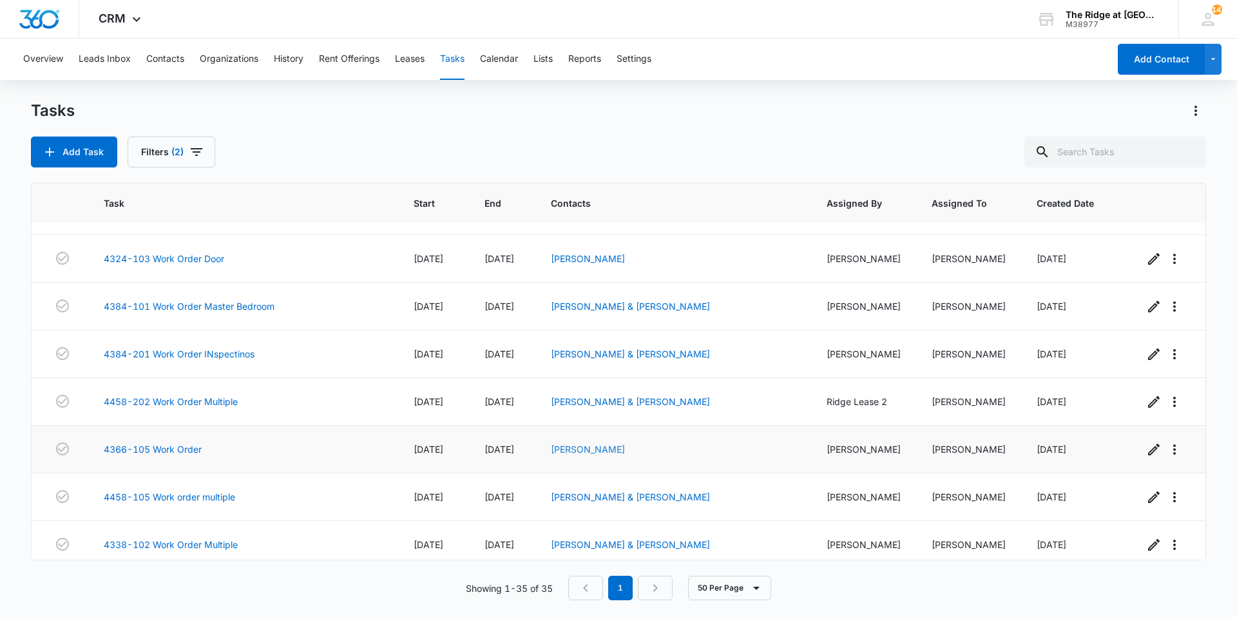
scroll to position [623, 0]
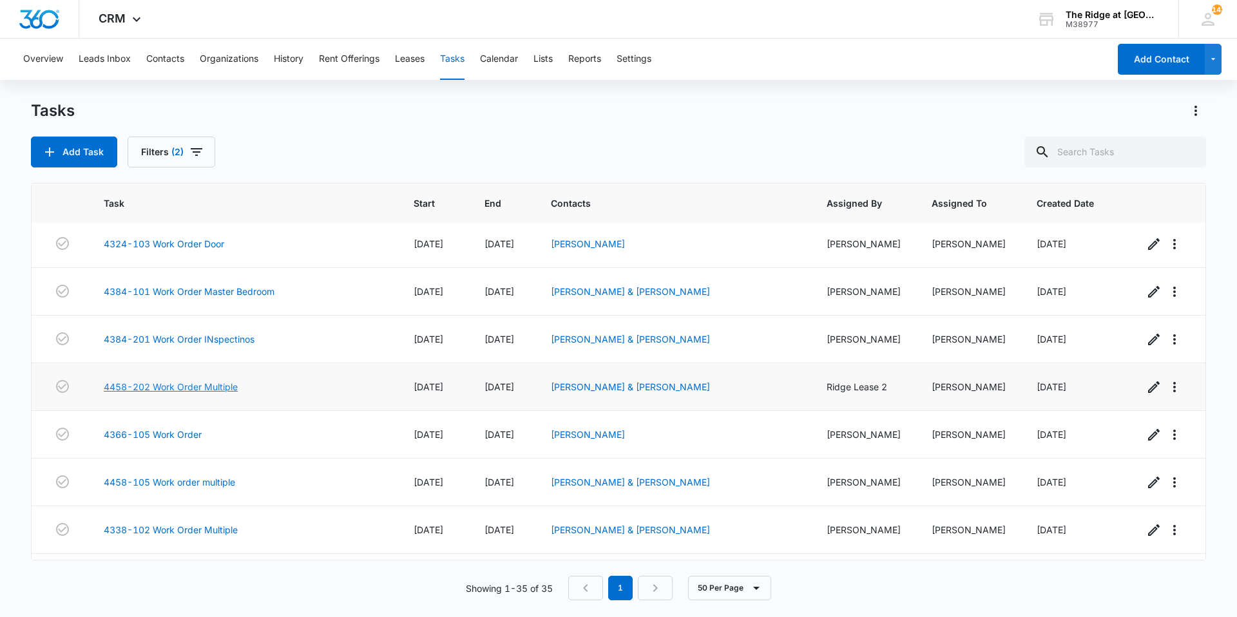
click at [173, 388] on link "4458-202 Work Order Multiple" at bounding box center [171, 387] width 134 height 14
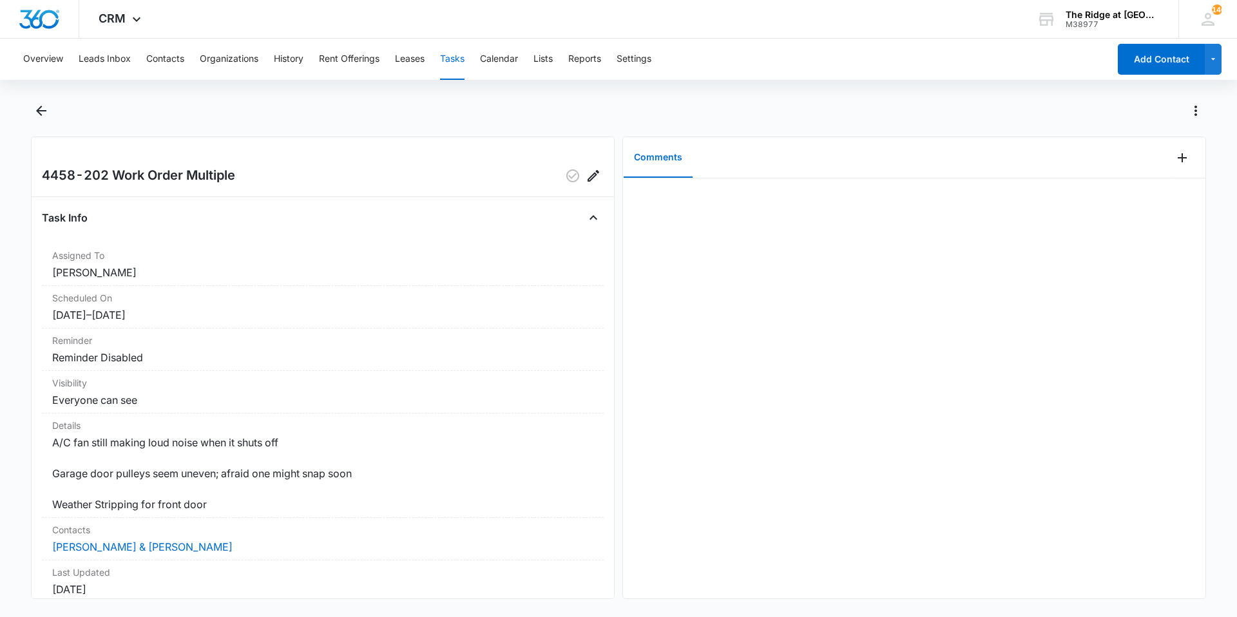
click at [222, 213] on div "Task Info" at bounding box center [323, 217] width 562 height 21
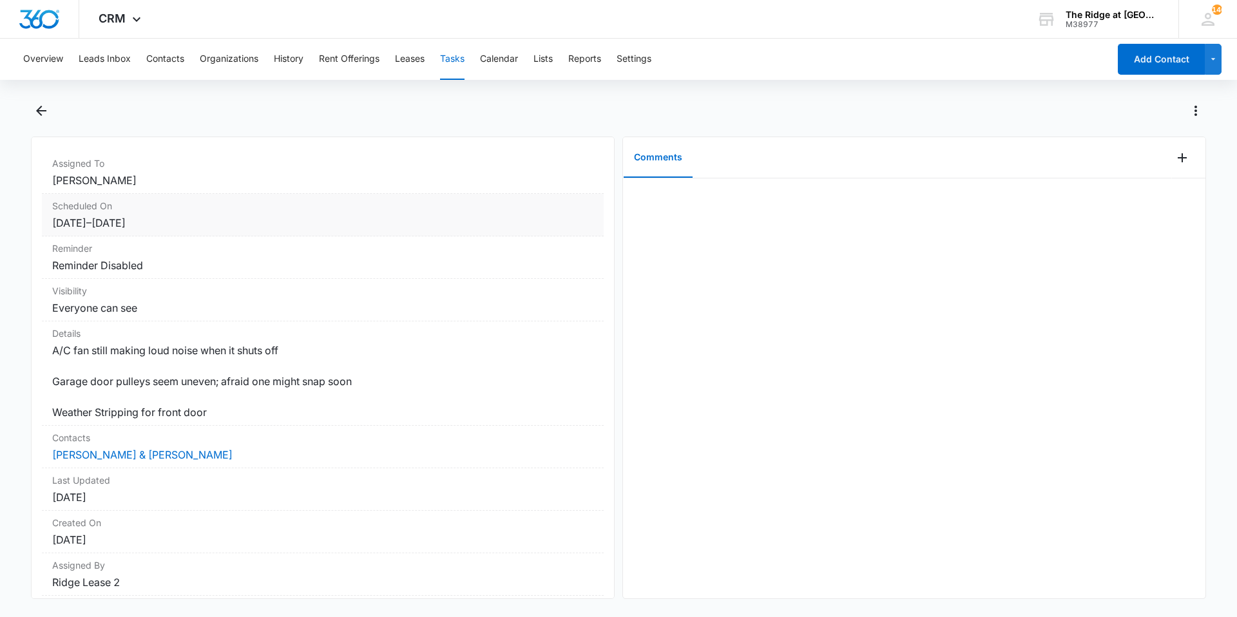
scroll to position [136, 0]
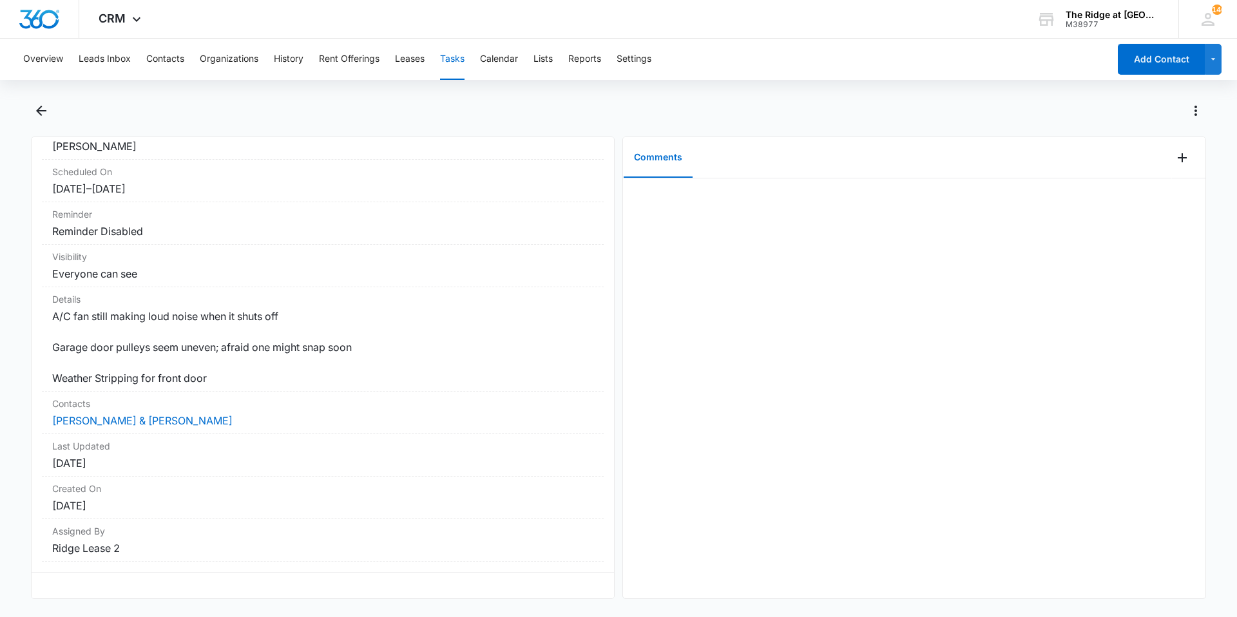
click at [30, 115] on main "4458-202 Work Order Multiple Task Info Assigned To Ricardo Marin Scheduled On 1…" at bounding box center [618, 358] width 1237 height 514
click at [37, 115] on icon "Back" at bounding box center [41, 110] width 15 height 15
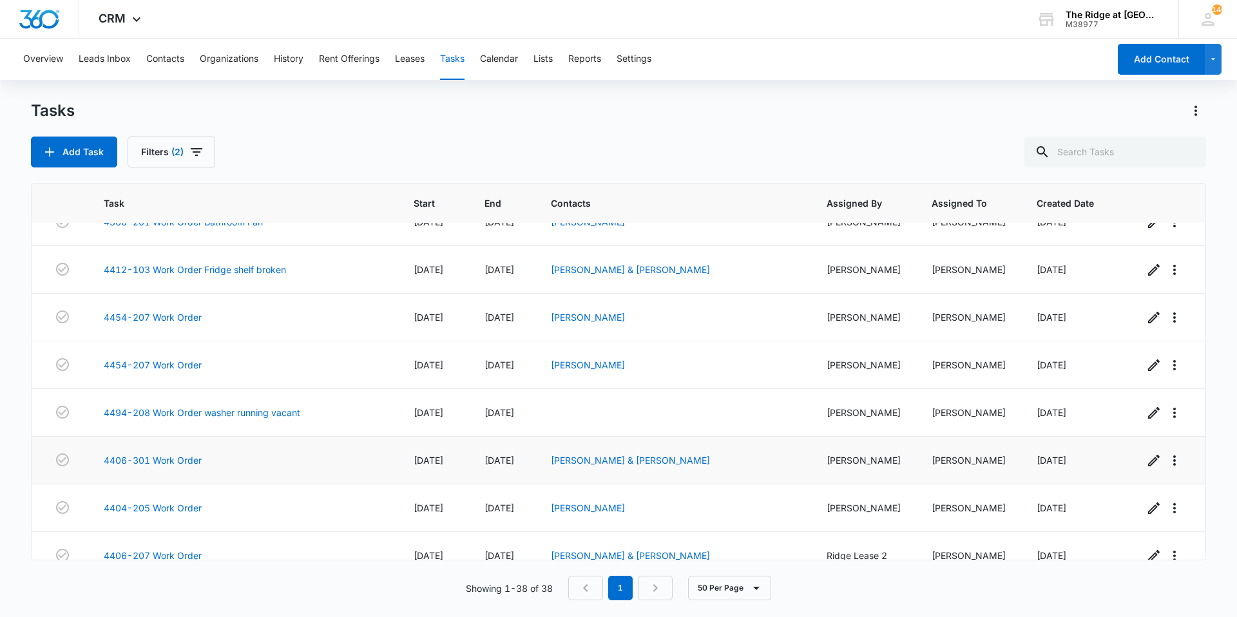
scroll to position [1475, 0]
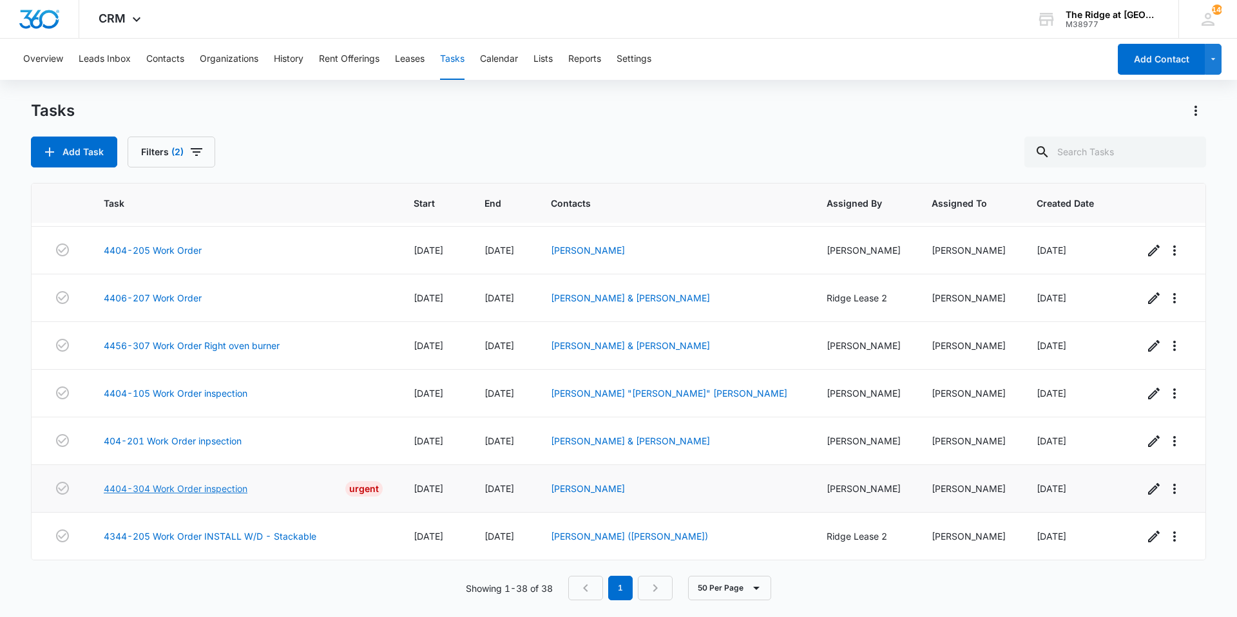
click at [191, 486] on link "4404-304 Work Order inspection" at bounding box center [176, 489] width 144 height 14
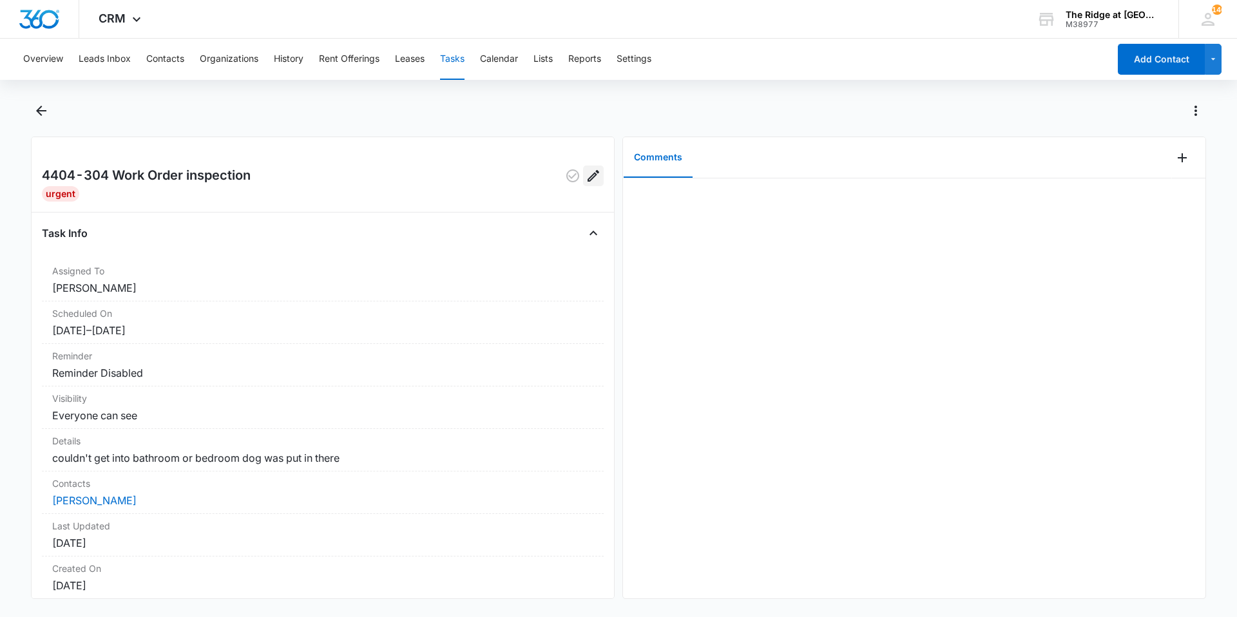
click at [589, 178] on icon "Edit" at bounding box center [593, 175] width 15 height 15
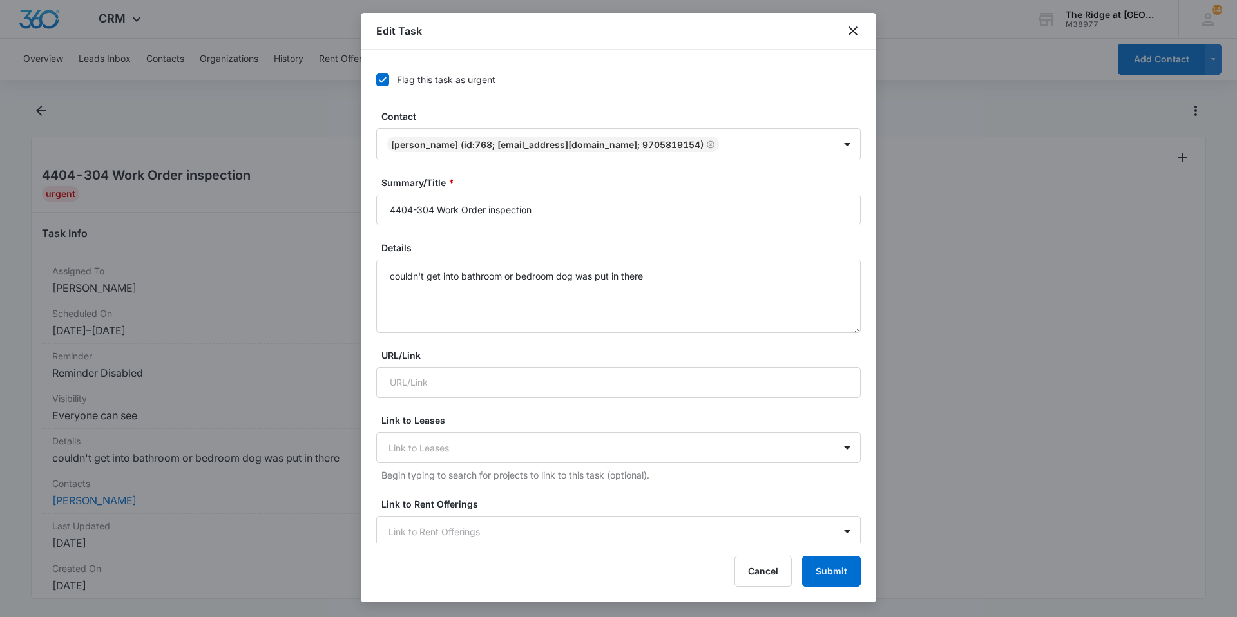
click at [412, 84] on div "Flag this task as urgent" at bounding box center [446, 80] width 99 height 14
click at [376, 80] on input "Flag this task as urgent" at bounding box center [376, 80] width 0 height 0
click at [820, 572] on button "Submit" at bounding box center [831, 571] width 59 height 31
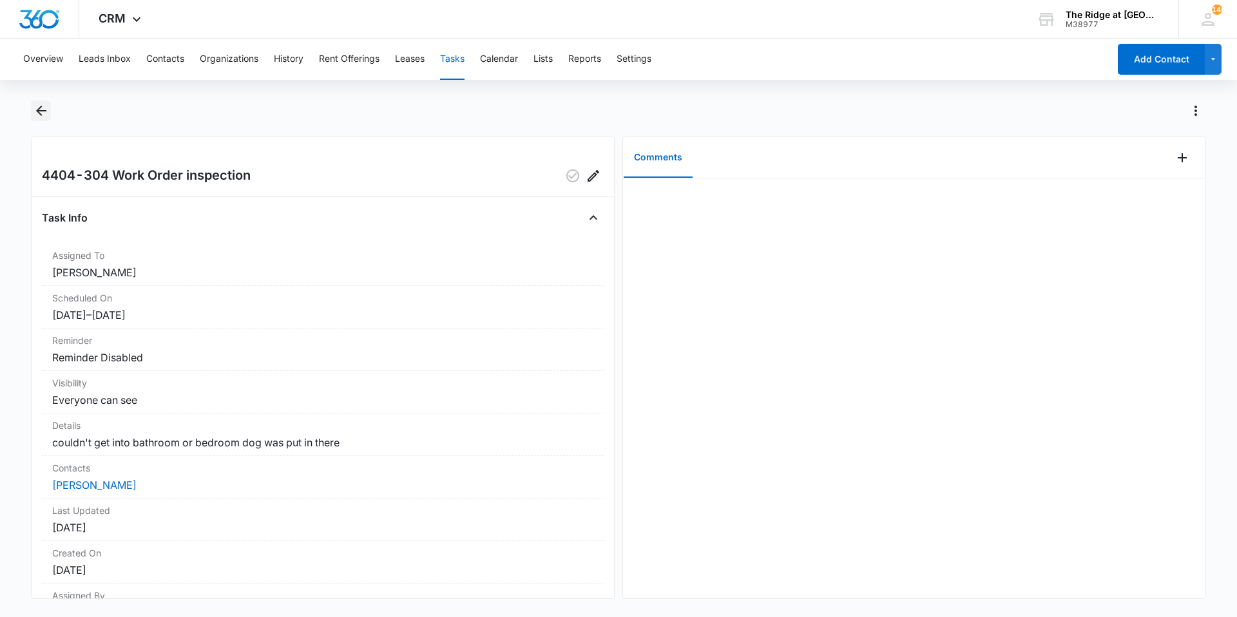
click at [46, 111] on icon "Back" at bounding box center [41, 110] width 15 height 15
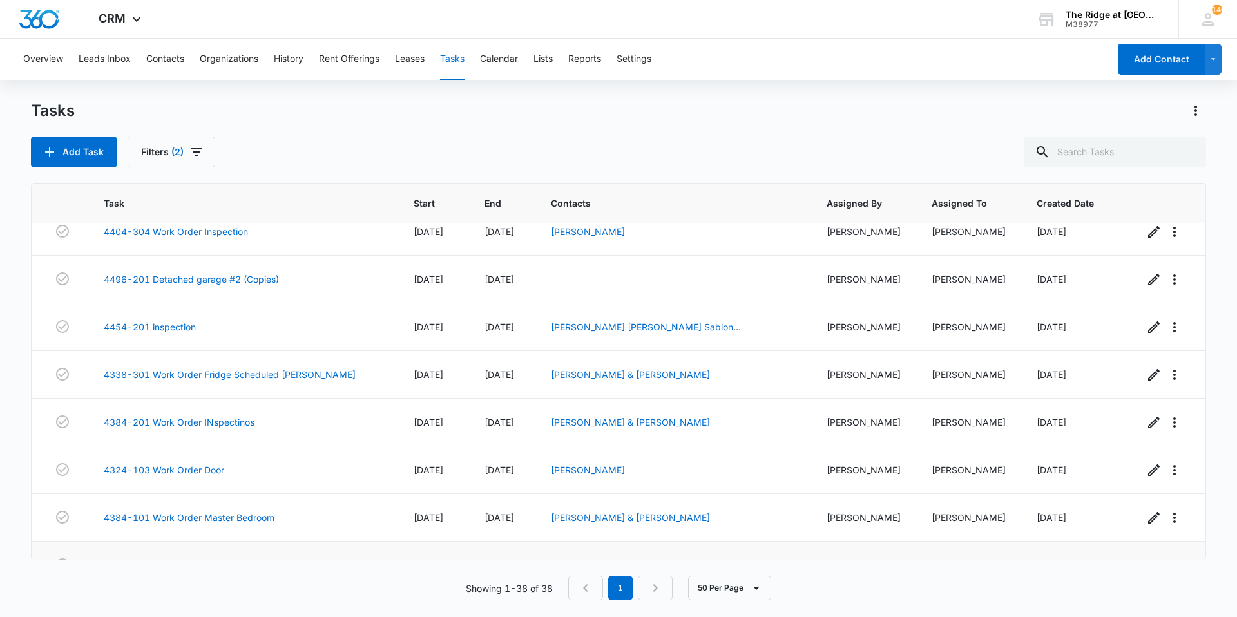
scroll to position [444, 0]
click at [169, 469] on link "4324-103 Work Order Door" at bounding box center [164, 471] width 120 height 14
